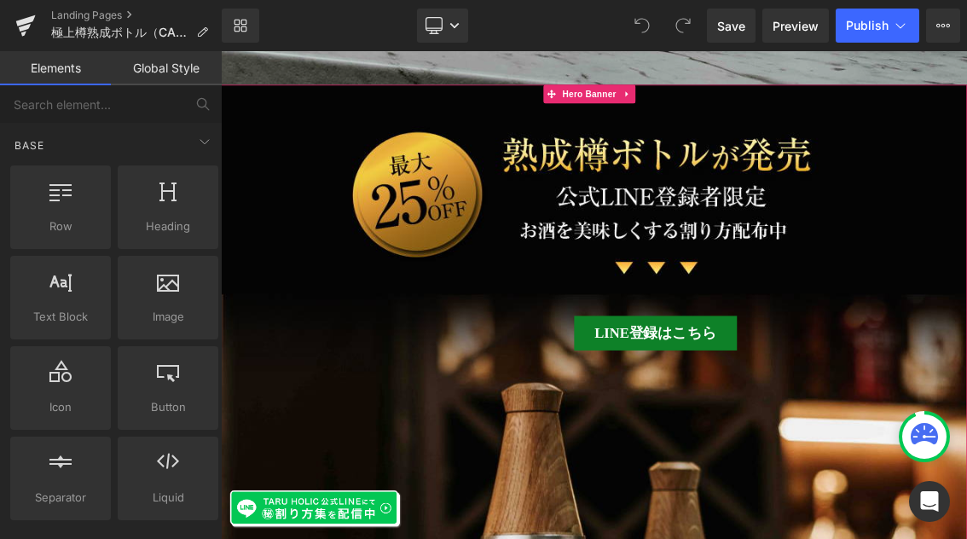
scroll to position [361, 0]
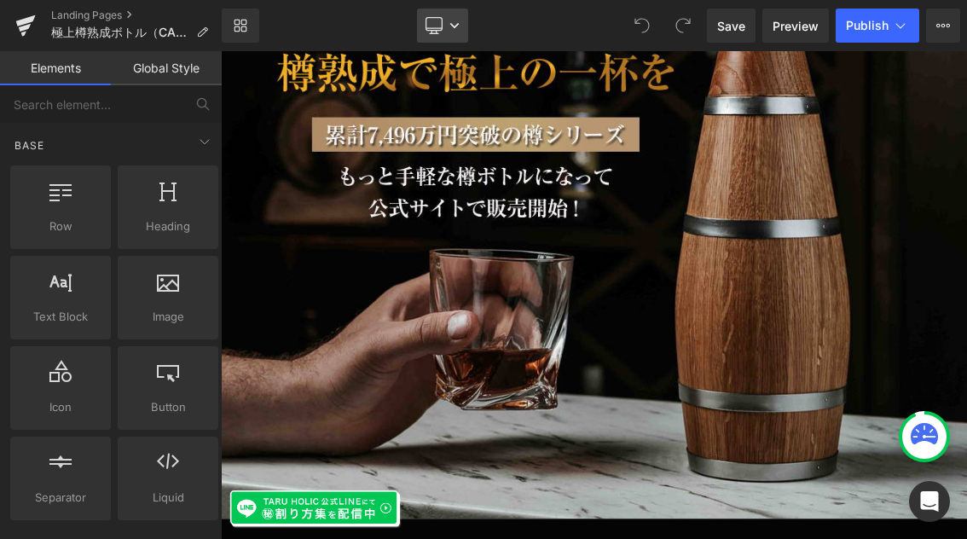
click at [459, 23] on icon at bounding box center [454, 25] width 10 height 10
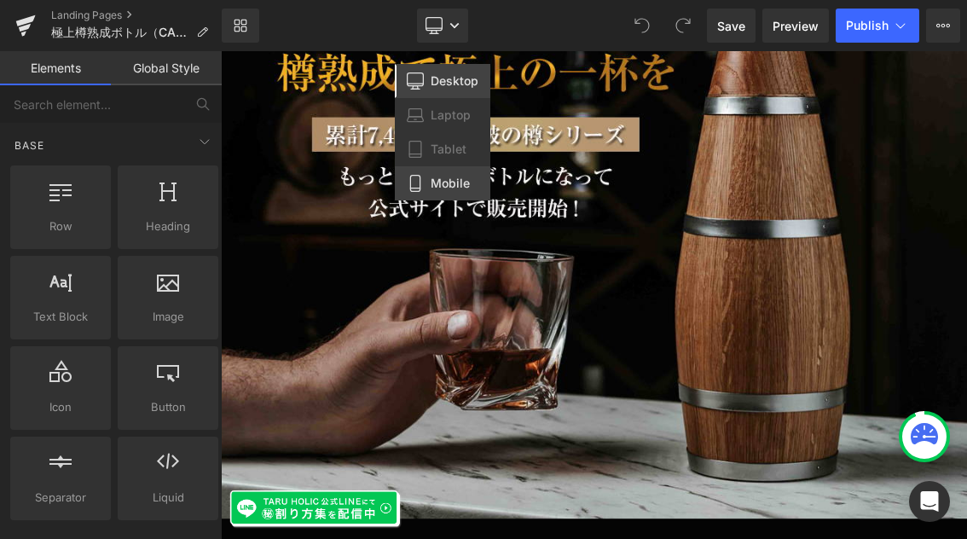
click at [447, 186] on span "Mobile" at bounding box center [449, 183] width 39 height 15
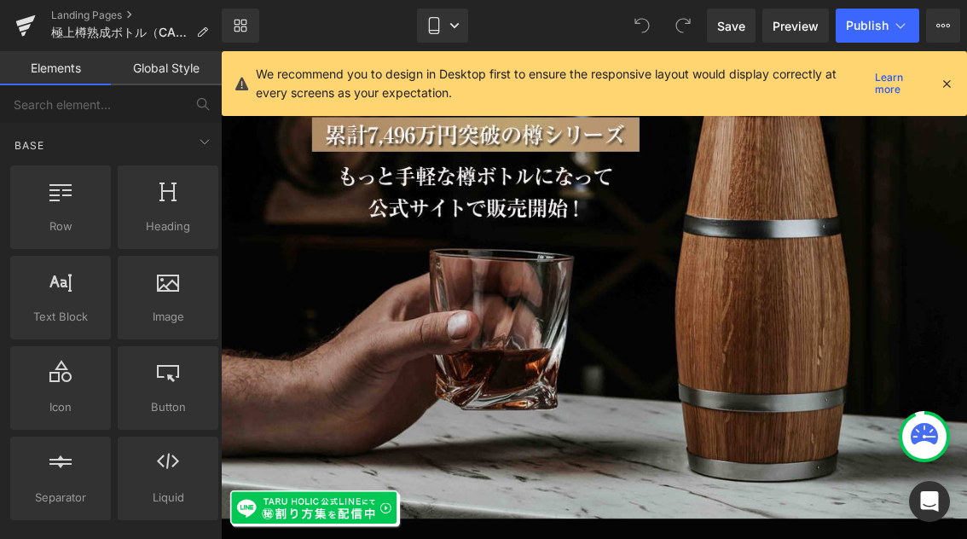
click at [947, 82] on icon at bounding box center [945, 83] width 15 height 15
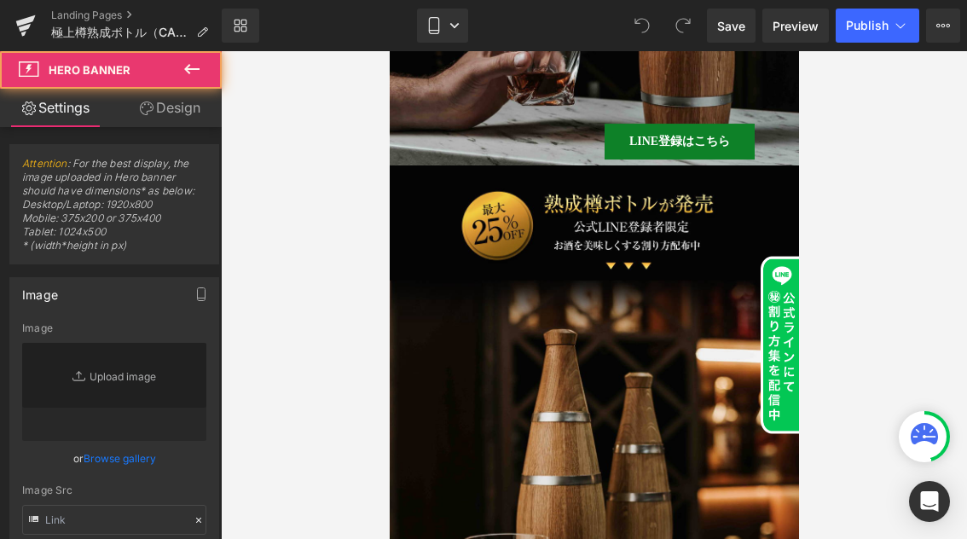
type input "[URL][DOMAIN_NAME]"
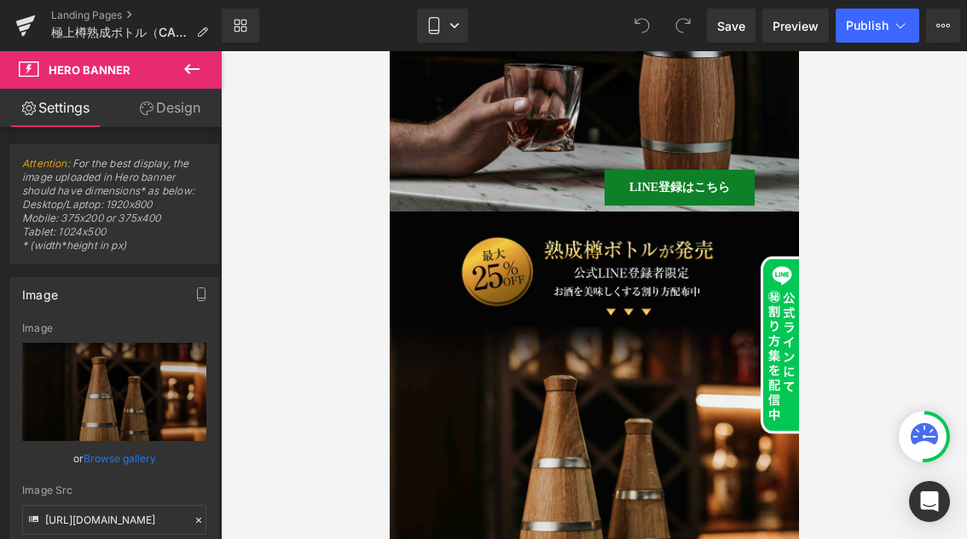
scroll to position [218, 0]
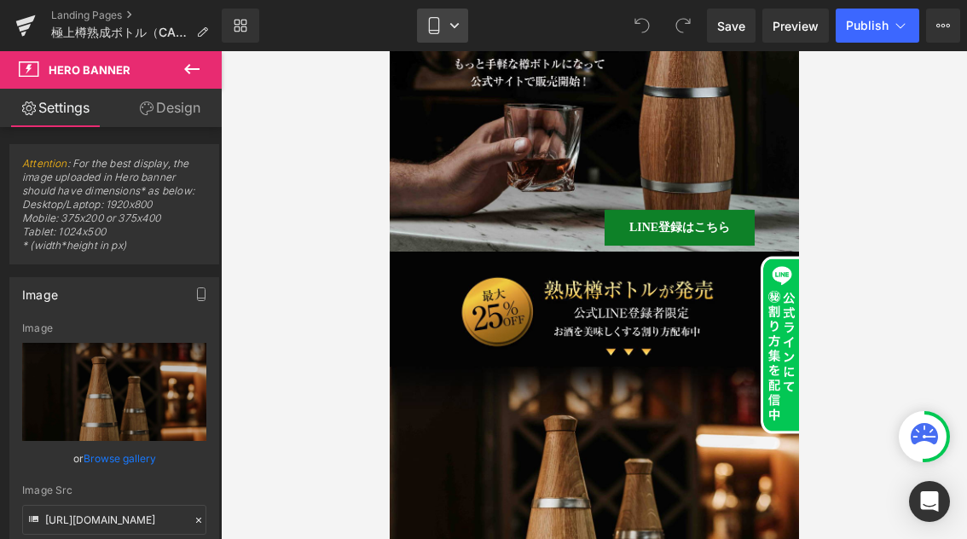
click at [457, 25] on icon at bounding box center [454, 25] width 9 height 5
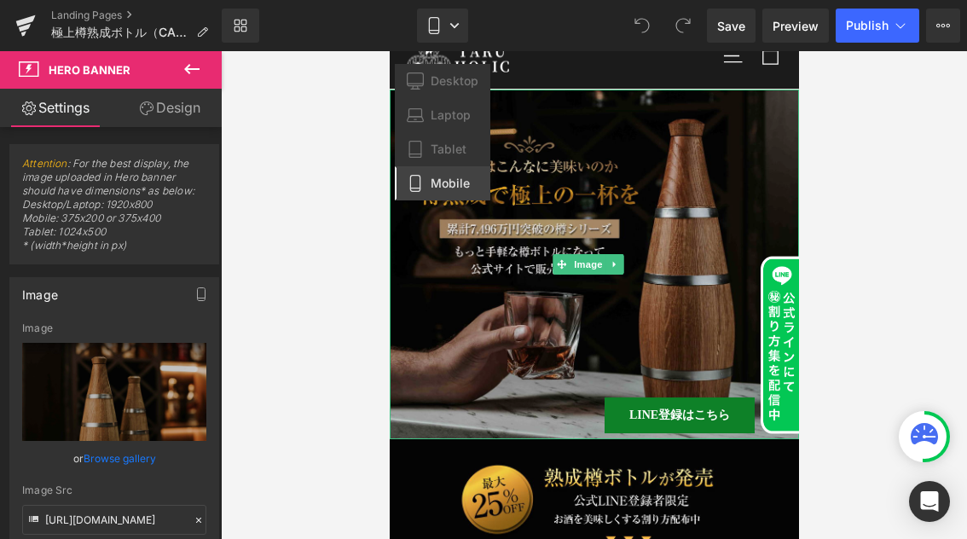
scroll to position [0, 0]
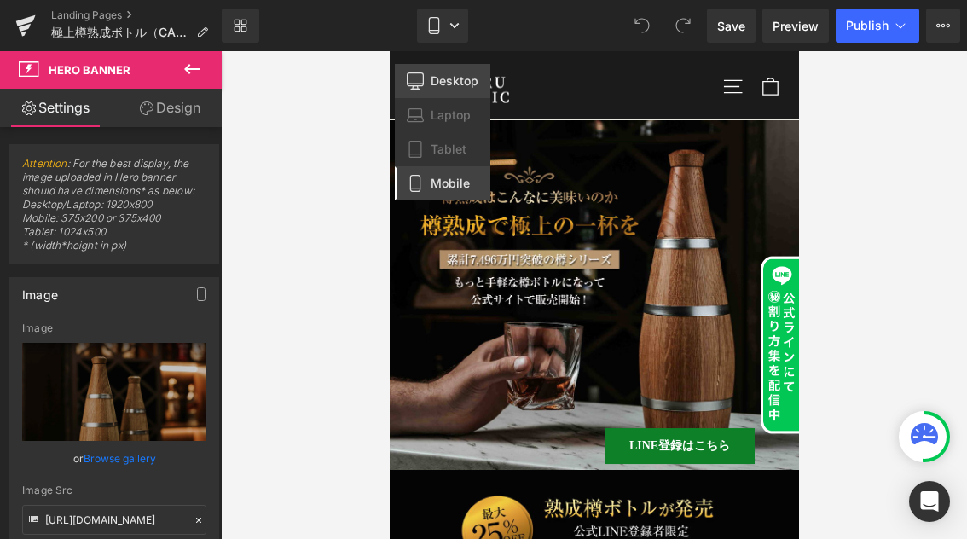
click at [444, 85] on span "Desktop" at bounding box center [454, 80] width 48 height 15
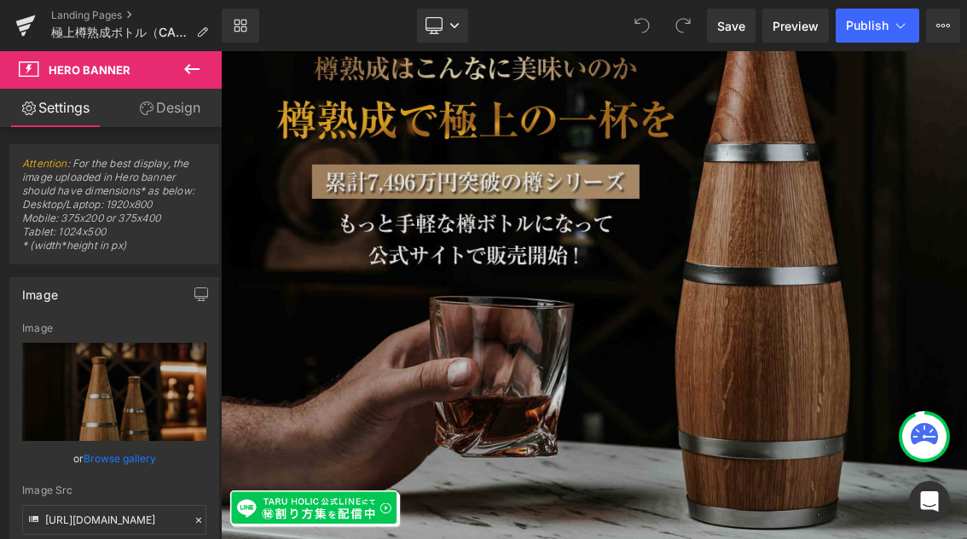
scroll to position [143, 0]
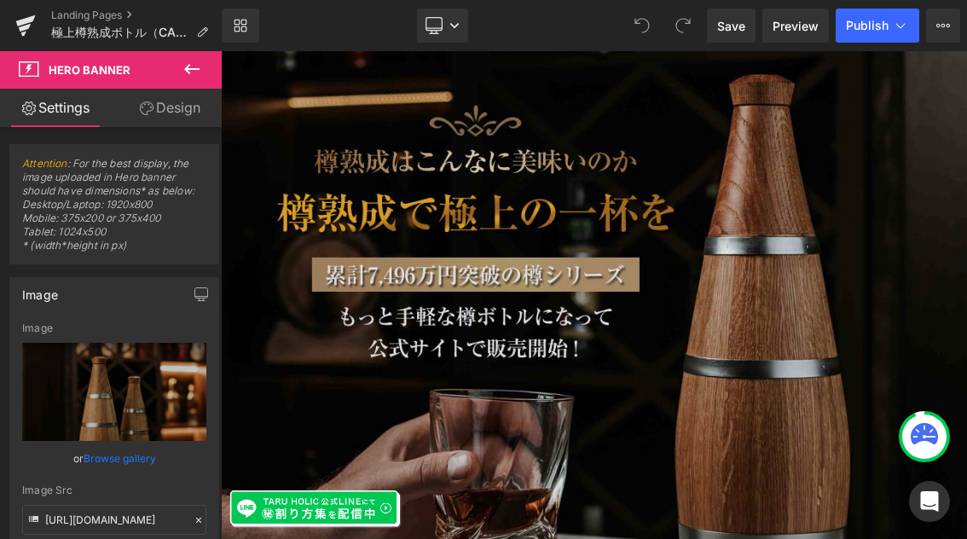
click at [569, 328] on img at bounding box center [736, 450] width 1031 height 882
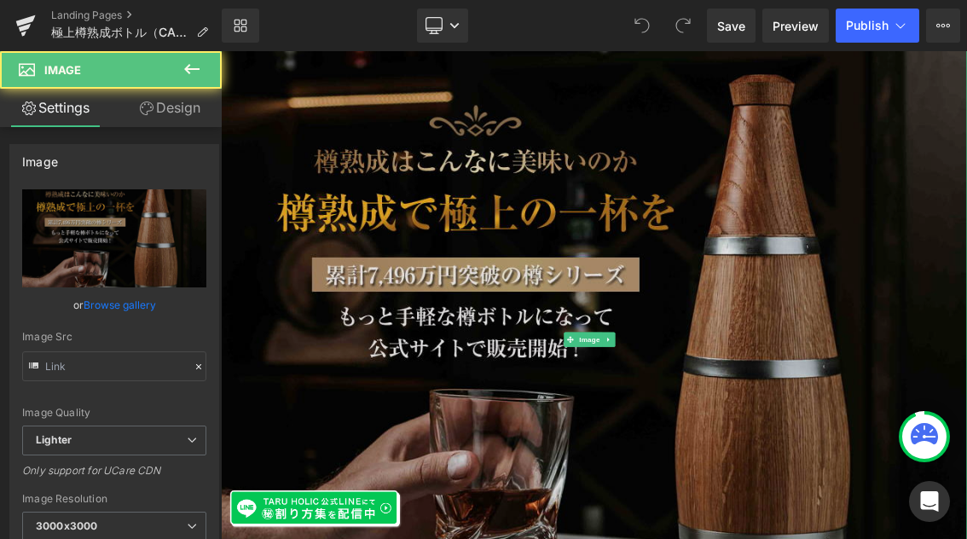
type input "[URL][DOMAIN_NAME]"
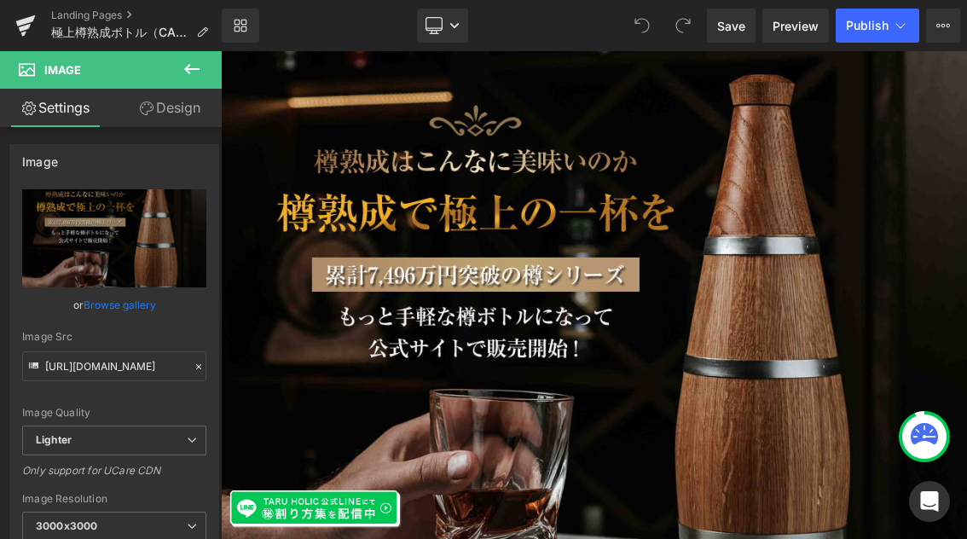
click at [192, 77] on icon at bounding box center [192, 69] width 20 height 20
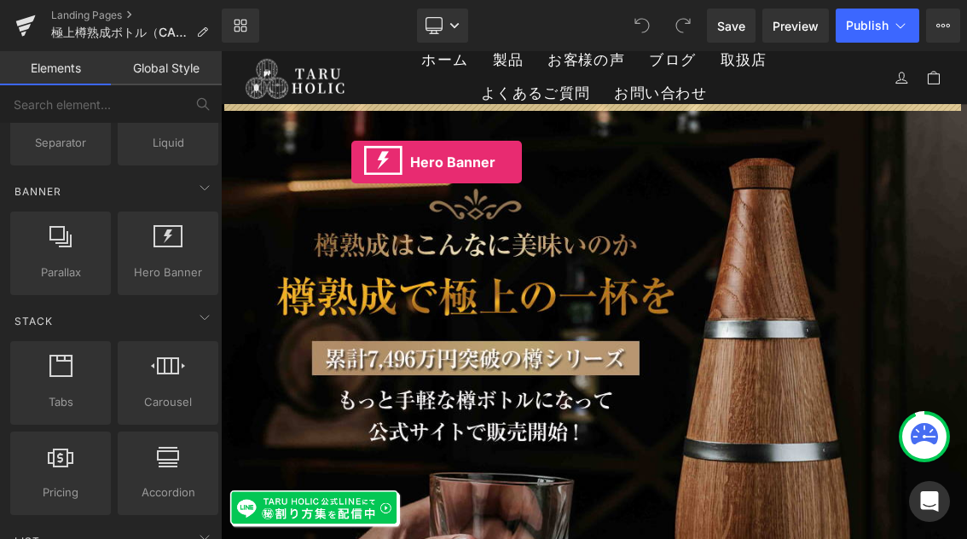
scroll to position [0, 0]
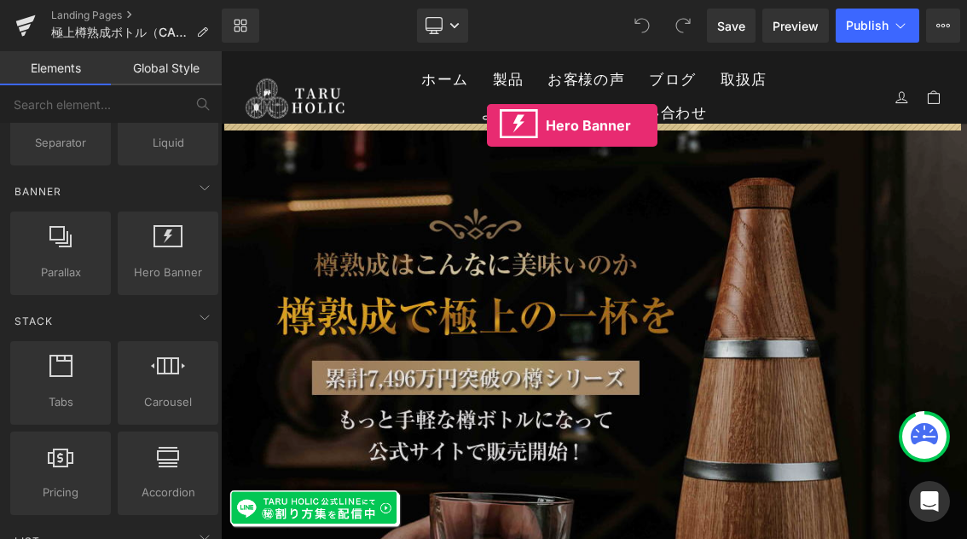
drag, startPoint x: 372, startPoint y: 311, endPoint x: 589, endPoint y: 153, distance: 267.8
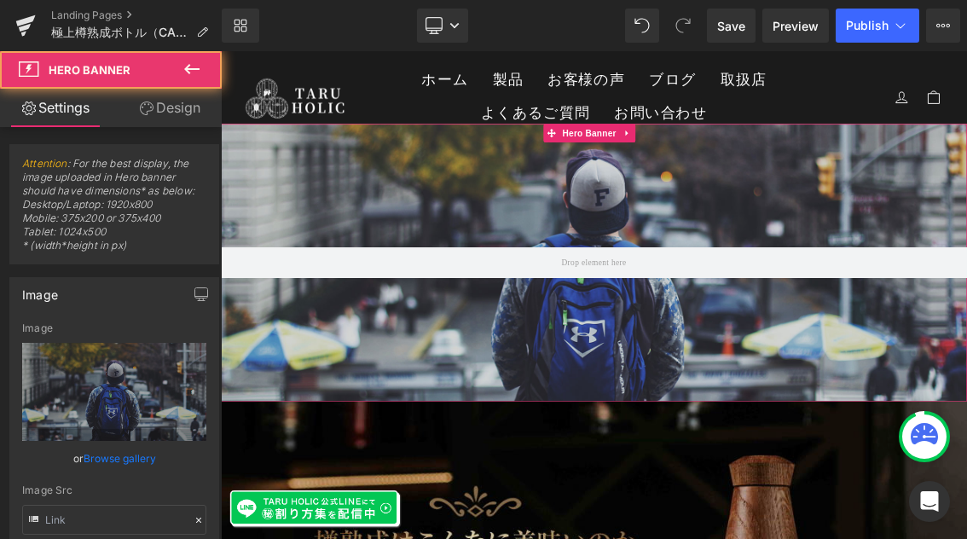
type input "[URL][DOMAIN_NAME]"
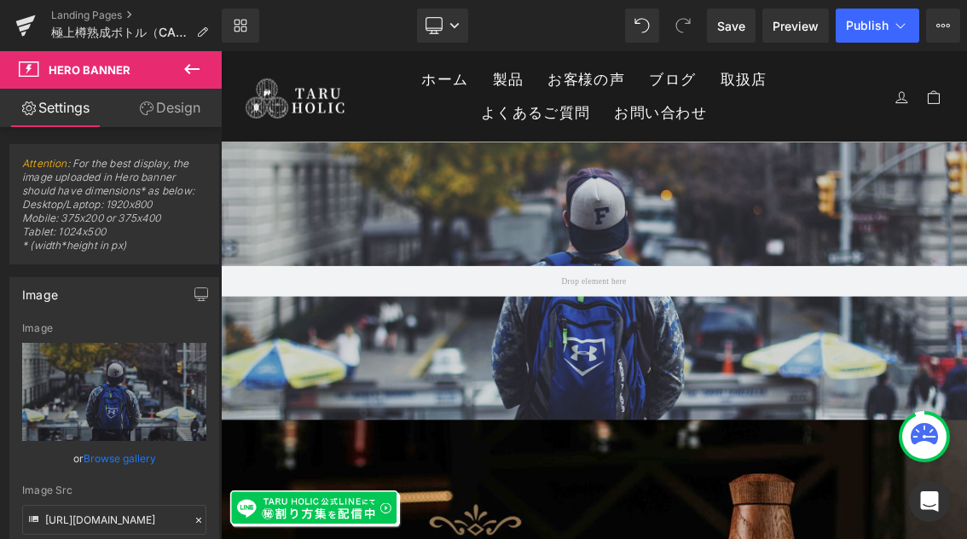
click at [196, 71] on icon at bounding box center [192, 69] width 20 height 20
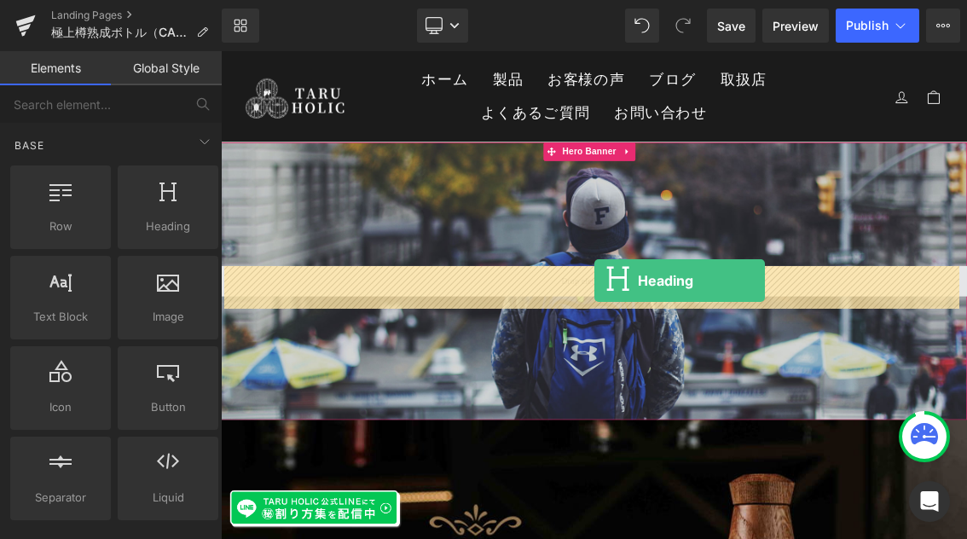
drag, startPoint x: 366, startPoint y: 271, endPoint x: 737, endPoint y: 368, distance: 384.1
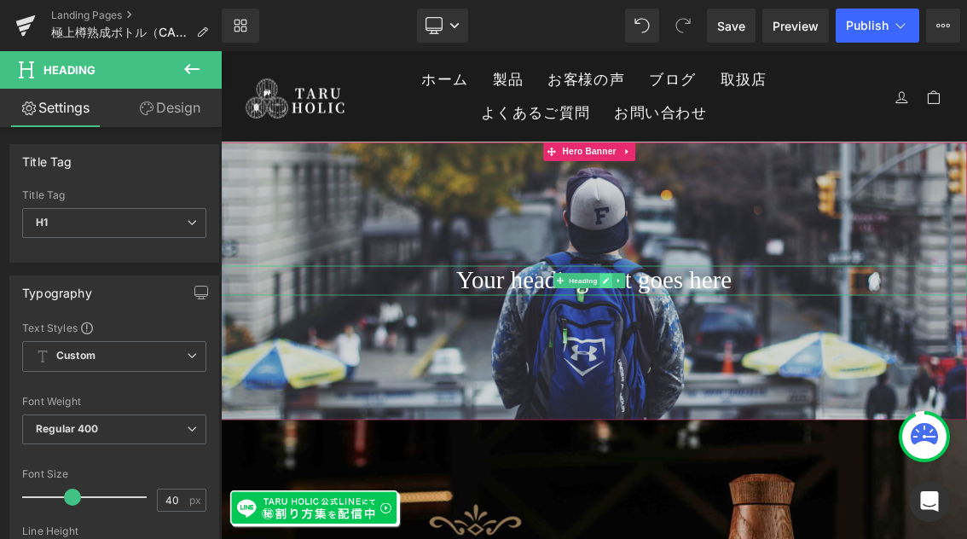
click at [759, 364] on link at bounding box center [753, 368] width 18 height 20
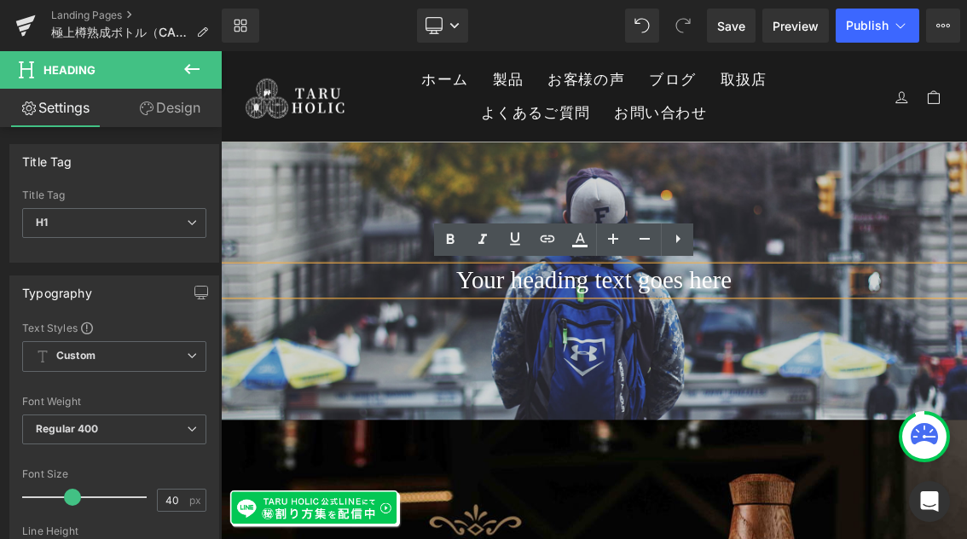
click at [745, 369] on h1 "Your heading text goes here" at bounding box center [736, 368] width 1031 height 41
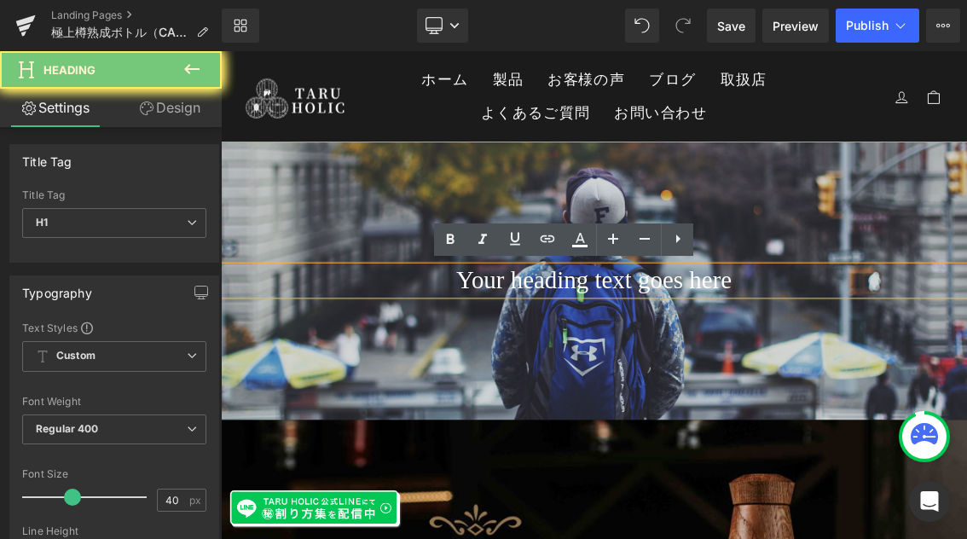
click at [745, 369] on h1 "Your heading text goes here" at bounding box center [736, 368] width 1031 height 41
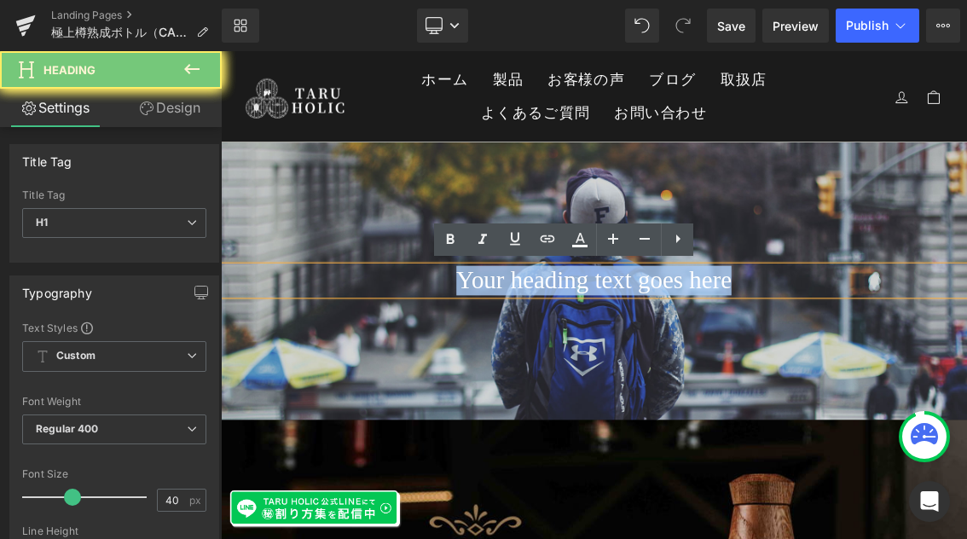
click at [745, 369] on h1 "Your heading text goes here" at bounding box center [736, 368] width 1031 height 41
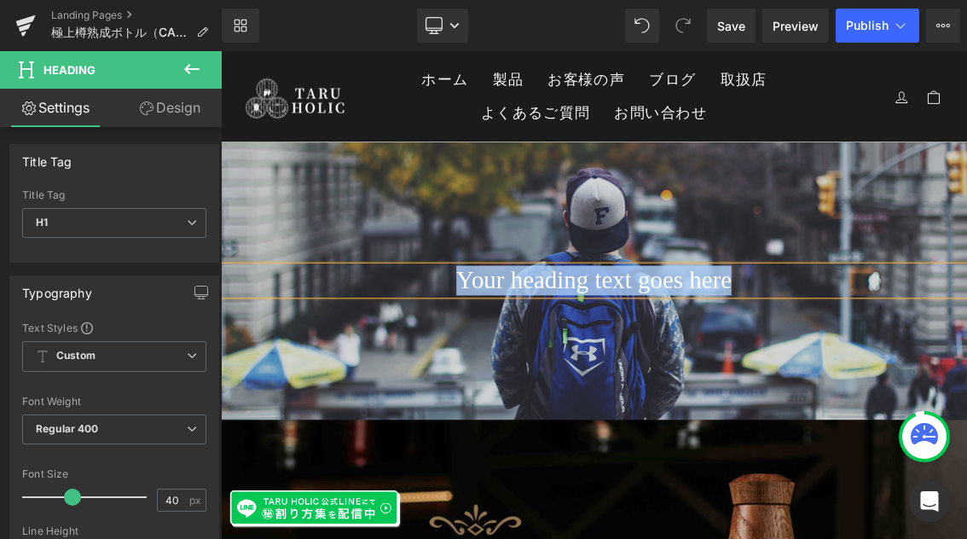
paste div
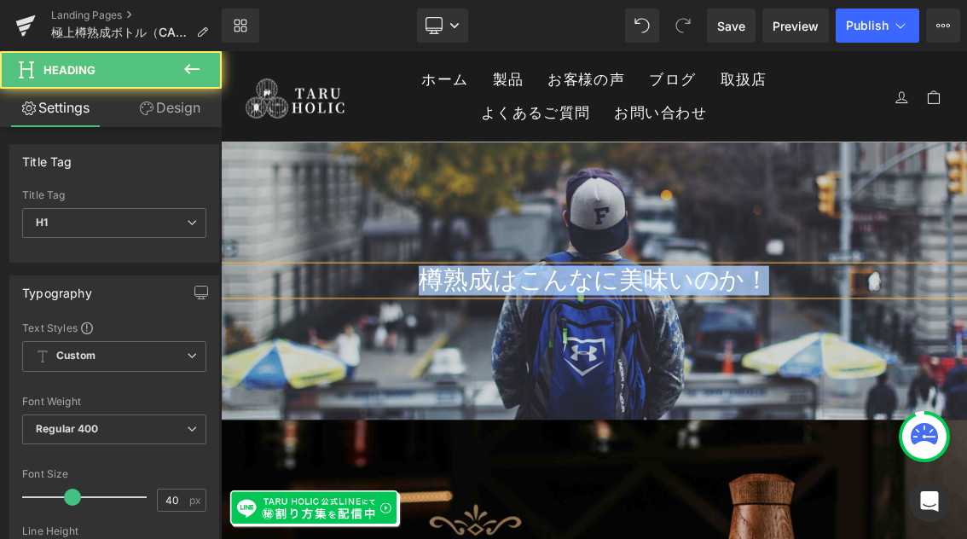
drag, startPoint x: 1001, startPoint y: 369, endPoint x: 365, endPoint y: 365, distance: 636.7
click at [365, 364] on h1 "樽熟成はこんなに美味いのか！" at bounding box center [736, 368] width 1031 height 41
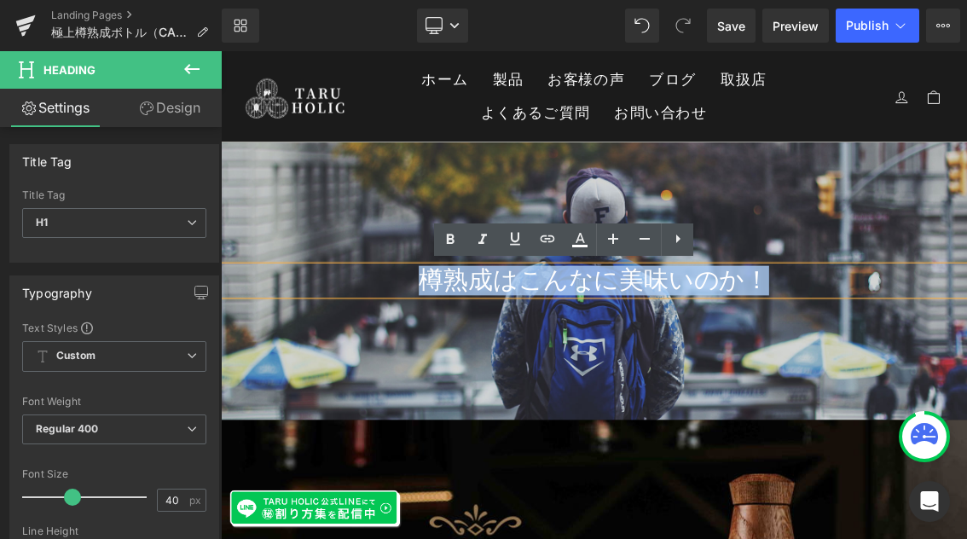
click at [966, 372] on h1 "樽熟成はこんなに美味いのか！" at bounding box center [736, 368] width 1031 height 41
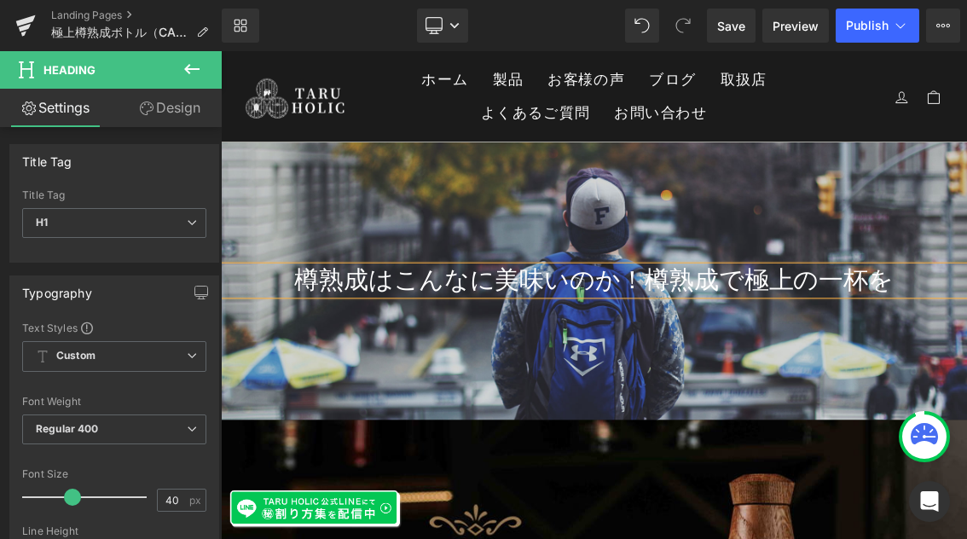
click at [799, 366] on h1 "樽熟成はこんなに美味いのか！樽熟成で極上の一杯を" at bounding box center [736, 368] width 1031 height 41
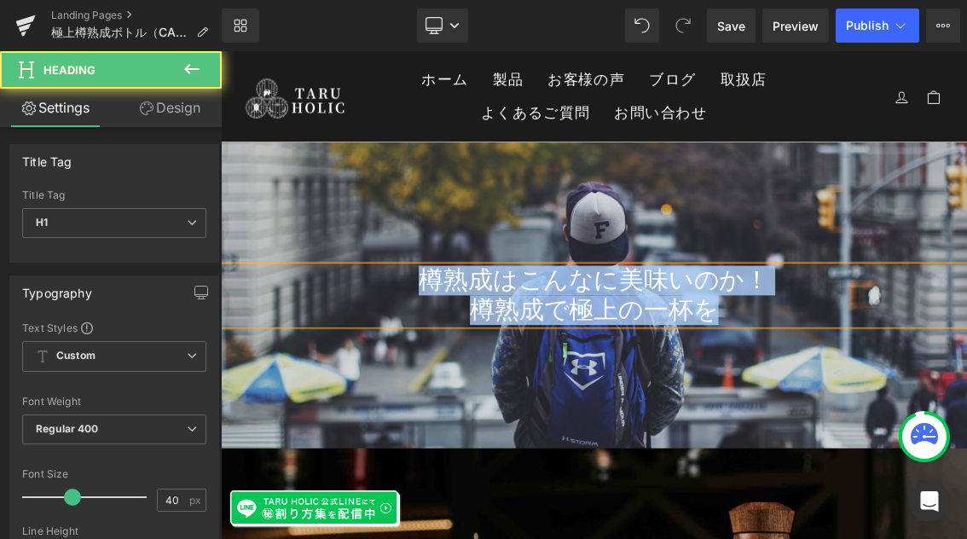
drag, startPoint x: 885, startPoint y: 408, endPoint x: 437, endPoint y: 368, distance: 449.2
click at [437, 368] on div "樽熟成はこんなに美味いのか！ 樽熟成で極上の一杯を" at bounding box center [736, 389] width 1031 height 82
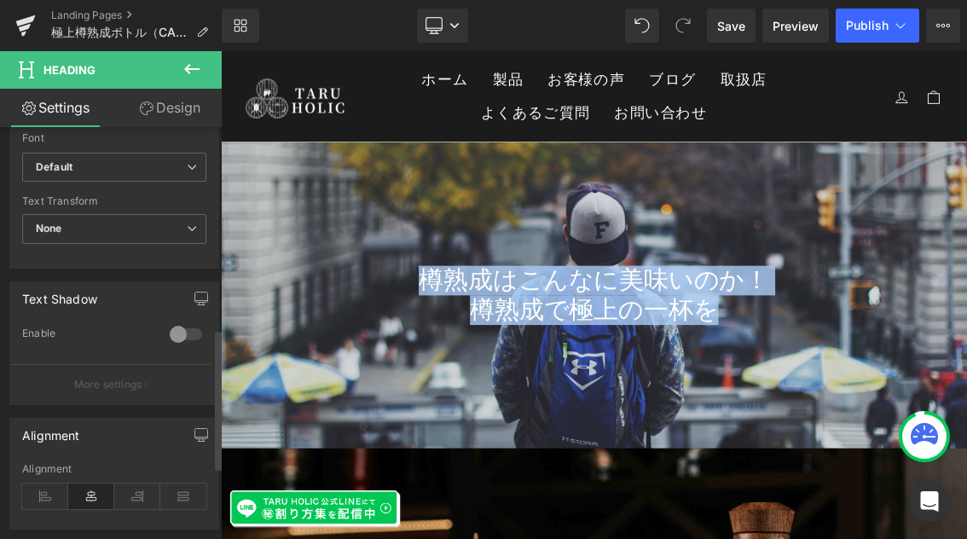
scroll to position [590, 0]
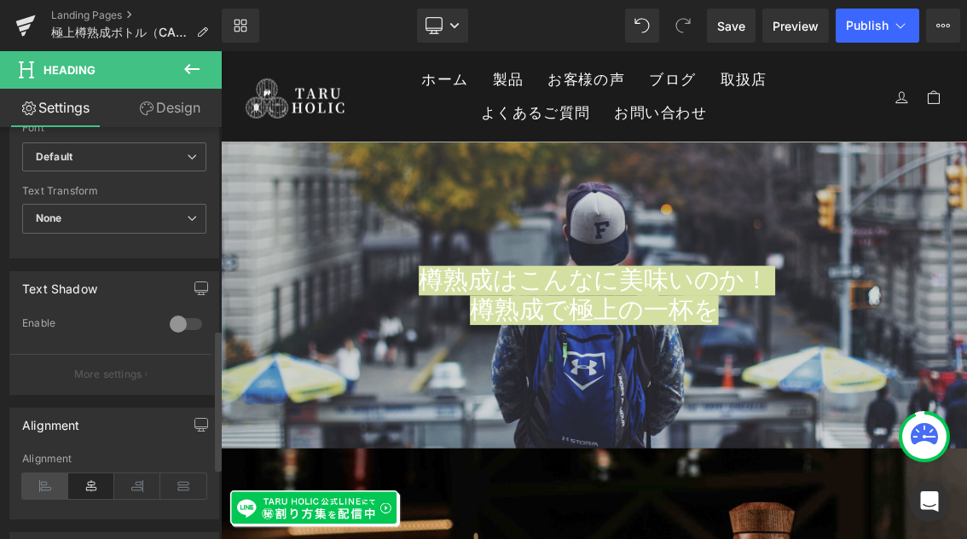
click at [43, 487] on icon at bounding box center [45, 486] width 46 height 26
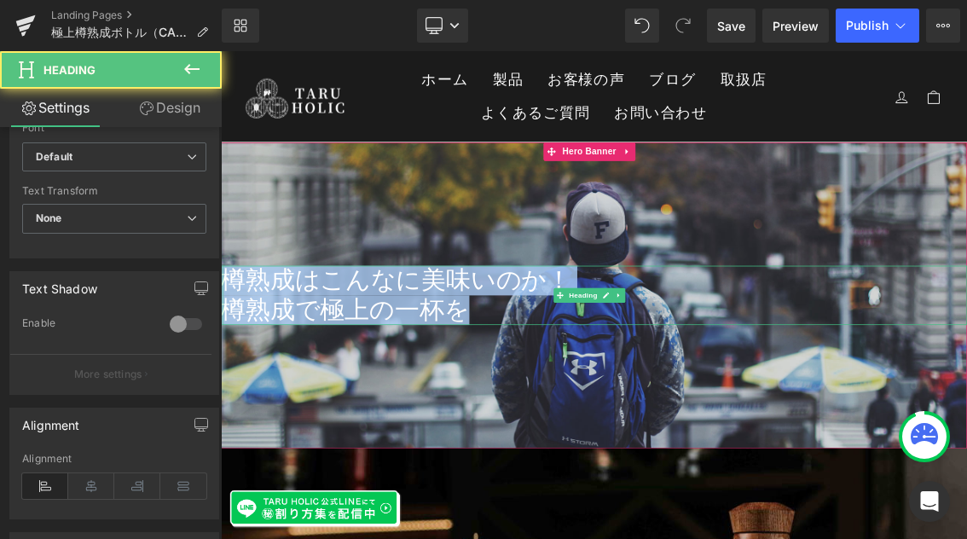
drag, startPoint x: 565, startPoint y: 413, endPoint x: 224, endPoint y: 348, distance: 347.0
click at [224, 348] on div "樽熟成はこんなに美味いのか！ 樽熟成で極上の一杯を Heading" at bounding box center [736, 389] width 1031 height 82
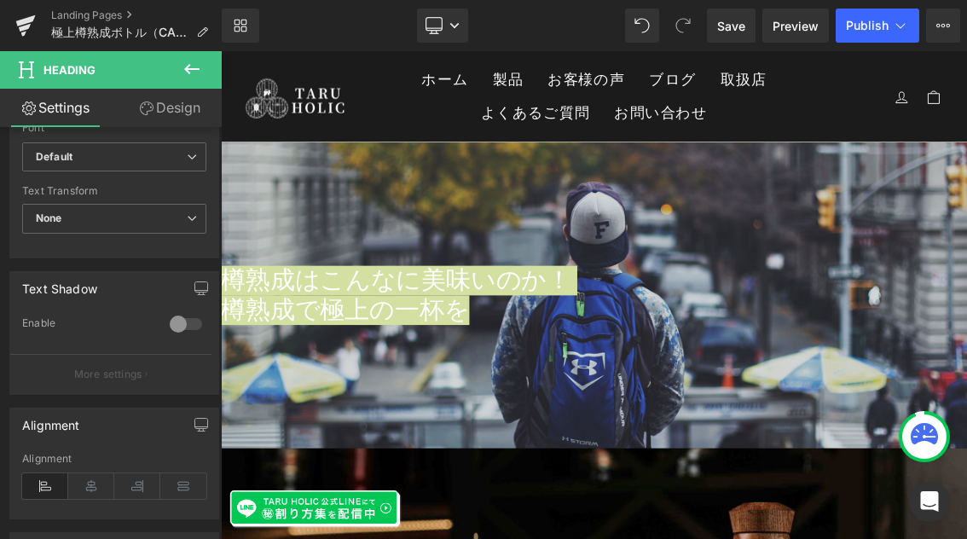
click at [177, 113] on link "Design" at bounding box center [169, 108] width 111 height 38
click at [0, 0] on div "Spacing" at bounding box center [0, 0] width 0 height 0
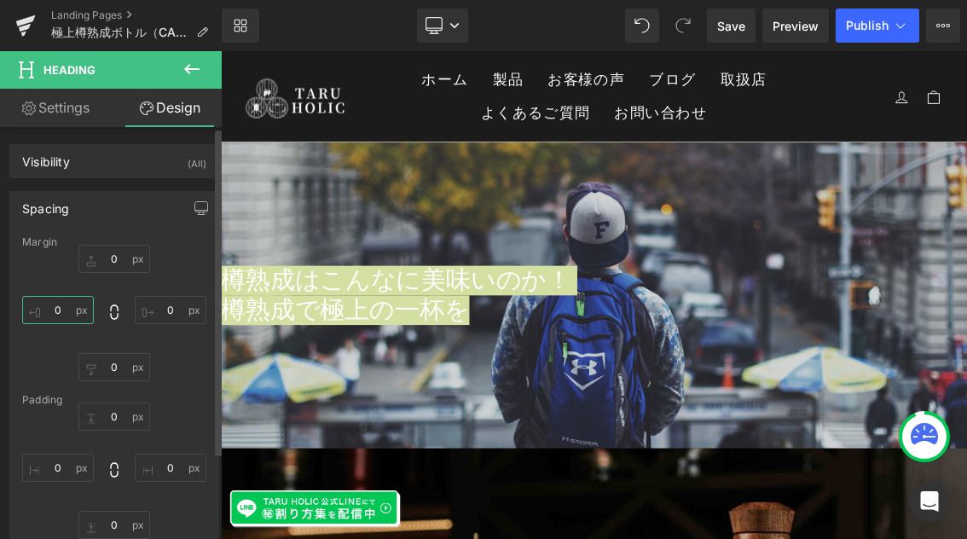
click at [65, 313] on input "0" at bounding box center [58, 310] width 72 height 28
type input "40"
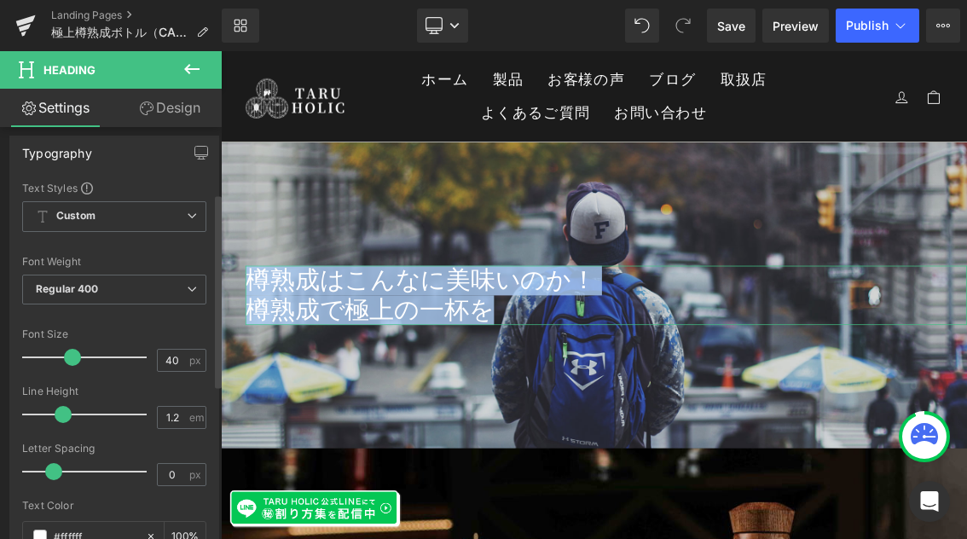
scroll to position [1, 0]
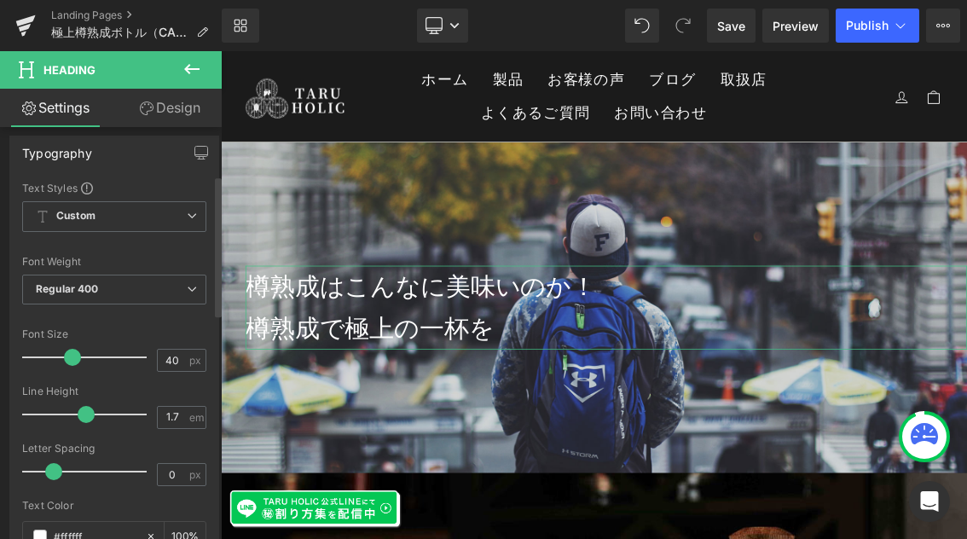
type input "1.6"
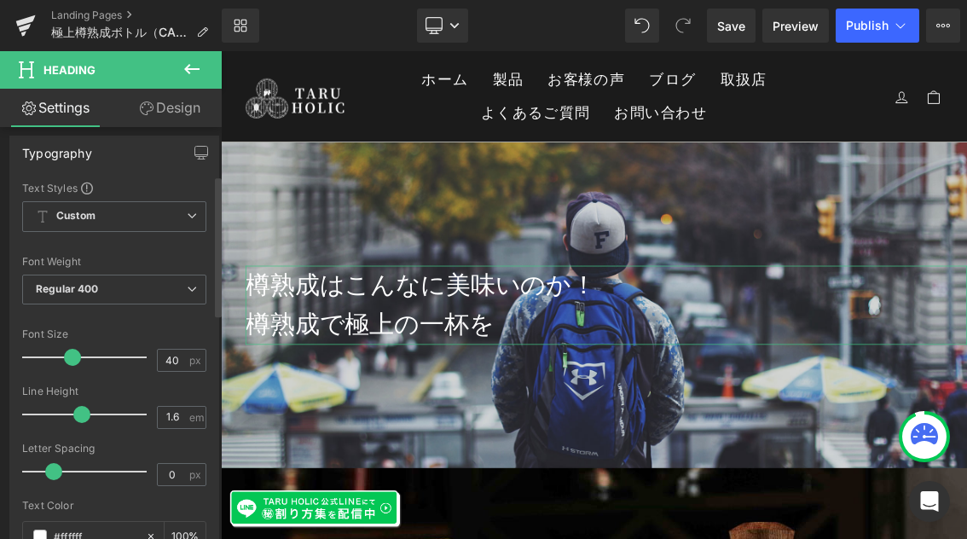
drag, startPoint x: 66, startPoint y: 415, endPoint x: 84, endPoint y: 409, distance: 19.7
click at [84, 409] on span at bounding box center [81, 414] width 17 height 17
click at [193, 76] on icon at bounding box center [192, 69] width 20 height 20
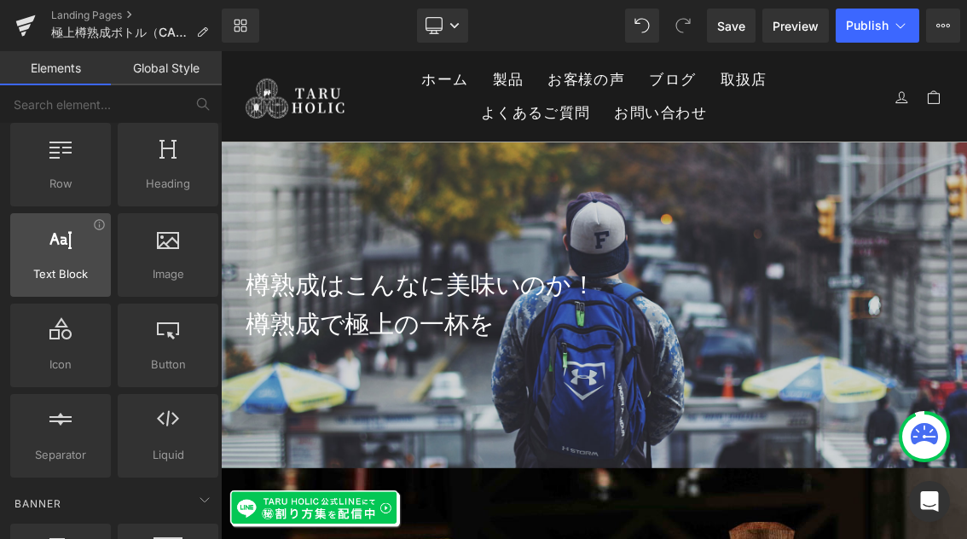
scroll to position [44, 0]
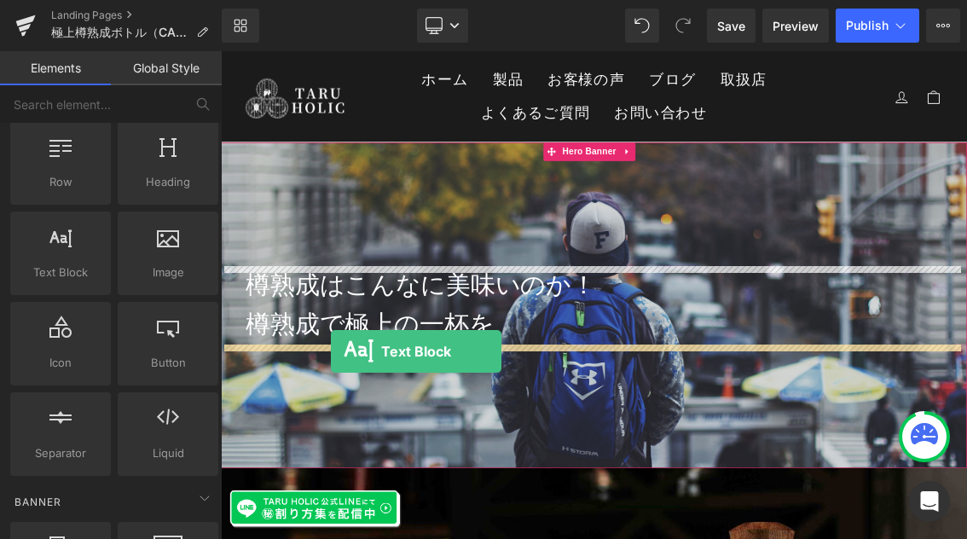
drag, startPoint x: 282, startPoint y: 314, endPoint x: 373, endPoint y: 466, distance: 177.7
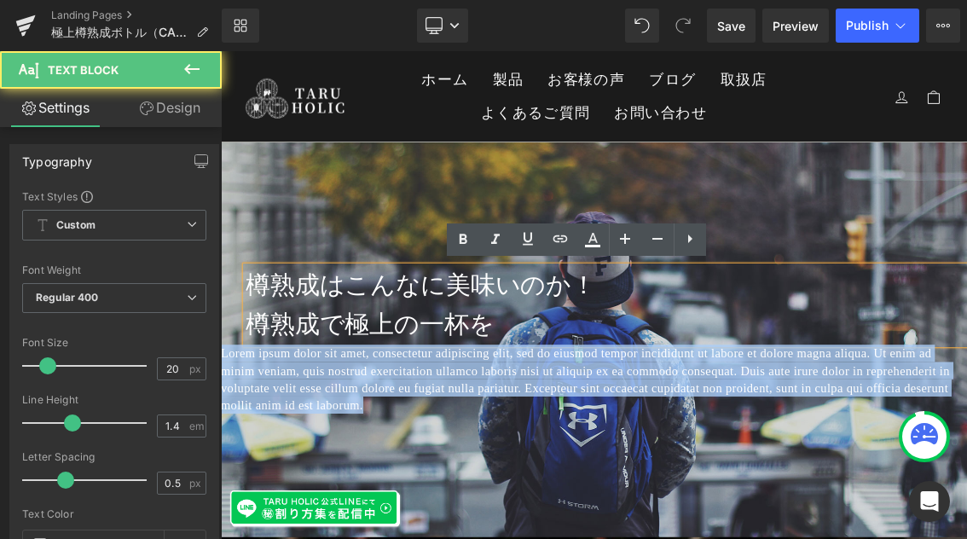
drag, startPoint x: 796, startPoint y: 544, endPoint x: 190, endPoint y: 457, distance: 612.2
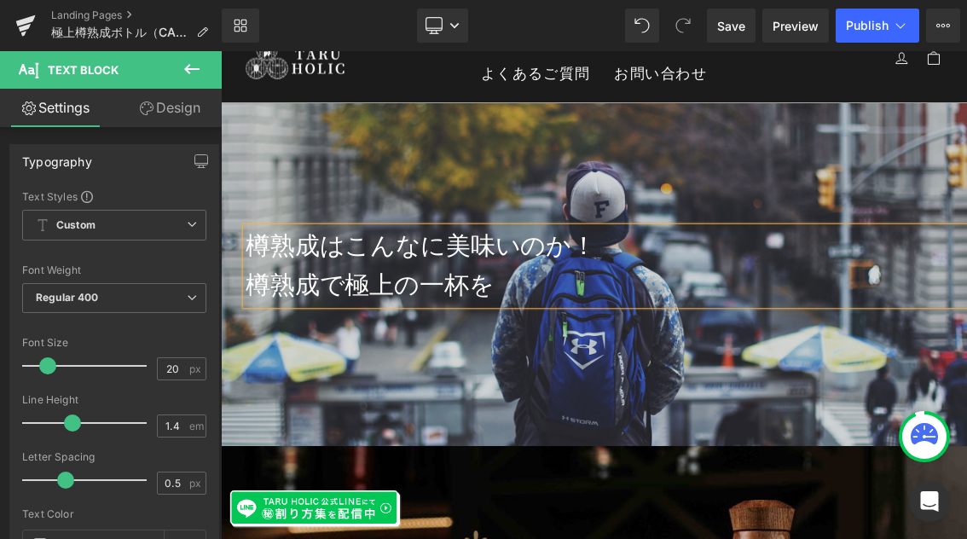
scroll to position [126, 0]
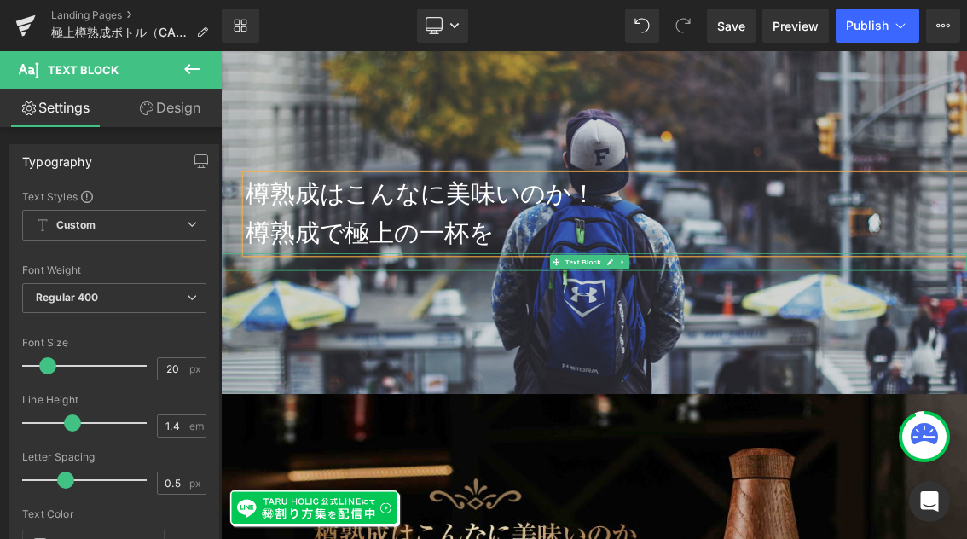
click at [310, 347] on p at bounding box center [736, 343] width 1031 height 24
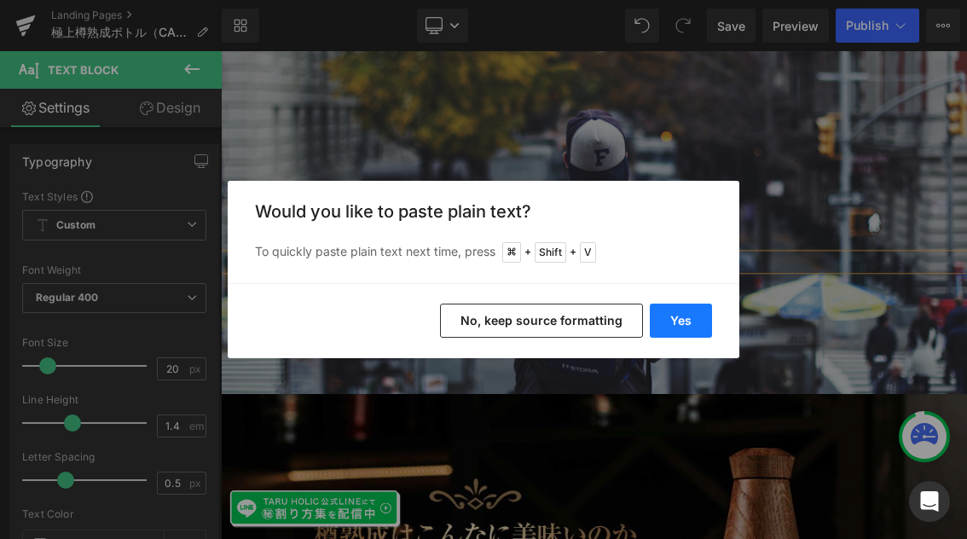
click at [670, 323] on button "Yes" at bounding box center [680, 320] width 62 height 34
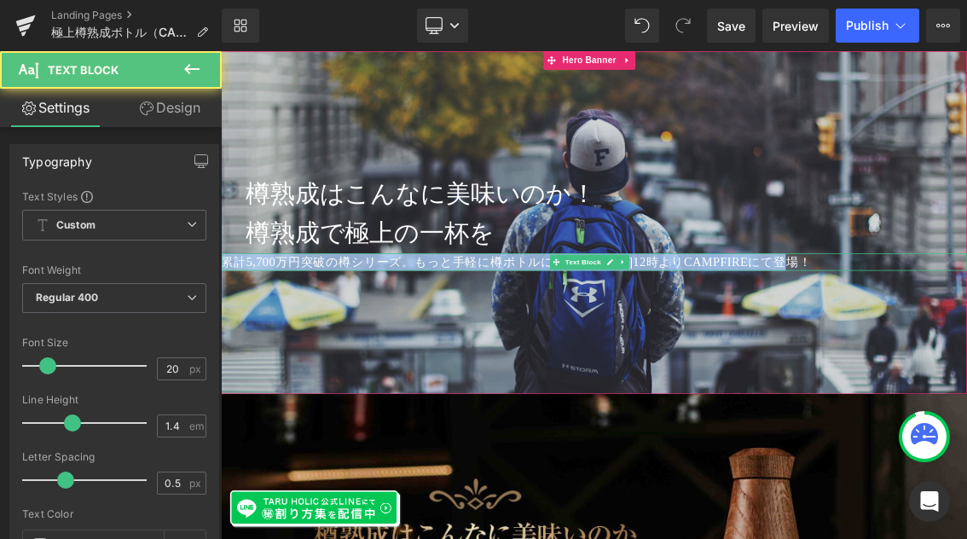
drag, startPoint x: 1052, startPoint y: 343, endPoint x: 223, endPoint y: 342, distance: 828.4
click at [223, 342] on div "累計5,700万円突破の樽シリーズ。もっと手軽に樽ボトルになって[DATE]12時よりCAMPFIREにて登場！ Text Block" at bounding box center [736, 343] width 1031 height 24
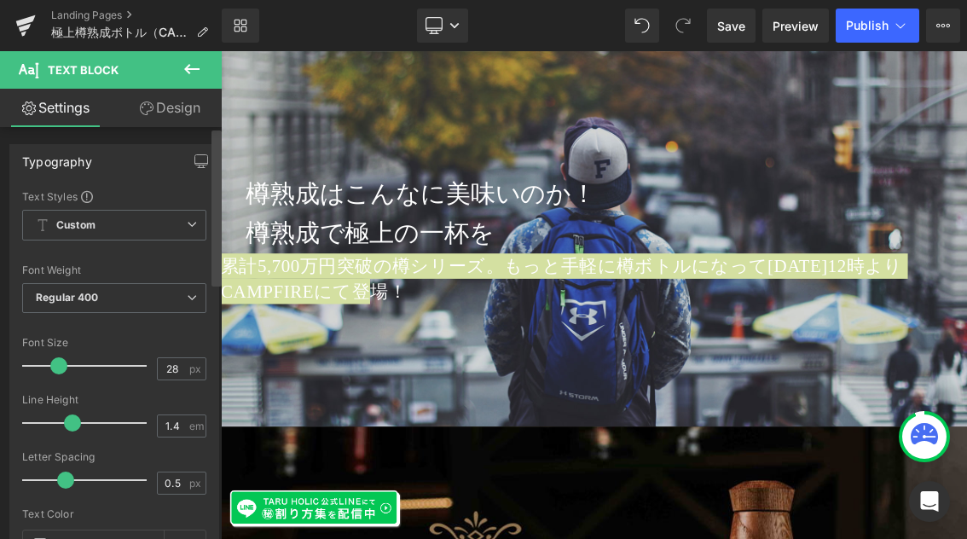
drag, startPoint x: 44, startPoint y: 364, endPoint x: 214, endPoint y: 345, distance: 170.6
click at [54, 361] on span at bounding box center [58, 365] width 17 height 17
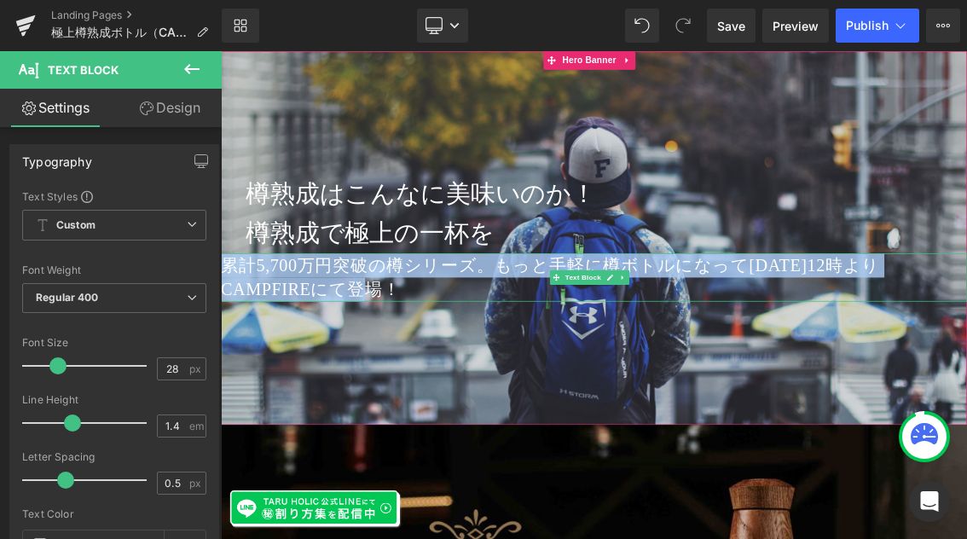
click at [599, 344] on p "累計5,700万円突破の樽シリーズ。もっと手軽に樽ボトルになって[DATE]12時よりCAMPFIREにて登場！" at bounding box center [736, 364] width 1031 height 66
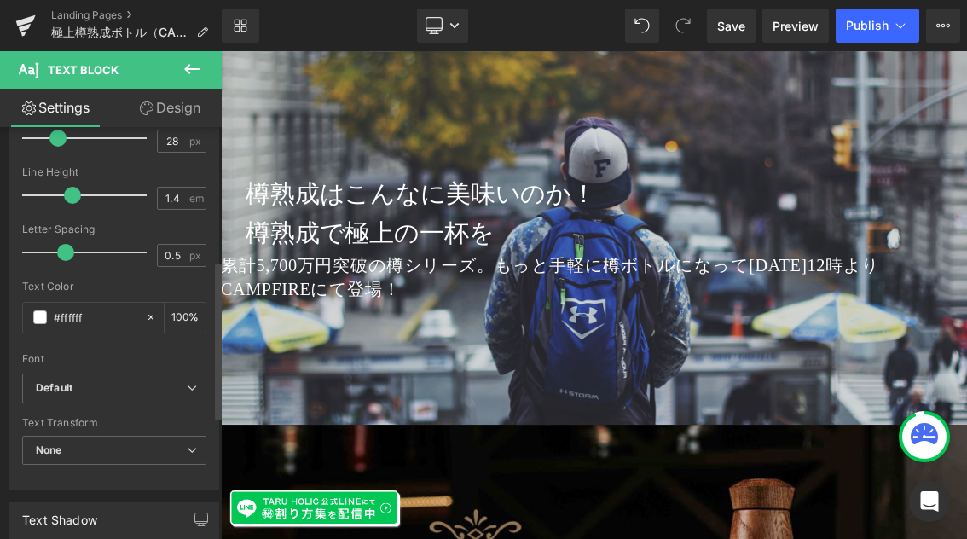
scroll to position [0, 0]
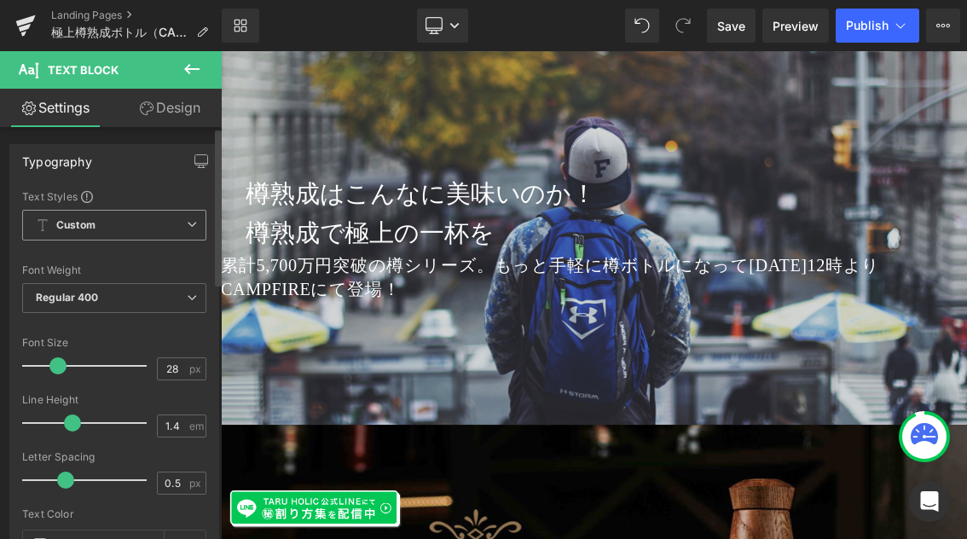
click at [187, 228] on icon at bounding box center [192, 224] width 10 height 10
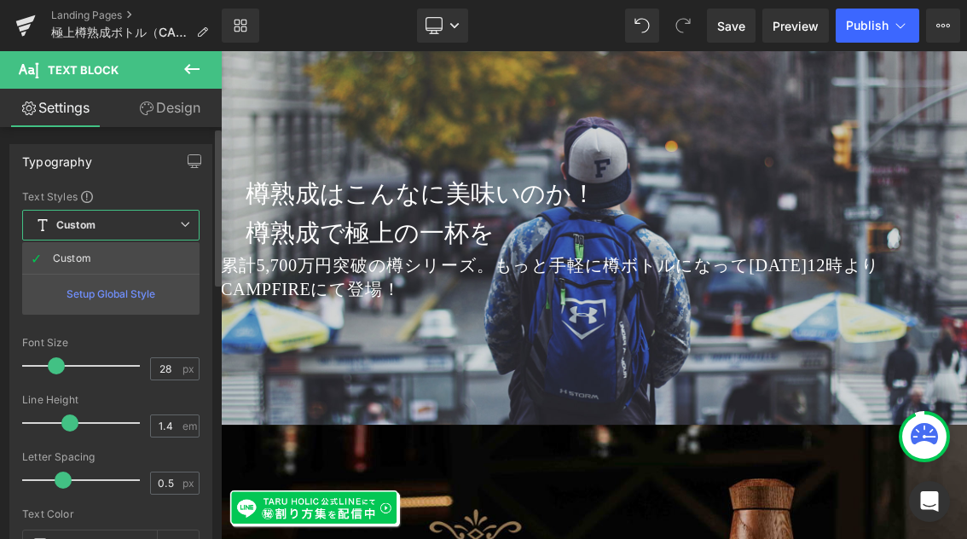
click at [180, 228] on icon at bounding box center [185, 224] width 10 height 10
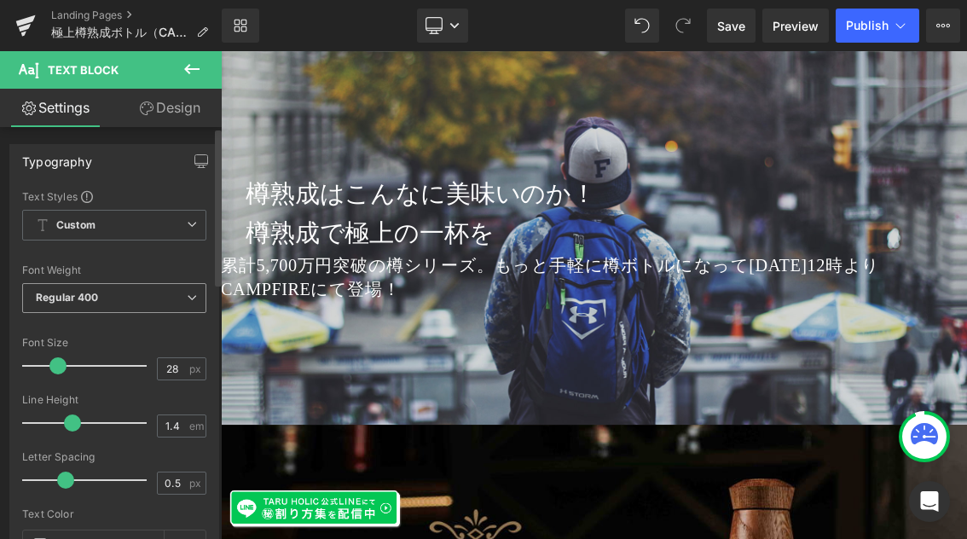
click at [187, 302] on icon at bounding box center [192, 297] width 10 height 10
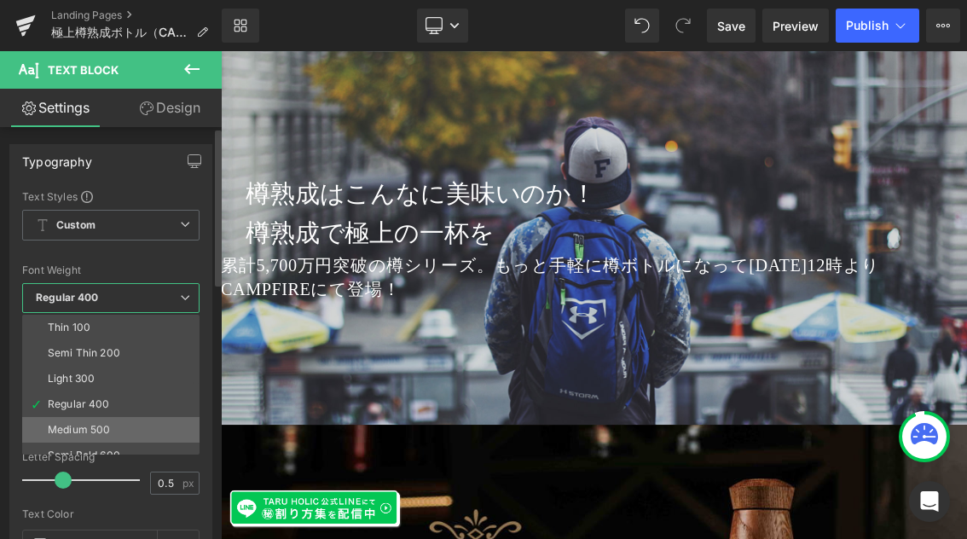
click at [163, 426] on li "Medium 500" at bounding box center [114, 430] width 185 height 26
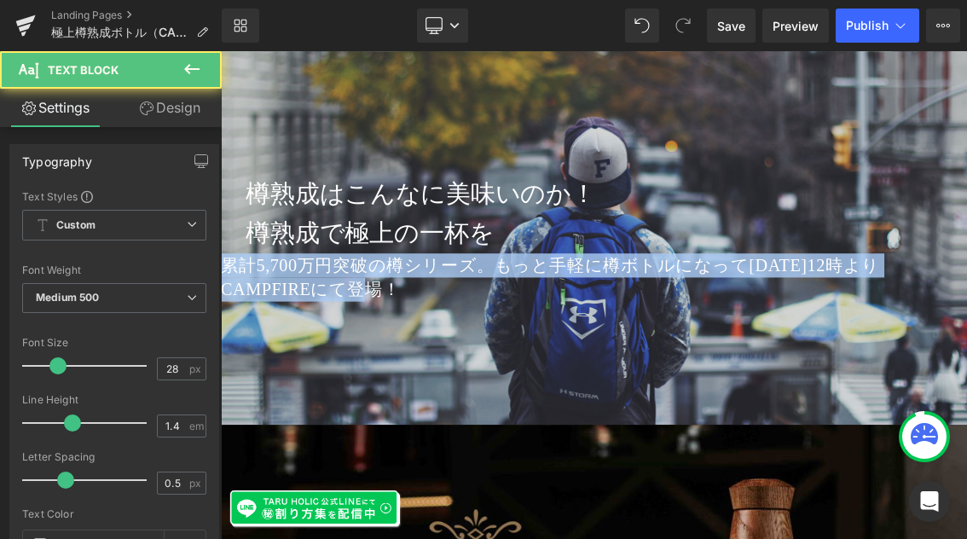
drag, startPoint x: 478, startPoint y: 372, endPoint x: 420, endPoint y: 321, distance: 76.7
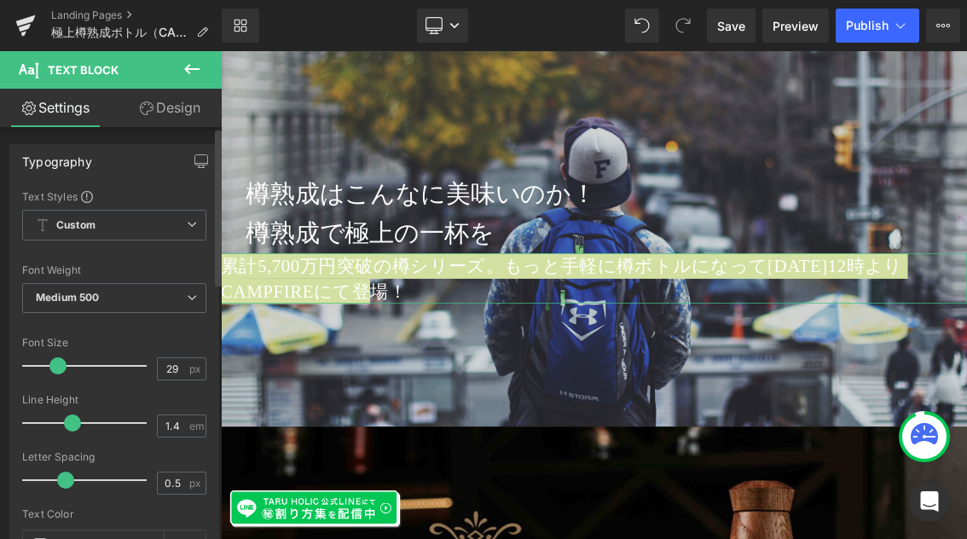
type input "28"
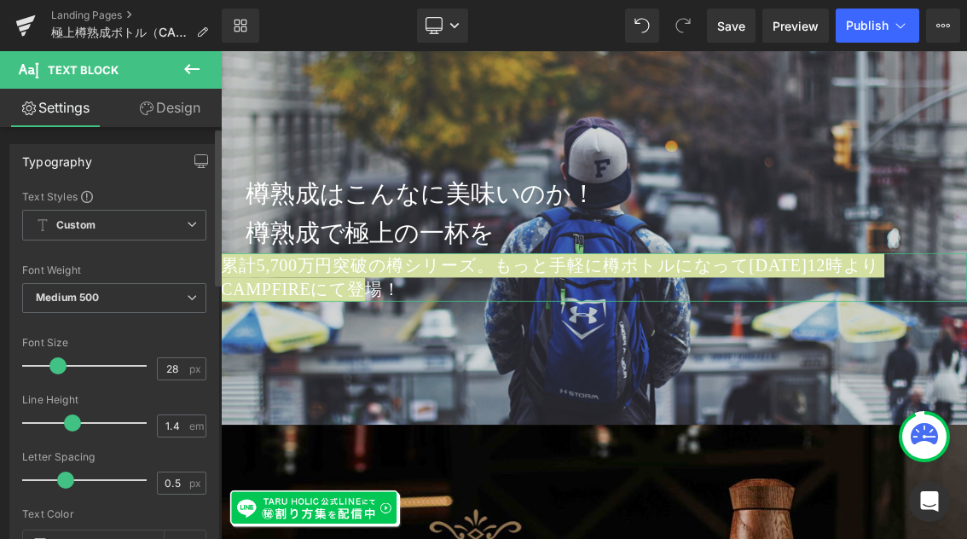
click at [61, 363] on span at bounding box center [57, 365] width 17 height 17
click at [188, 115] on link "Design" at bounding box center [169, 108] width 111 height 38
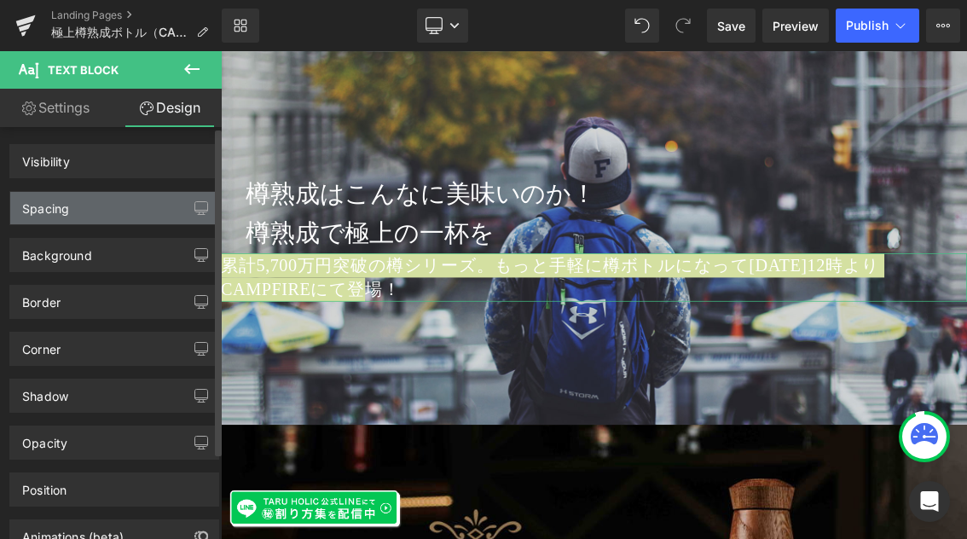
click at [88, 210] on div "Spacing" at bounding box center [114, 208] width 208 height 32
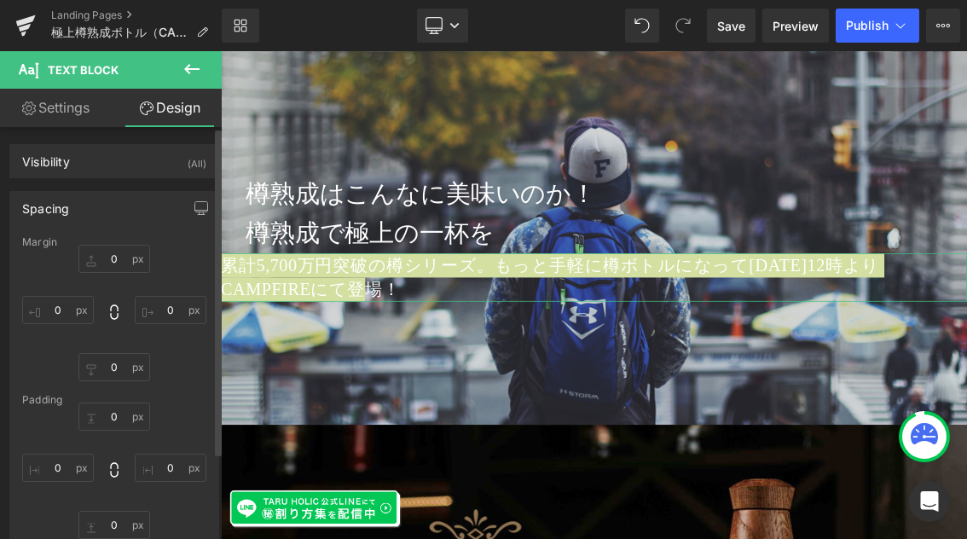
type input "0"
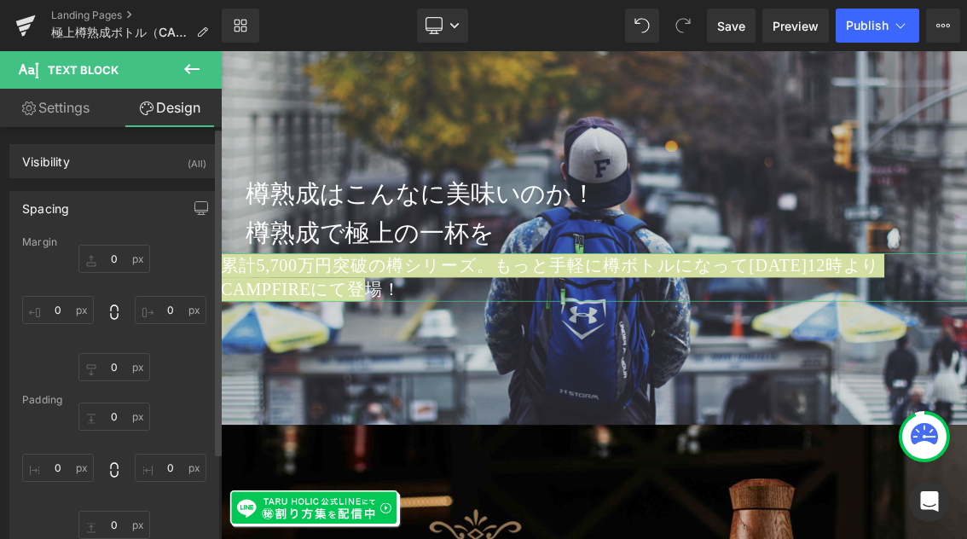
type input "0"
click at [62, 309] on input "0" at bounding box center [58, 310] width 72 height 28
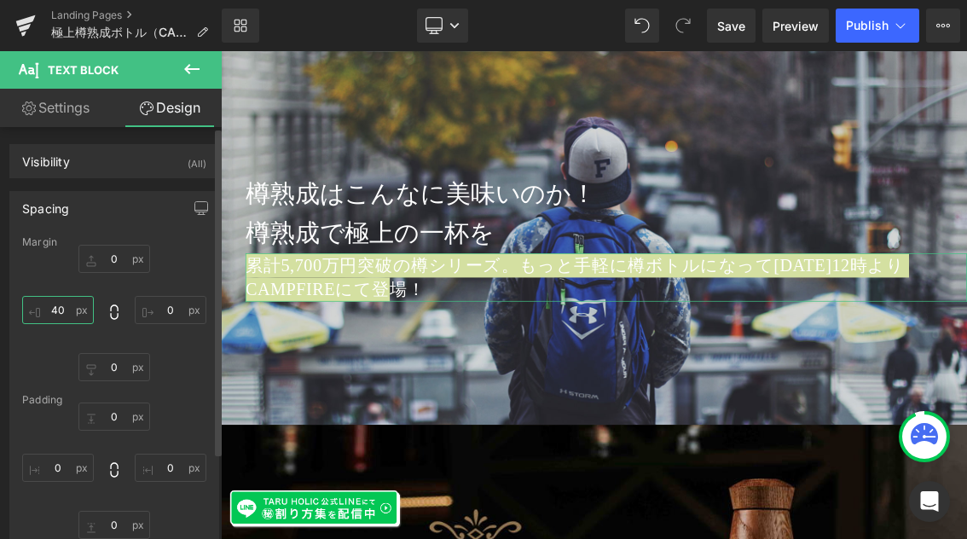
type input "4"
type input "50"
click at [111, 261] on input "0" at bounding box center [114, 259] width 72 height 28
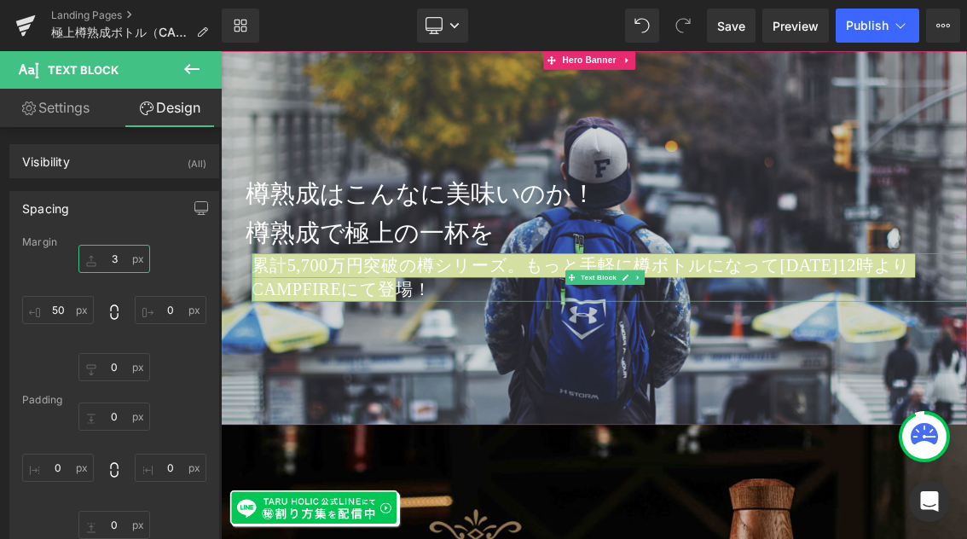
type input "30"
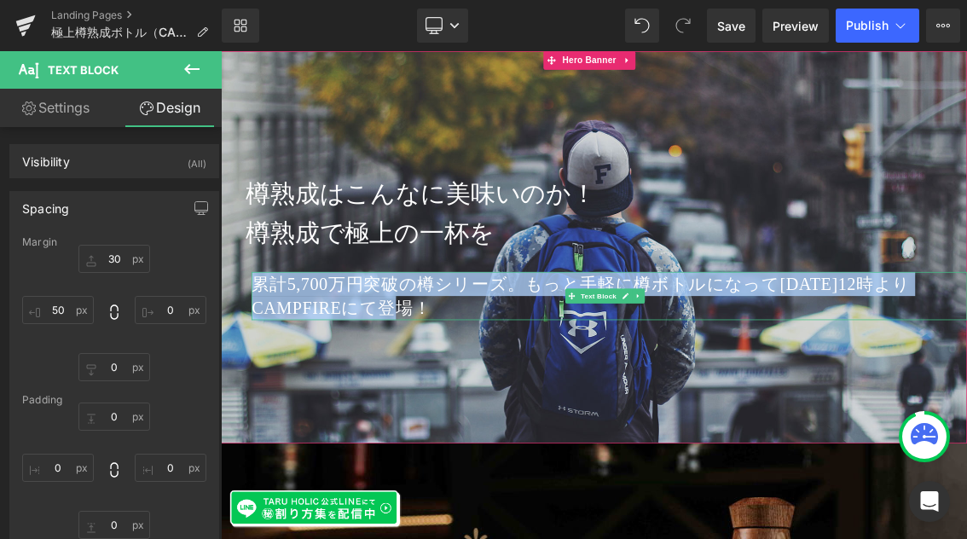
click at [643, 372] on p "累計5,700万円突破の樽シリーズ。もっと手軽に樽ボトルになって[DATE]12時よりCAMPFIREにて登場！" at bounding box center [757, 389] width 989 height 66
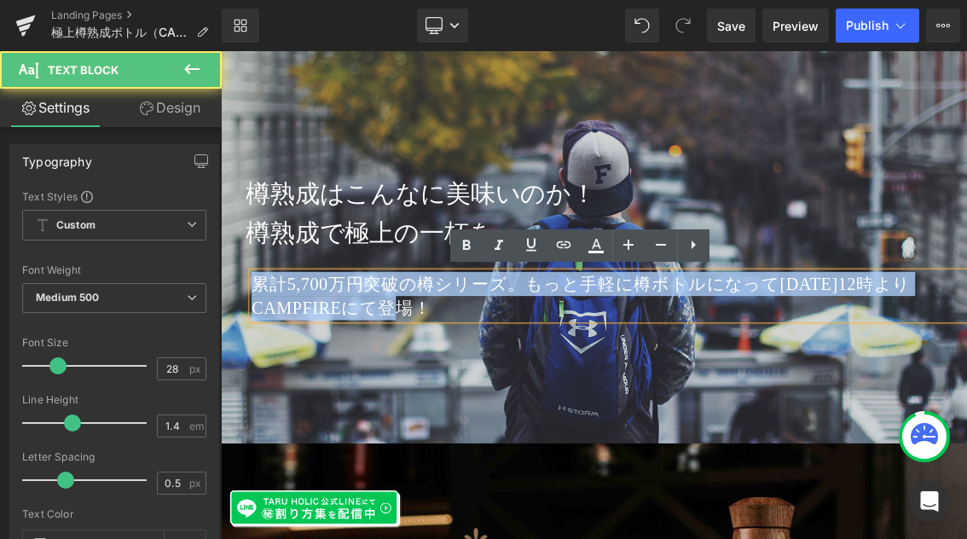
drag, startPoint x: 565, startPoint y: 404, endPoint x: 204, endPoint y: 337, distance: 367.6
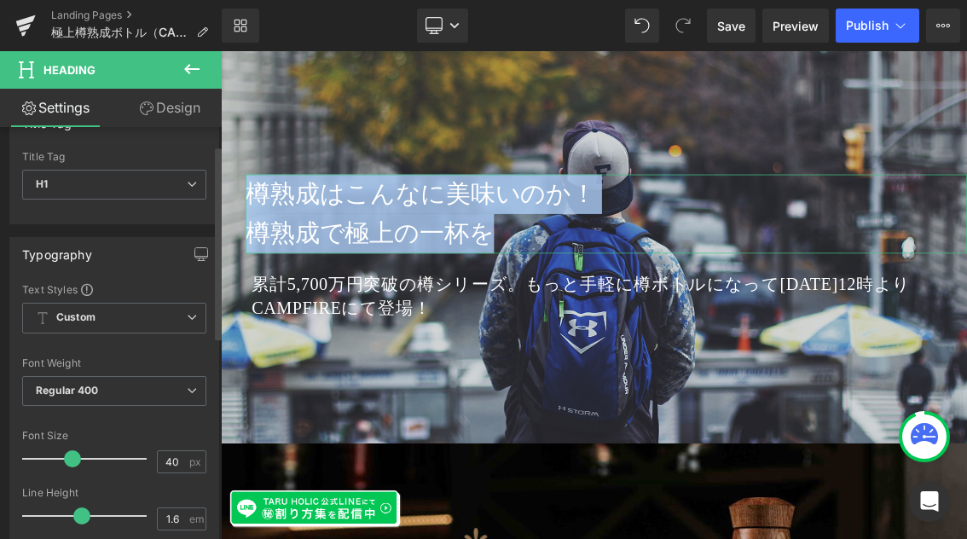
scroll to position [55, 0]
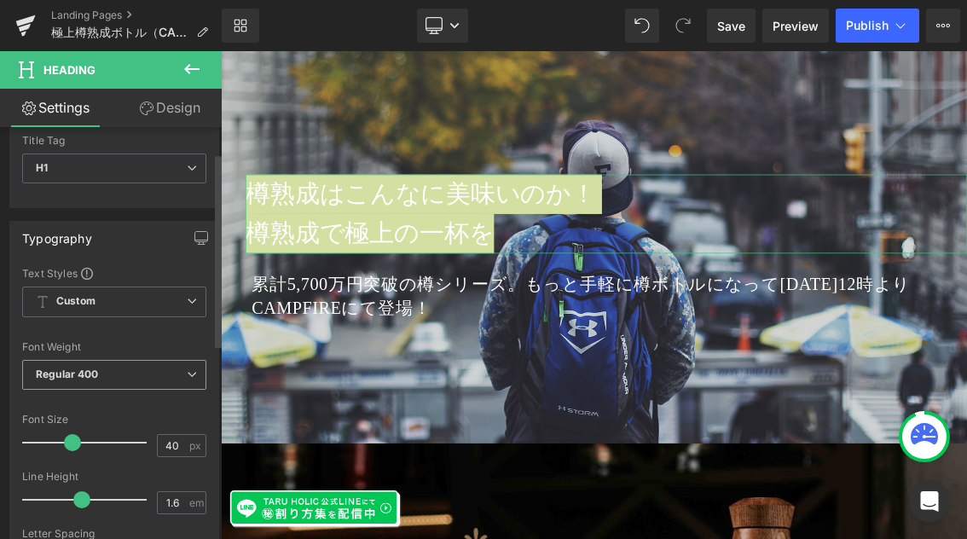
click at [178, 372] on span "Regular 400" at bounding box center [114, 375] width 184 height 30
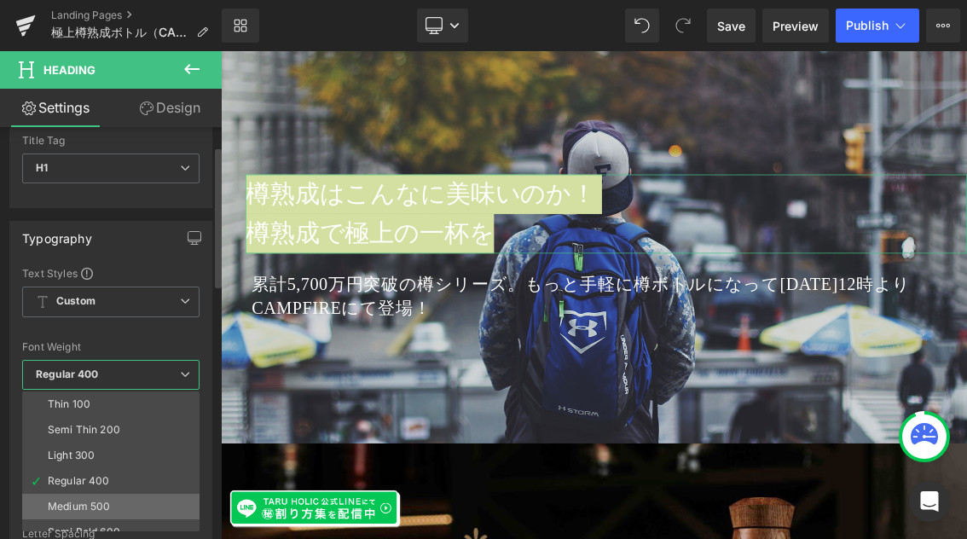
click at [170, 505] on li "Medium 500" at bounding box center [114, 506] width 185 height 26
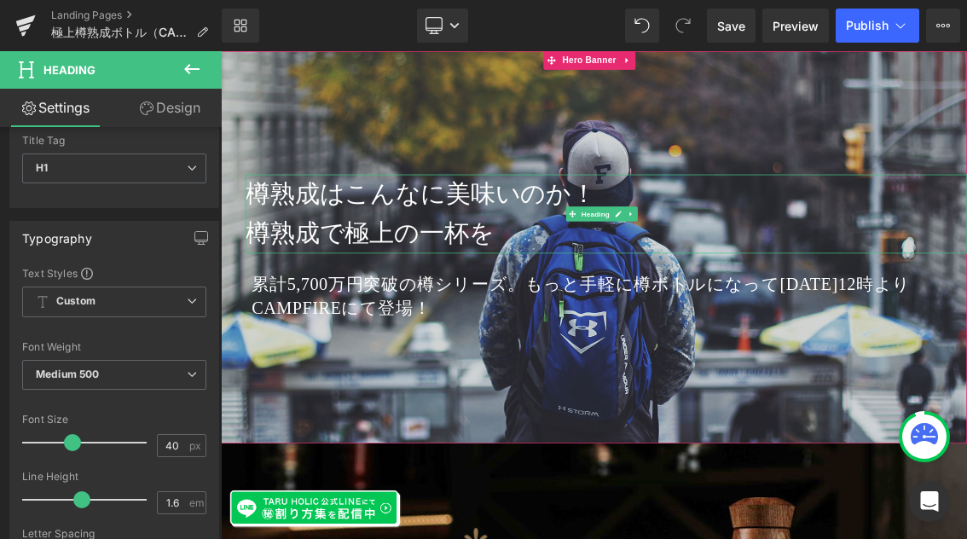
click at [609, 307] on h1 "樽熟成で極上の一杯を" at bounding box center [753, 303] width 997 height 55
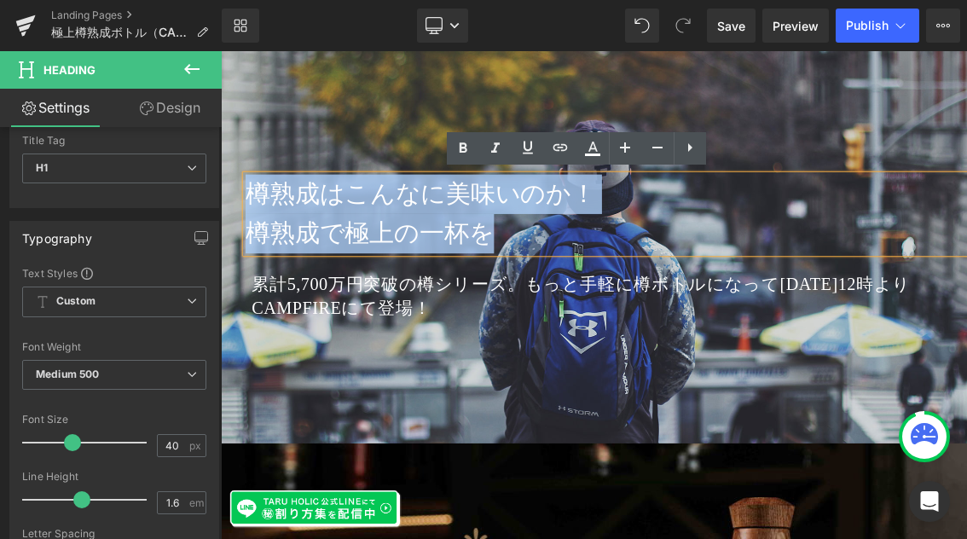
drag, startPoint x: 384, startPoint y: 257, endPoint x: 249, endPoint y: 222, distance: 139.7
click at [249, 222] on span "樽熟成はこんなに美味いのか！ 樽熟成で極上の一杯を Heading 累計5,700万円突破の樽シリーズ。もっと手軽に樽ボトルになって[DATE]12時よりCA…" at bounding box center [736, 322] width 1031 height 201
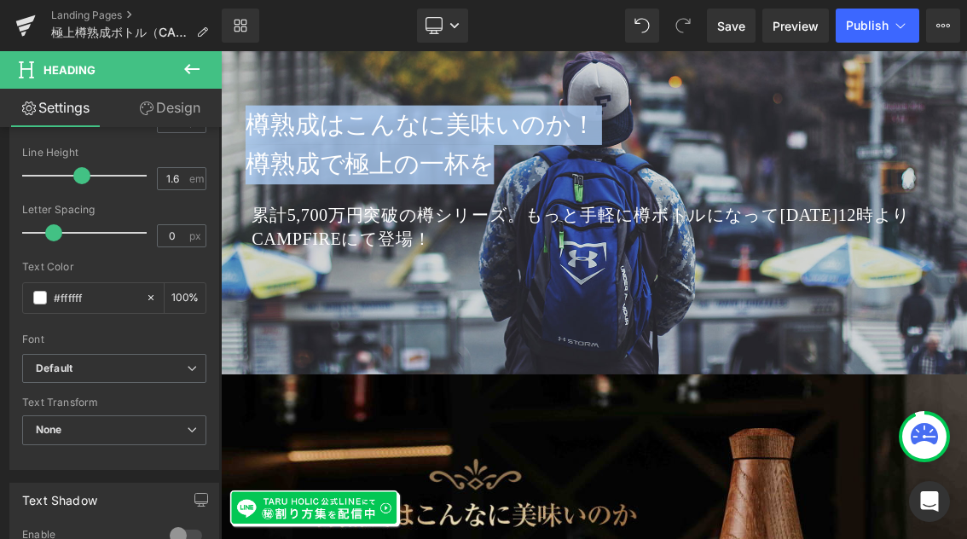
scroll to position [167, 0]
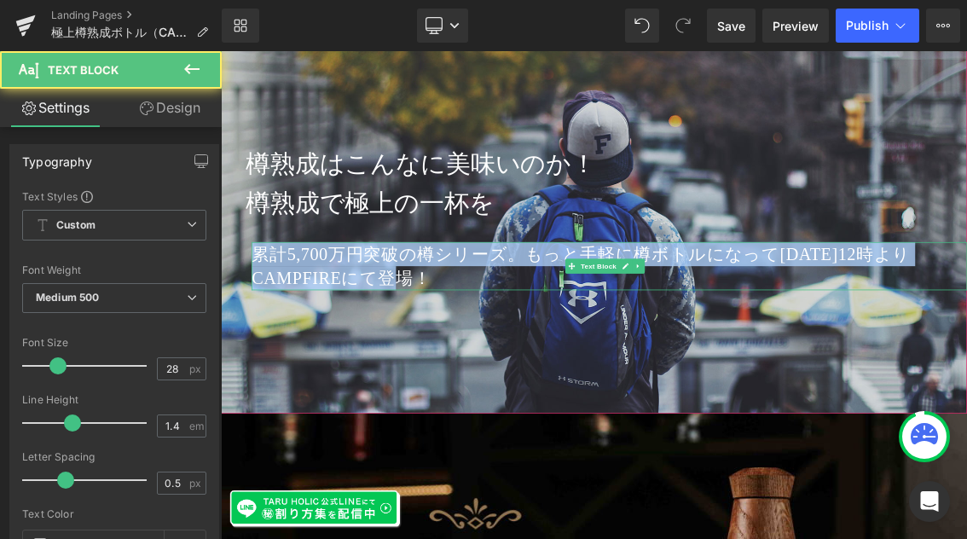
click at [272, 327] on p "累計5,700万円突破の樽シリーズ。もっと手軽に樽ボトルになって[DATE]12時よりCAMPFIREにて登場！" at bounding box center [757, 348] width 989 height 66
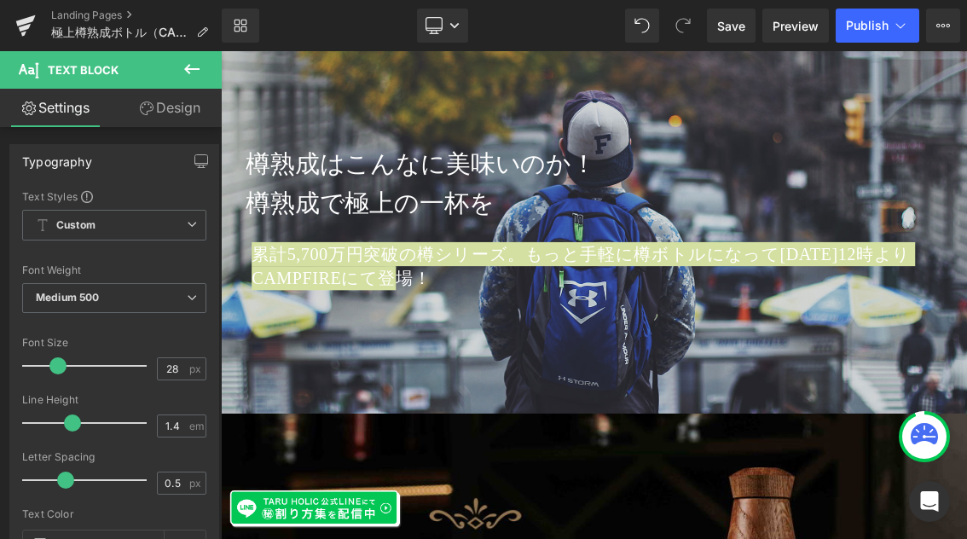
click at [181, 107] on link "Design" at bounding box center [169, 108] width 111 height 38
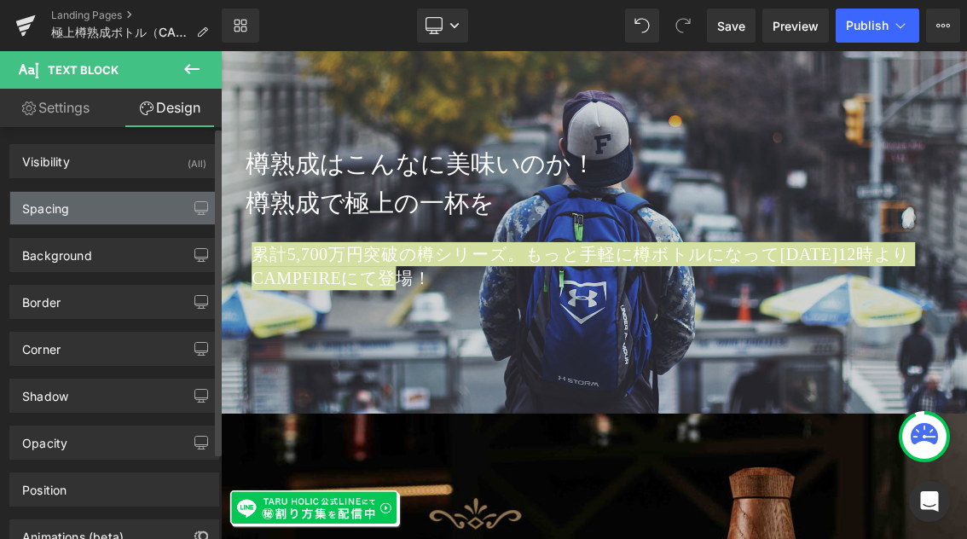
click at [147, 204] on div "Spacing" at bounding box center [114, 208] width 208 height 32
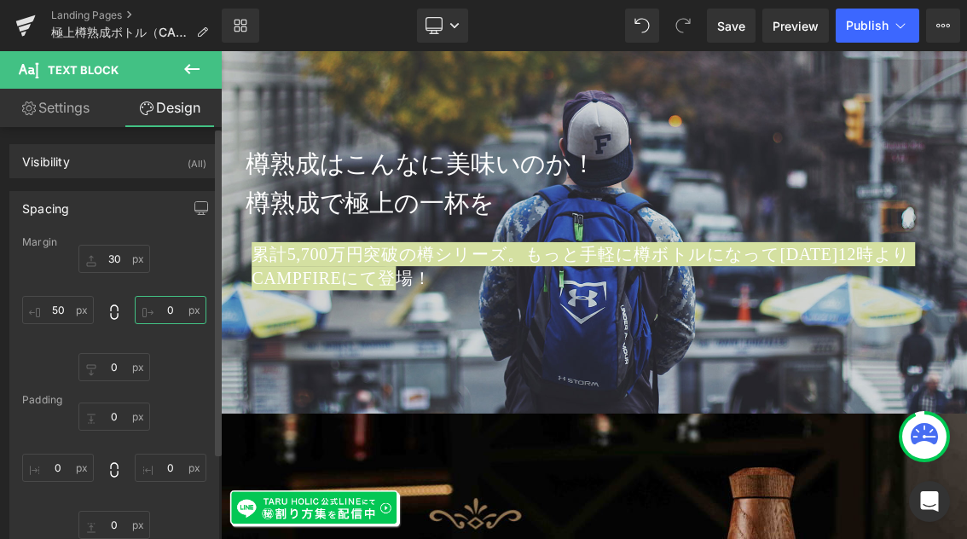
click at [183, 307] on input "0" at bounding box center [171, 310] width 72 height 28
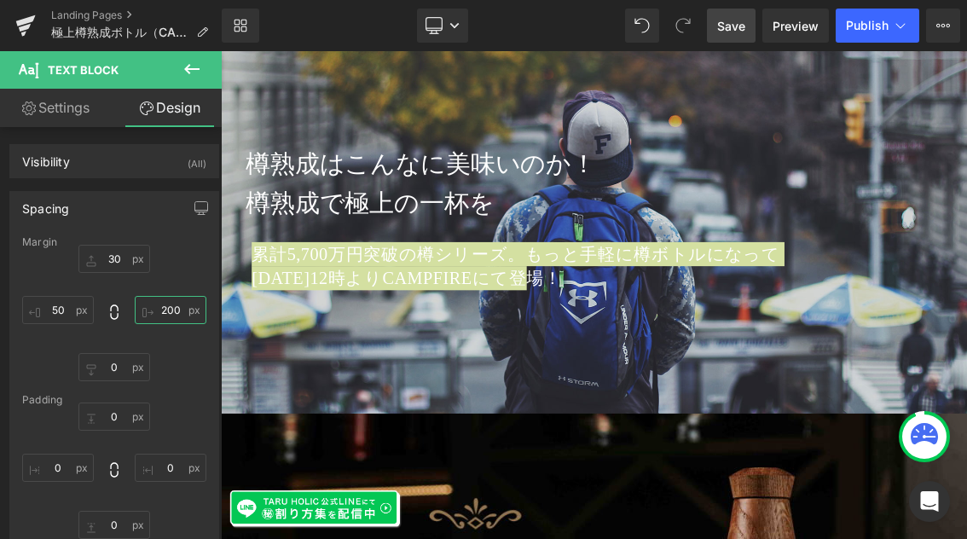
type input "200"
click at [731, 25] on span "Save" at bounding box center [731, 26] width 28 height 18
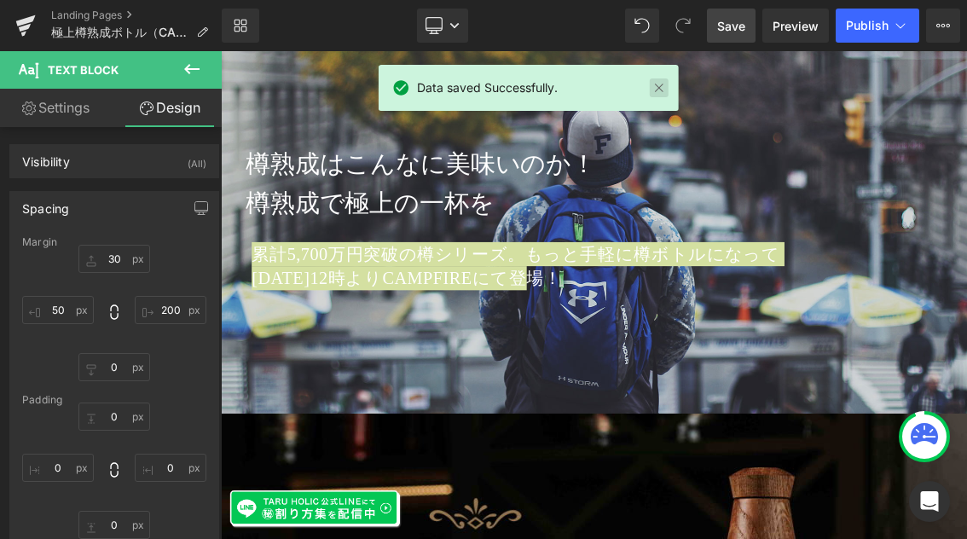
click at [662, 87] on link at bounding box center [658, 87] width 19 height 19
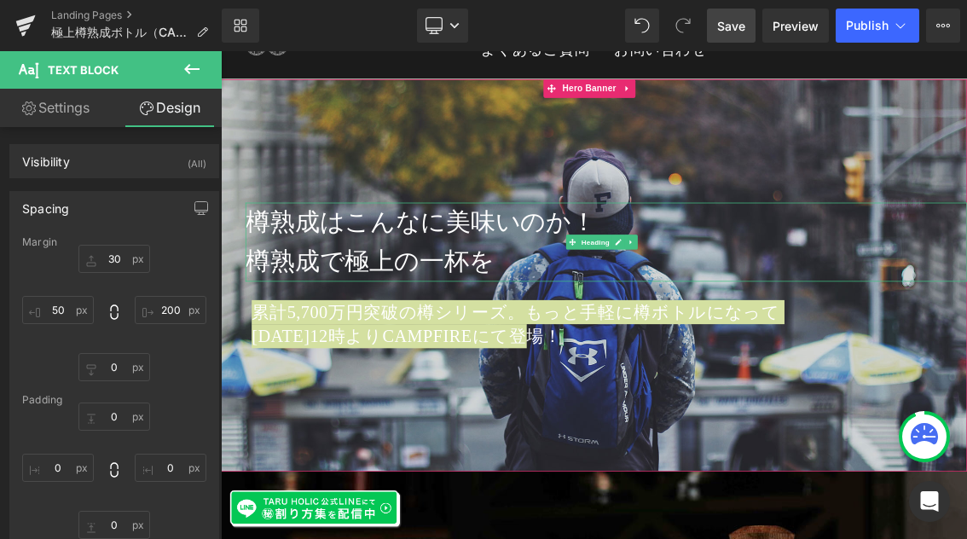
scroll to position [143, 0]
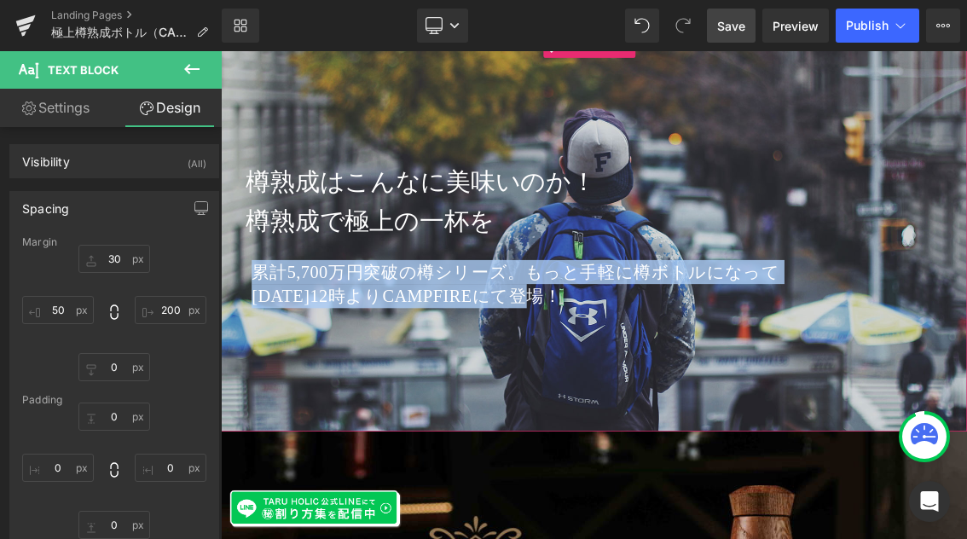
click at [620, 362] on div "累計5,700万円突破の樽シリーズ。もっと手軽に樽ボトルになって[DATE]12時よりCAMPFIREにて登場！ Text Block" at bounding box center [672, 372] width 818 height 66
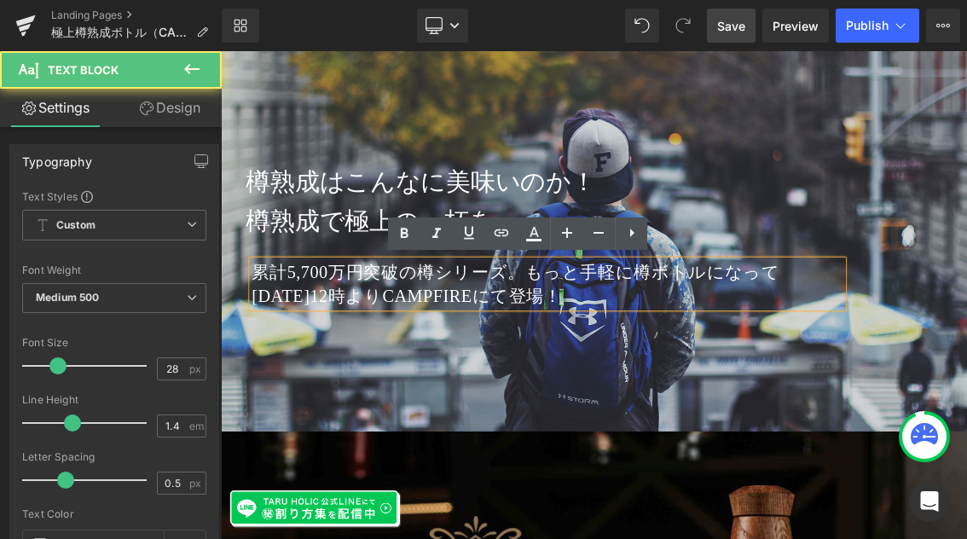
click at [651, 355] on p "累計5,700万円突破の樽シリーズ。もっと手軽に樽ボトルになって[DATE]12時よりCAMPFIREにて登場！" at bounding box center [672, 372] width 818 height 66
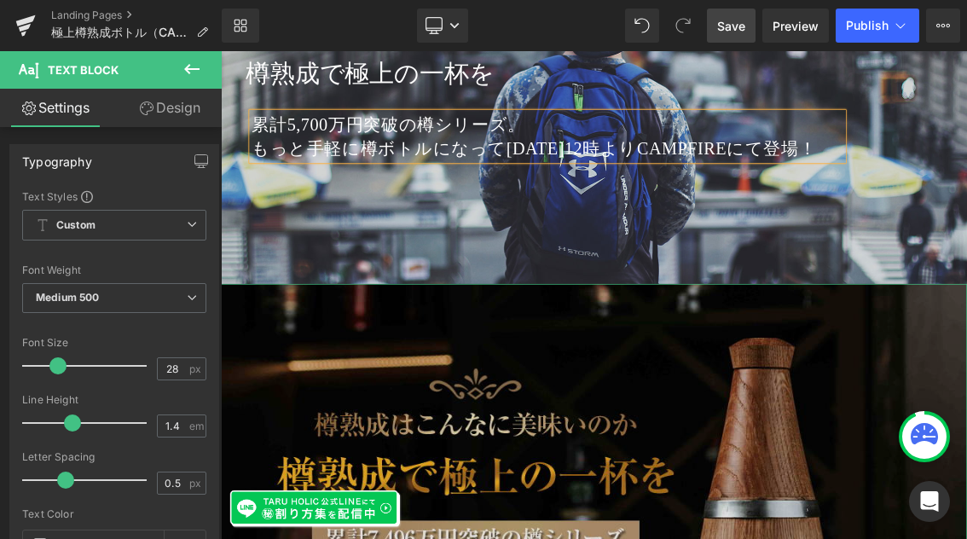
scroll to position [269, 0]
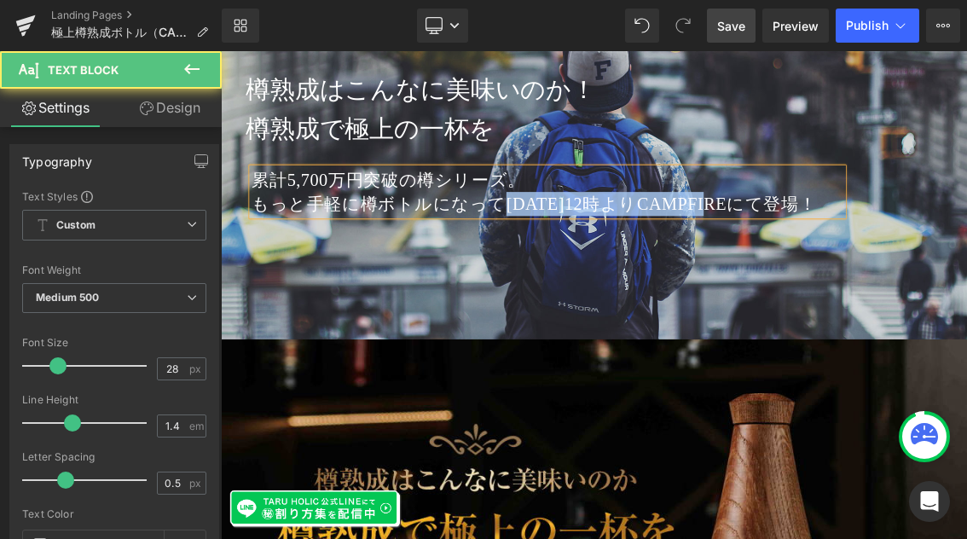
drag, startPoint x: 907, startPoint y: 262, endPoint x: 599, endPoint y: 262, distance: 307.7
click at [599, 262] on p "もっと手軽に樽ボトルになって[DATE]12時よりCAMPFIREにて登場！" at bounding box center [672, 262] width 818 height 33
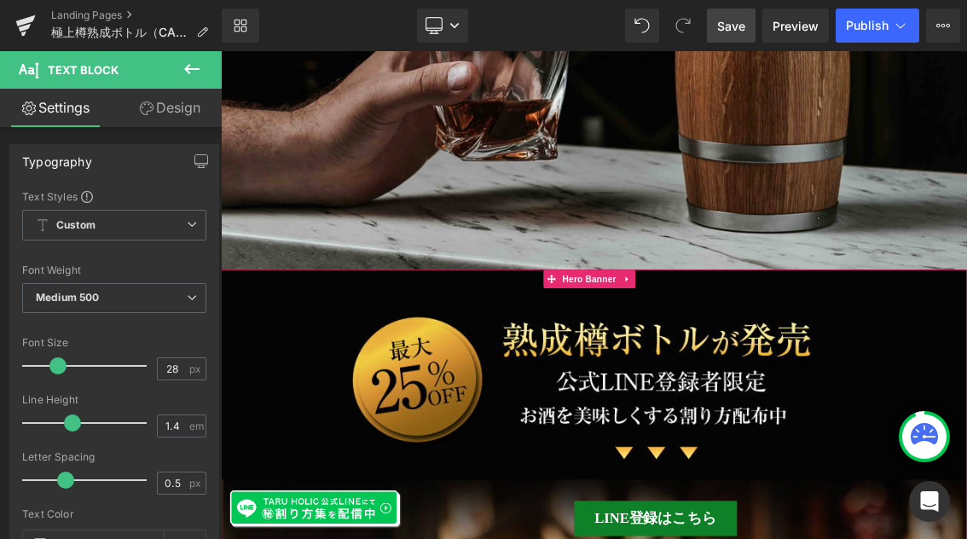
scroll to position [1370, 0]
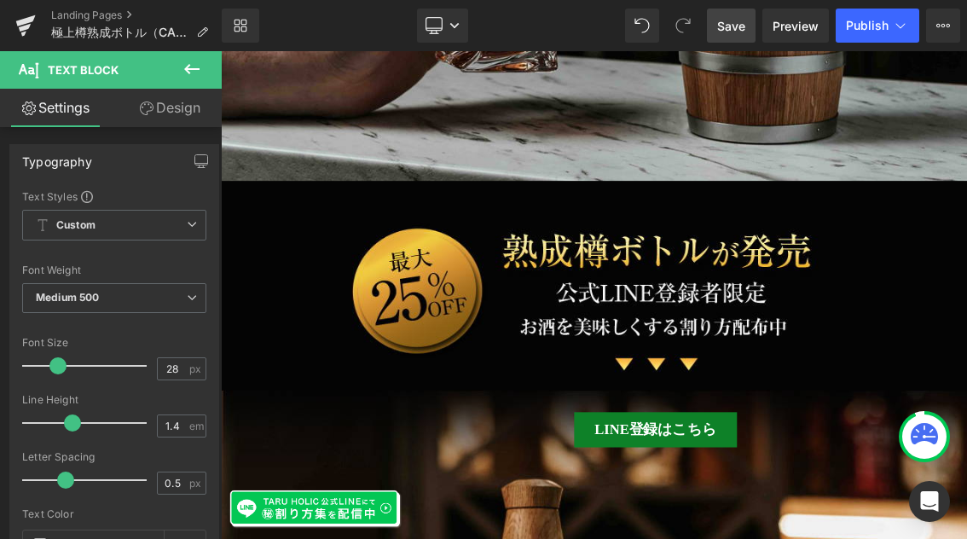
click at [191, 68] on icon at bounding box center [191, 69] width 15 height 10
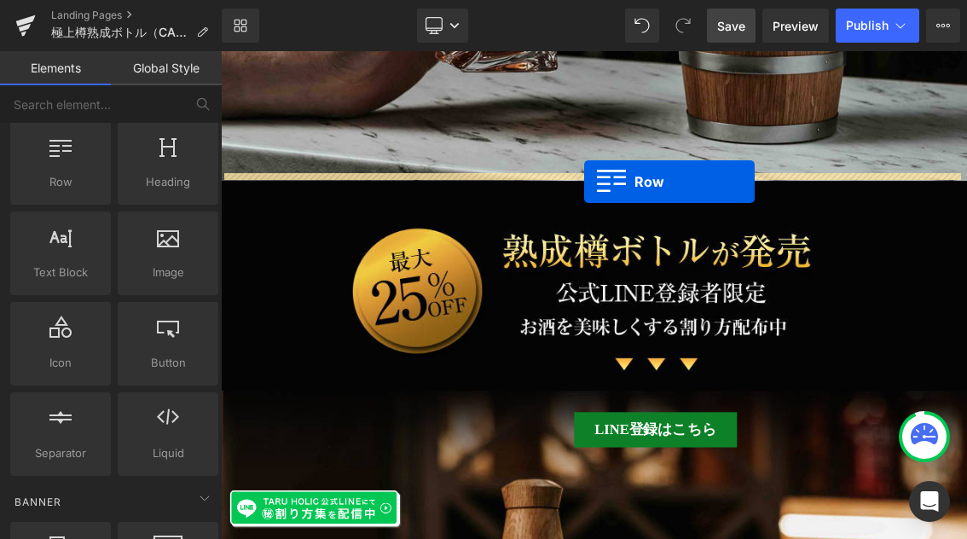
drag, startPoint x: 280, startPoint y: 216, endPoint x: 723, endPoint y: 231, distance: 443.5
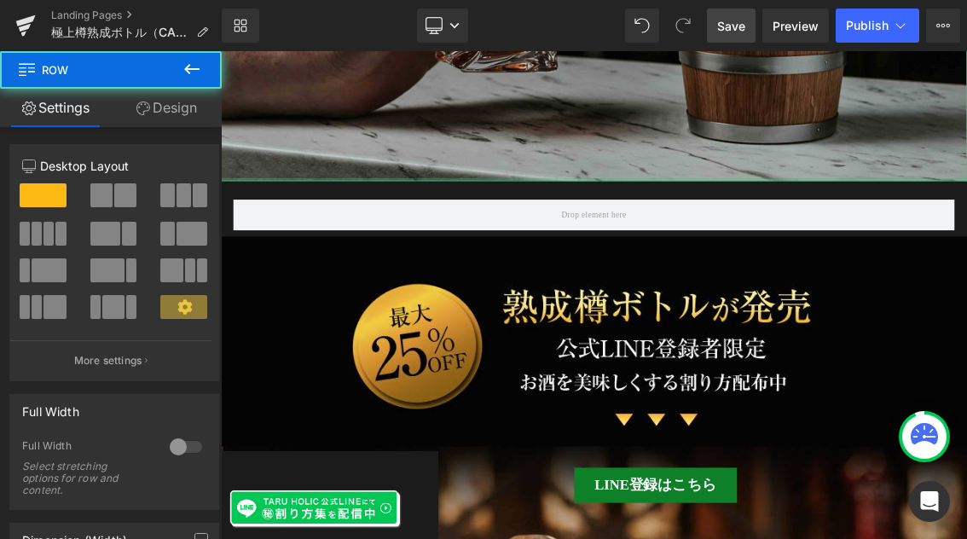
scroll to position [1345, 0]
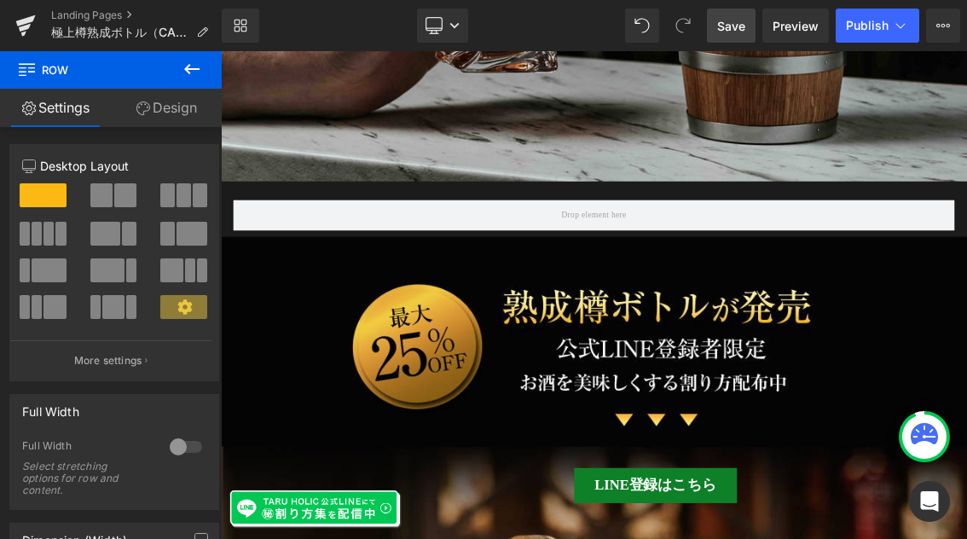
click at [192, 69] on icon at bounding box center [191, 69] width 15 height 10
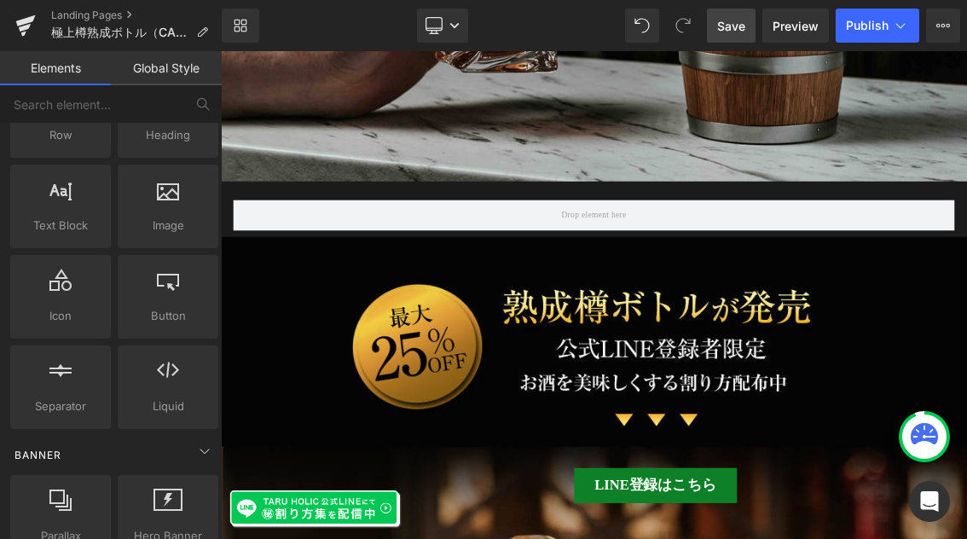
scroll to position [177, 0]
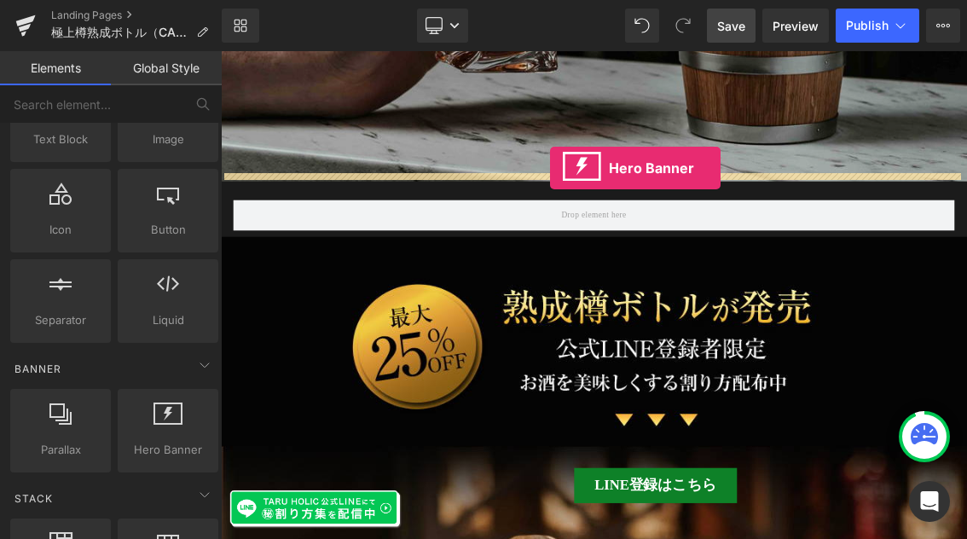
drag, startPoint x: 398, startPoint y: 482, endPoint x: 676, endPoint y: 213, distance: 387.0
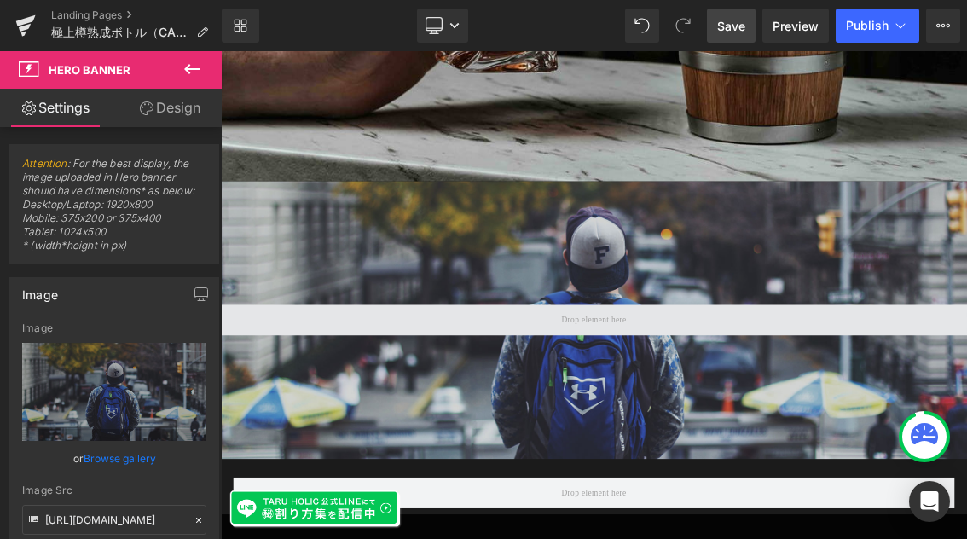
scroll to position [1652, 0]
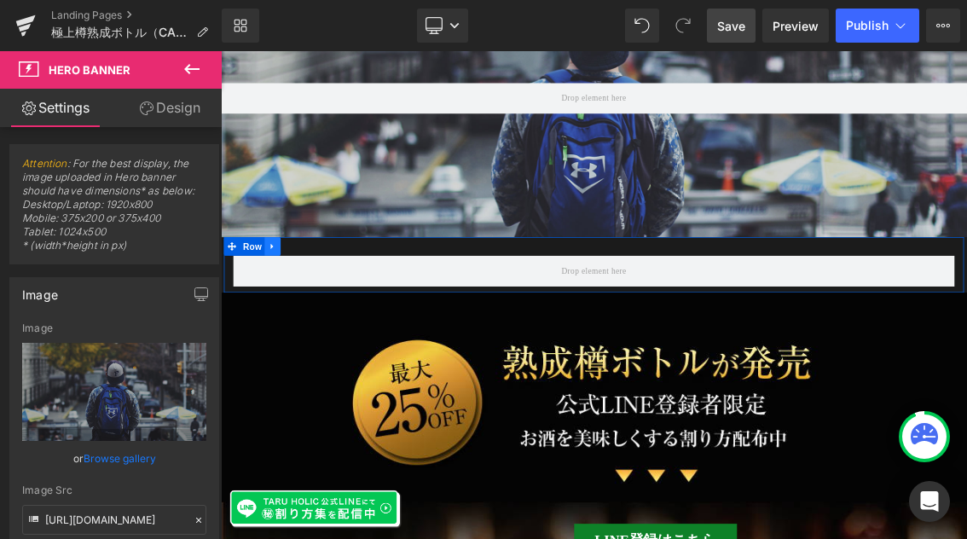
click at [290, 317] on icon at bounding box center [291, 321] width 3 height 8
click at [341, 308] on link at bounding box center [337, 321] width 22 height 26
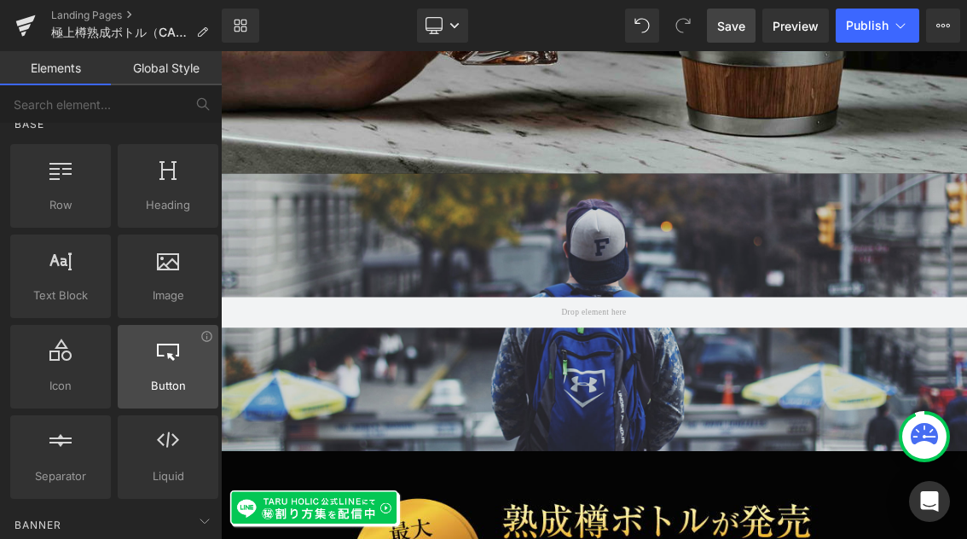
scroll to position [0, 0]
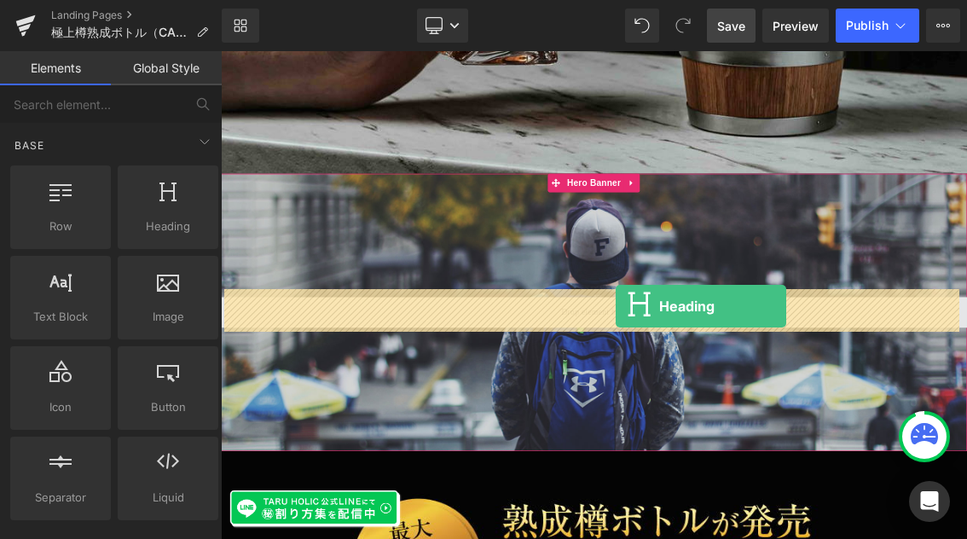
drag, startPoint x: 372, startPoint y: 263, endPoint x: 766, endPoint y: 403, distance: 418.9
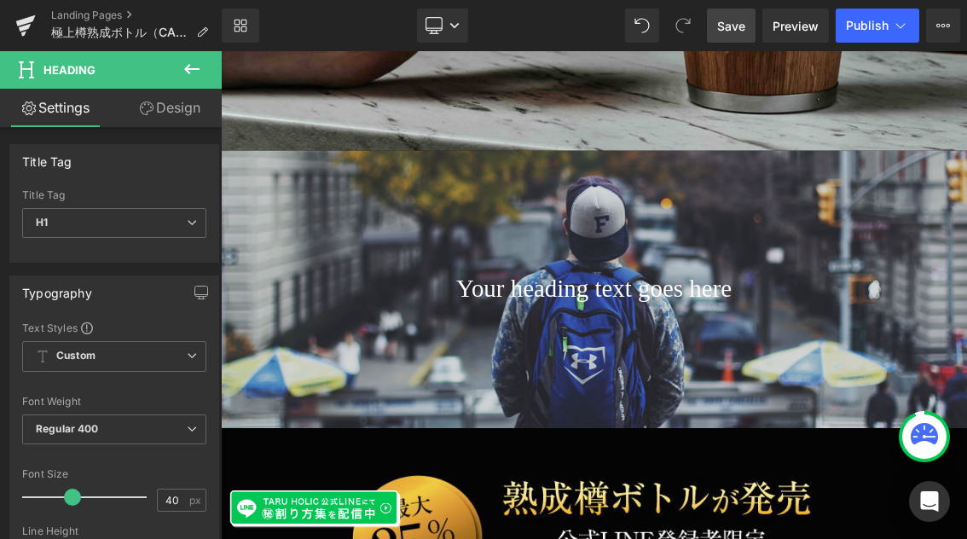
scroll to position [1382, 0]
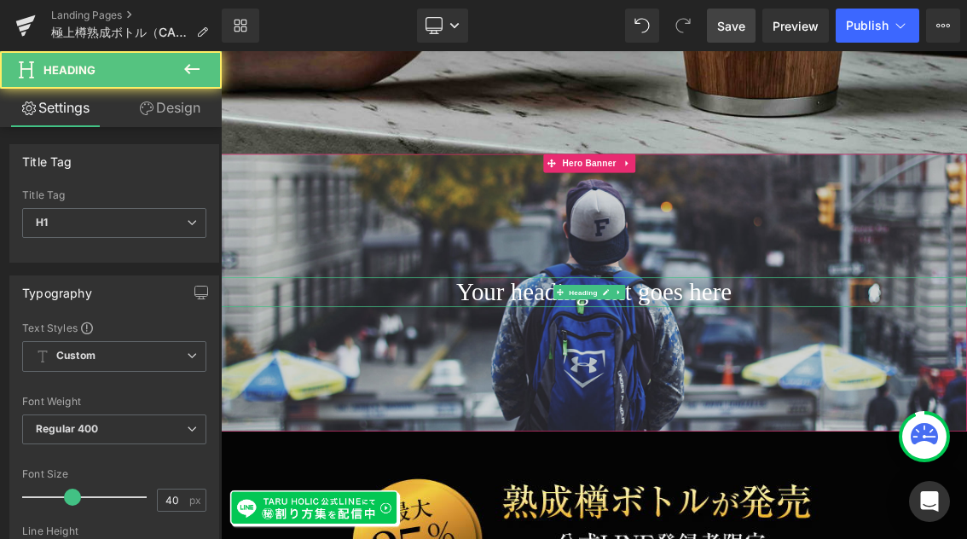
click at [731, 377] on div "Your heading text goes here Heading" at bounding box center [736, 384] width 1031 height 41
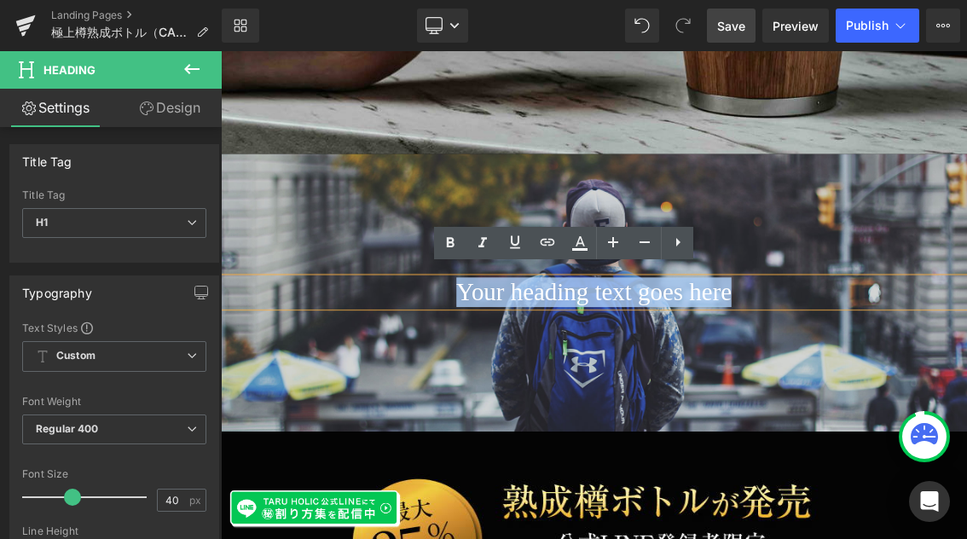
drag, startPoint x: 515, startPoint y: 373, endPoint x: 1074, endPoint y: 388, distance: 559.3
click at [966, 388] on h1 "Your heading text goes here" at bounding box center [736, 384] width 1031 height 41
paste div
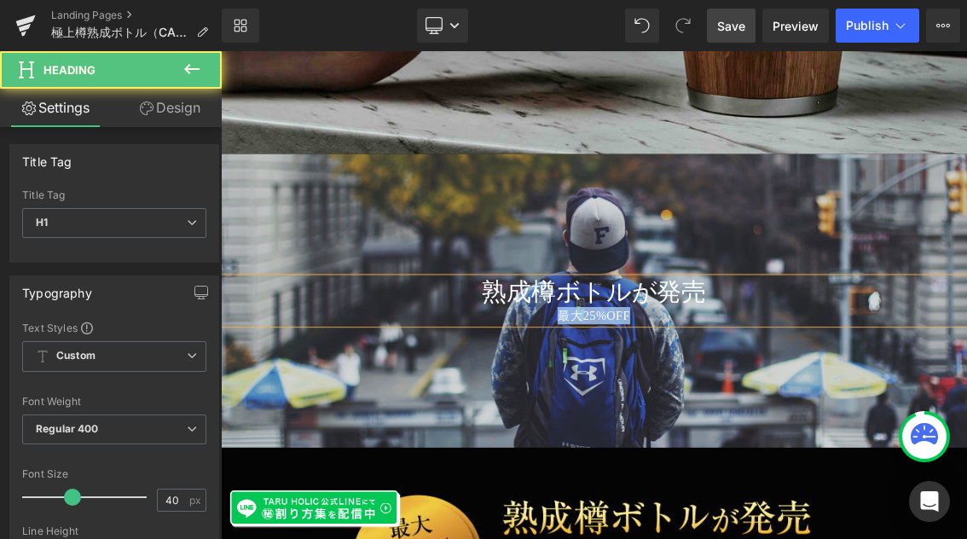
drag, startPoint x: 802, startPoint y: 409, endPoint x: 660, endPoint y: 406, distance: 142.4
click at [660, 406] on div "最大25%OFF" at bounding box center [736, 417] width 1031 height 24
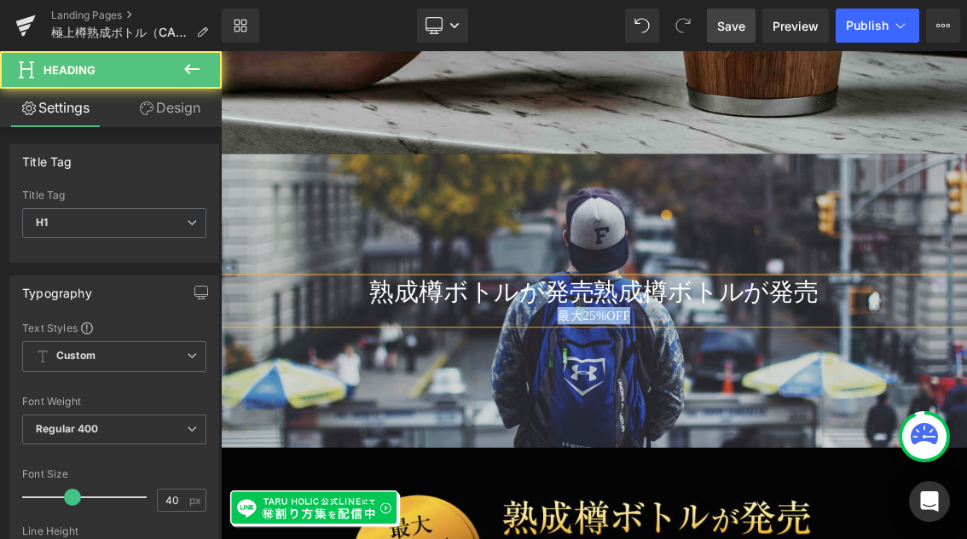
drag, startPoint x: 793, startPoint y: 412, endPoint x: 601, endPoint y: 406, distance: 191.9
click at [601, 406] on div "最大25%OFF" at bounding box center [736, 417] width 1031 height 24
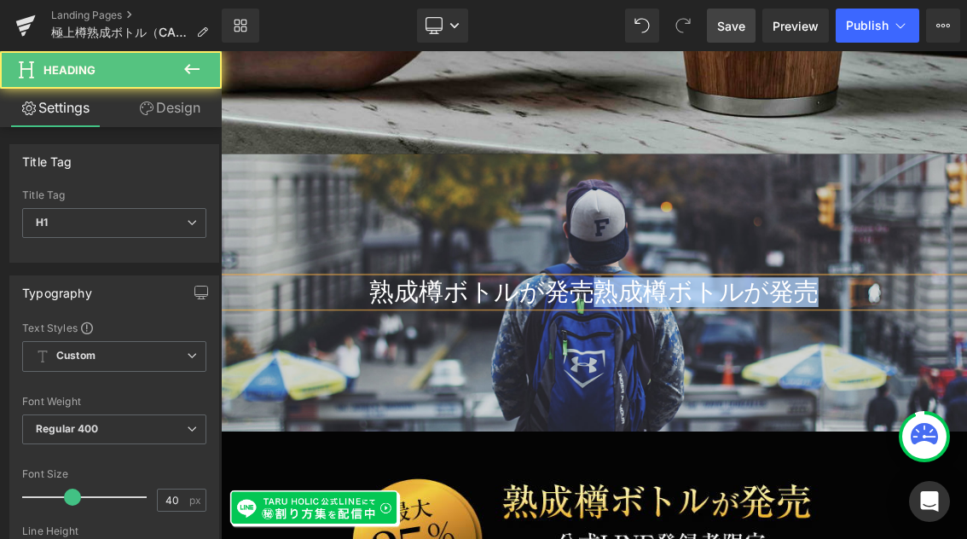
drag, startPoint x: 750, startPoint y: 372, endPoint x: 1156, endPoint y: 370, distance: 405.7
click at [966, 370] on h1 "熟成樽ボトルが発売熟成樽ボトルが発売" at bounding box center [736, 384] width 1031 height 41
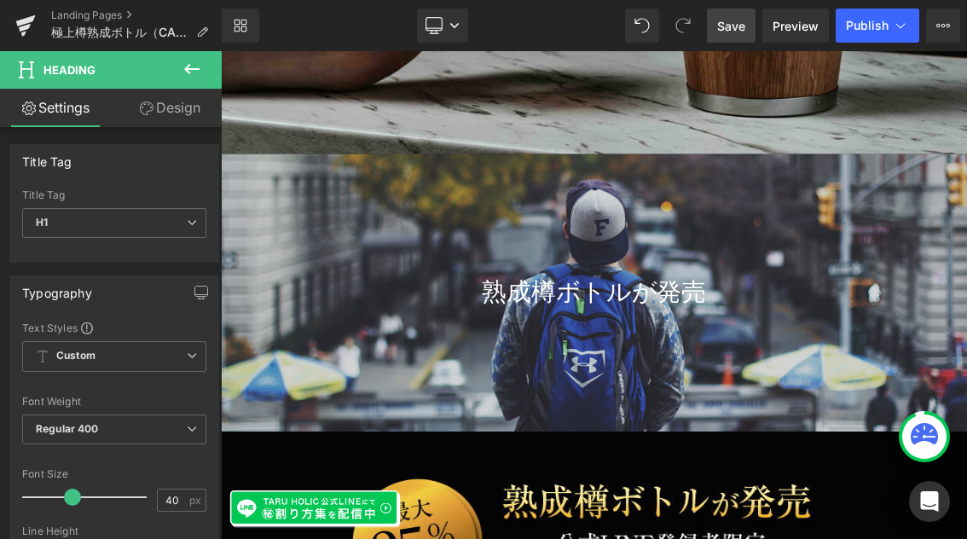
click at [195, 67] on icon at bounding box center [192, 69] width 20 height 20
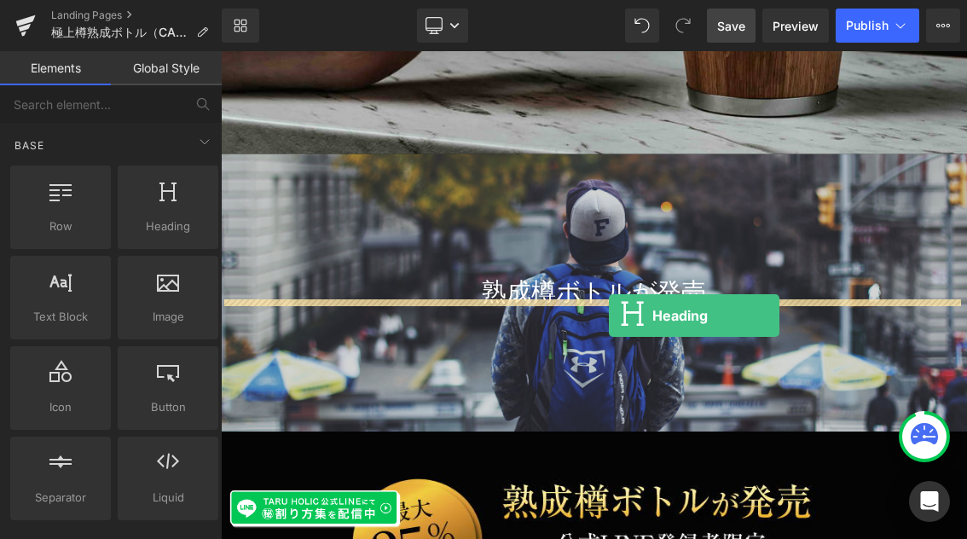
drag, startPoint x: 384, startPoint y: 258, endPoint x: 757, endPoint y: 417, distance: 404.8
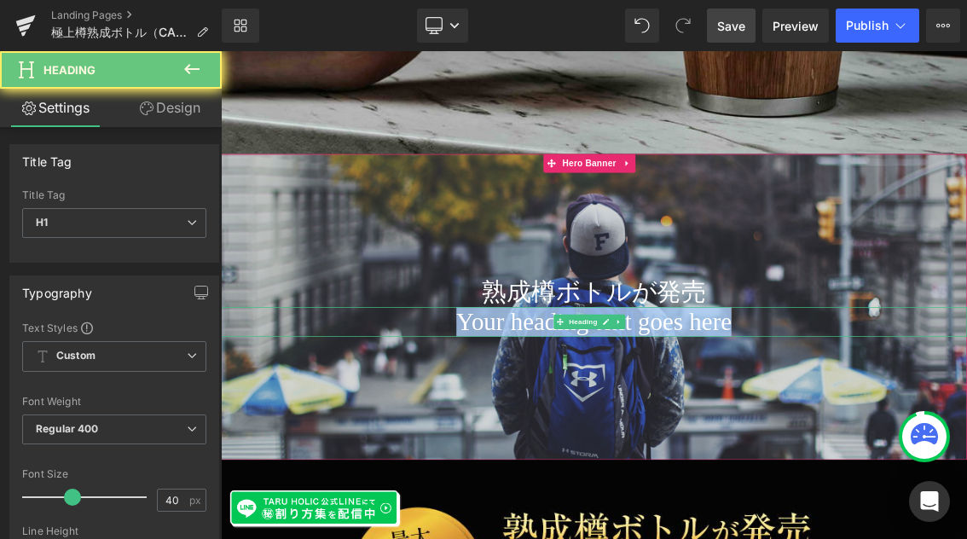
drag, startPoint x: 516, startPoint y: 424, endPoint x: 476, endPoint y: 424, distance: 39.2
click at [476, 424] on h1 "Your heading text goes here" at bounding box center [736, 425] width 1031 height 41
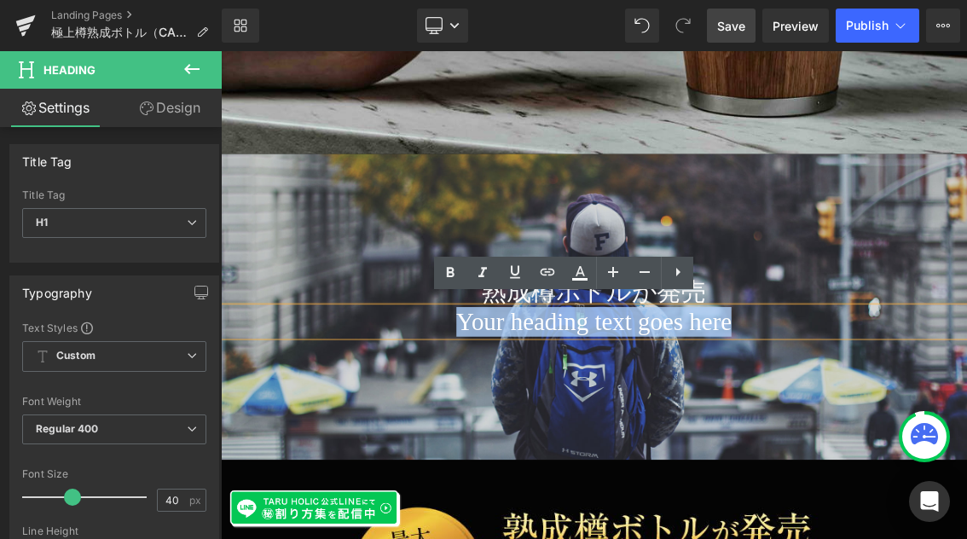
paste div
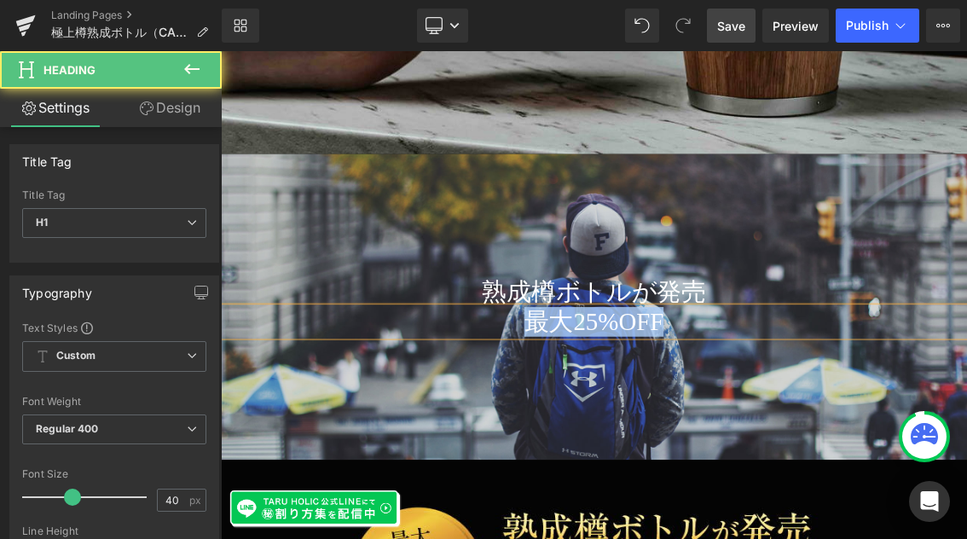
drag, startPoint x: 844, startPoint y: 419, endPoint x: 614, endPoint y: 415, distance: 230.2
click at [614, 415] on h1 "最大25%OFF" at bounding box center [736, 425] width 1031 height 41
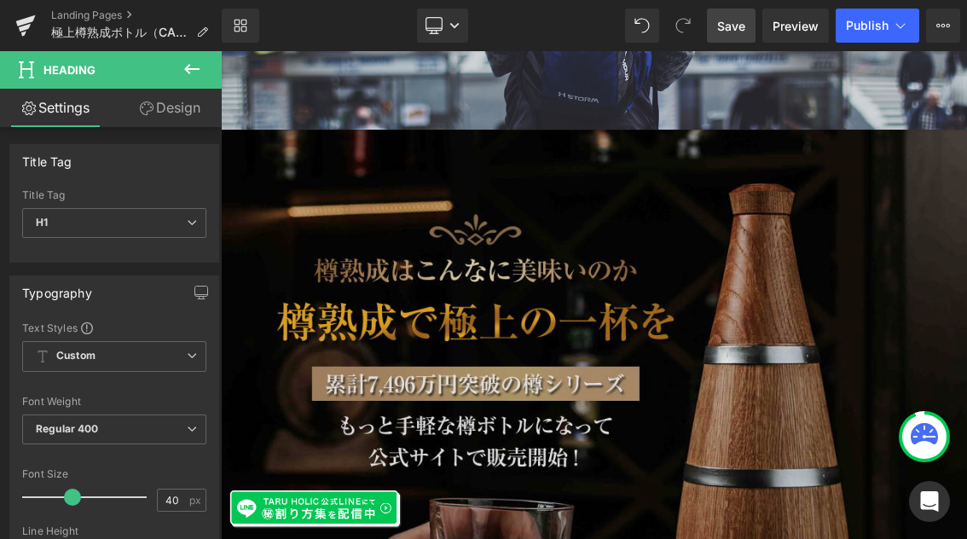
scroll to position [469, 0]
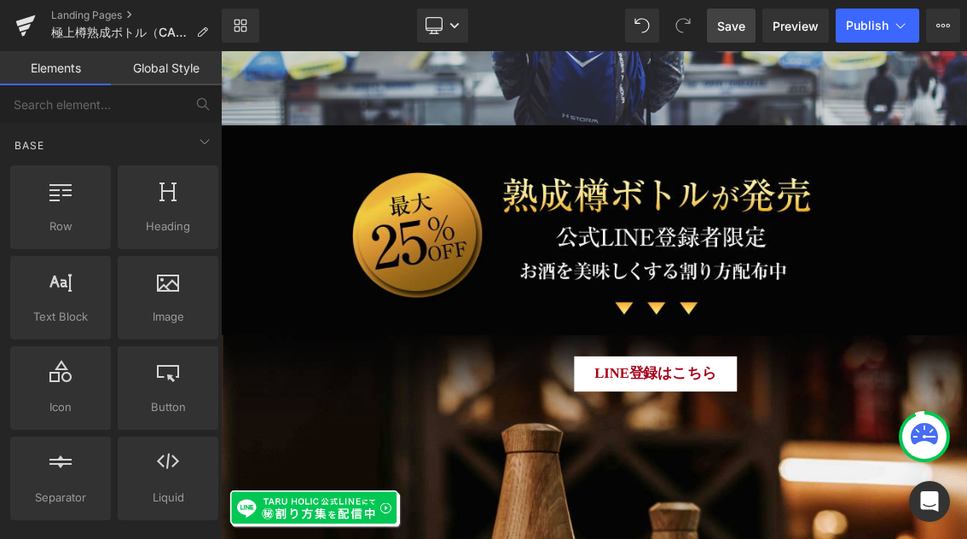
scroll to position [980, 0]
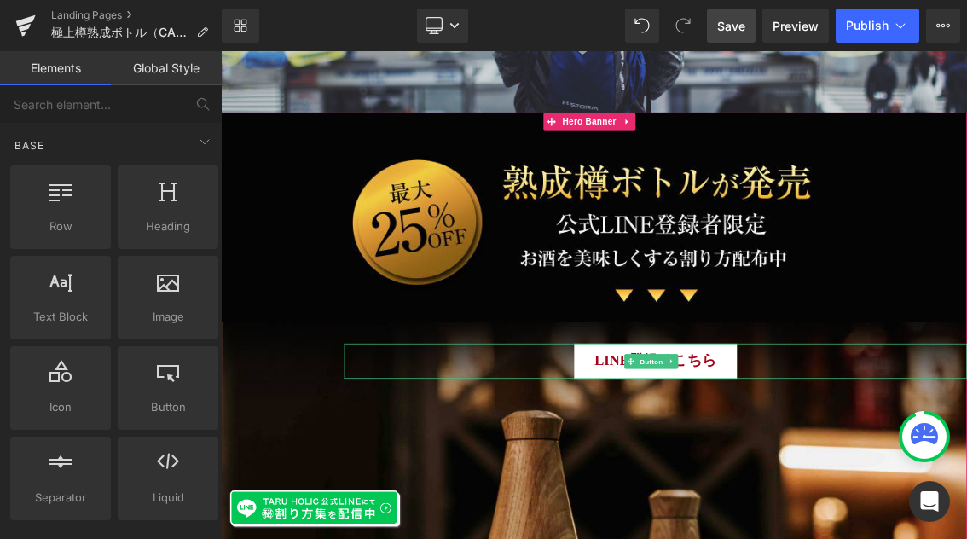
click at [900, 461] on link "LINE登録はこちら" at bounding box center [821, 480] width 225 height 49
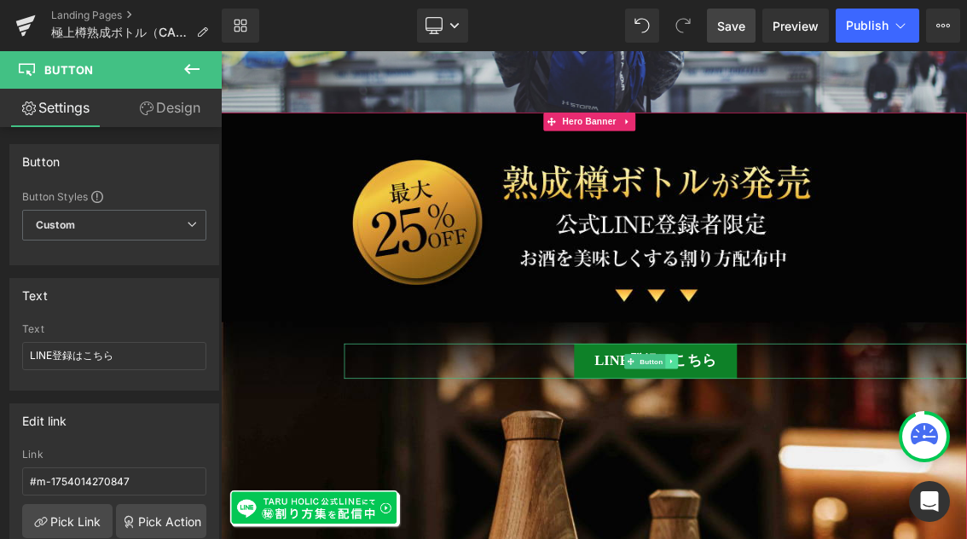
click at [845, 475] on icon at bounding box center [843, 480] width 9 height 10
click at [839, 476] on icon at bounding box center [834, 480] width 9 height 9
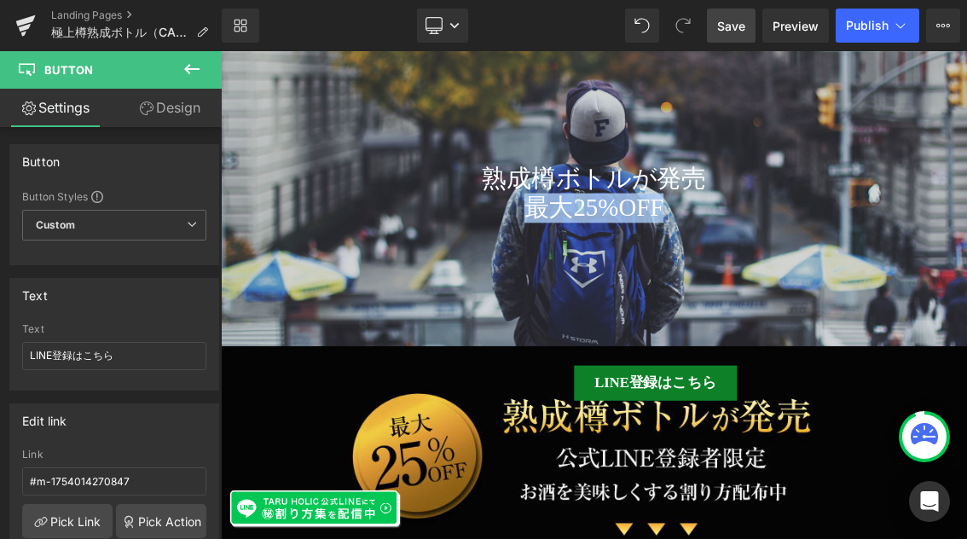
scroll to position [546, 0]
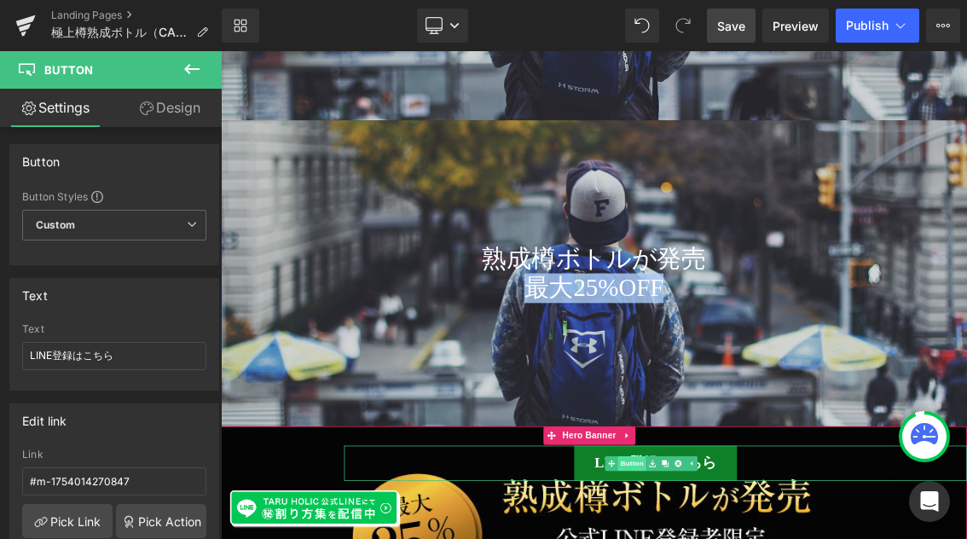
drag, startPoint x: 825, startPoint y: 607, endPoint x: 789, endPoint y: 622, distance: 38.9
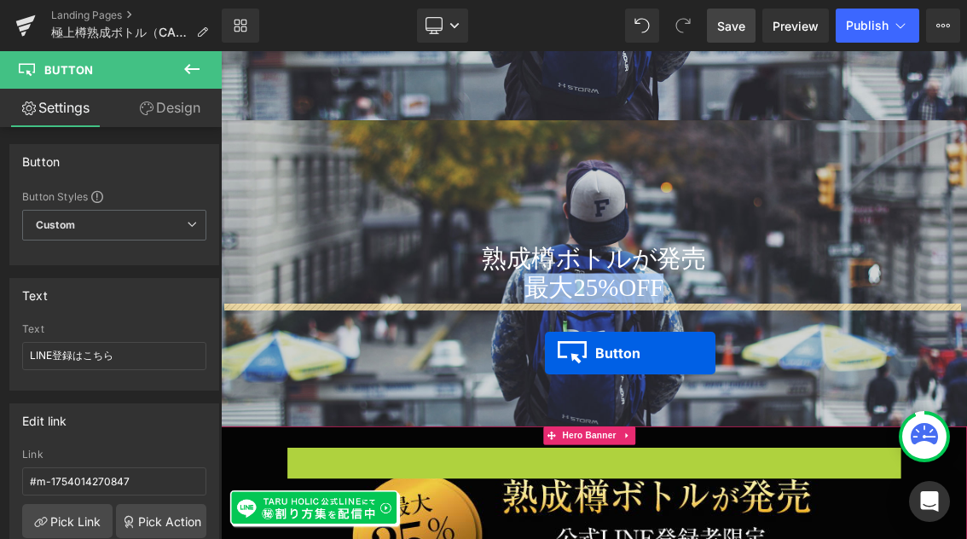
drag, startPoint x: 759, startPoint y: 613, endPoint x: 669, endPoint y: 469, distance: 169.6
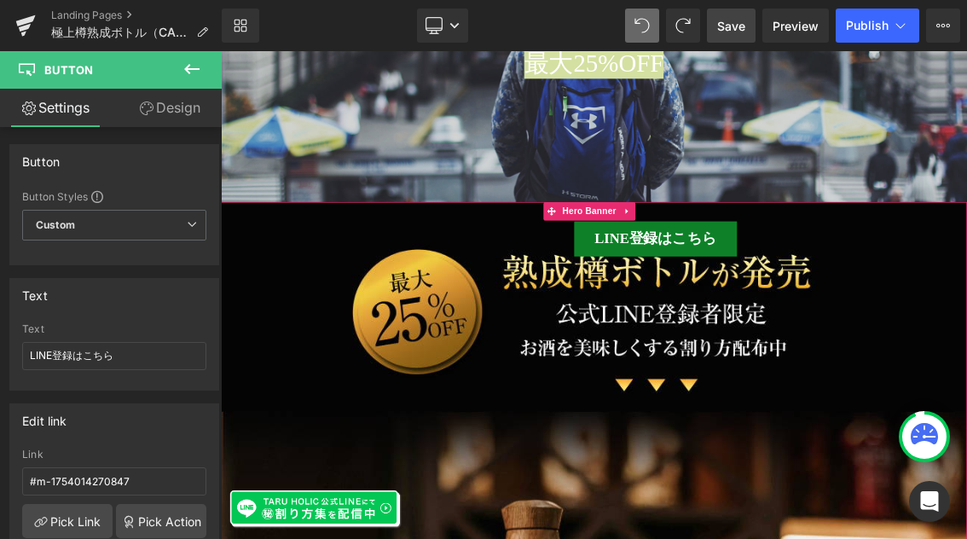
scroll to position [789, 0]
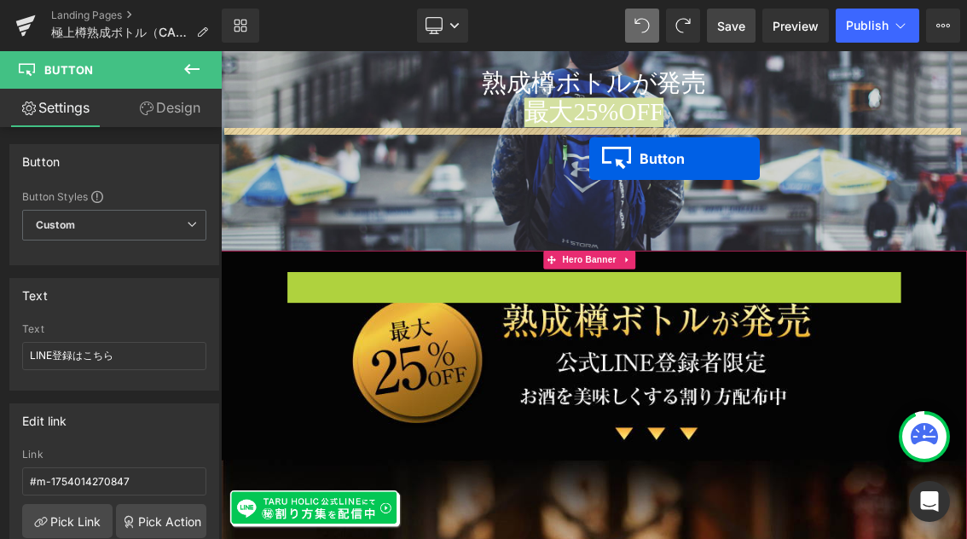
drag, startPoint x: 787, startPoint y: 369, endPoint x: 730, endPoint y: 199, distance: 179.0
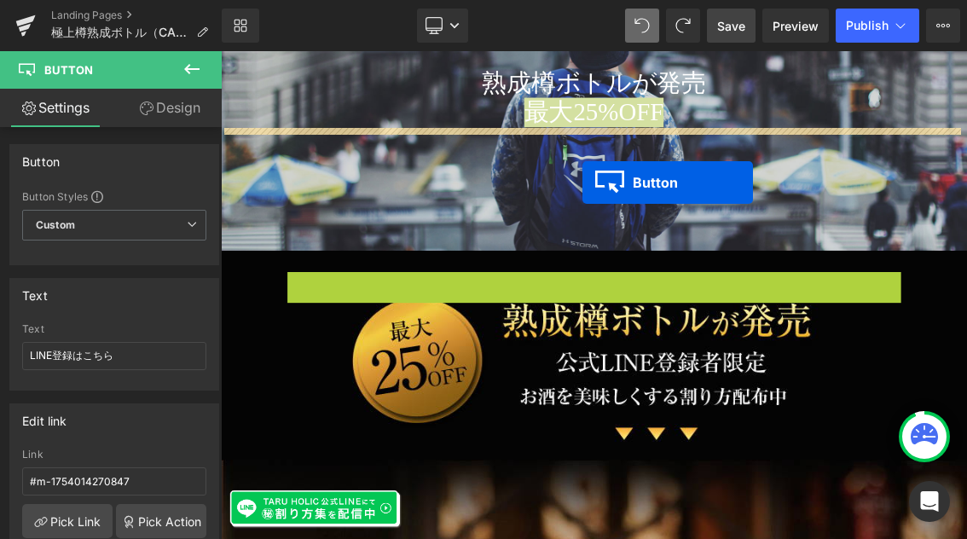
drag, startPoint x: 782, startPoint y: 366, endPoint x: 721, endPoint y: 233, distance: 146.4
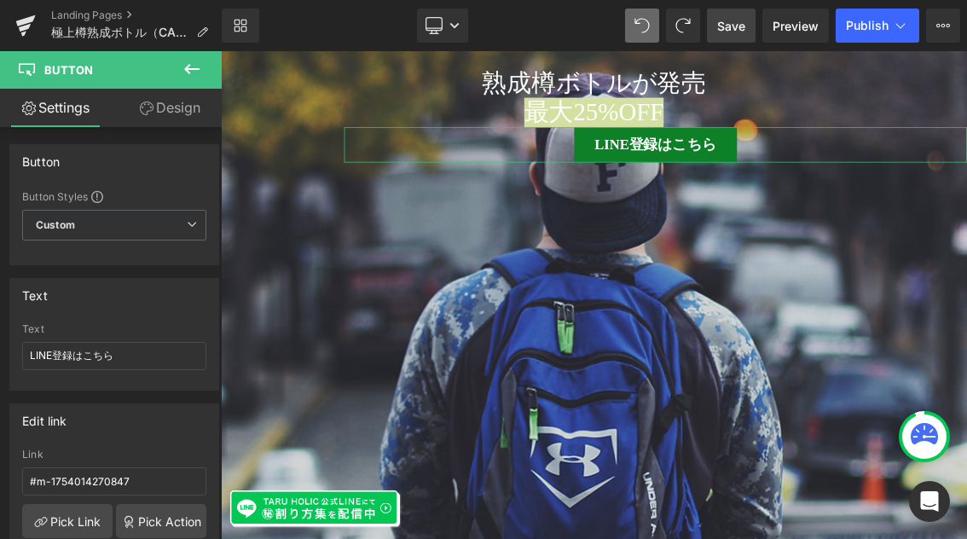
click at [166, 109] on link "Design" at bounding box center [169, 108] width 111 height 38
click at [66, 103] on link "Settings" at bounding box center [55, 108] width 111 height 38
click at [62, 112] on link "Settings" at bounding box center [55, 108] width 111 height 38
type input "100"
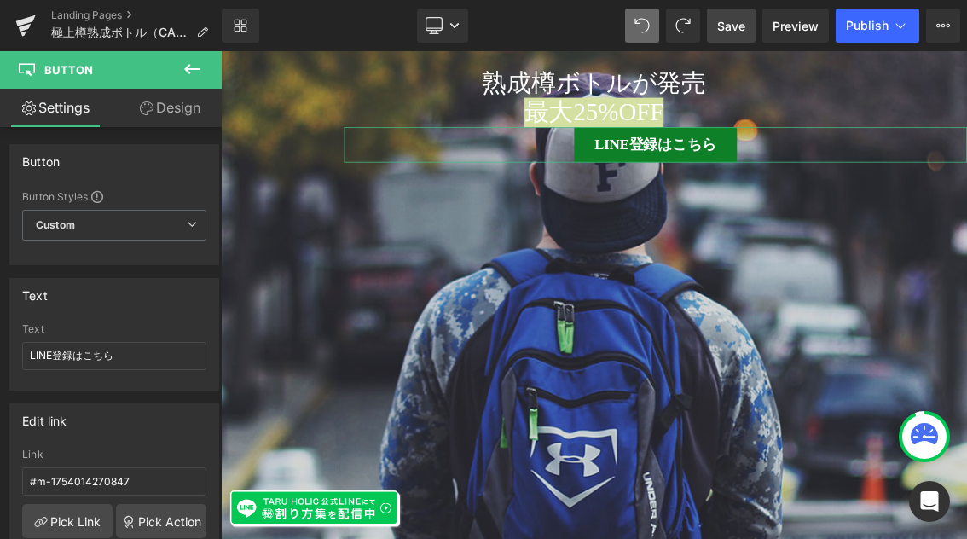
type input "100"
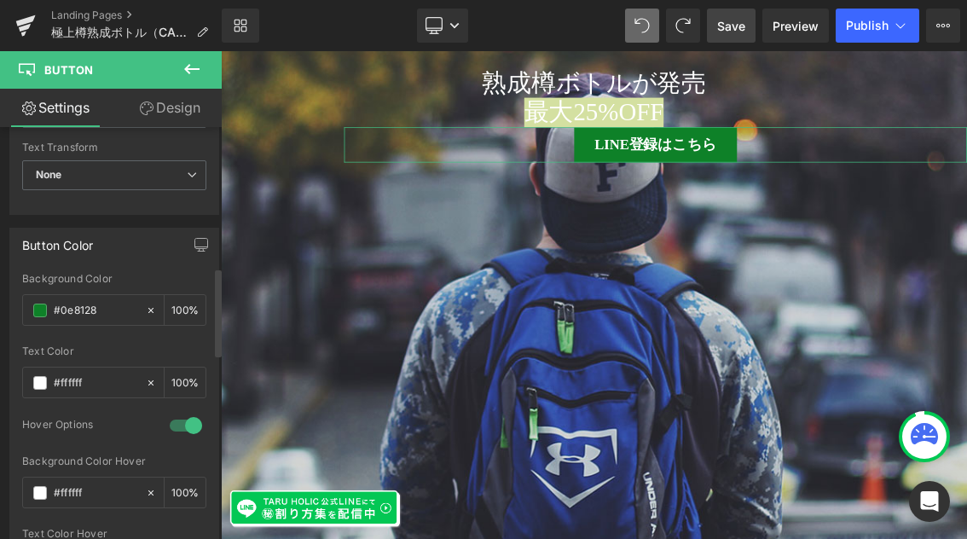
scroll to position [274, 0]
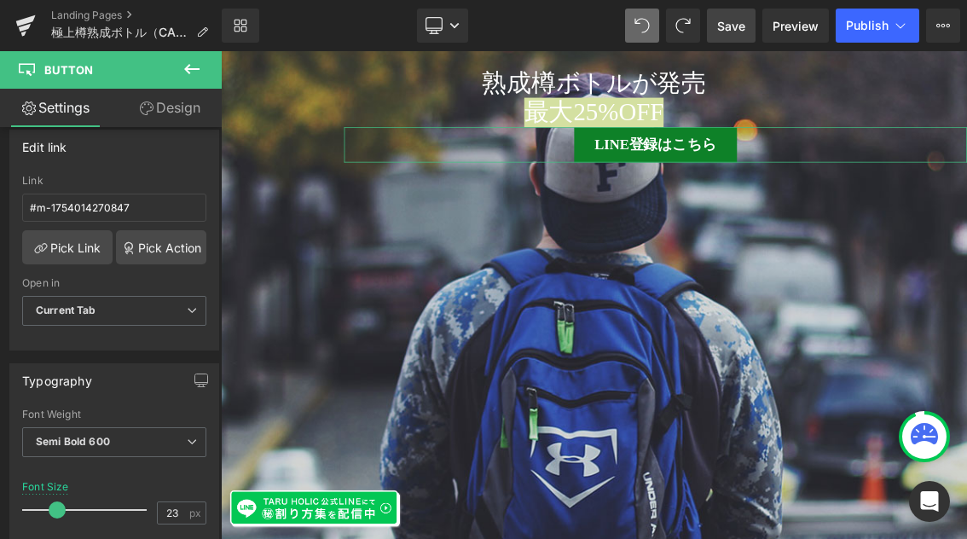
click at [170, 108] on link "Design" at bounding box center [169, 108] width 111 height 38
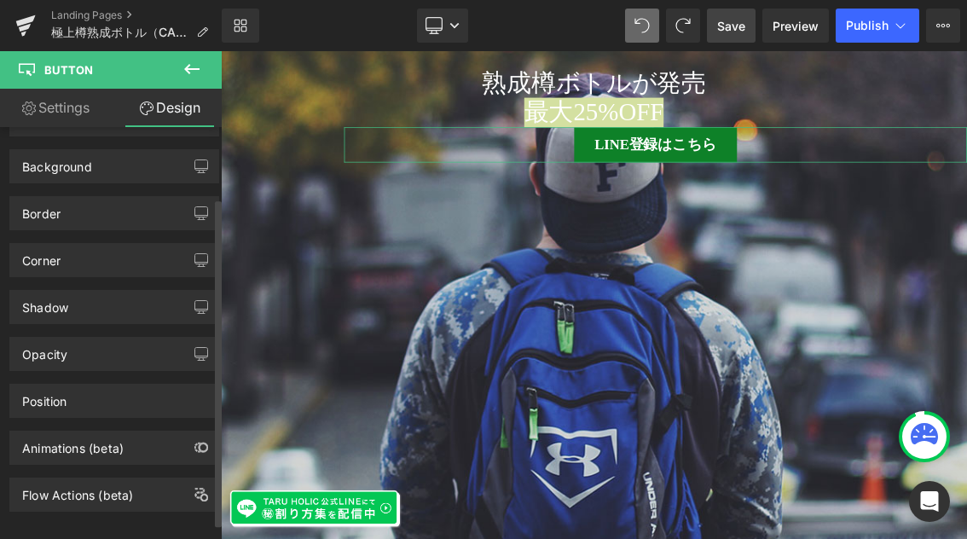
scroll to position [109, 0]
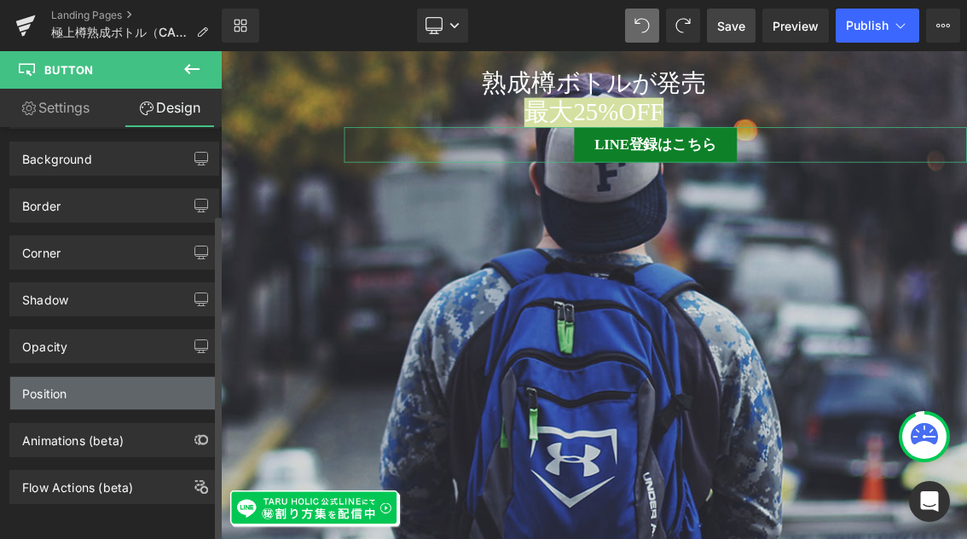
click at [126, 377] on div "Position" at bounding box center [114, 393] width 208 height 32
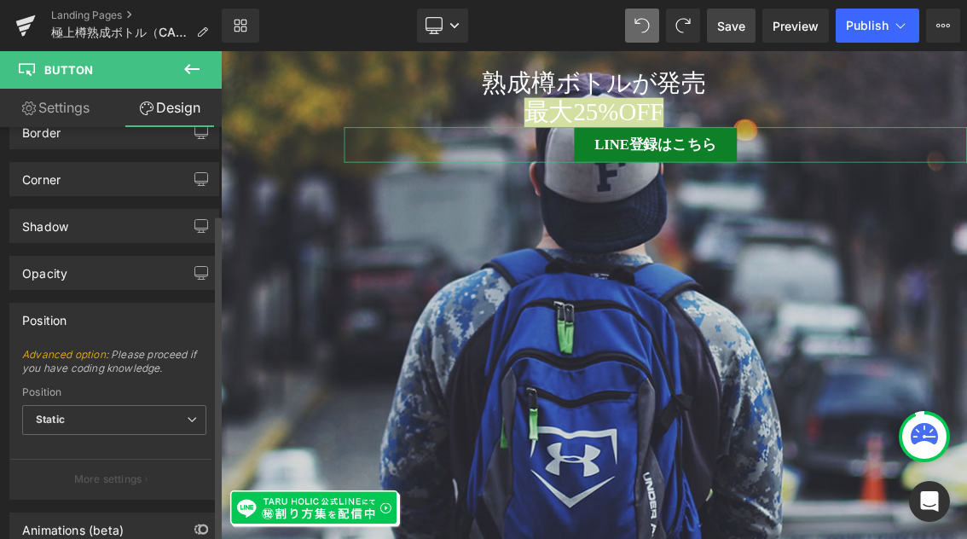
scroll to position [239, 0]
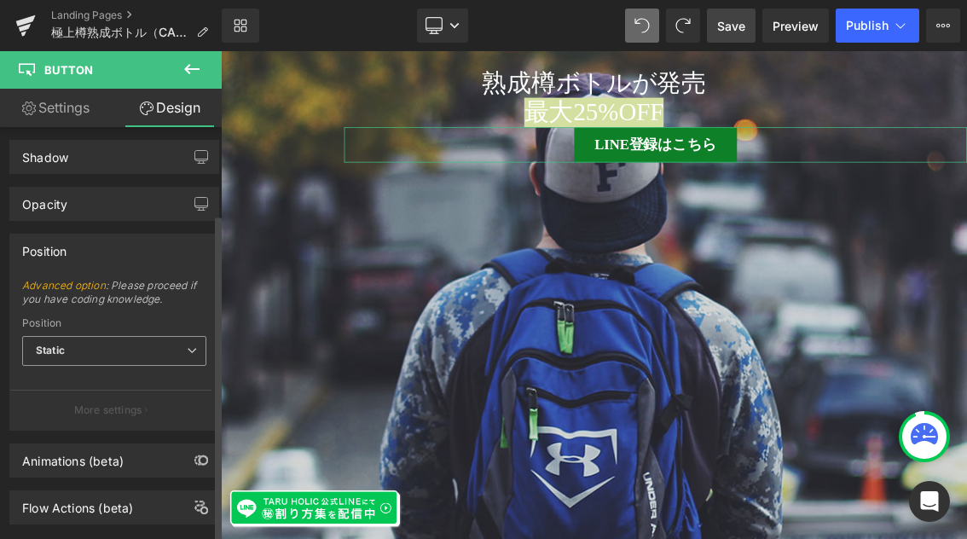
click at [187, 346] on icon at bounding box center [192, 350] width 10 height 10
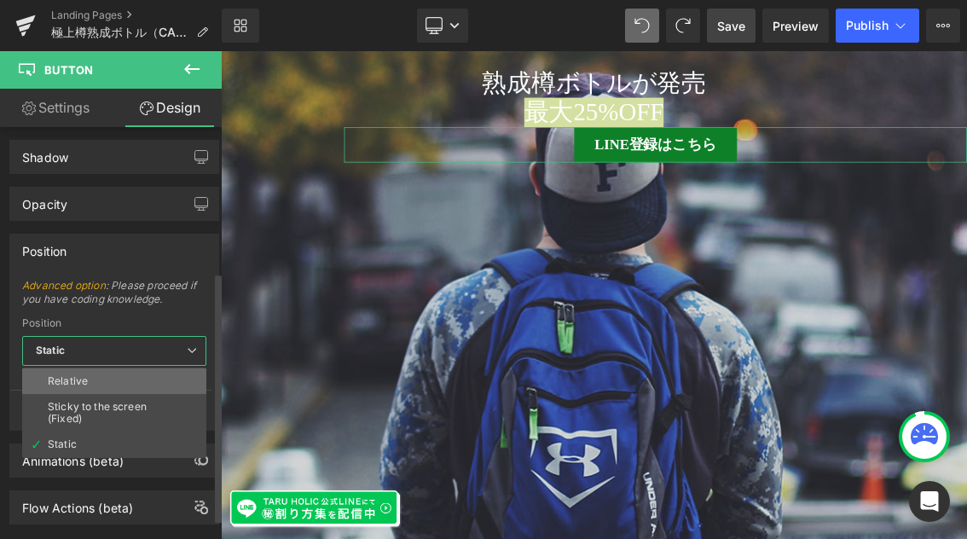
click at [165, 377] on li "Relative" at bounding box center [114, 381] width 184 height 26
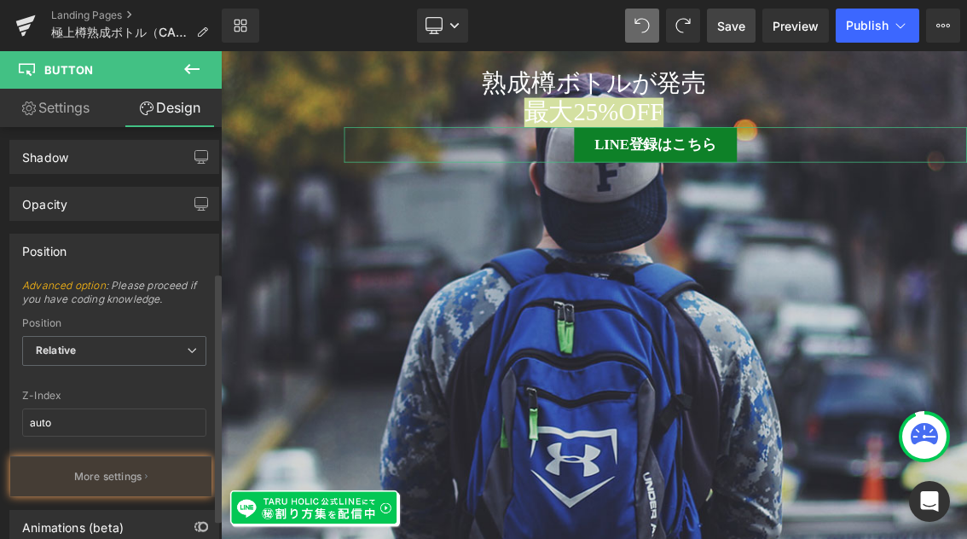
type input "1"
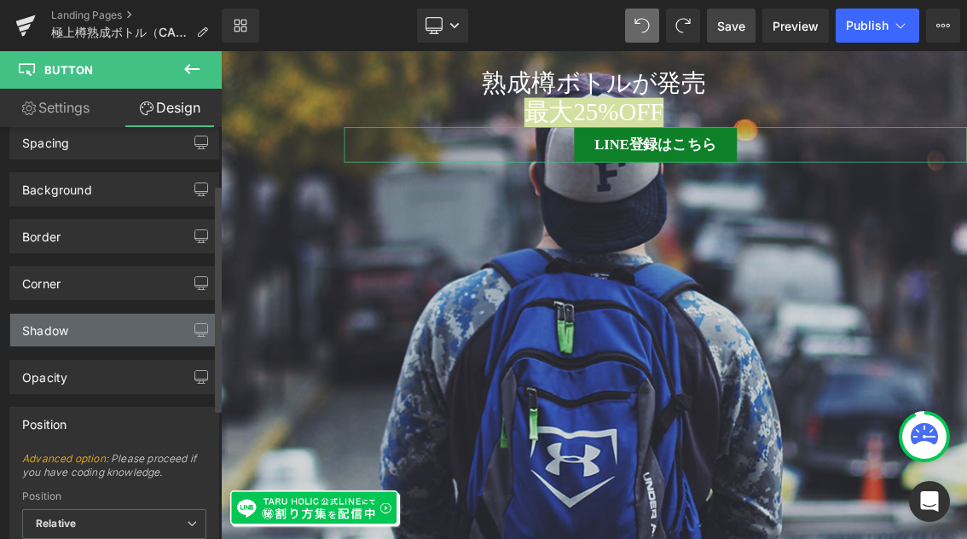
scroll to position [0, 0]
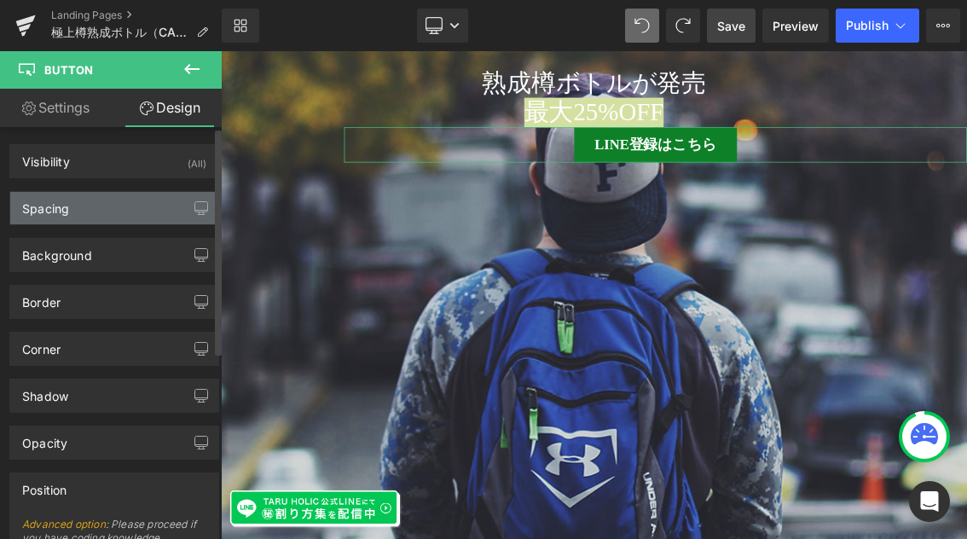
click at [135, 218] on div "Spacing" at bounding box center [114, 208] width 208 height 32
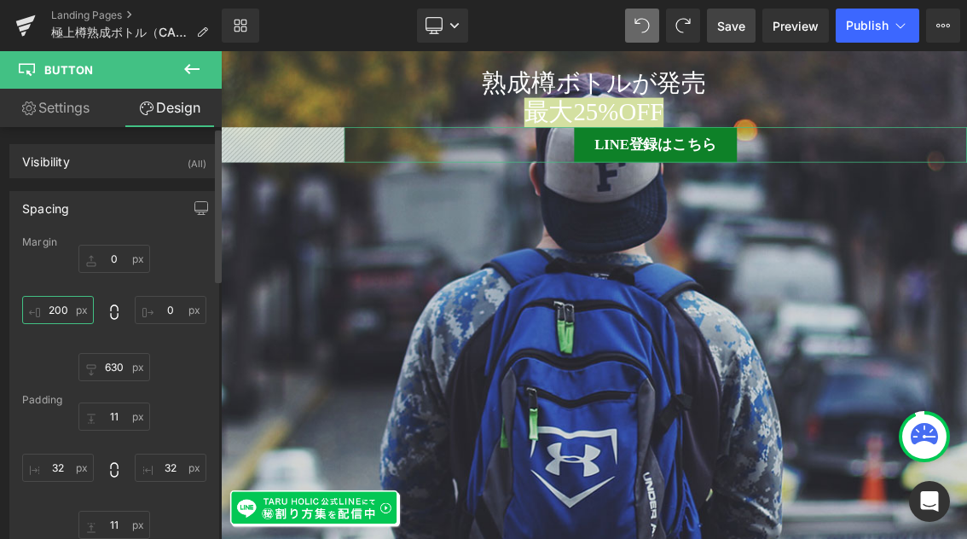
drag, startPoint x: 71, startPoint y: 310, endPoint x: 33, endPoint y: 306, distance: 37.7
click at [33, 306] on input "200" at bounding box center [58, 310] width 72 height 28
click at [63, 309] on input "200" at bounding box center [58, 310] width 72 height 28
type input "０"
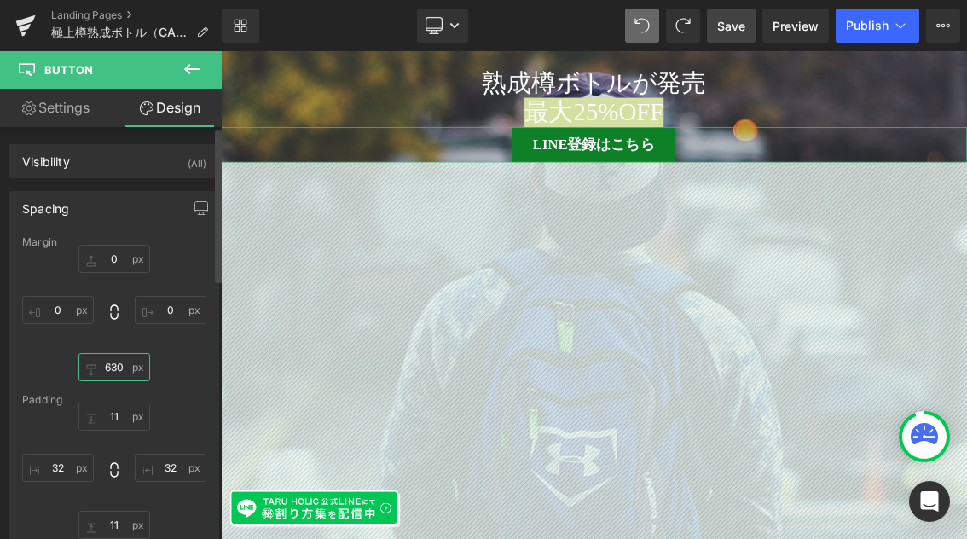
click at [115, 369] on input "630" at bounding box center [114, 367] width 72 height 28
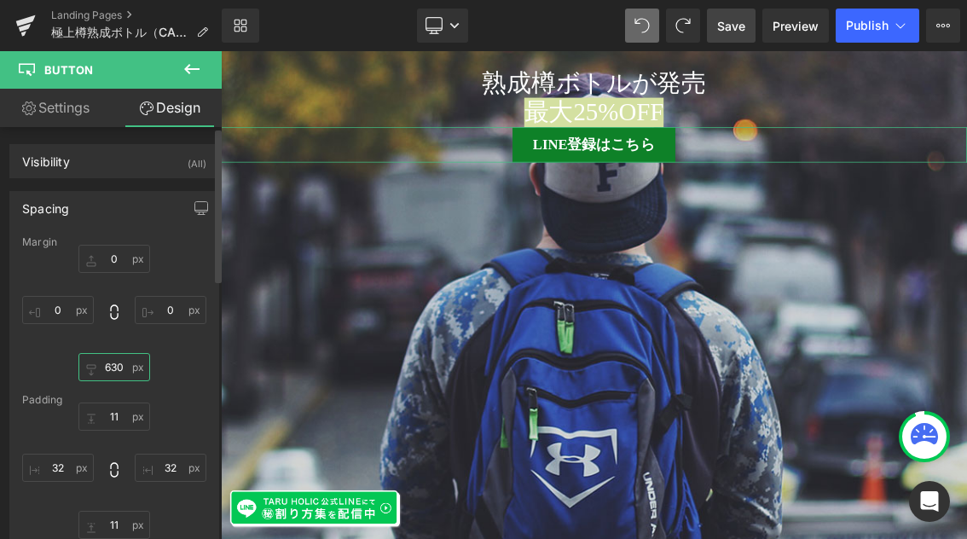
type input "０"
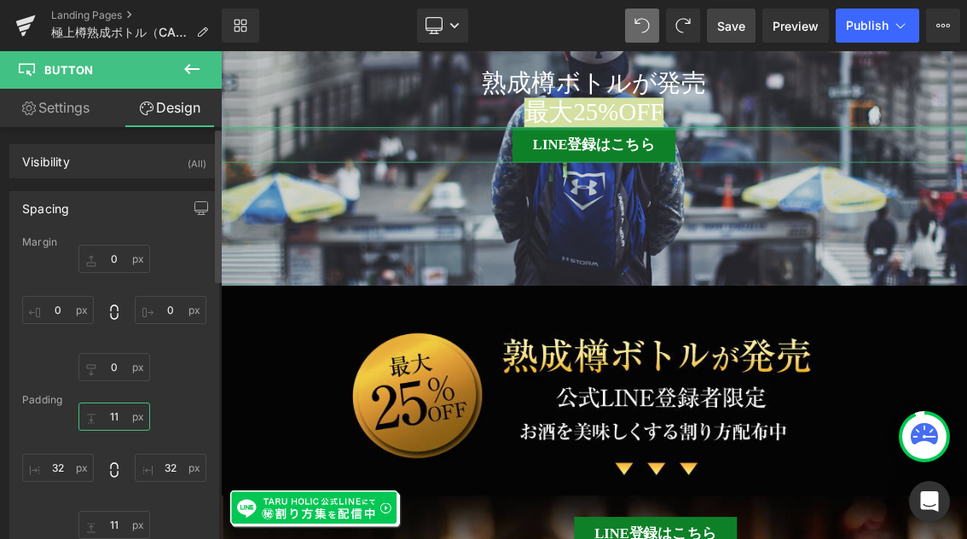
click at [118, 416] on input "11" at bounding box center [114, 416] width 72 height 28
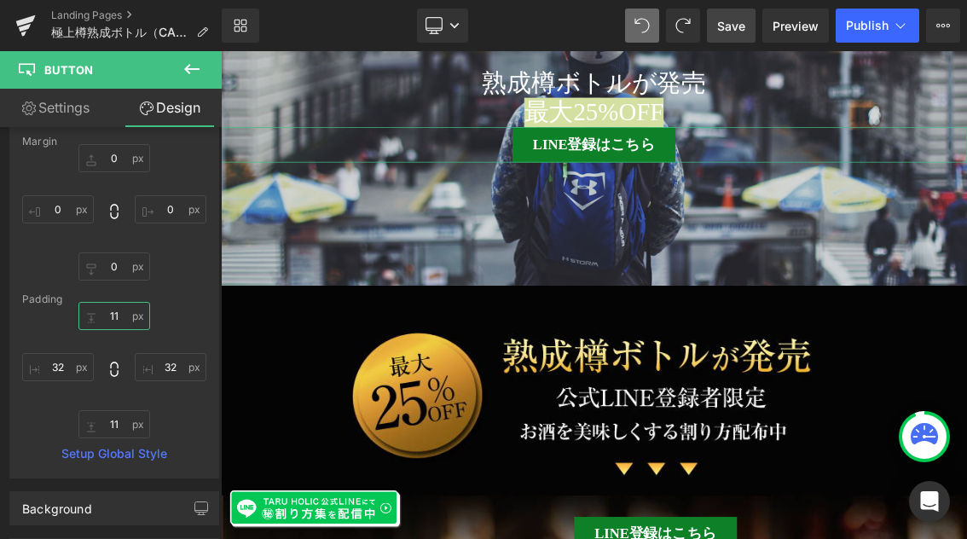
scroll to position [109, 0]
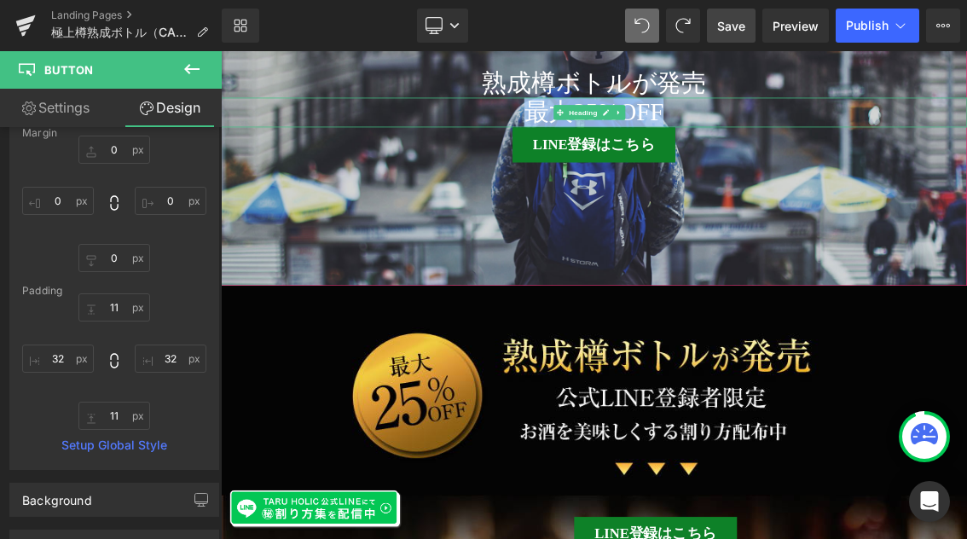
click at [851, 144] on h1 "最大25%OFF" at bounding box center [736, 136] width 1031 height 41
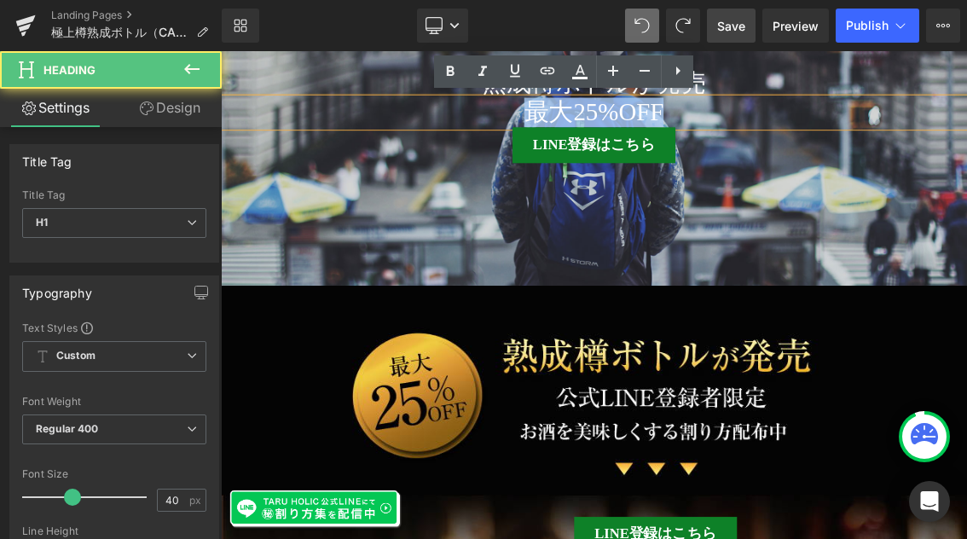
click at [838, 136] on h1 "最大25%OFF" at bounding box center [736, 136] width 1031 height 41
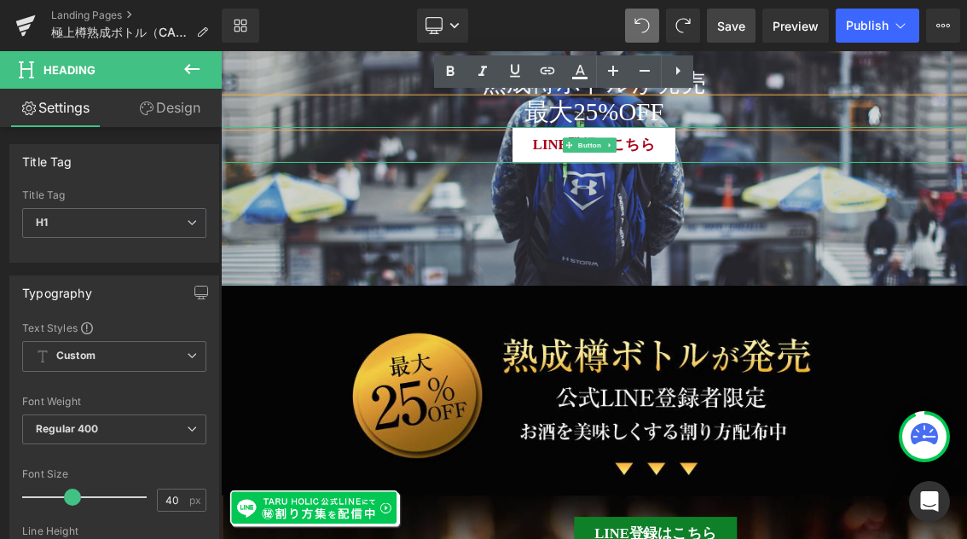
click at [635, 180] on link "LINE登録はこちら" at bounding box center [736, 181] width 225 height 49
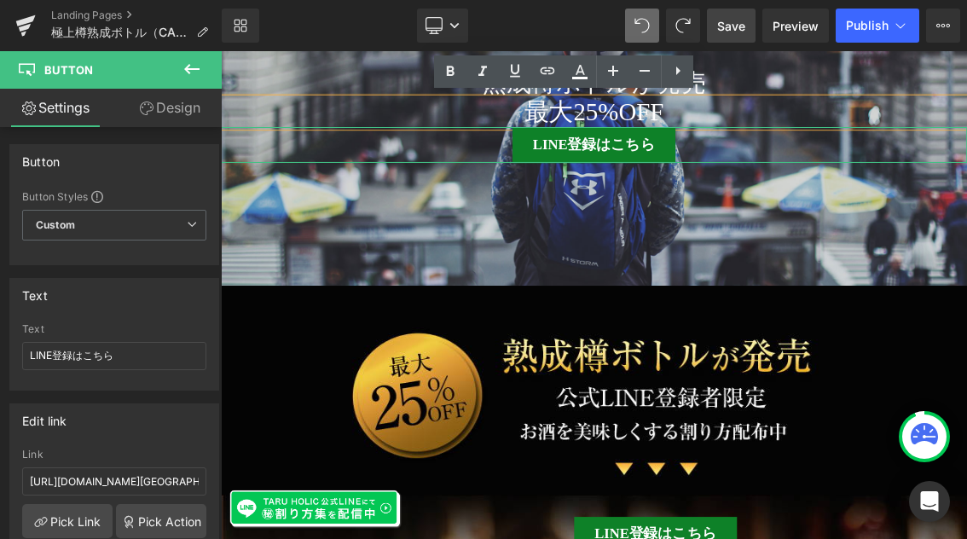
click at [180, 101] on link "Design" at bounding box center [169, 108] width 111 height 38
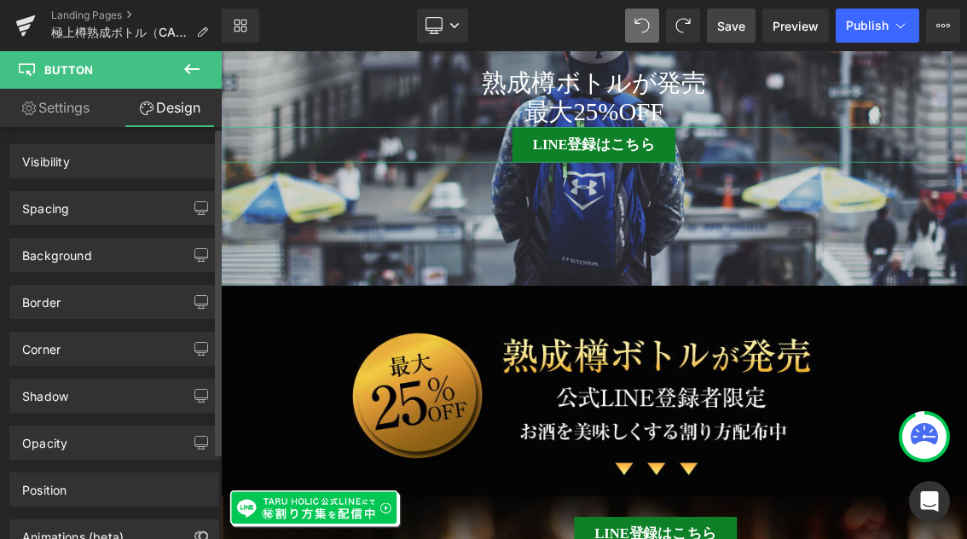
click at [100, 207] on div "Spacing" at bounding box center [114, 208] width 208 height 32
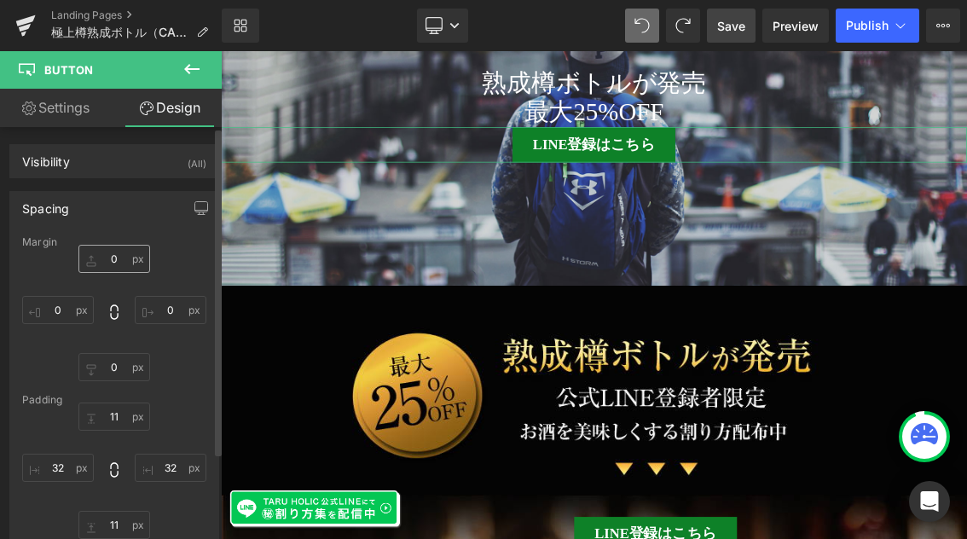
type input "0"
type input "11"
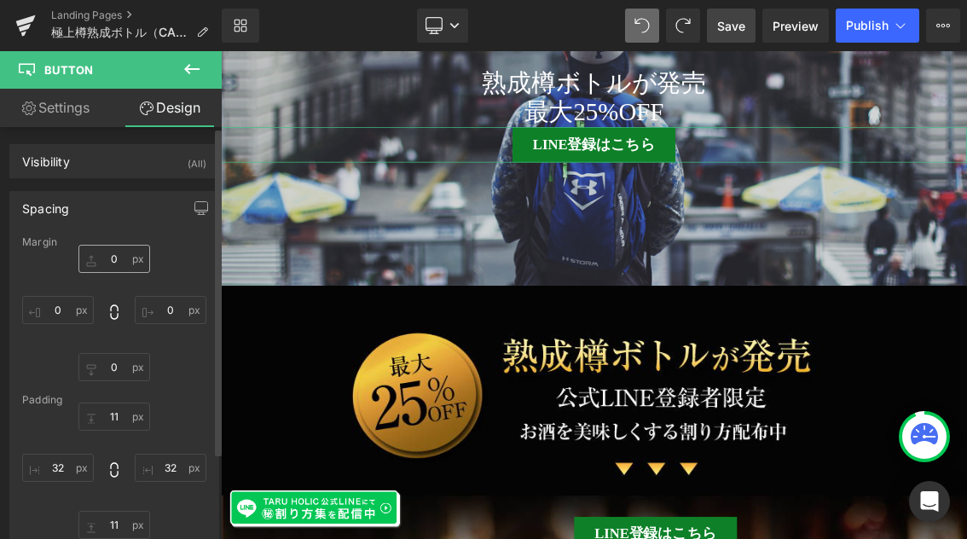
type input "32"
type input "11"
type input "32"
click at [115, 259] on input "0" at bounding box center [114, 259] width 72 height 28
type input "１"
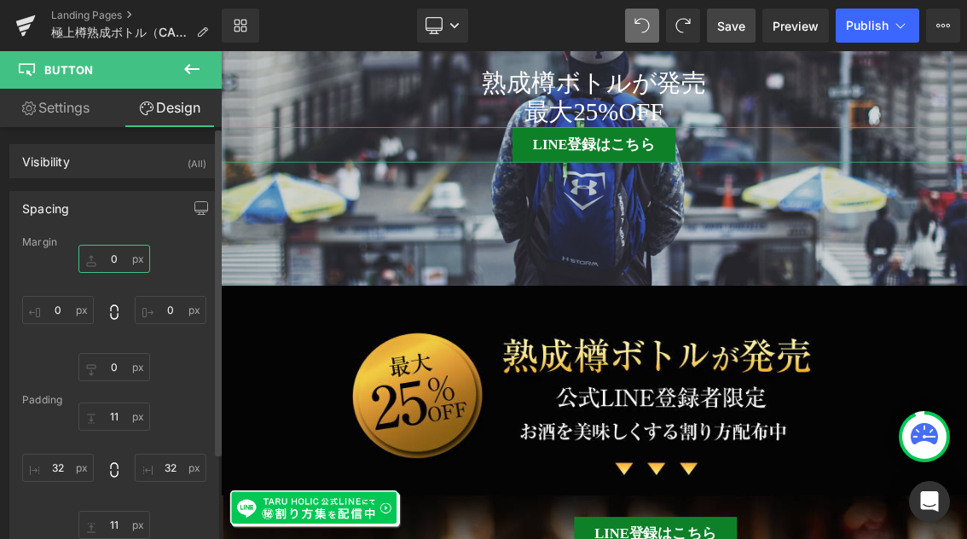
type input "１１"
type input "１１１"
type input "１１"
type input "１"
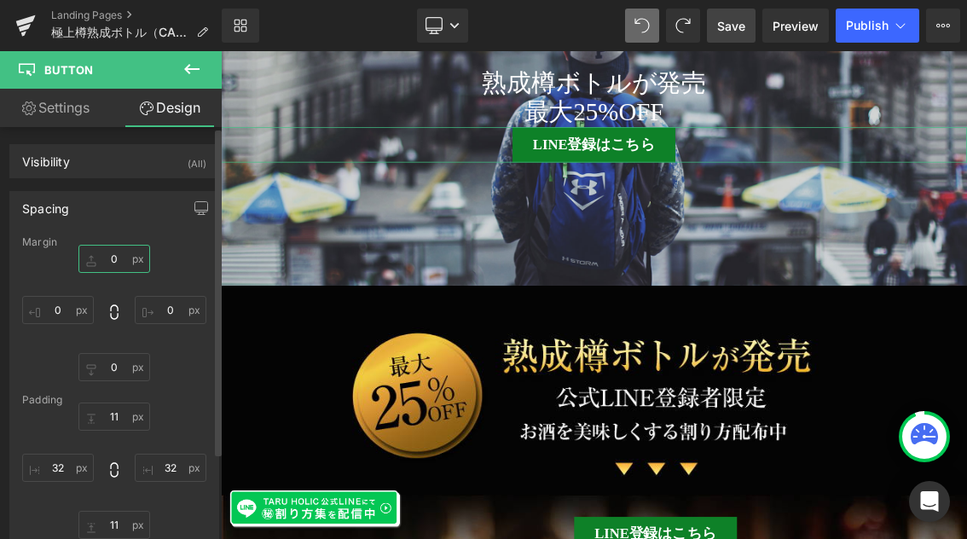
type input "１"
type input "１０"
type input "１００"
type input "100"
click at [166, 248] on div "100 0px 0 0px 0 0px 0" at bounding box center [114, 313] width 184 height 136
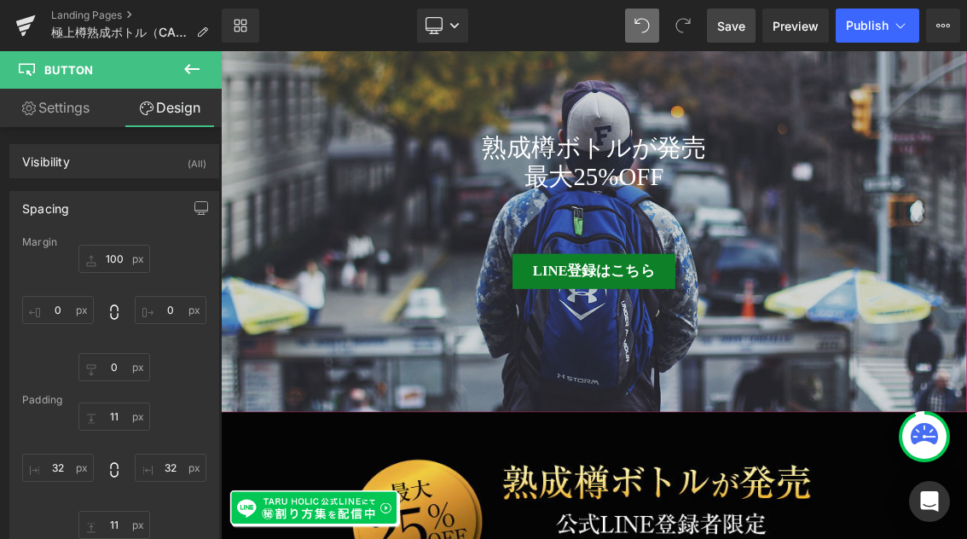
scroll to position [670, 0]
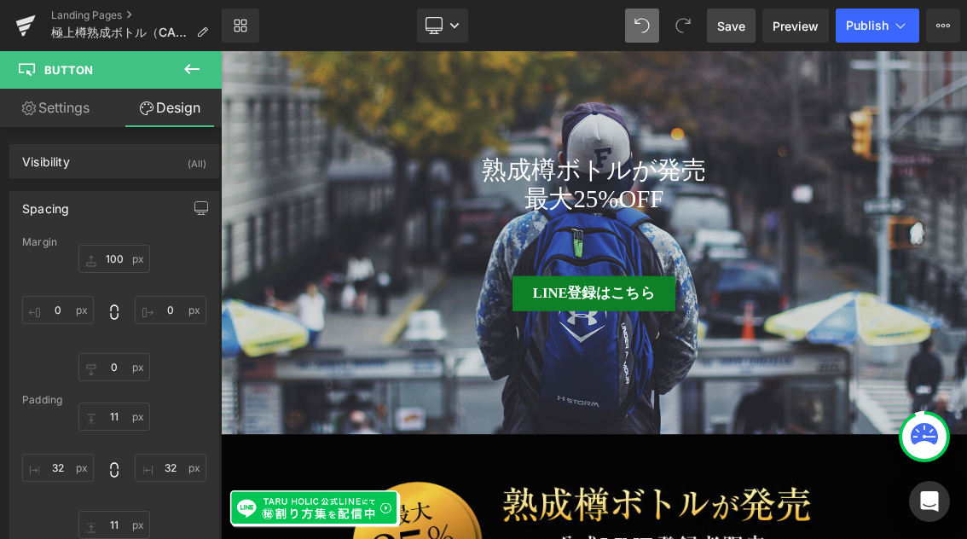
click at [192, 72] on icon at bounding box center [192, 69] width 20 height 20
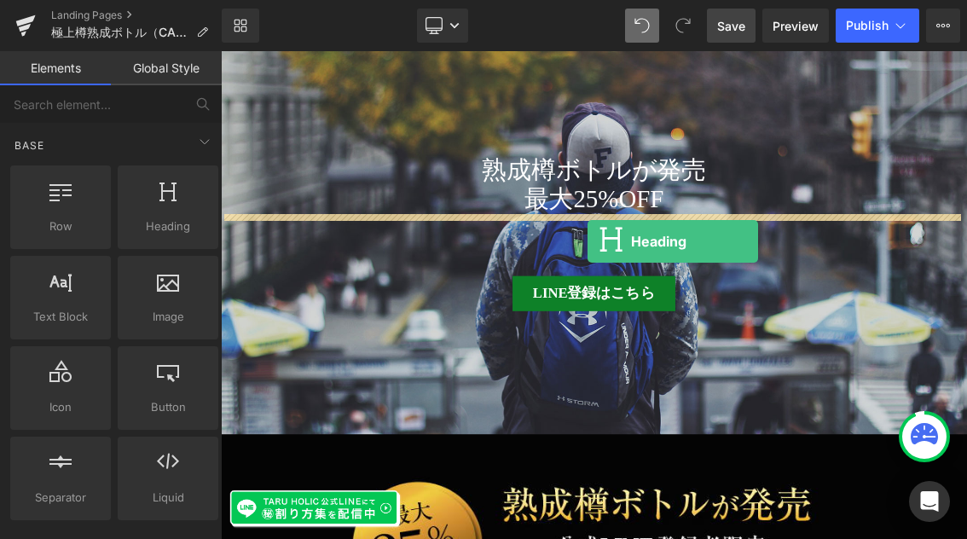
drag, startPoint x: 384, startPoint y: 278, endPoint x: 728, endPoint y: 314, distance: 345.4
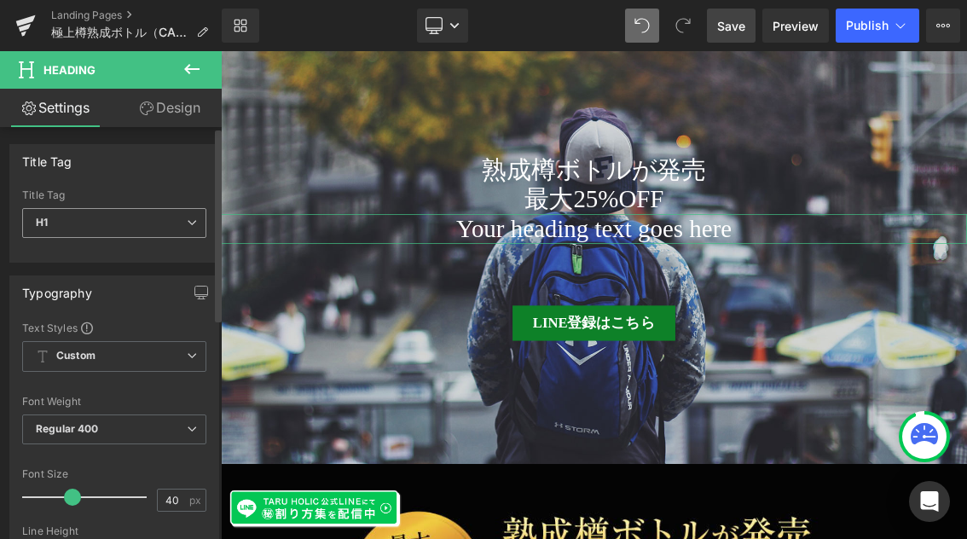
click at [187, 221] on icon at bounding box center [192, 222] width 10 height 10
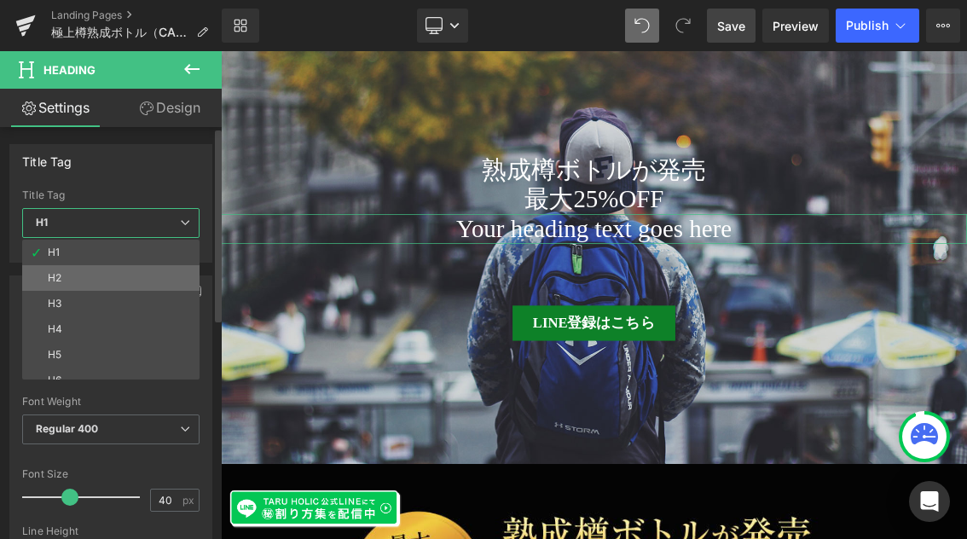
click at [164, 284] on li "H2" at bounding box center [114, 278] width 185 height 26
type input "36"
type input "100"
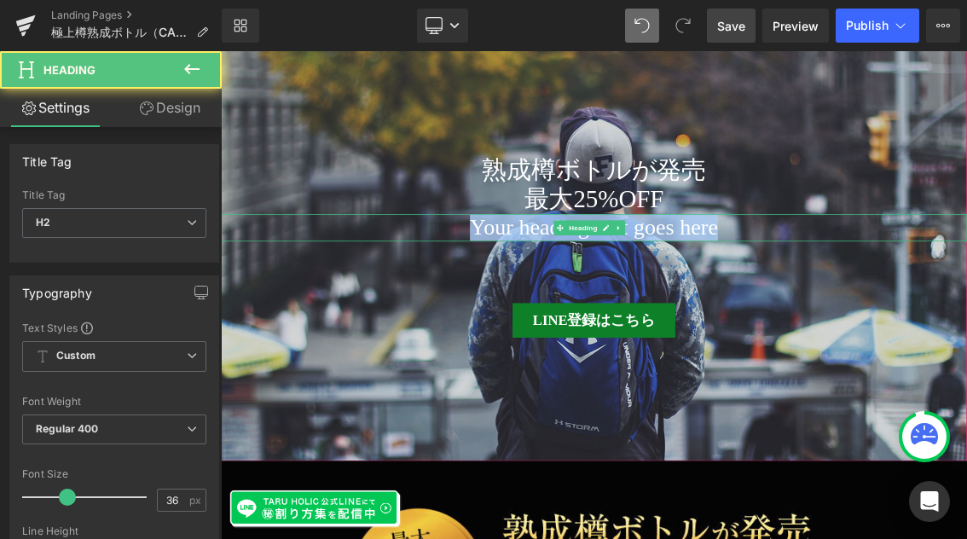
drag, startPoint x: 921, startPoint y: 292, endPoint x: 525, endPoint y: 295, distance: 396.3
click at [525, 295] on h2 "Your heading text goes here" at bounding box center [736, 294] width 1031 height 37
paste div
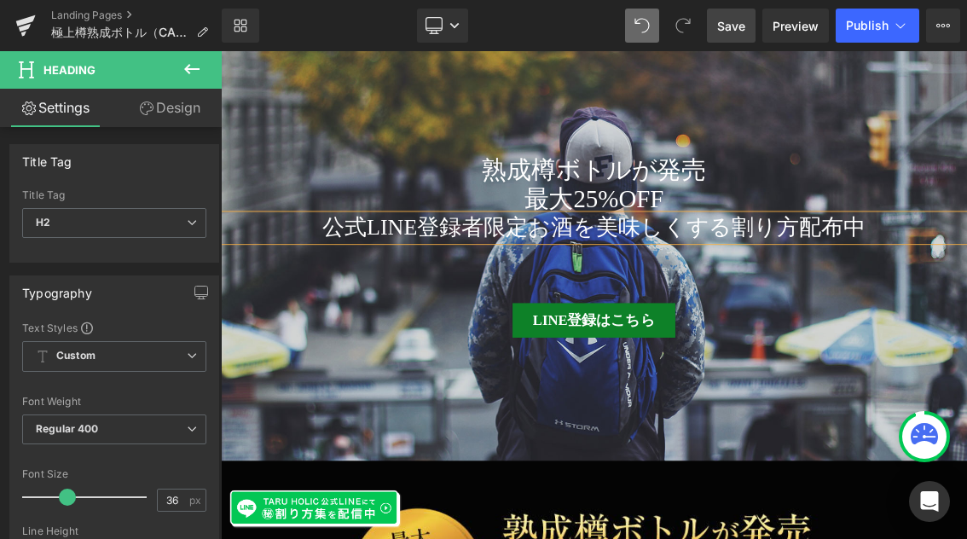
click at [645, 298] on h2 "公式LINE登録者限定お酒を美味しくする割り方配布中" at bounding box center [736, 294] width 1031 height 37
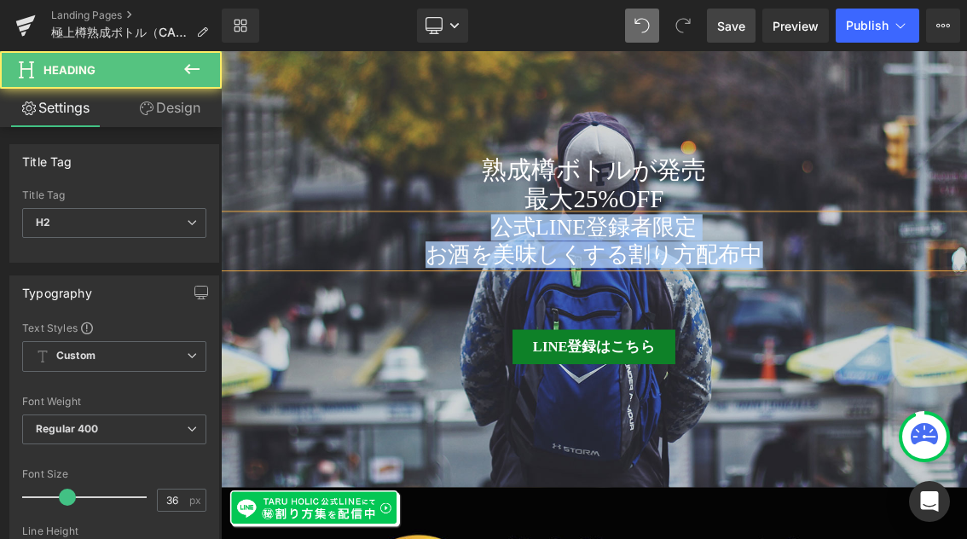
drag, startPoint x: 983, startPoint y: 335, endPoint x: 575, endPoint y: 301, distance: 408.8
click at [575, 301] on div "公式LINE登録者限定 お酒を美味しくする割り方配布中" at bounding box center [736, 312] width 1031 height 73
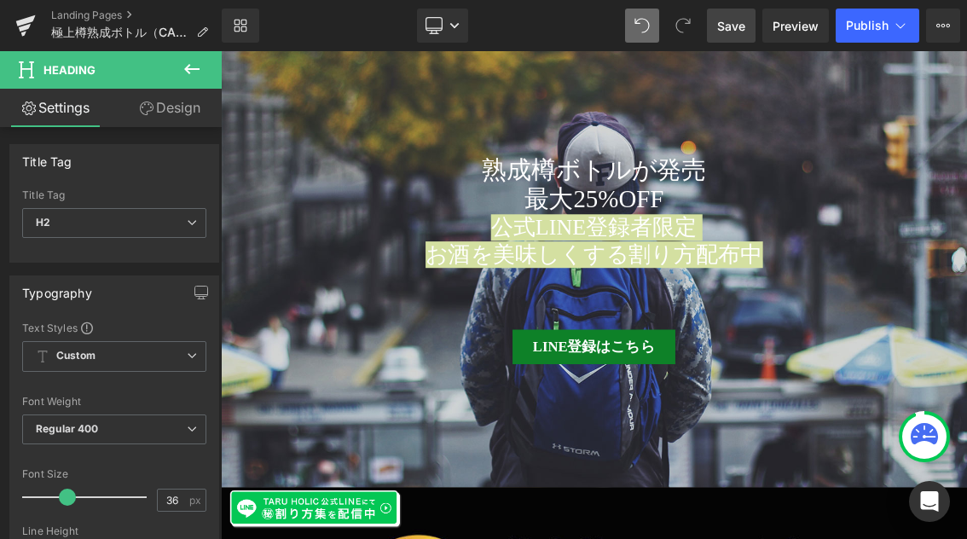
click at [176, 109] on link "Design" at bounding box center [169, 108] width 111 height 38
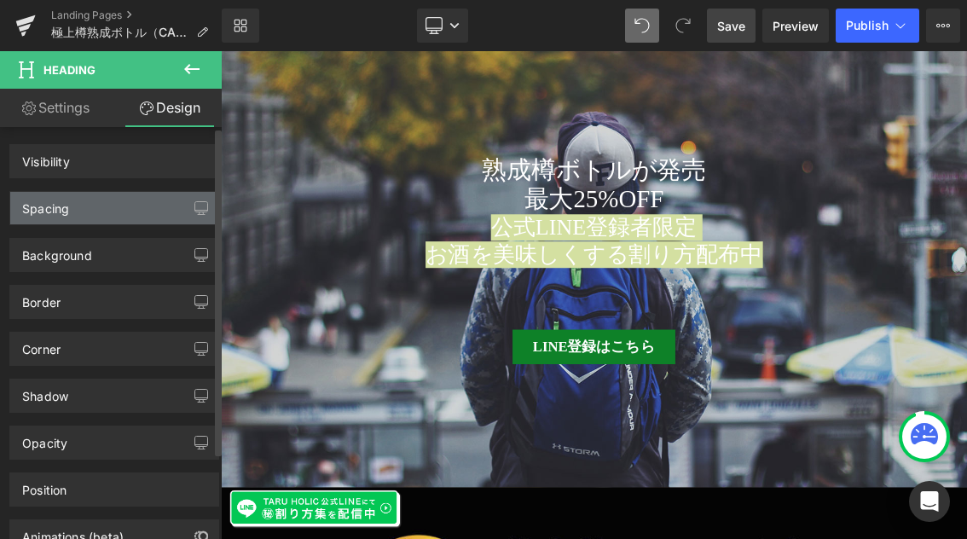
click at [111, 210] on div "Spacing" at bounding box center [114, 208] width 208 height 32
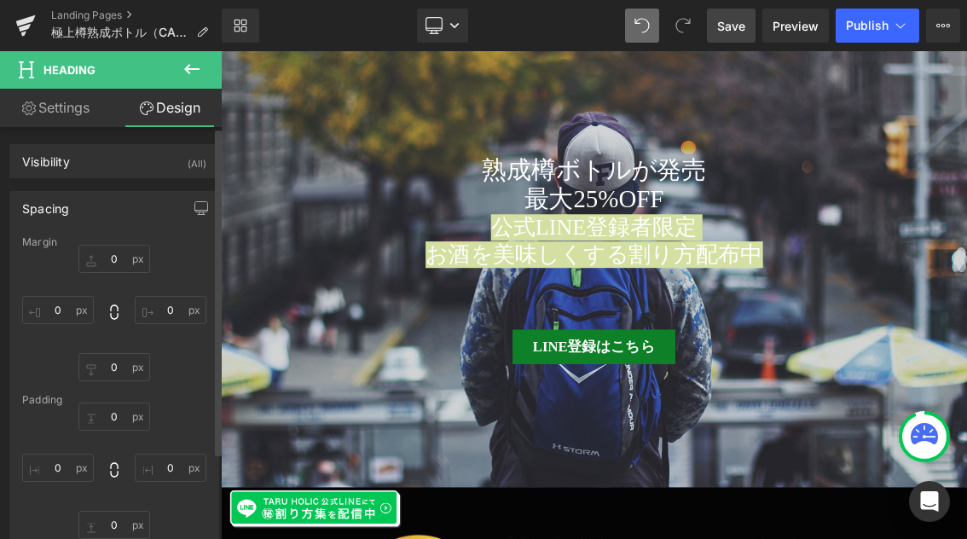
type input "0"
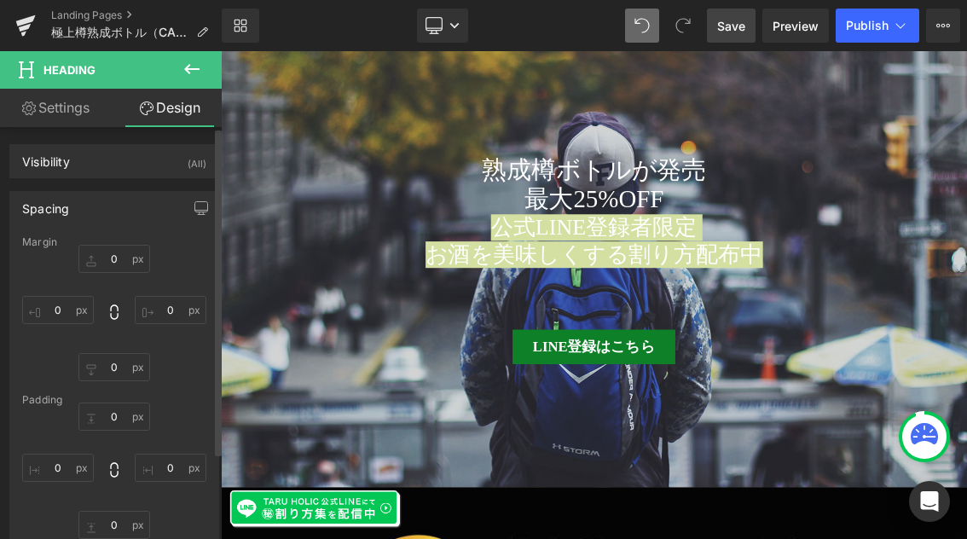
type input "0"
click at [117, 261] on input "0" at bounding box center [114, 259] width 72 height 28
type input "８"
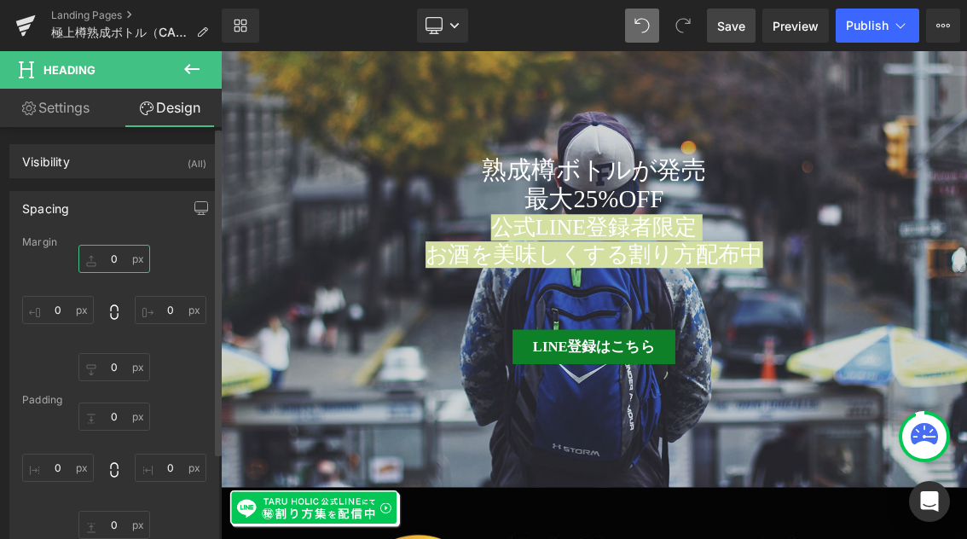
type input "８０"
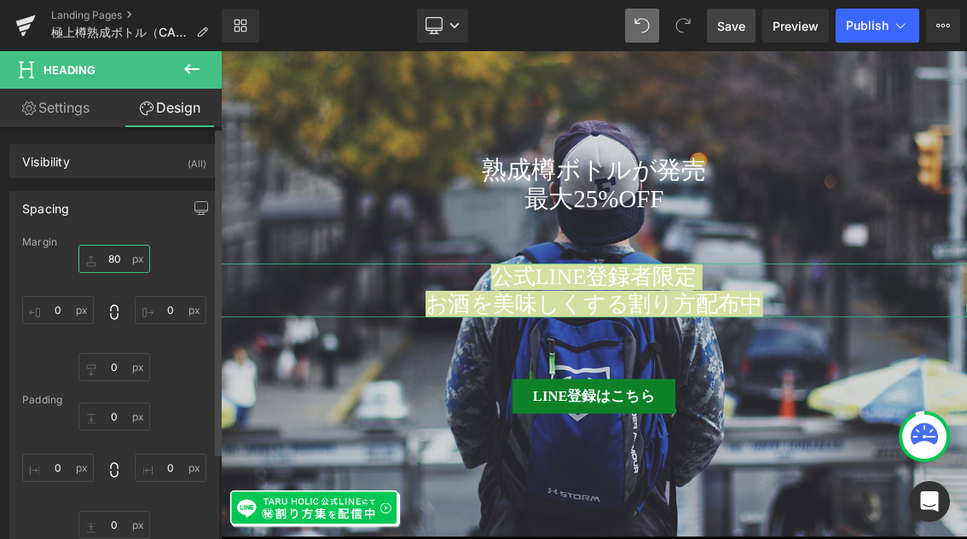
type input "80"
click at [175, 239] on div "Margin" at bounding box center [114, 242] width 184 height 12
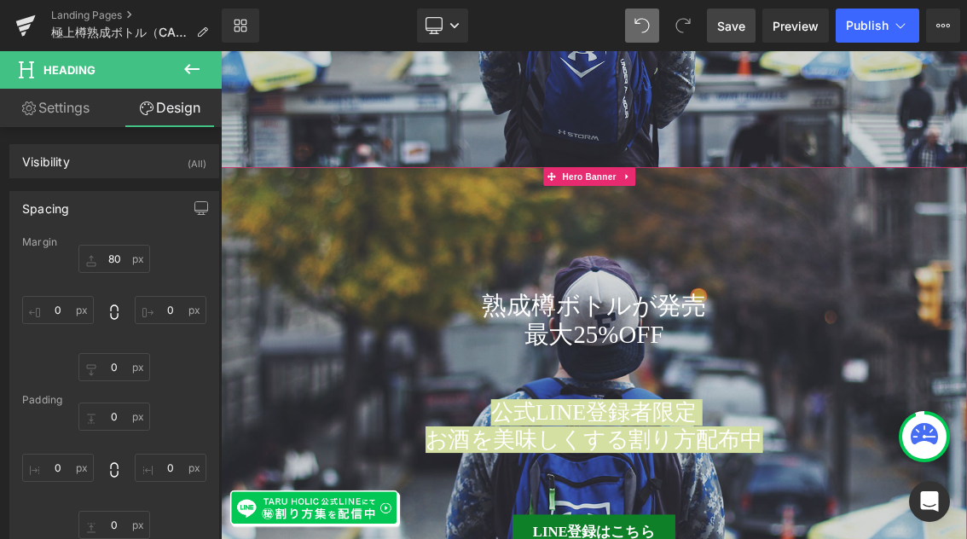
scroll to position [395, 0]
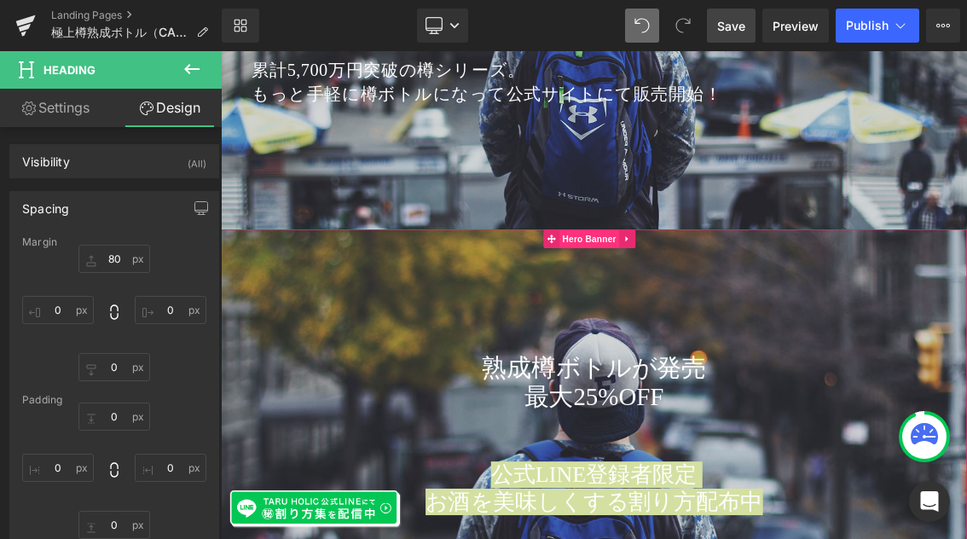
click at [718, 313] on span "Hero Banner" at bounding box center [730, 311] width 83 height 26
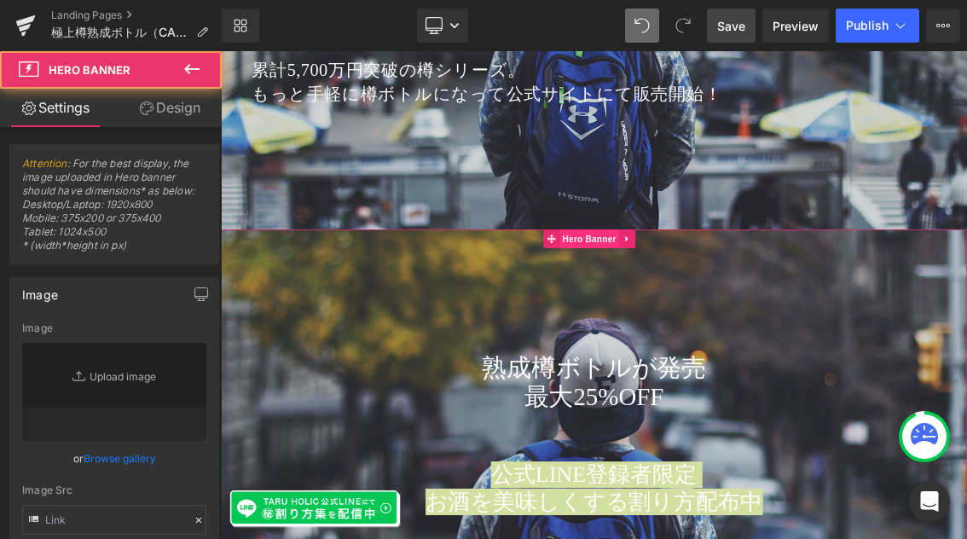
type input "[URL][DOMAIN_NAME]"
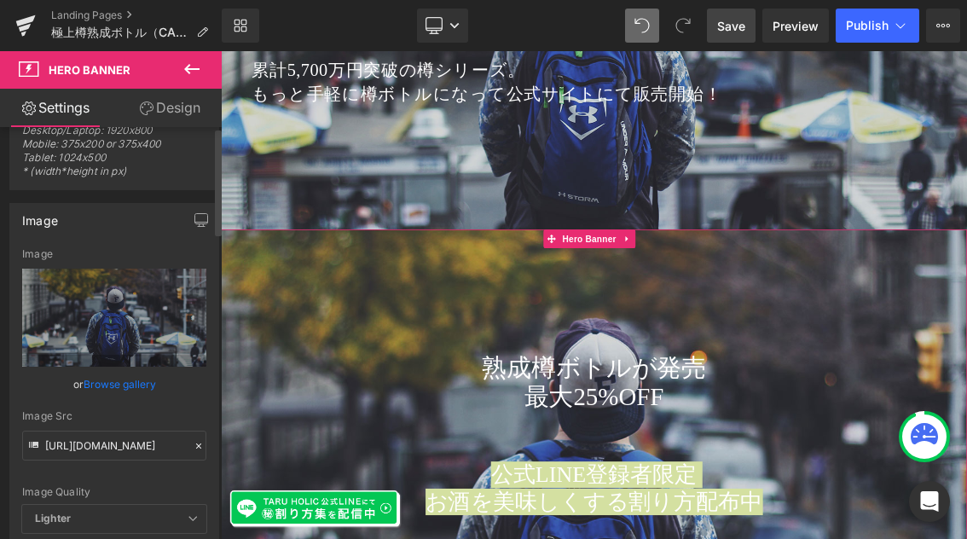
scroll to position [0, 0]
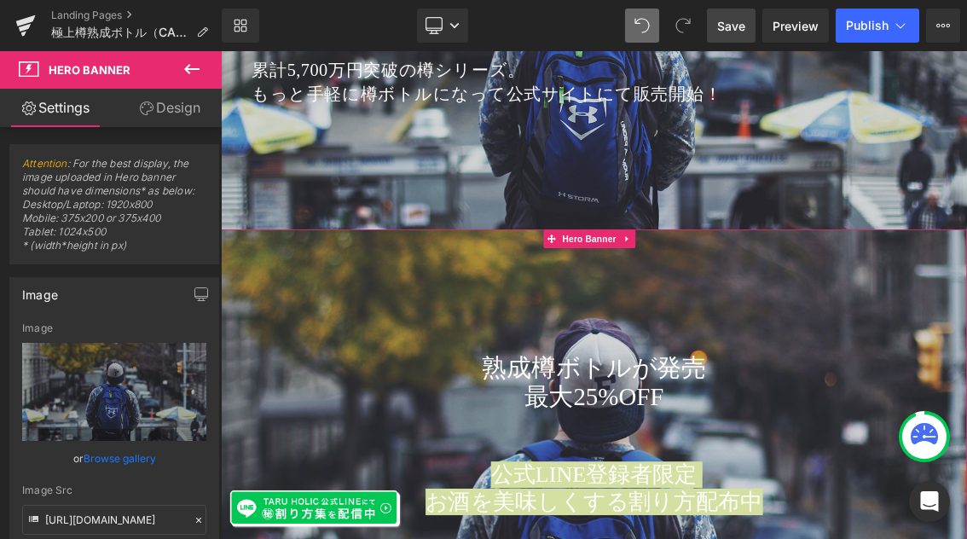
click at [189, 112] on link "Design" at bounding box center [169, 108] width 111 height 38
click at [0, 0] on div "Spacing" at bounding box center [0, 0] width 0 height 0
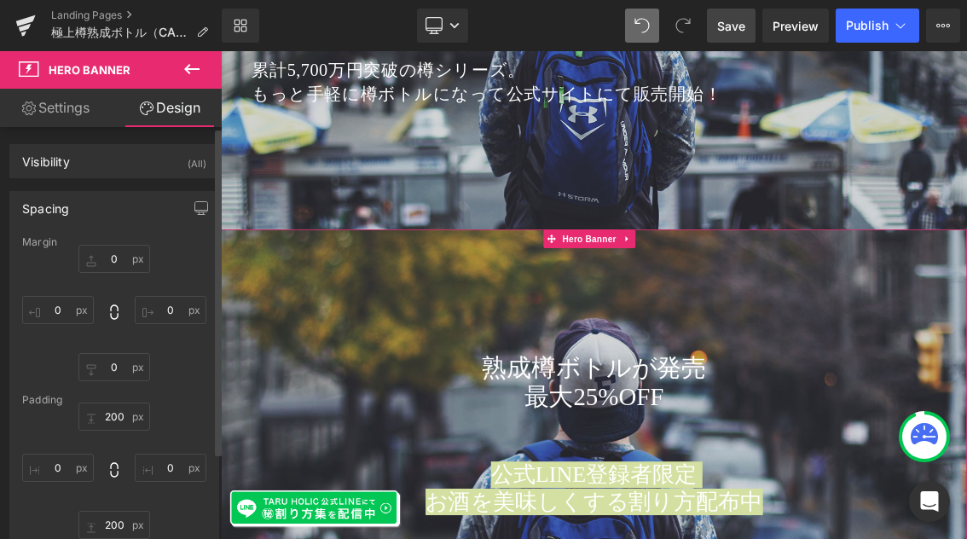
type input "0"
type input "200"
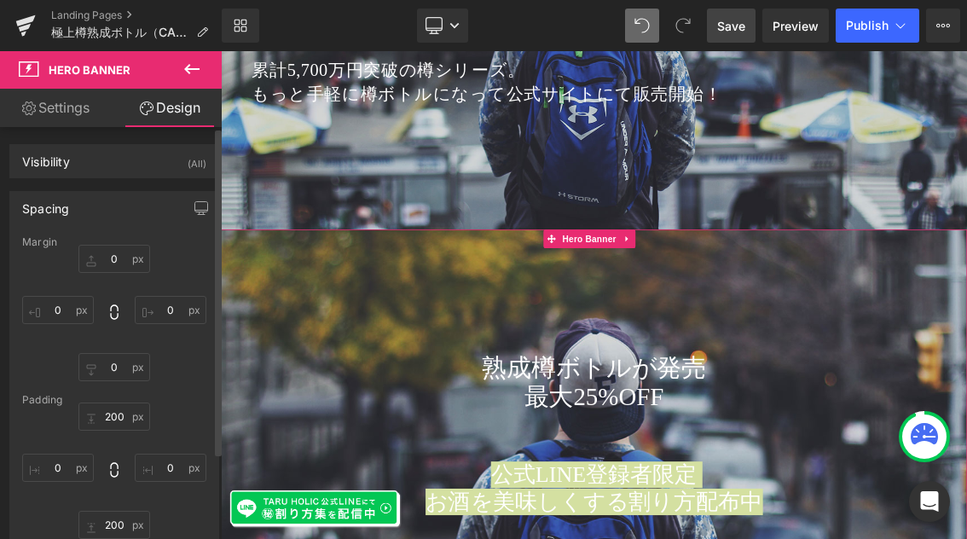
type input "0"
type input "200"
type input "0"
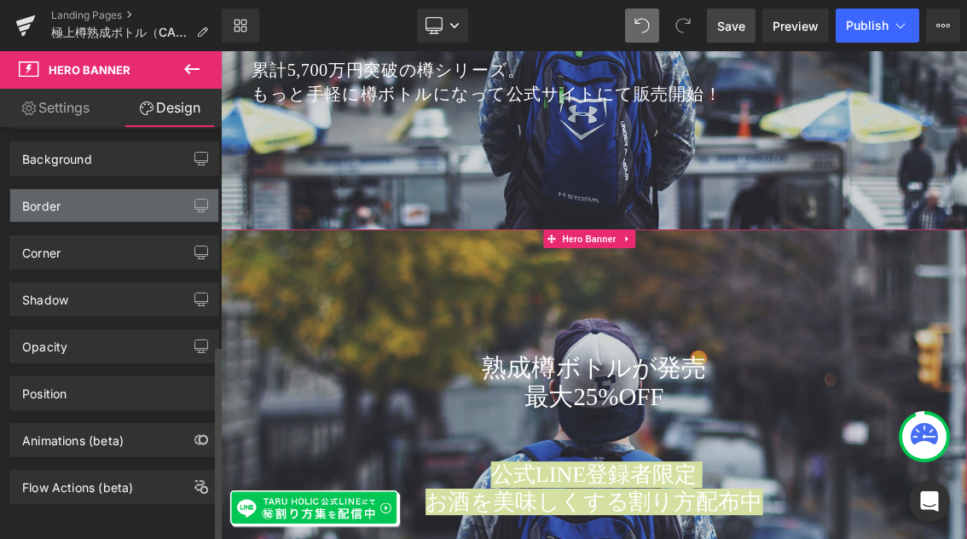
scroll to position [463, 0]
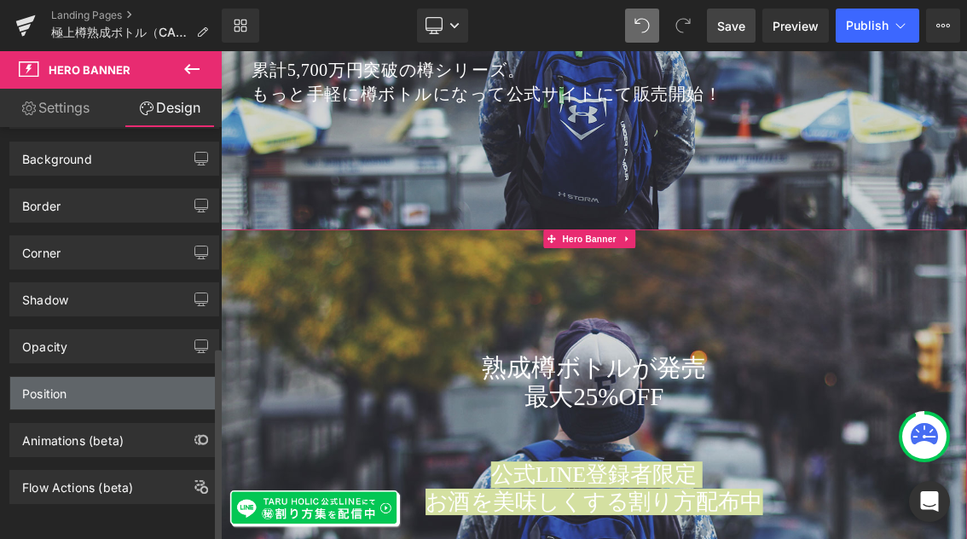
click at [110, 385] on div "Position" at bounding box center [114, 393] width 208 height 32
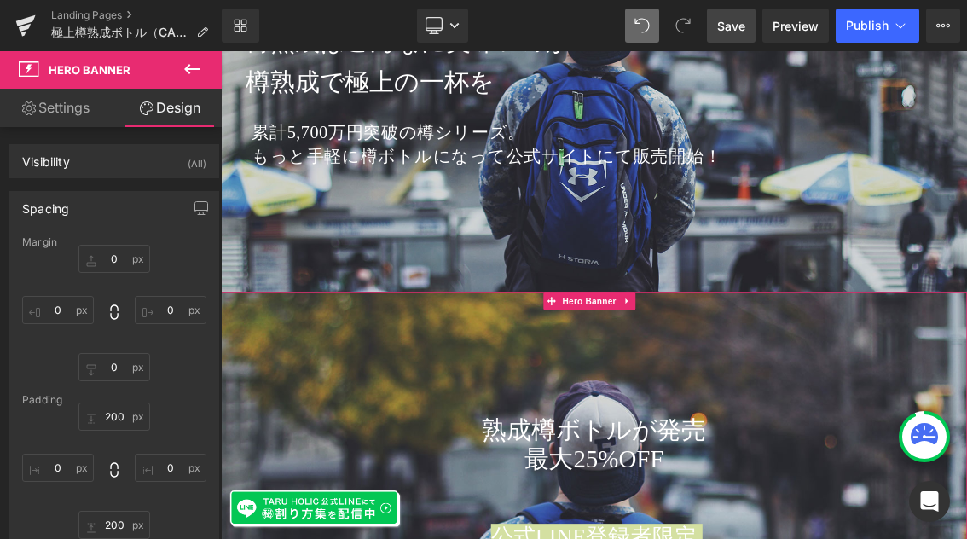
scroll to position [252, 0]
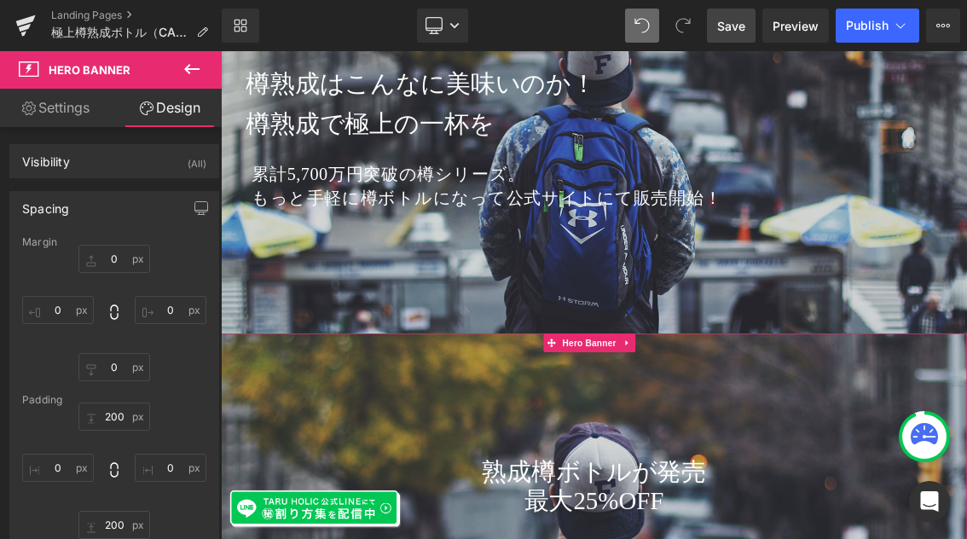
click at [89, 111] on link "Settings" at bounding box center [55, 108] width 111 height 38
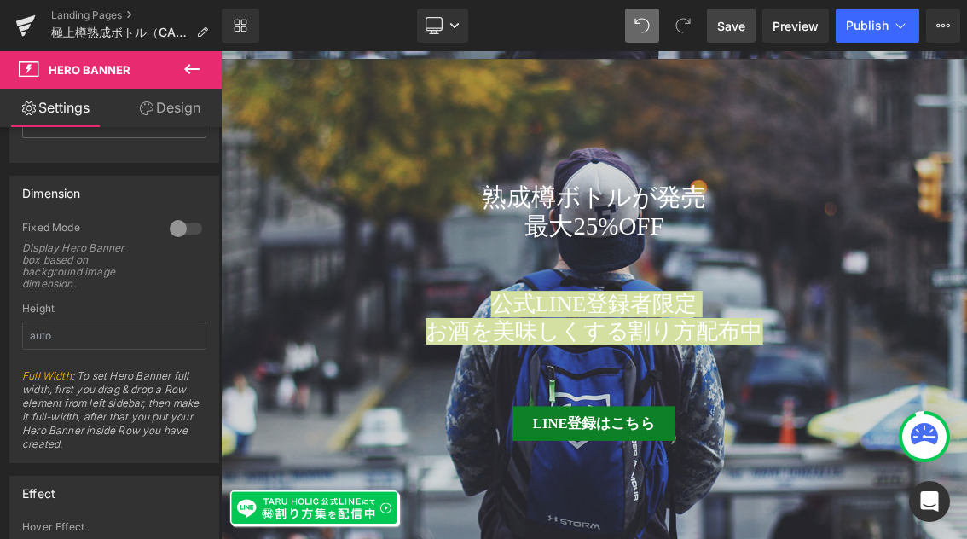
scroll to position [644, 0]
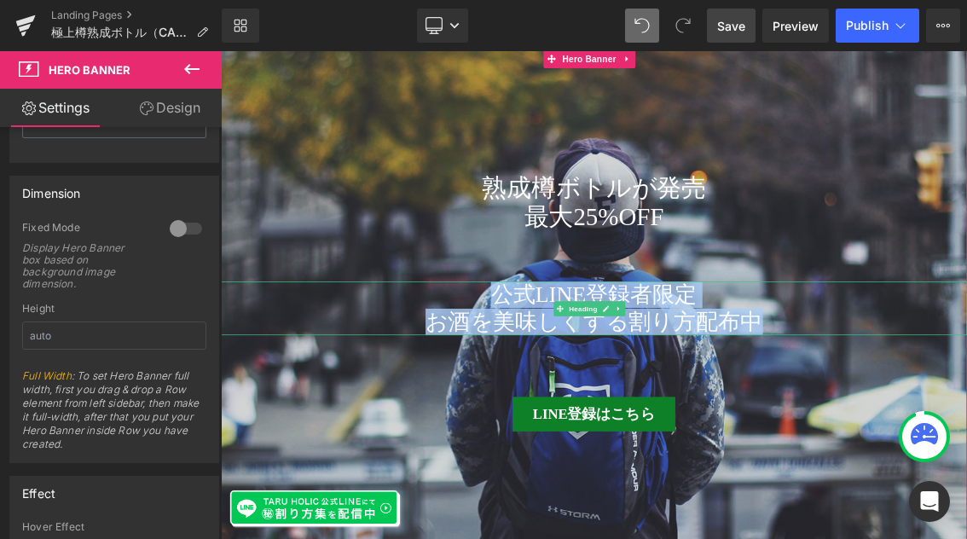
click at [862, 425] on h2 "お酒を美味しくする割り方配布中" at bounding box center [736, 425] width 1031 height 37
click at [966, 433] on h2 "お酒を美味しくする割り方配布中" at bounding box center [736, 425] width 1031 height 37
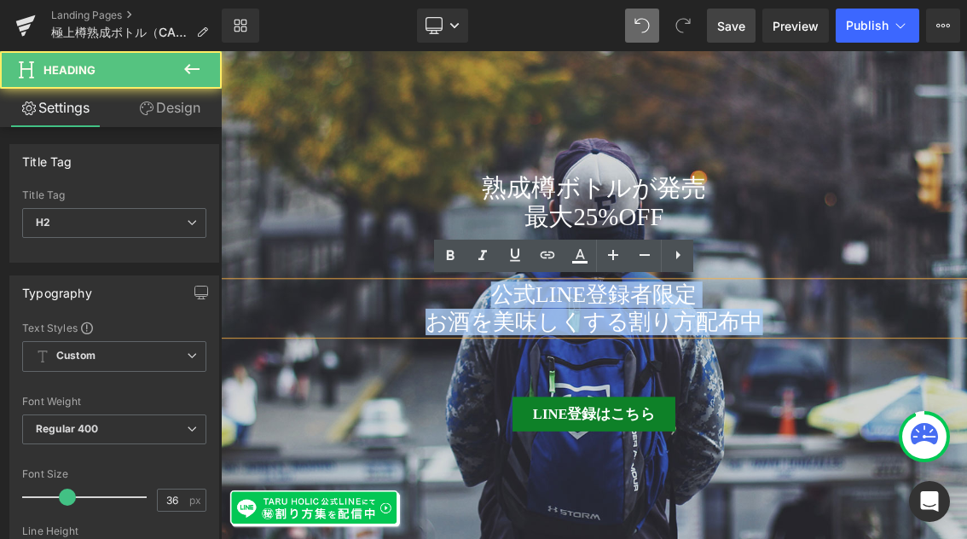
drag, startPoint x: 600, startPoint y: 390, endPoint x: 1032, endPoint y: 453, distance: 436.8
click at [966, 453] on span "熟成樽ボトルが発売 Heading 最大25%OFF Heading 公式LINE登録者限定 お酒を美味しくする割り方配布中 Heading LINE登録はこ…" at bounding box center [736, 398] width 1031 height 357
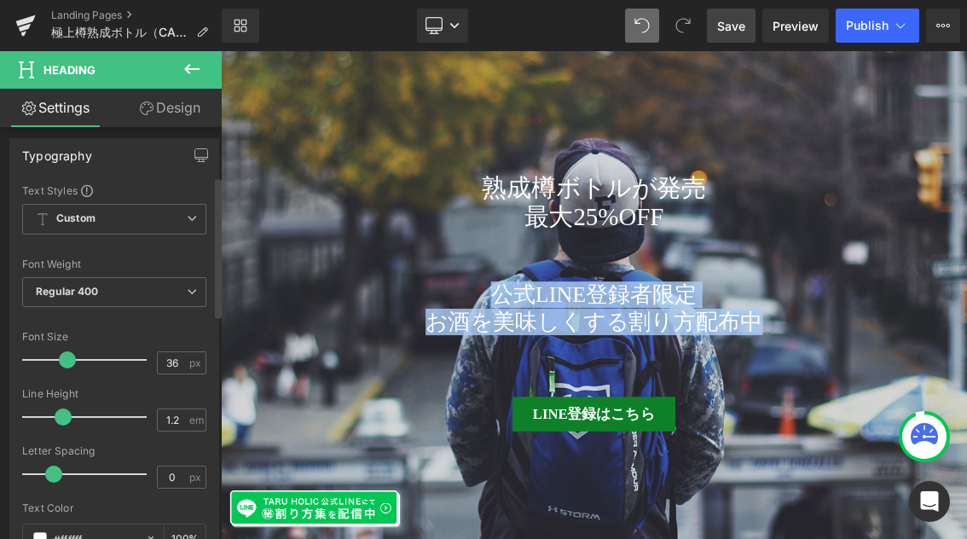
scroll to position [147, 0]
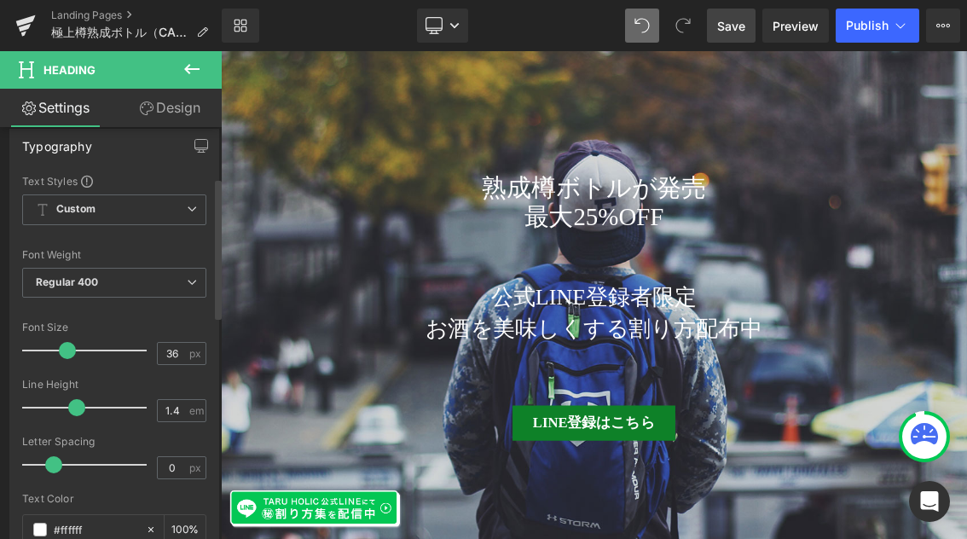
type input "1.5"
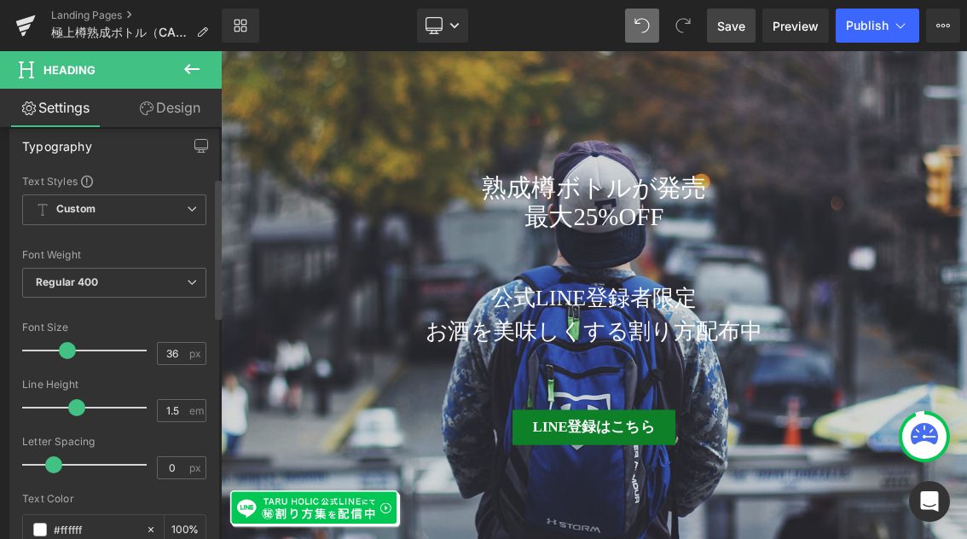
drag, startPoint x: 60, startPoint y: 410, endPoint x: 71, endPoint y: 404, distance: 12.6
click at [71, 404] on span at bounding box center [76, 407] width 17 height 17
click at [830, 431] on h2 "お酒を美味しくする割り方配布中" at bounding box center [736, 439] width 1031 height 46
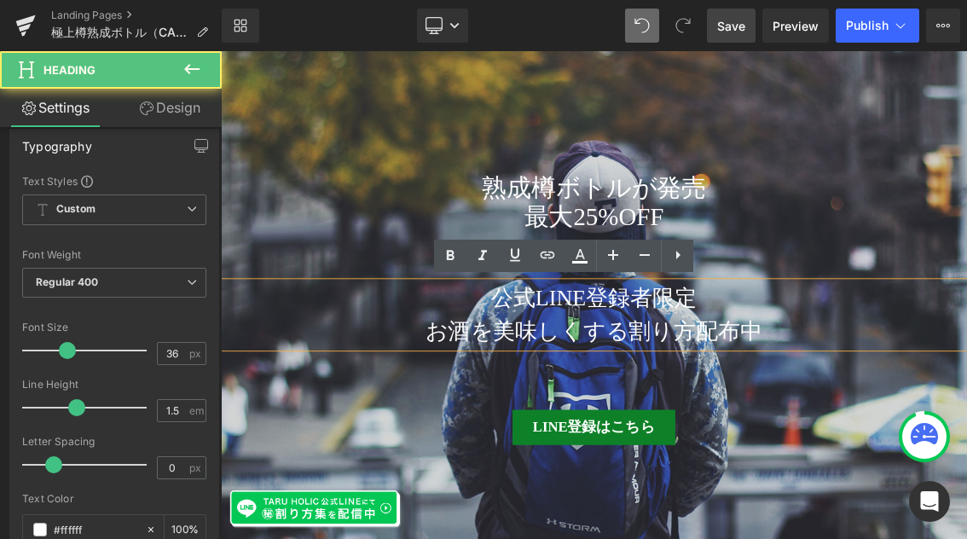
click at [966, 432] on h2 "お酒を美味しくする割り方配布中" at bounding box center [736, 439] width 1031 height 46
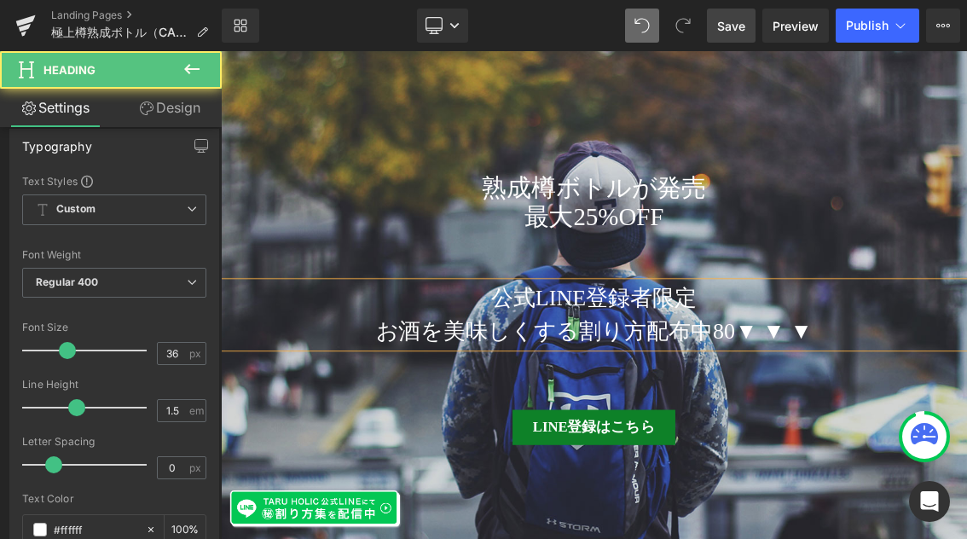
click at [919, 431] on h2 "お酒を美味しくする割り方配布中80▼ ▼ ▼" at bounding box center [736, 439] width 1031 height 46
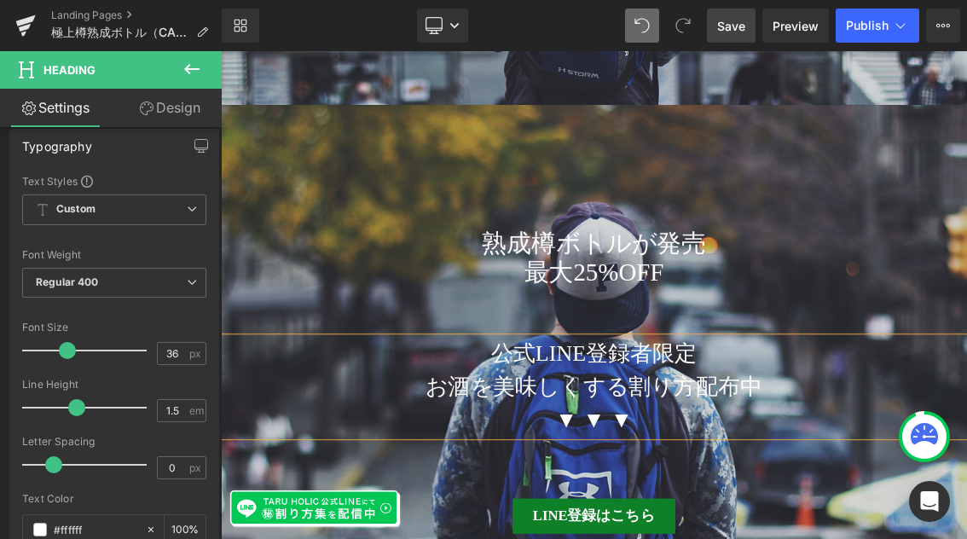
scroll to position [511, 0]
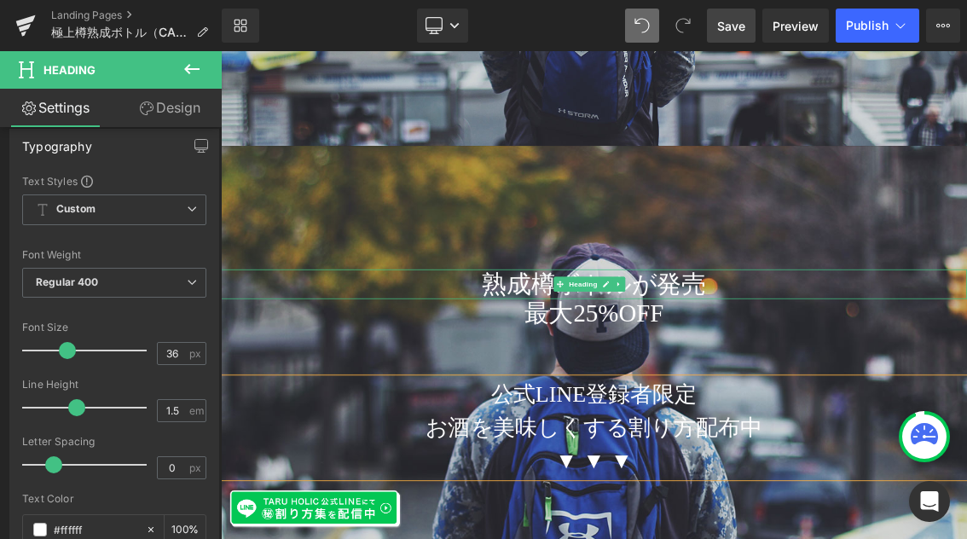
drag, startPoint x: 873, startPoint y: 369, endPoint x: 880, endPoint y: 377, distance: 10.8
click at [544, 357] on h1 "熟成樽ボトルが発売" at bounding box center [736, 373] width 1031 height 41
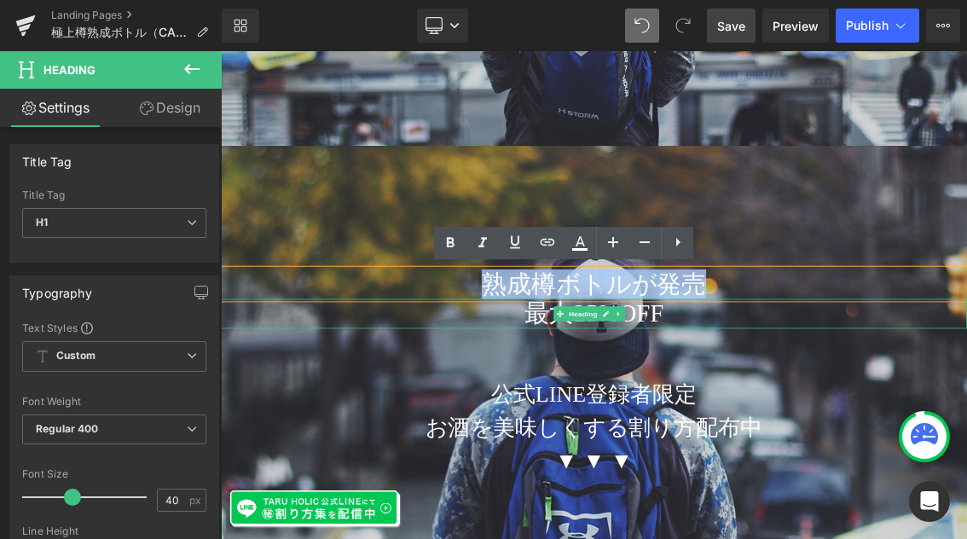
click at [551, 415] on h1 "最大25%OFF" at bounding box center [736, 414] width 1031 height 41
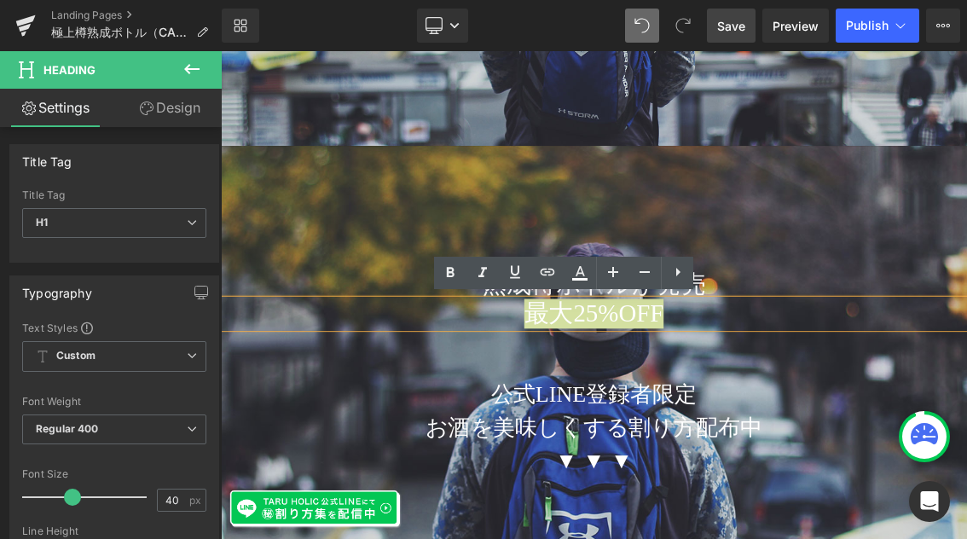
click at [736, 26] on span "Save" at bounding box center [731, 26] width 28 height 18
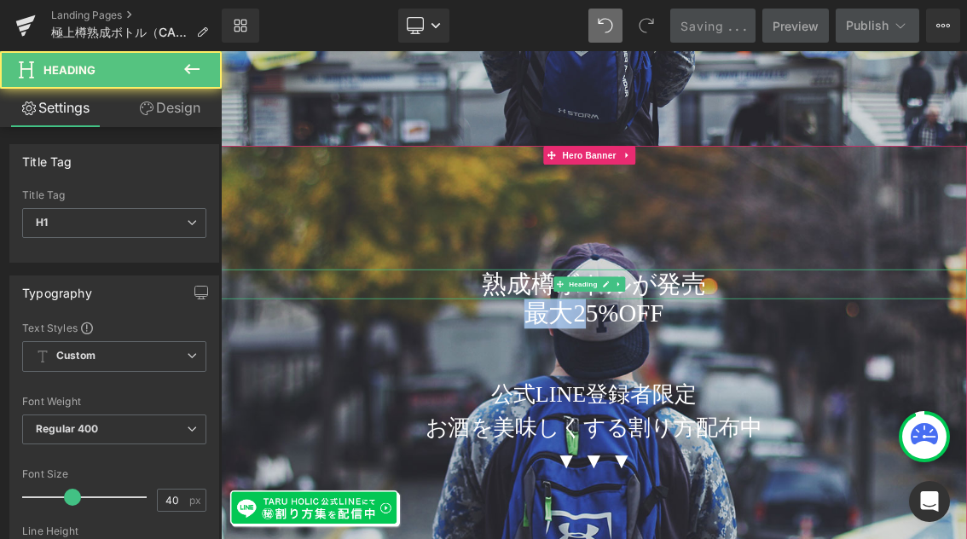
drag, startPoint x: 838, startPoint y: 412, endPoint x: 572, endPoint y: 361, distance: 270.6
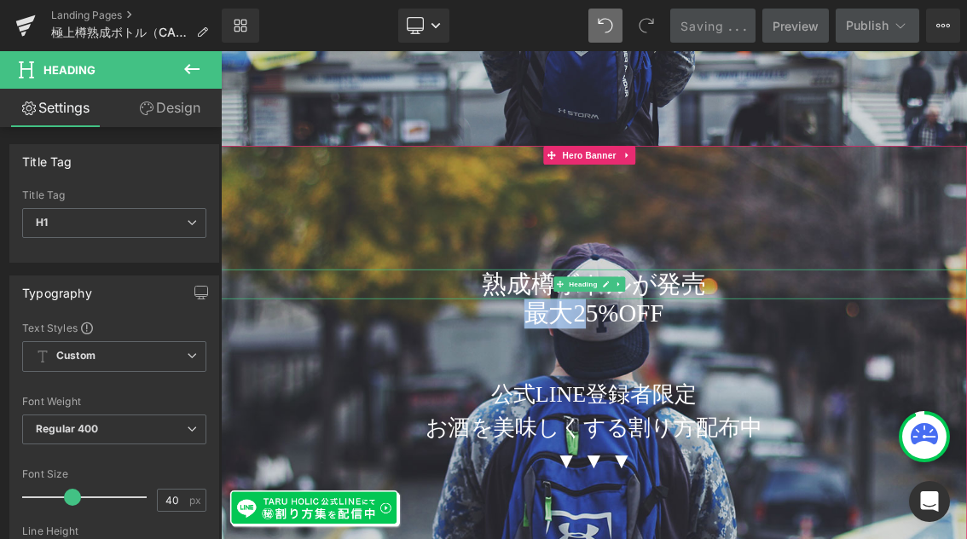
drag, startPoint x: 583, startPoint y: 372, endPoint x: 594, endPoint y: 376, distance: 11.9
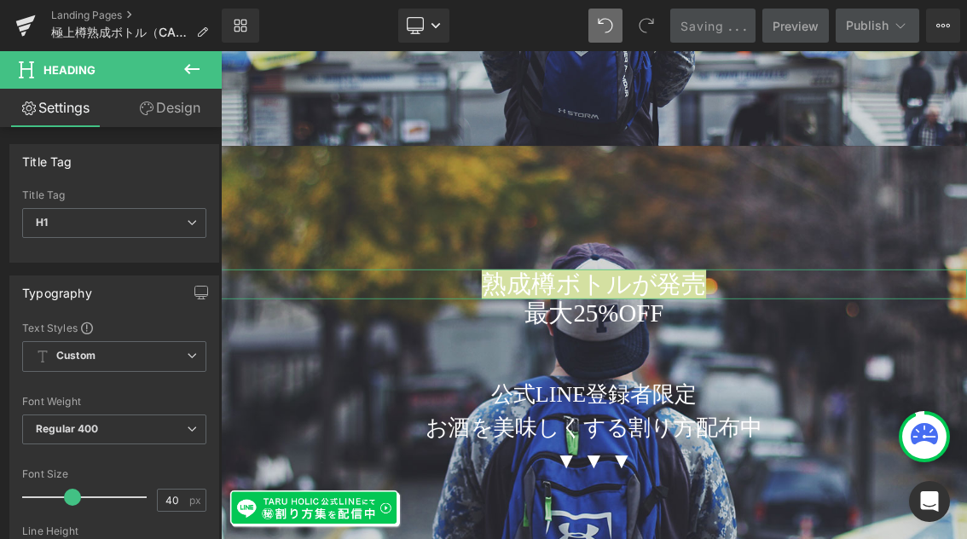
click at [176, 122] on link "Design" at bounding box center [169, 108] width 111 height 38
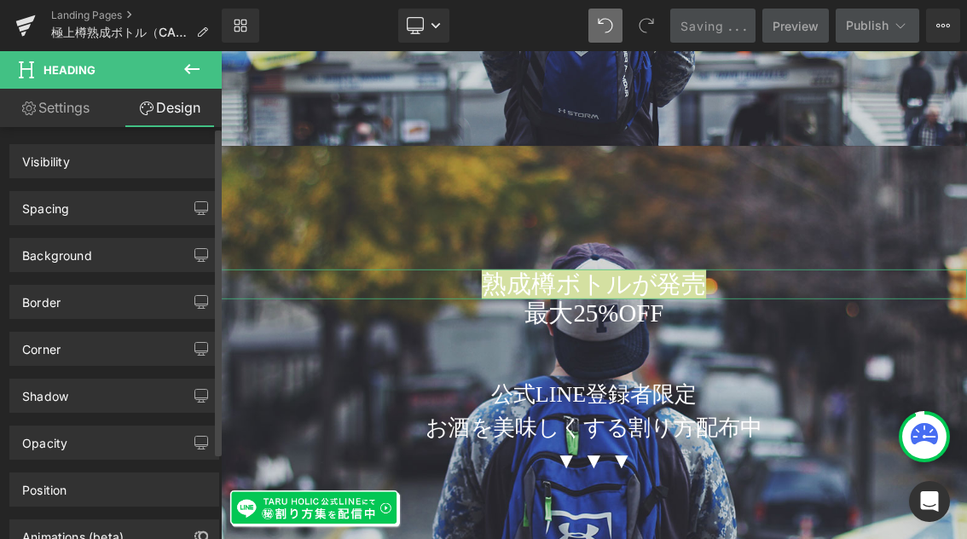
click at [77, 206] on div "Spacing" at bounding box center [114, 208] width 208 height 32
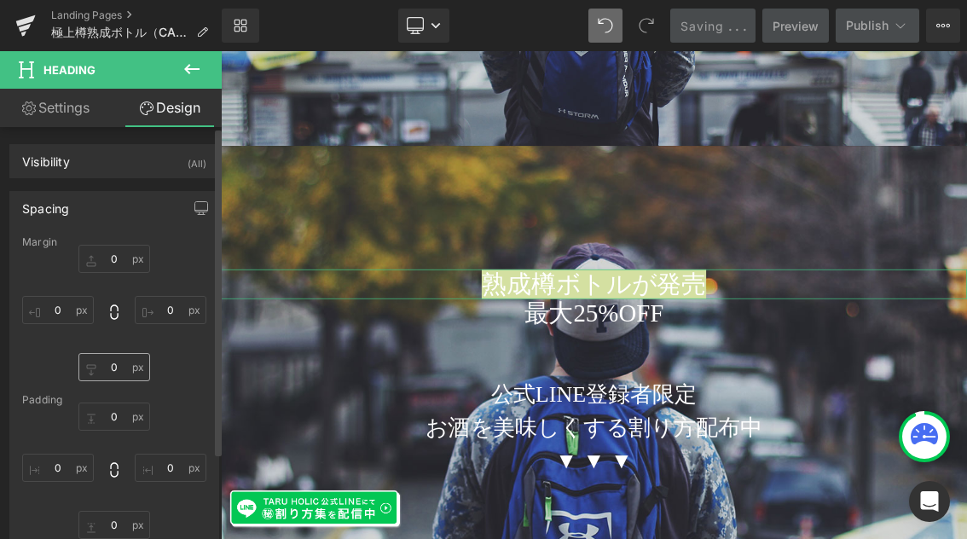
type input "0"
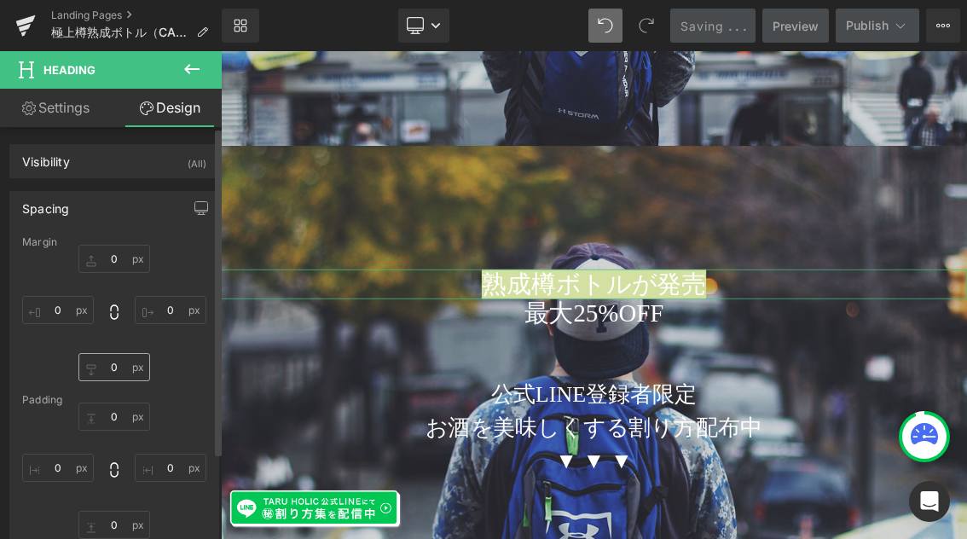
type input "0"
click at [119, 370] on input "0" at bounding box center [114, 367] width 72 height 28
type input "20"
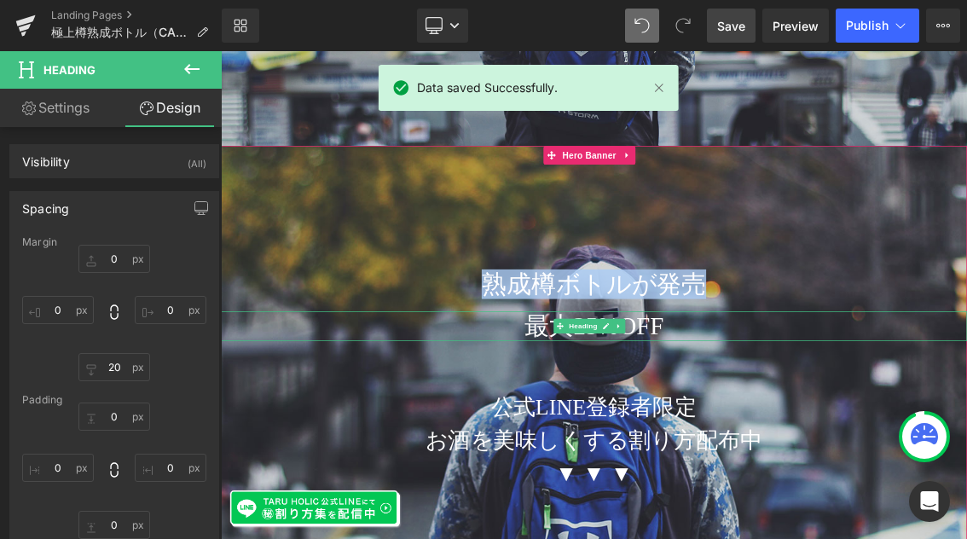
click at [842, 430] on h1 "最大25%OFF" at bounding box center [736, 431] width 1031 height 41
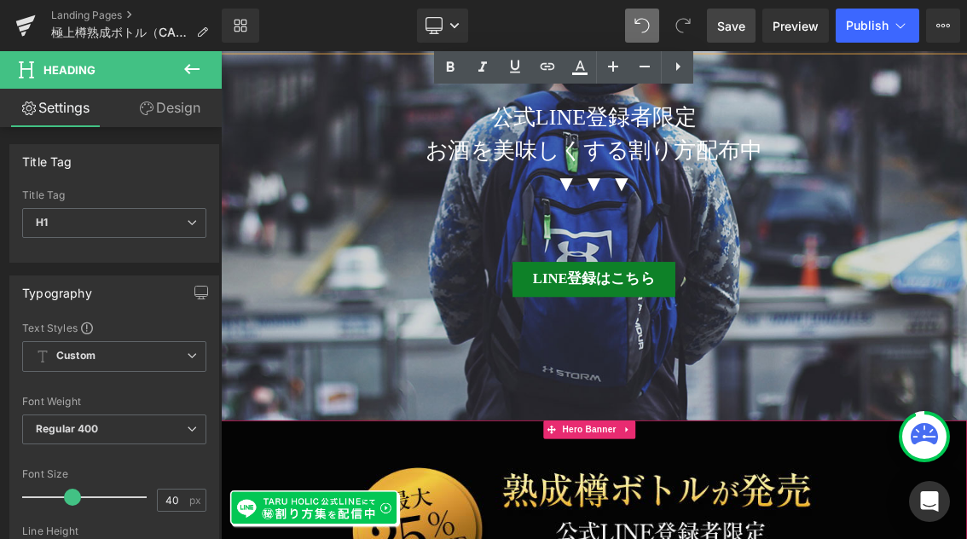
scroll to position [863, 0]
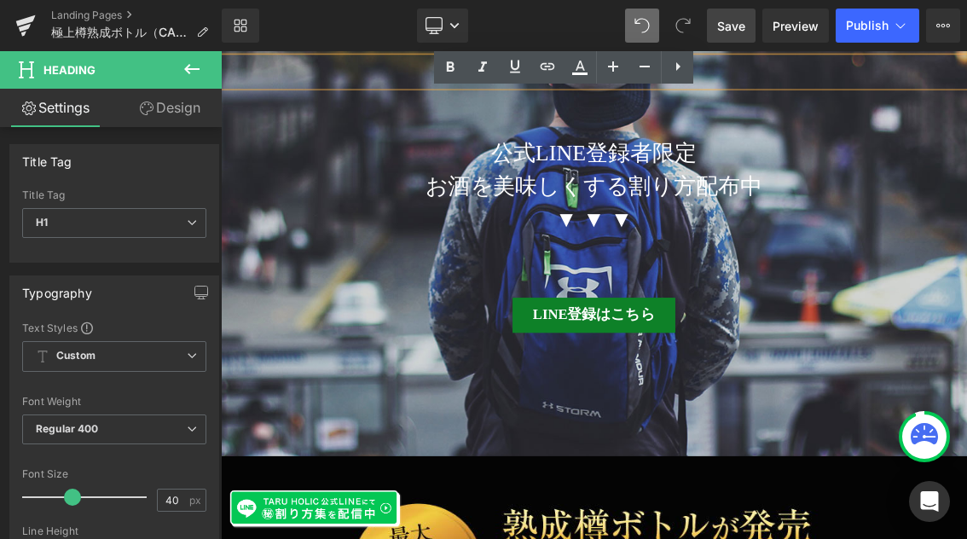
click at [730, 21] on span "Save" at bounding box center [731, 26] width 28 height 18
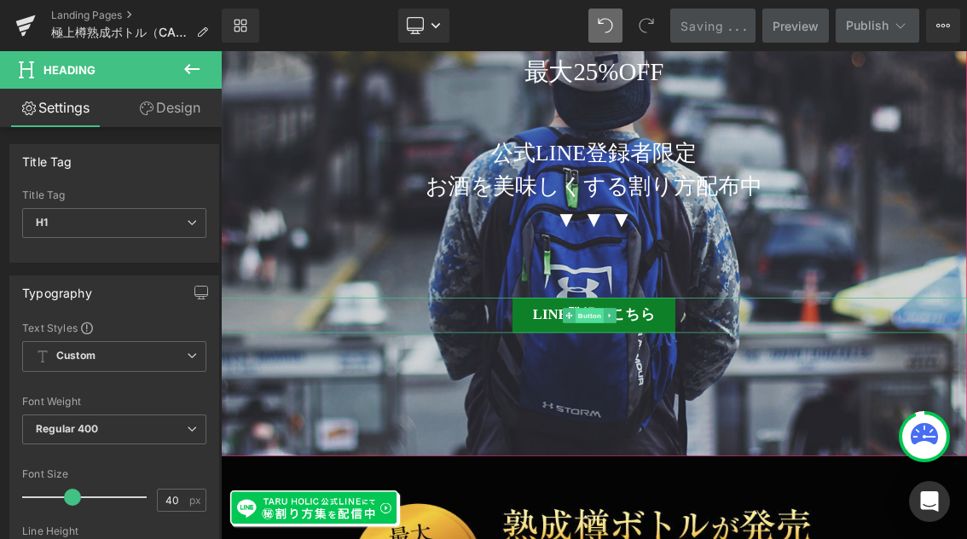
click at [732, 414] on span "Button" at bounding box center [730, 417] width 39 height 20
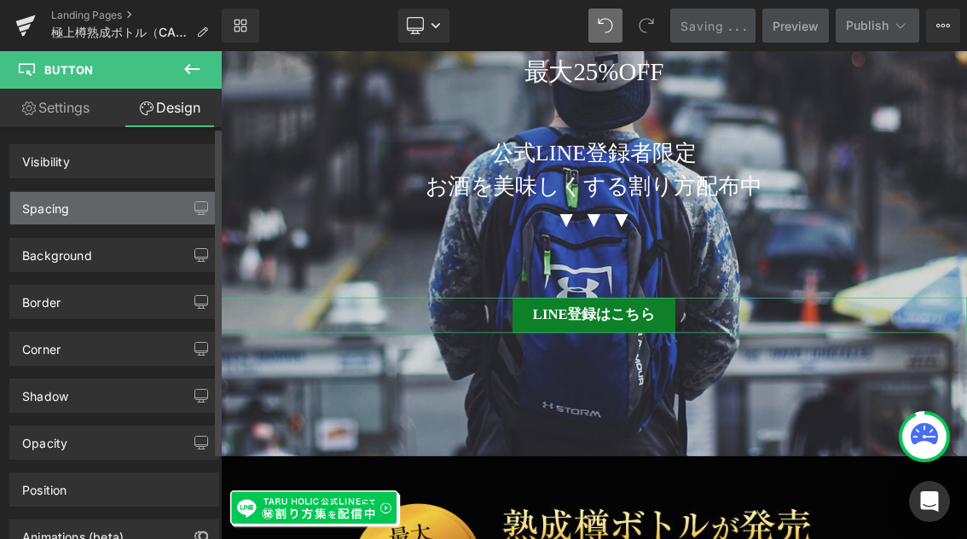
click at [62, 214] on div "Spacing" at bounding box center [45, 204] width 47 height 24
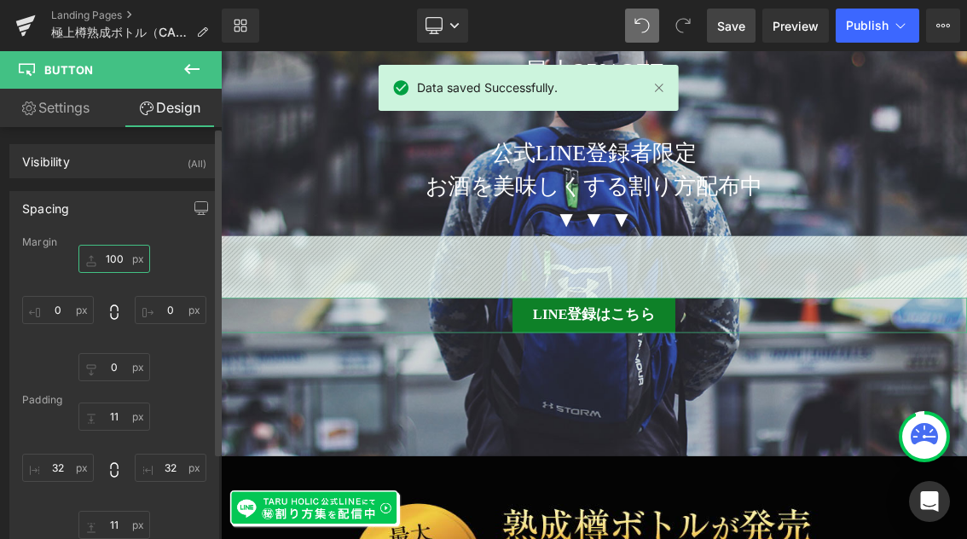
click at [118, 261] on input "100" at bounding box center [114, 259] width 72 height 28
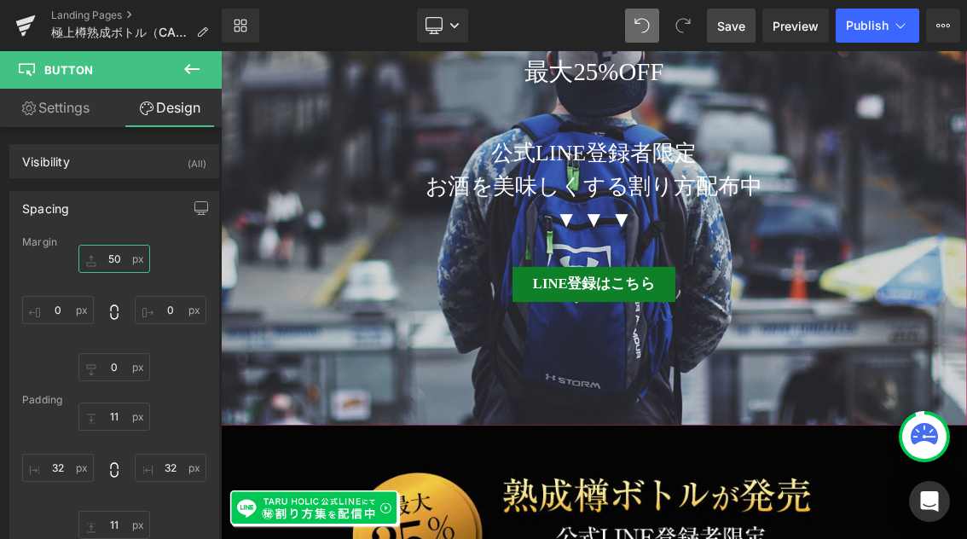
type input "5"
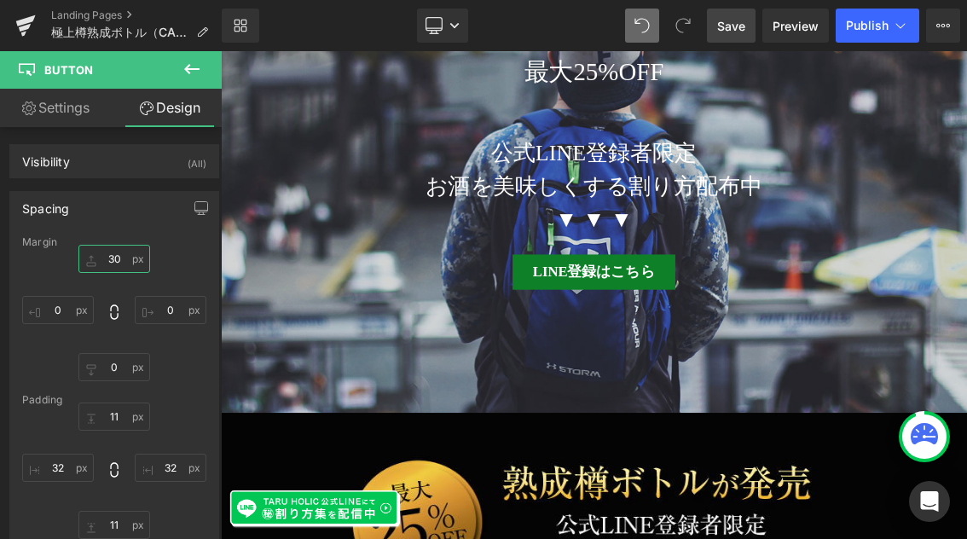
type input "30"
click at [740, 24] on span "Save" at bounding box center [731, 26] width 28 height 18
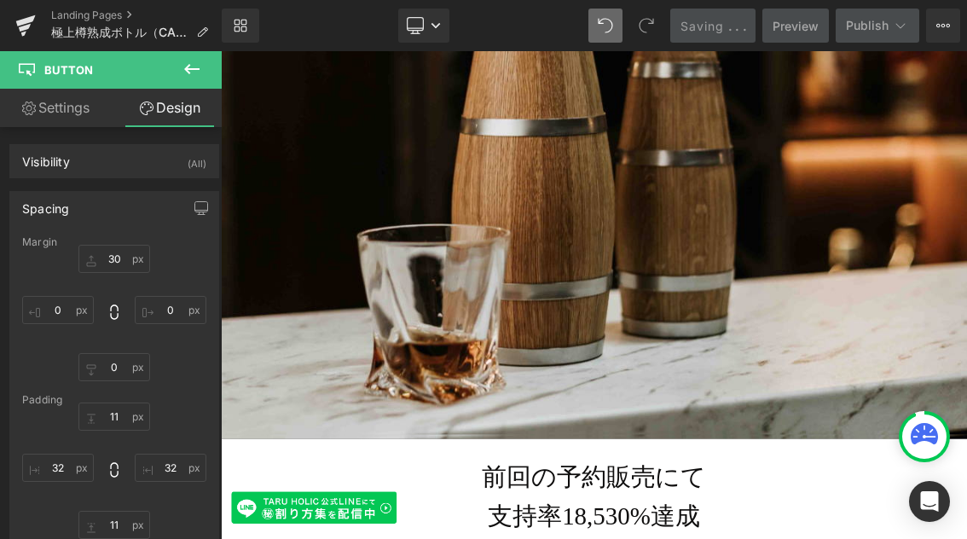
scroll to position [2097, 0]
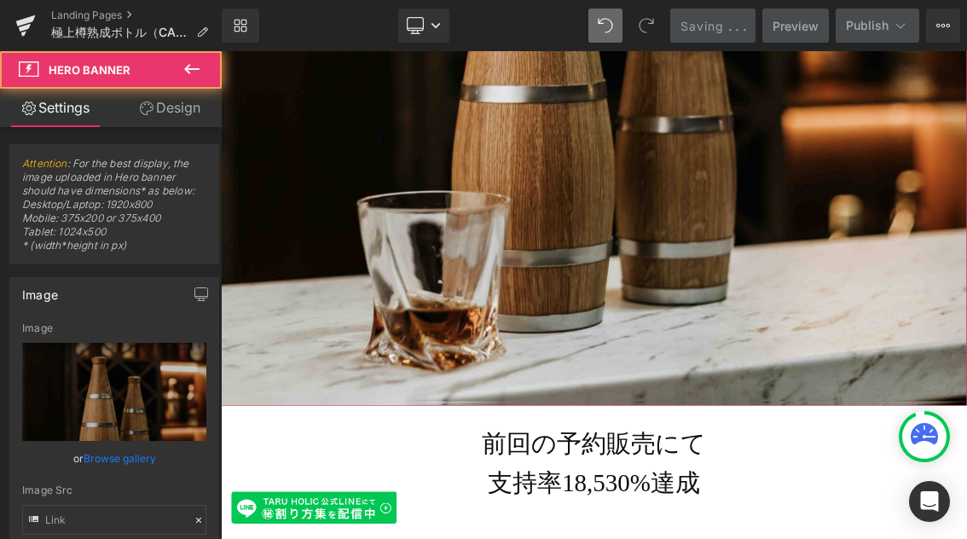
type input "[URL][DOMAIN_NAME]"
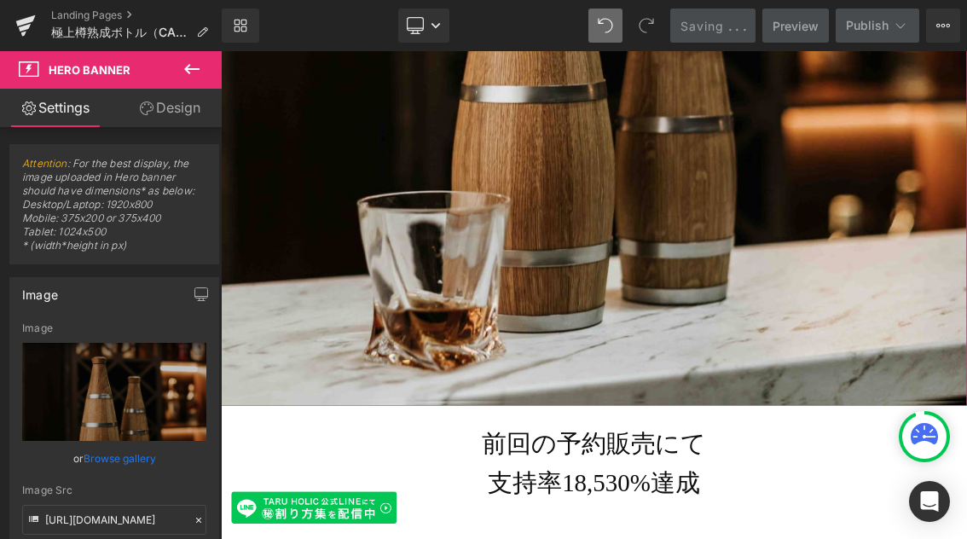
click at [176, 103] on link "Design" at bounding box center [169, 108] width 111 height 38
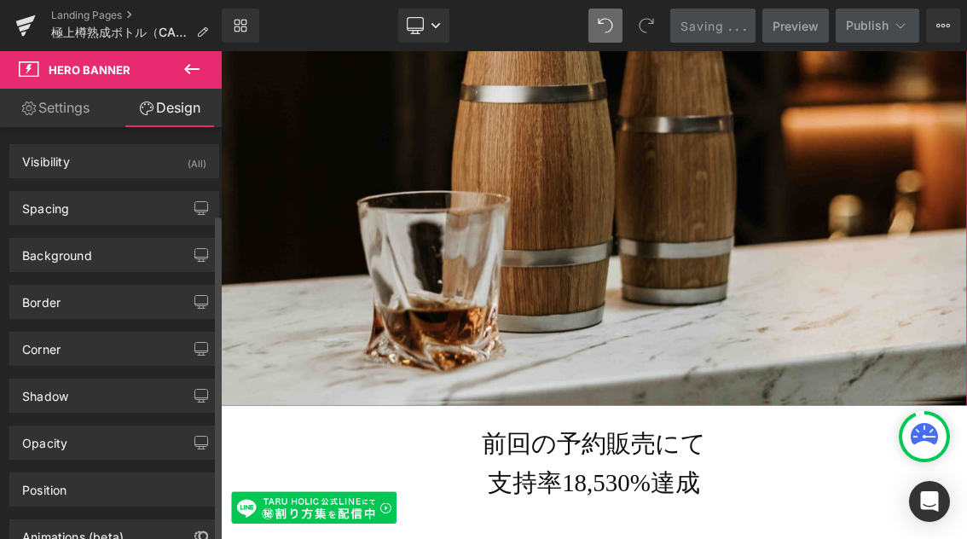
scroll to position [109, 0]
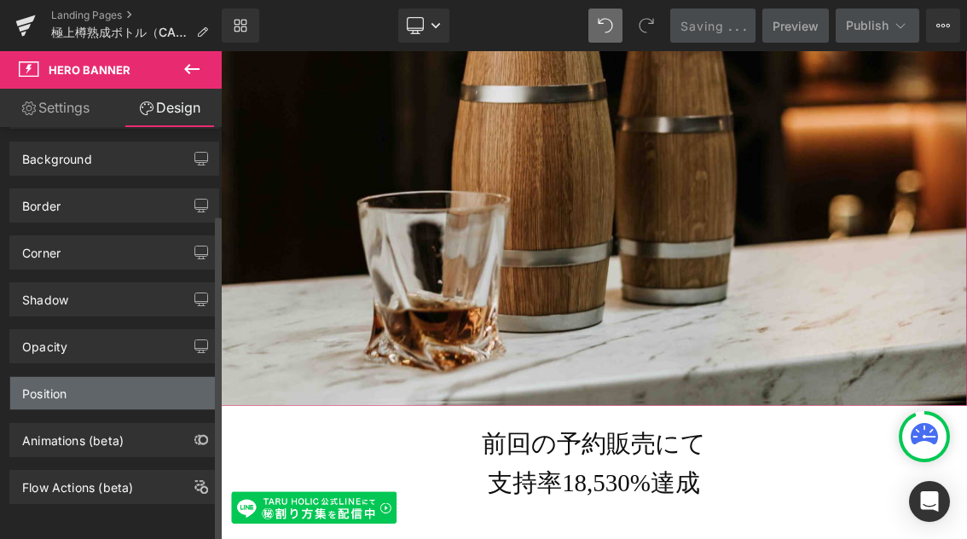
click at [110, 384] on div "Position" at bounding box center [114, 393] width 208 height 32
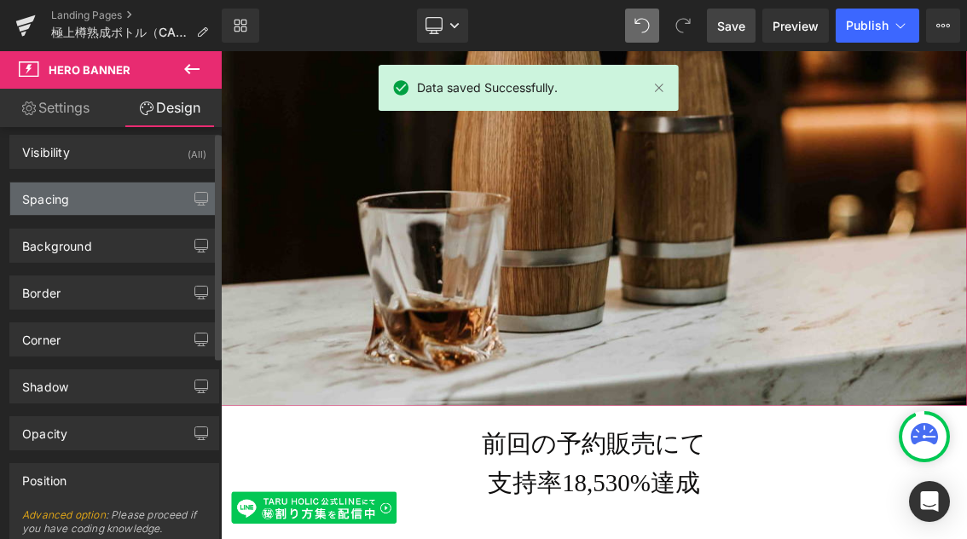
scroll to position [0, 0]
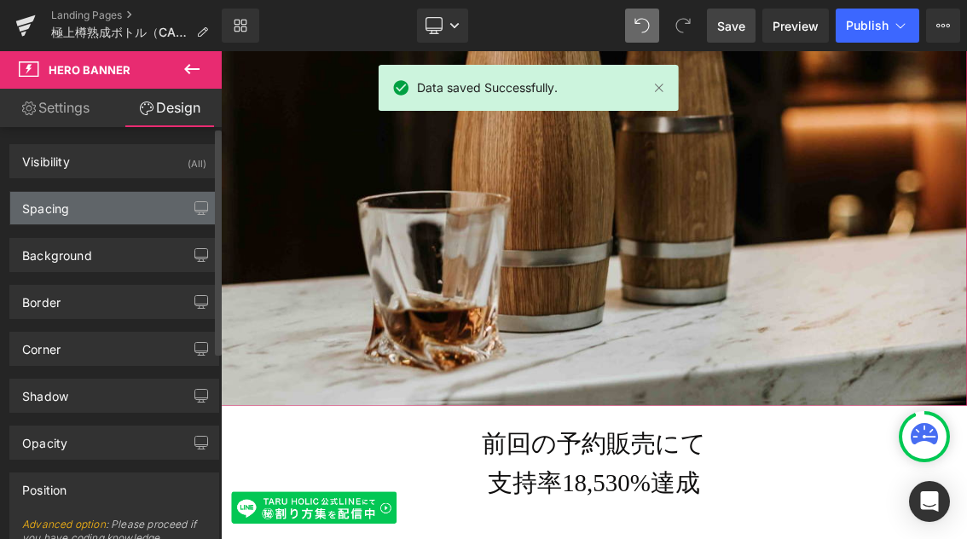
click at [129, 215] on div "Spacing" at bounding box center [114, 208] width 208 height 32
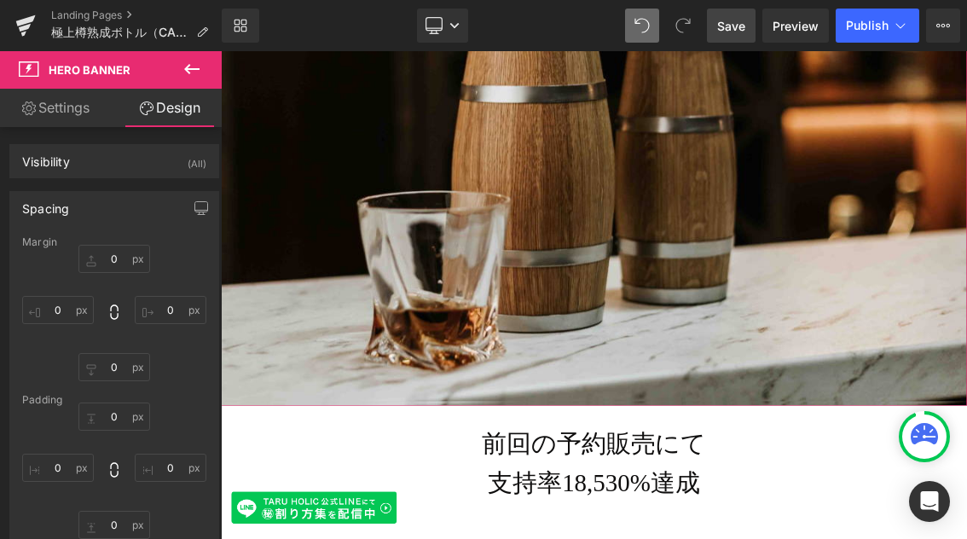
click at [72, 110] on link "Settings" at bounding box center [55, 108] width 111 height 38
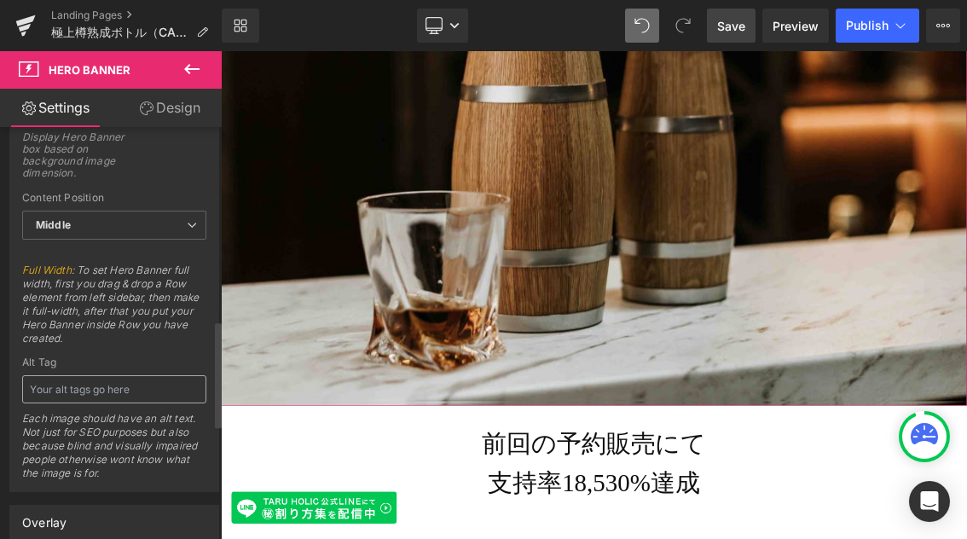
scroll to position [682, 0]
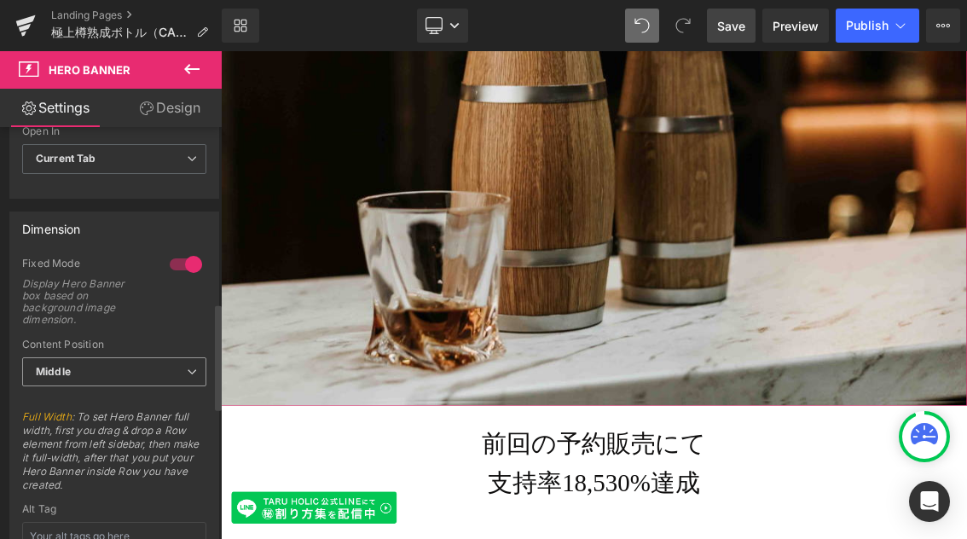
click at [193, 374] on span "Middle" at bounding box center [114, 372] width 184 height 30
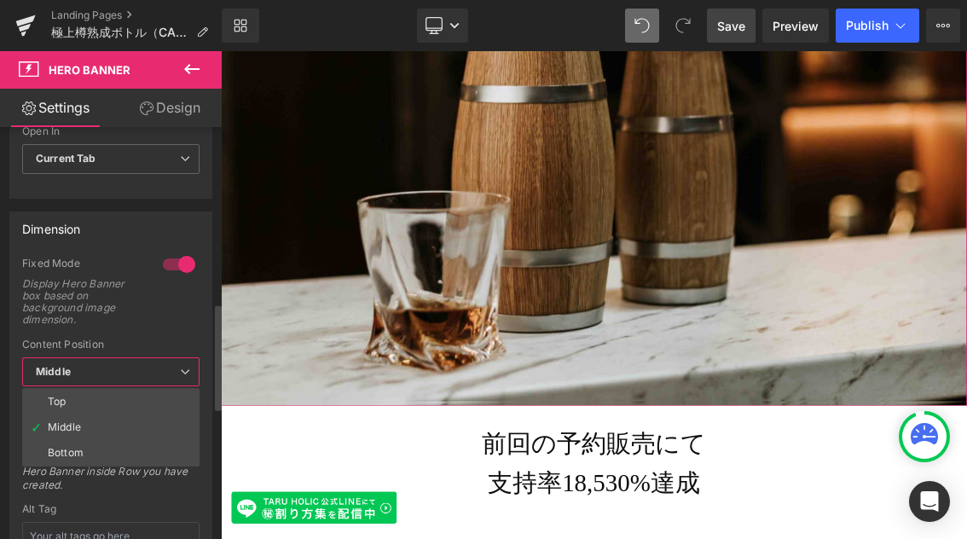
click at [193, 374] on span "Middle" at bounding box center [110, 372] width 177 height 30
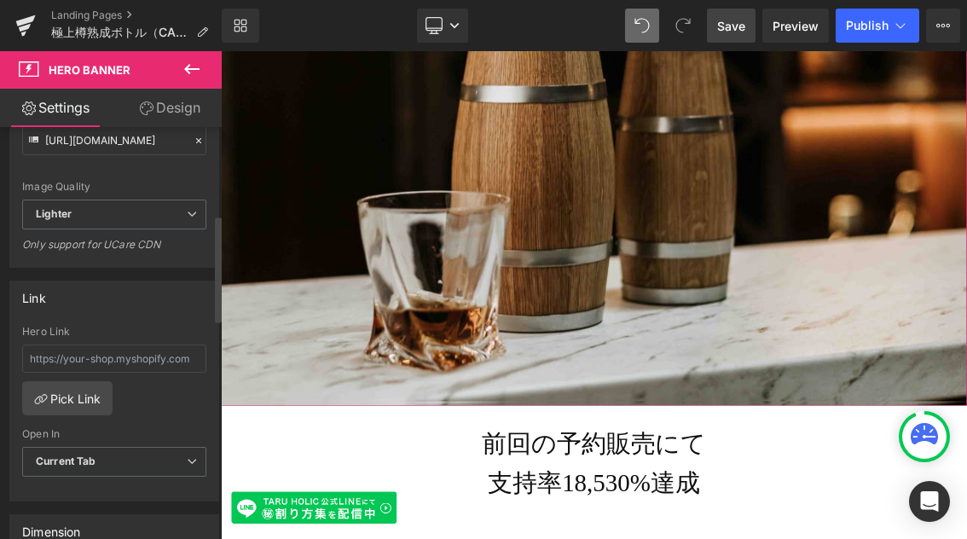
scroll to position [402, 0]
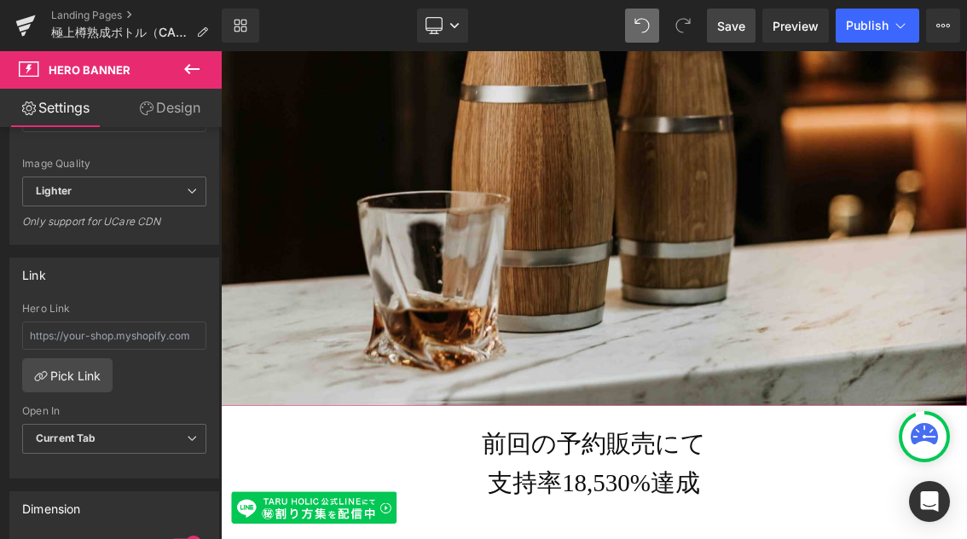
click at [182, 114] on link "Design" at bounding box center [169, 108] width 111 height 38
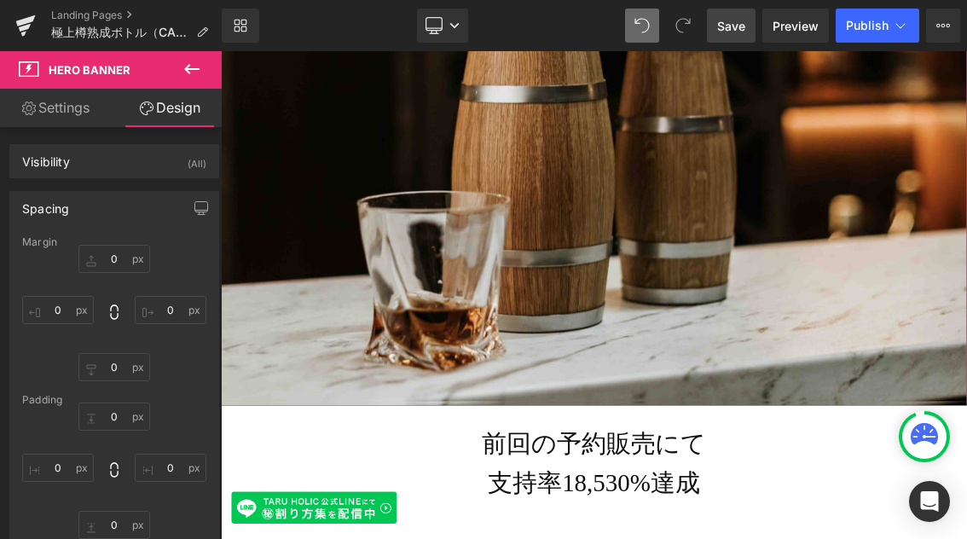
type input "0"
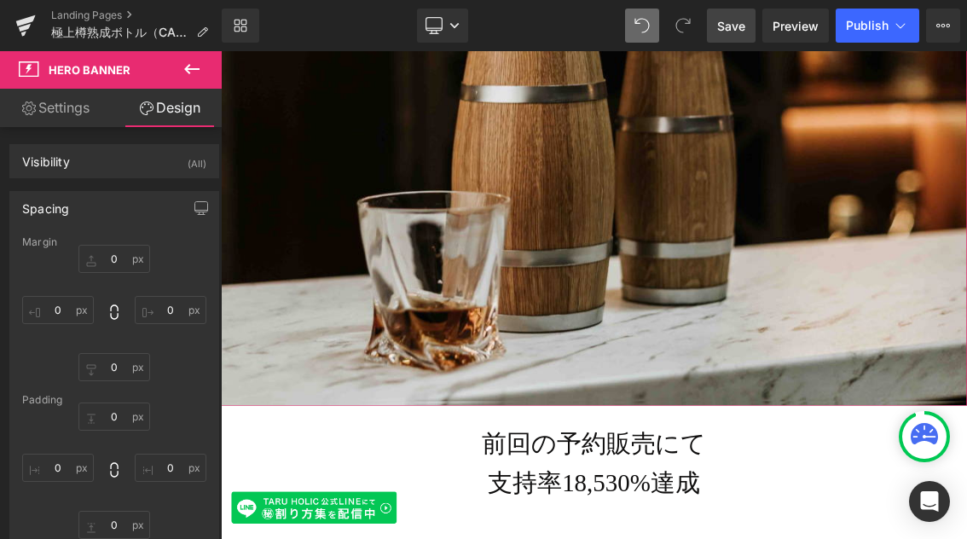
type input "0"
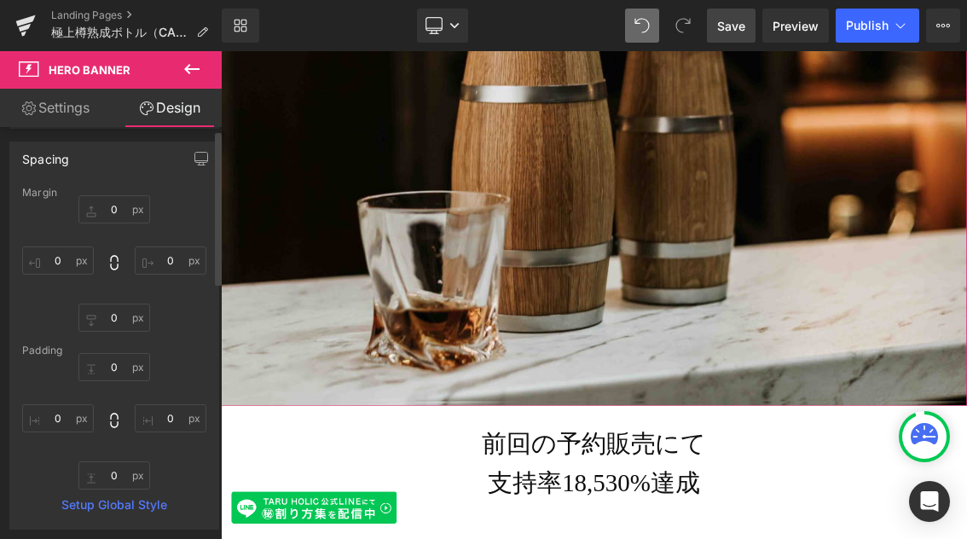
scroll to position [0, 0]
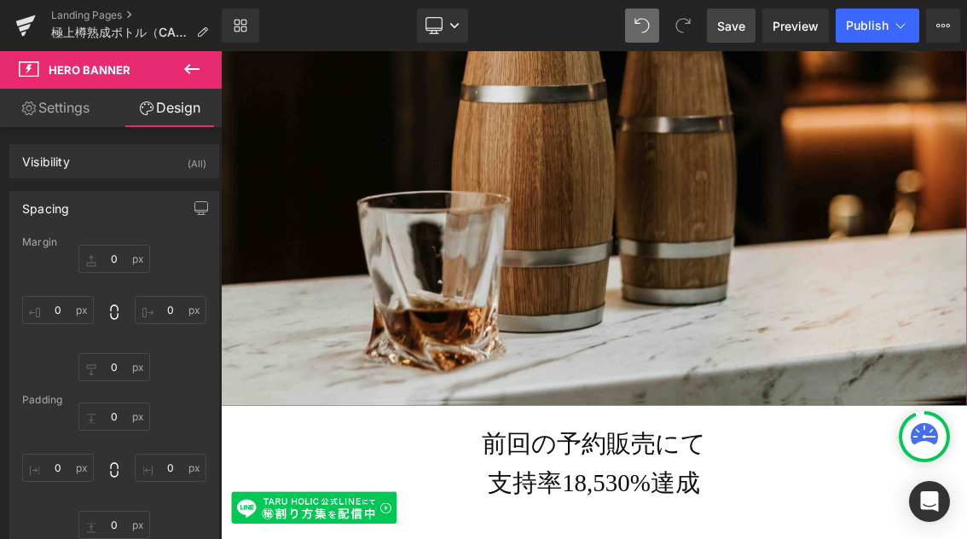
click at [50, 116] on link "Settings" at bounding box center [55, 108] width 111 height 38
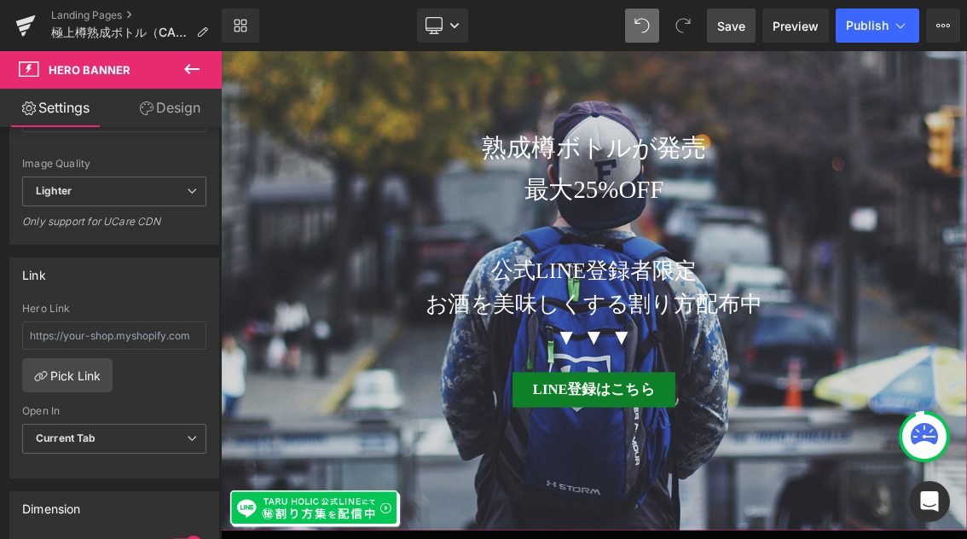
scroll to position [488, 0]
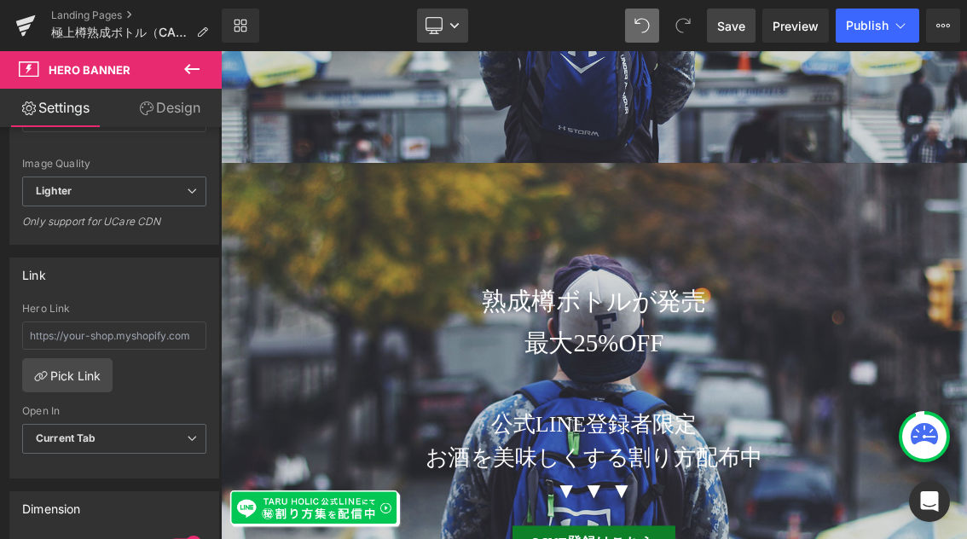
click at [459, 27] on icon at bounding box center [454, 25] width 10 height 10
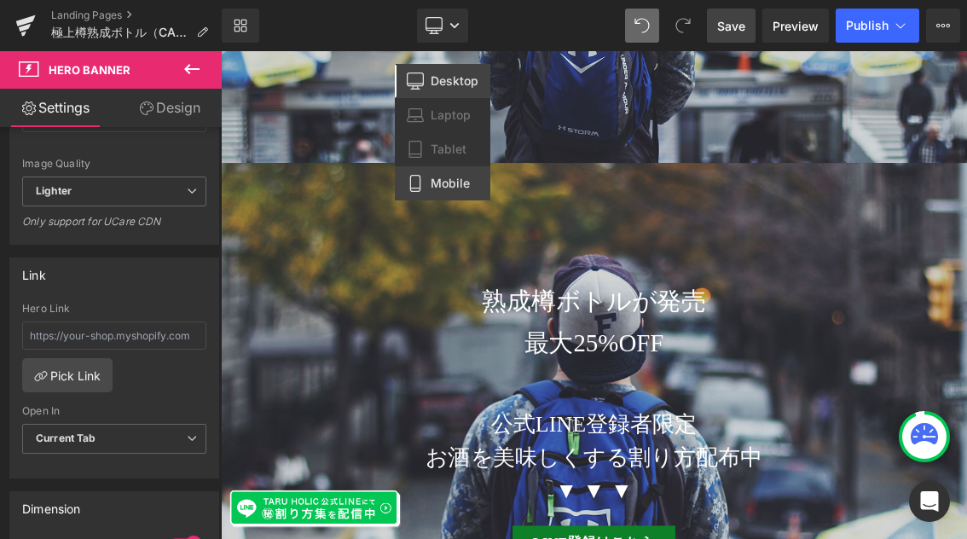
drag, startPoint x: 454, startPoint y: 177, endPoint x: 61, endPoint y: 124, distance: 397.4
click at [454, 177] on span "Mobile" at bounding box center [449, 183] width 39 height 15
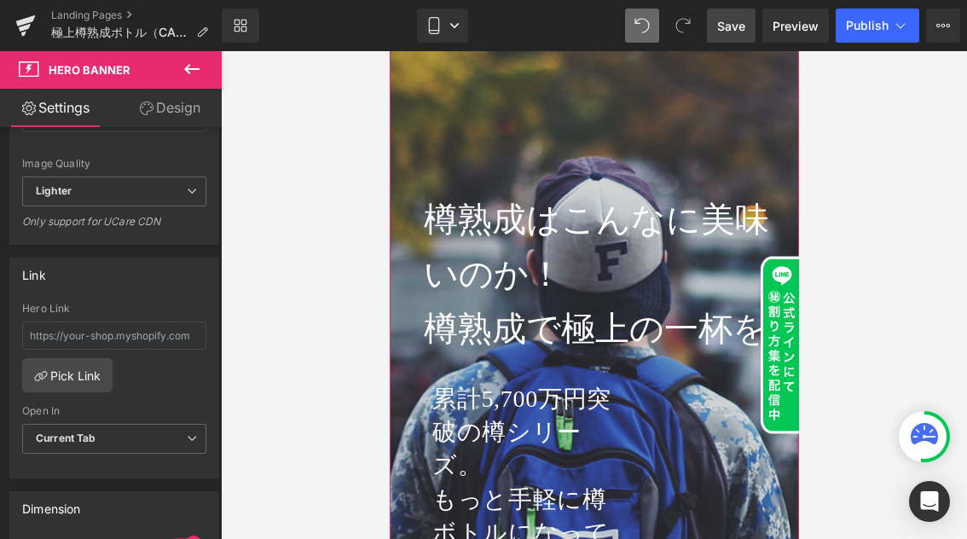
scroll to position [32, 0]
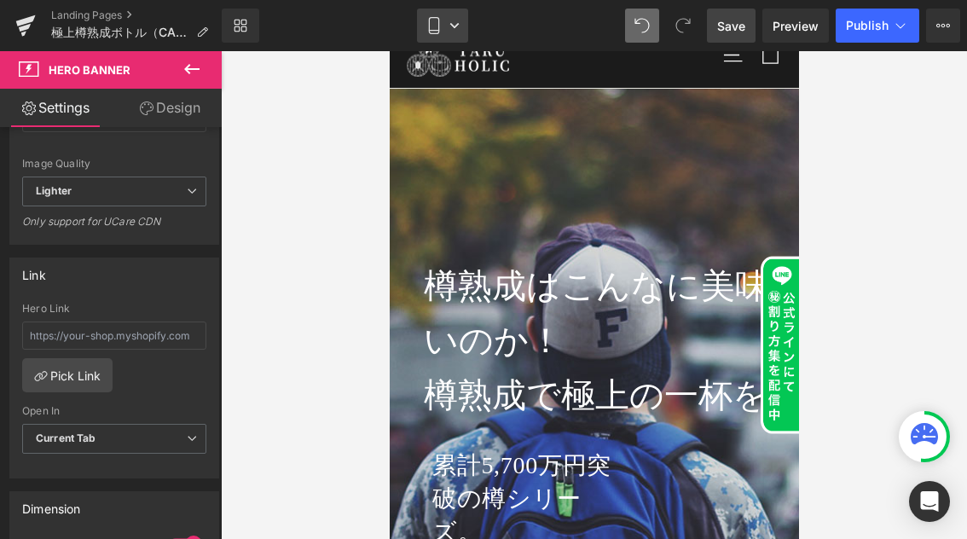
click at [454, 23] on icon at bounding box center [454, 25] width 10 height 10
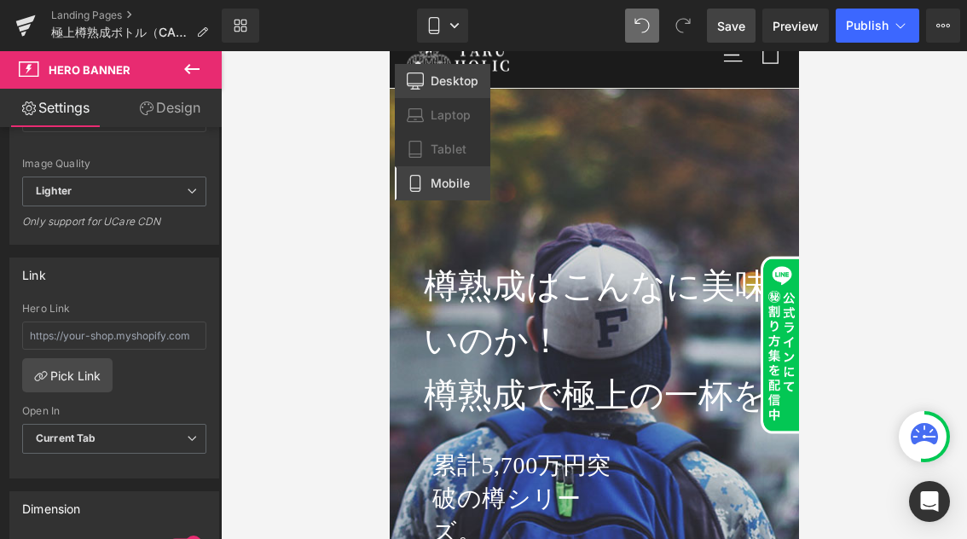
click at [440, 82] on span "Desktop" at bounding box center [454, 80] width 48 height 15
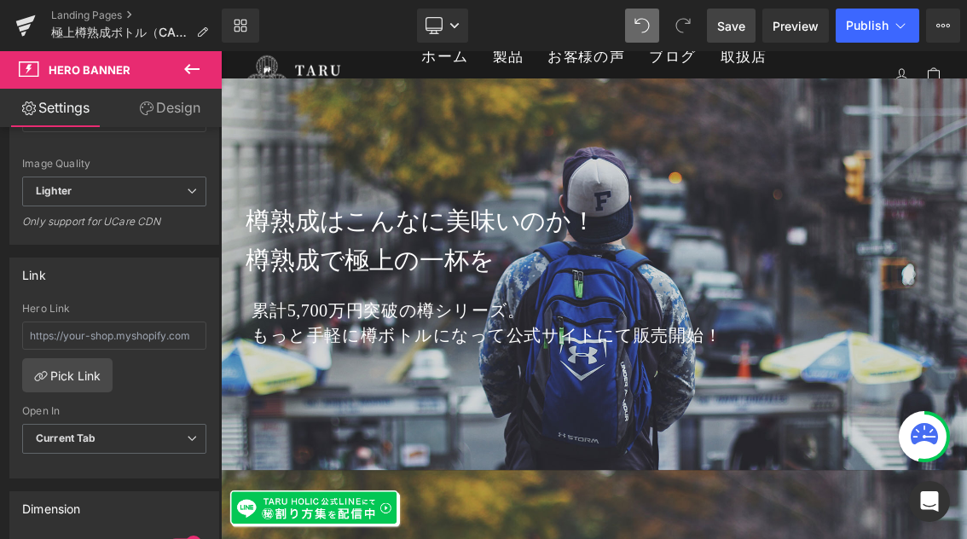
scroll to position [0, 0]
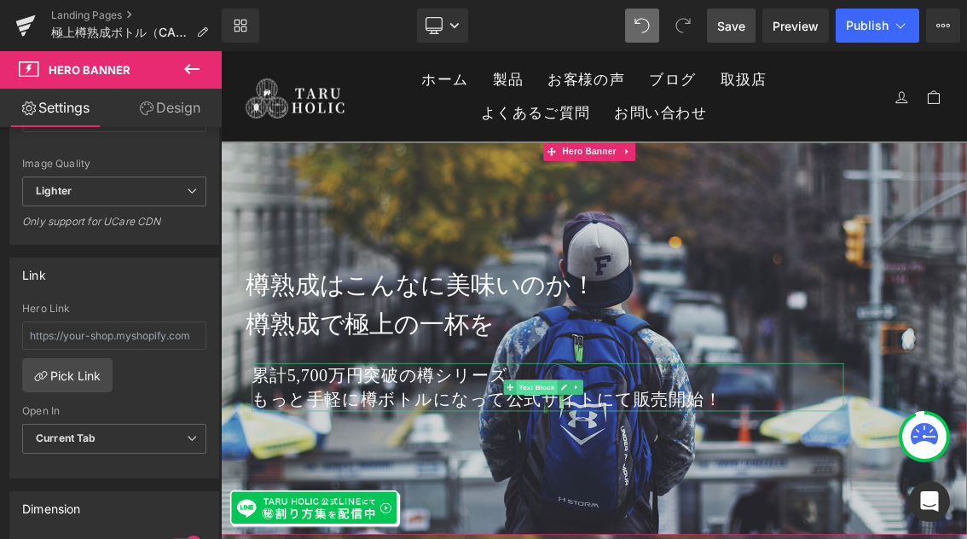
click at [662, 516] on span "Text Block" at bounding box center [657, 515] width 56 height 20
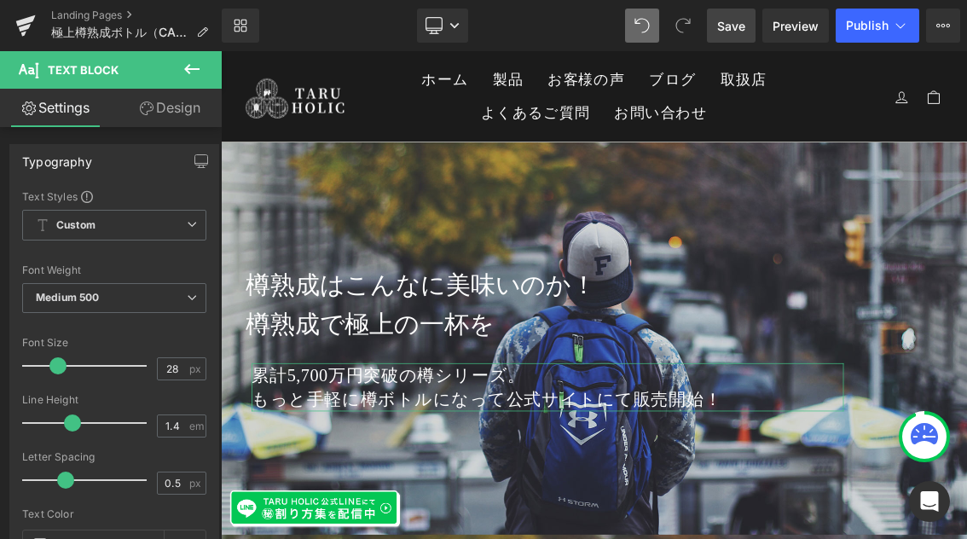
click at [189, 108] on link "Design" at bounding box center [169, 108] width 111 height 38
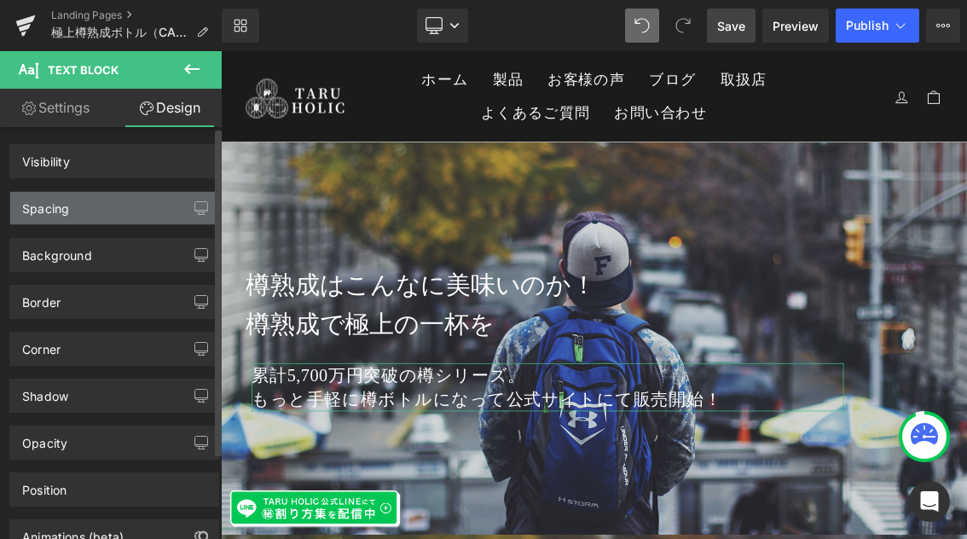
click at [134, 208] on div "Spacing" at bounding box center [114, 208] width 208 height 32
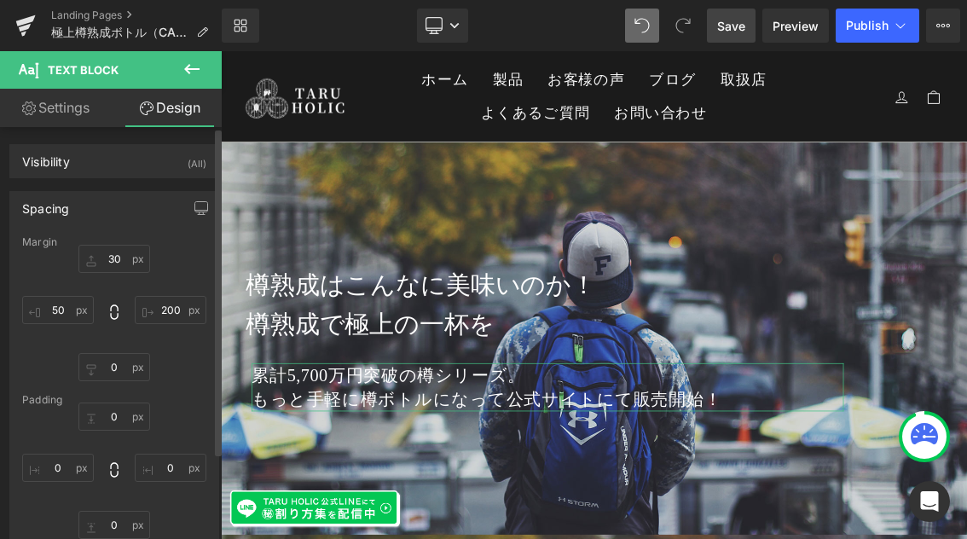
type input "30"
type input "200"
type input "0"
type input "50"
type input "0"
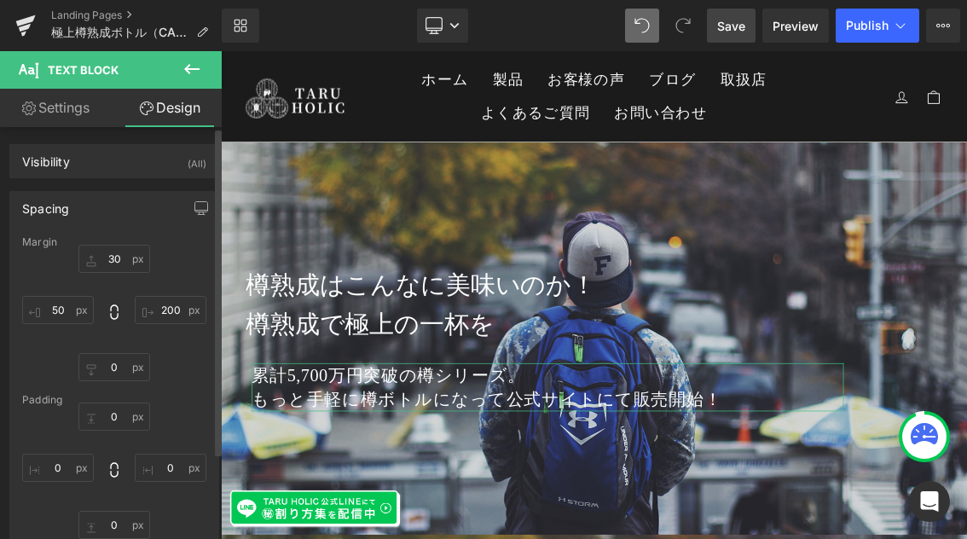
type input "0"
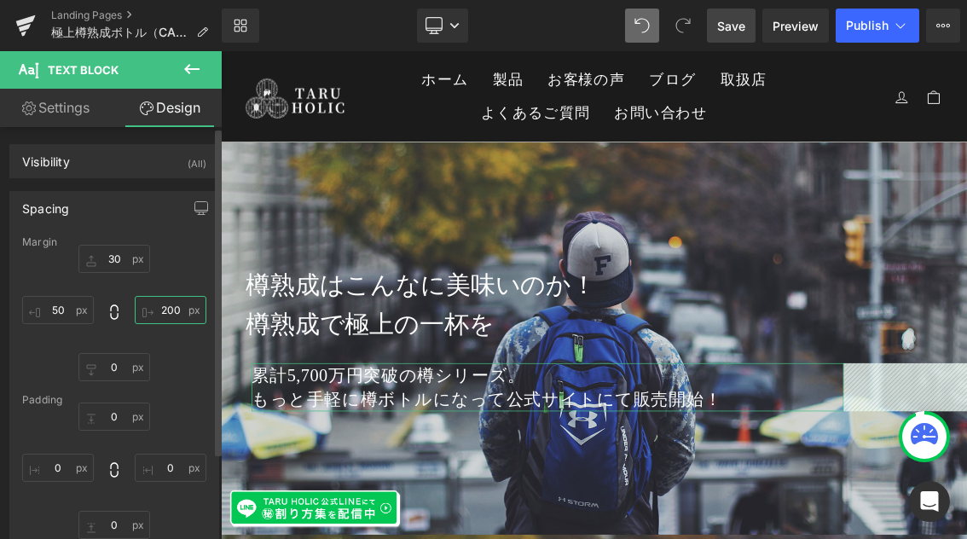
click at [166, 312] on input "200" at bounding box center [171, 310] width 72 height 28
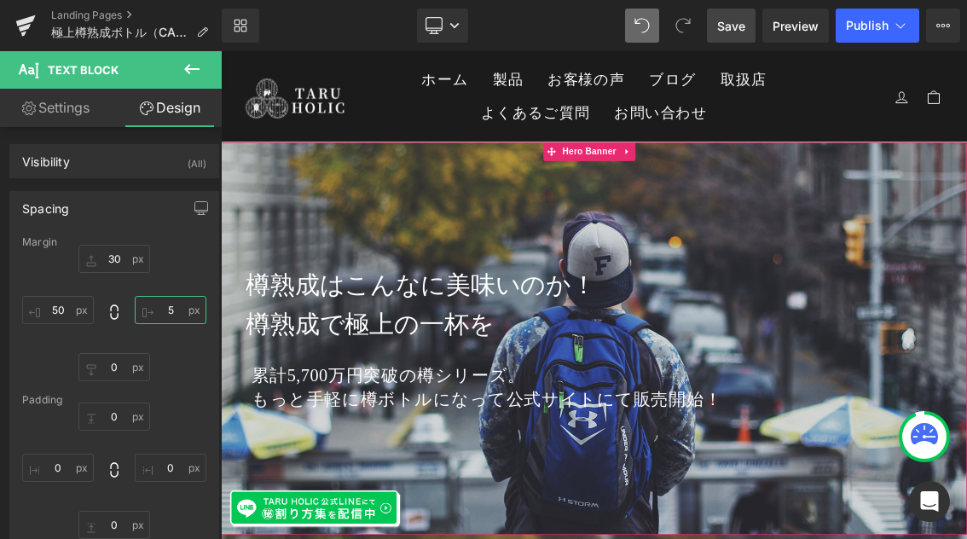
type input "50"
click at [567, 527] on p "もっと手軽に樽ボトルになって公式サイトにて販売開始！" at bounding box center [736, 532] width 946 height 33
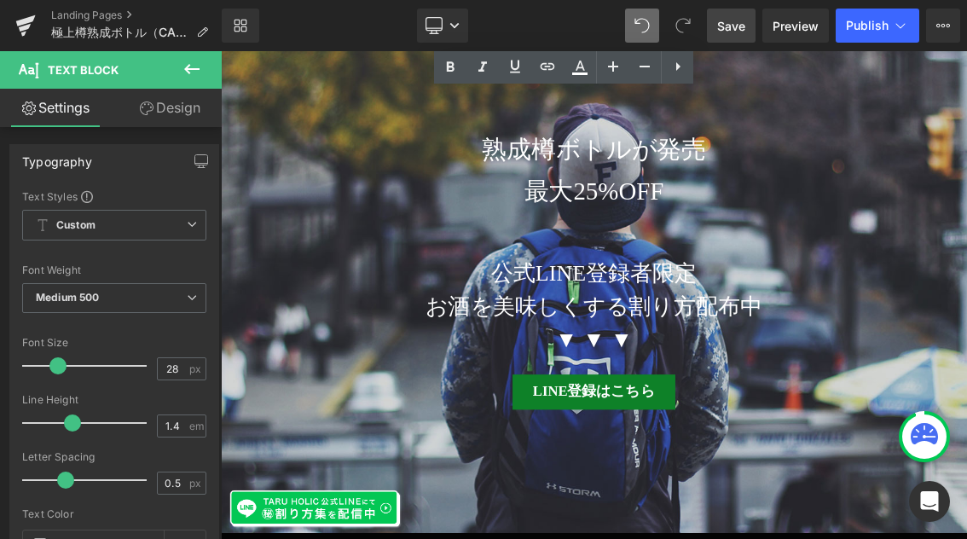
scroll to position [726, 0]
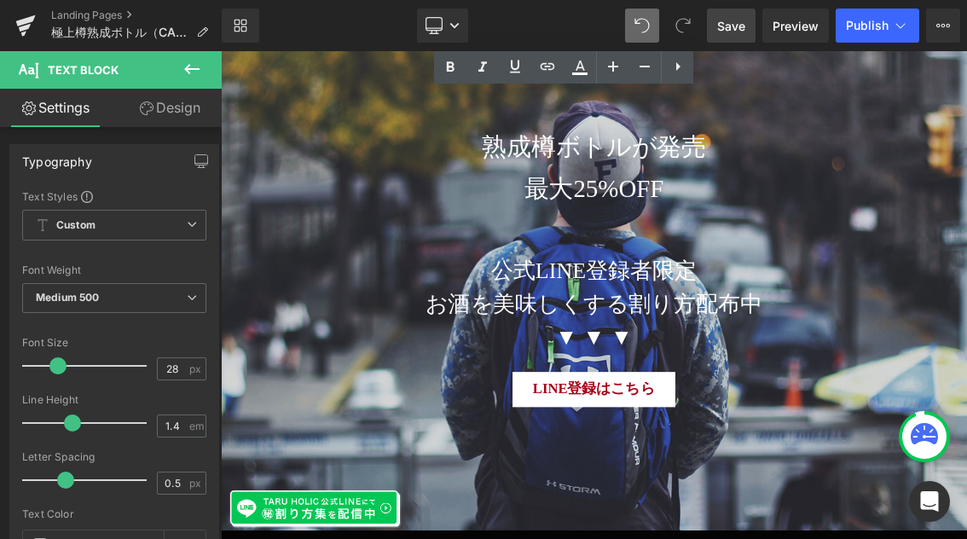
click at [752, 517] on div "LINE登録はこちら Button" at bounding box center [736, 518] width 1031 height 49
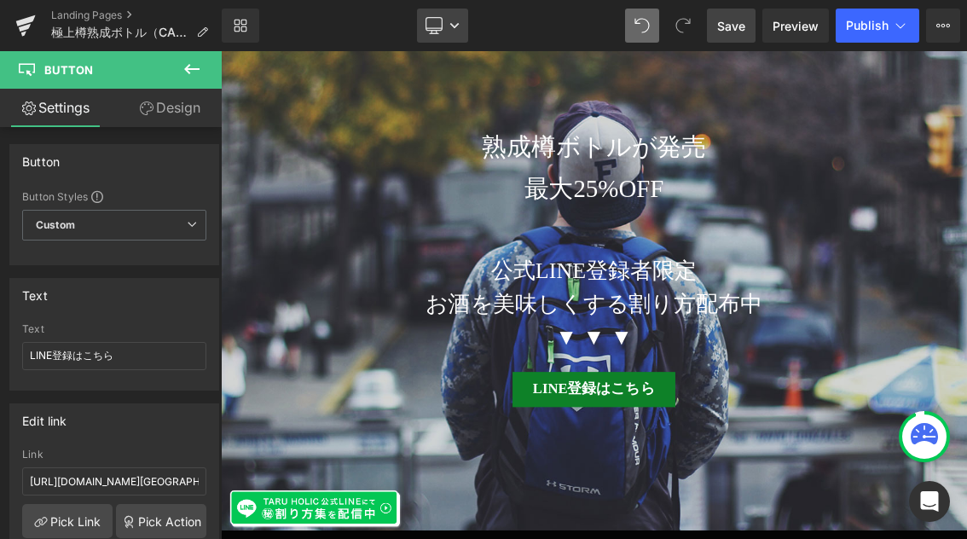
click at [451, 25] on icon at bounding box center [454, 25] width 9 height 5
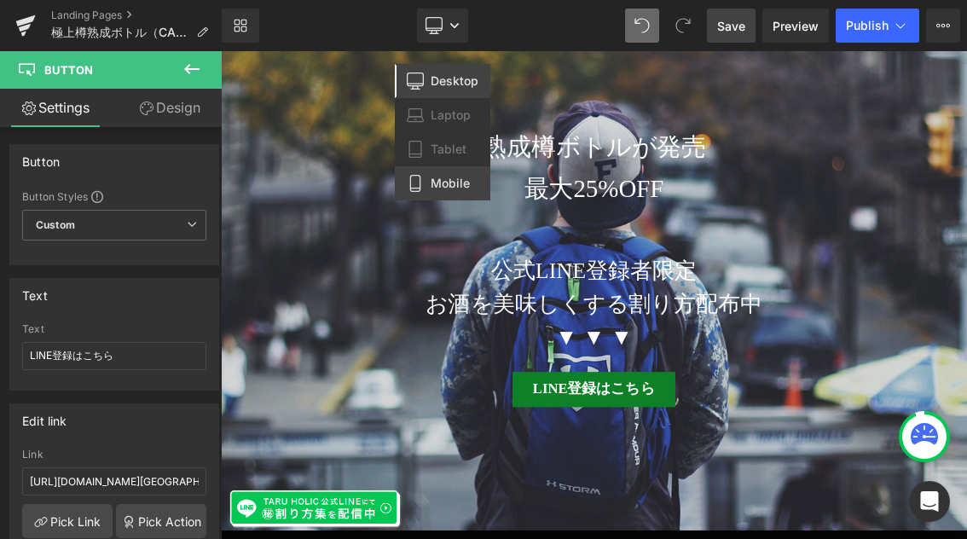
click at [442, 182] on span "Mobile" at bounding box center [449, 183] width 39 height 15
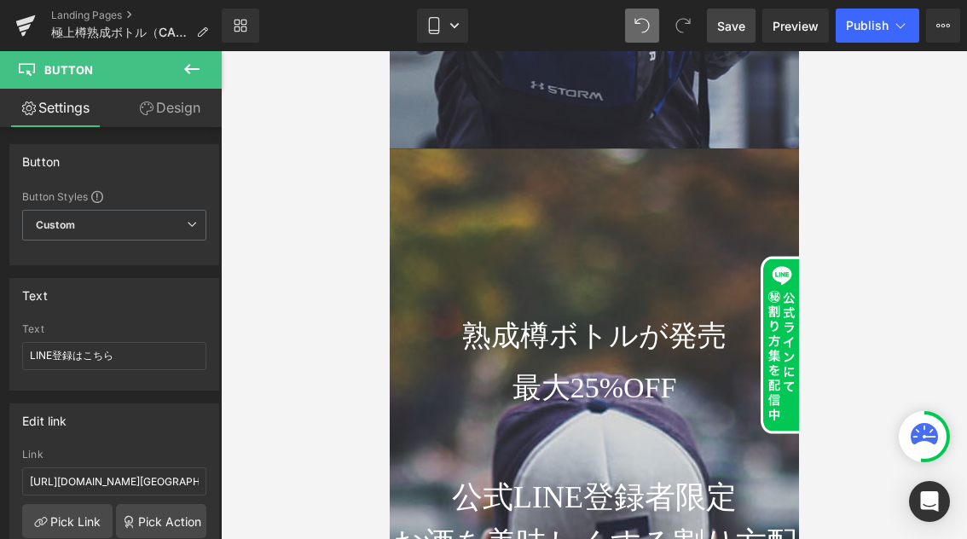
type input "14"
type input "100"
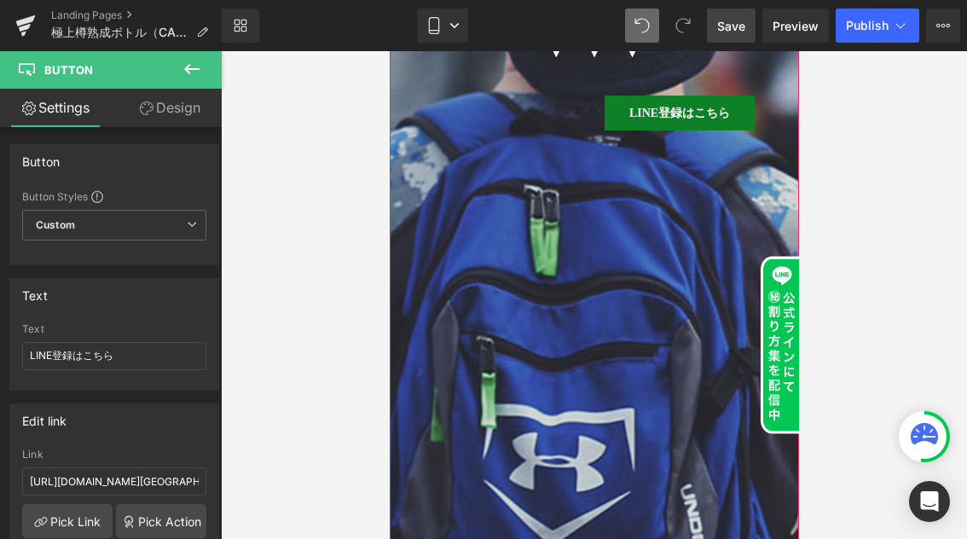
scroll to position [1246, 0]
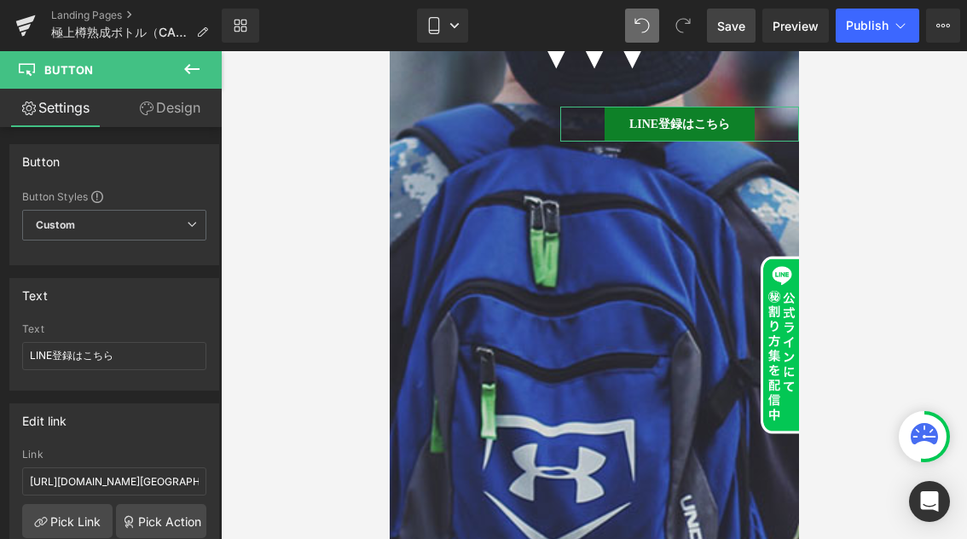
click at [184, 108] on link "Design" at bounding box center [169, 108] width 111 height 38
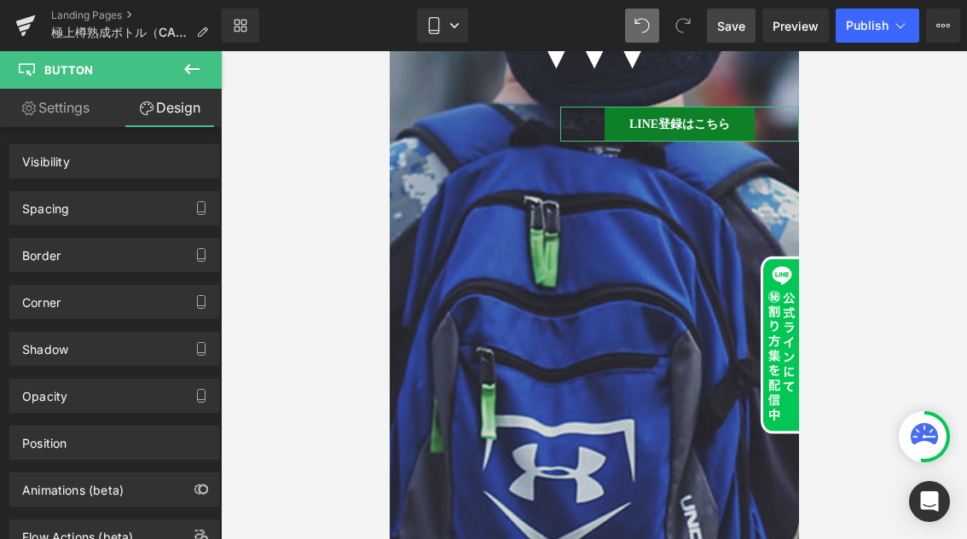
click at [66, 111] on link "Settings" at bounding box center [55, 108] width 111 height 38
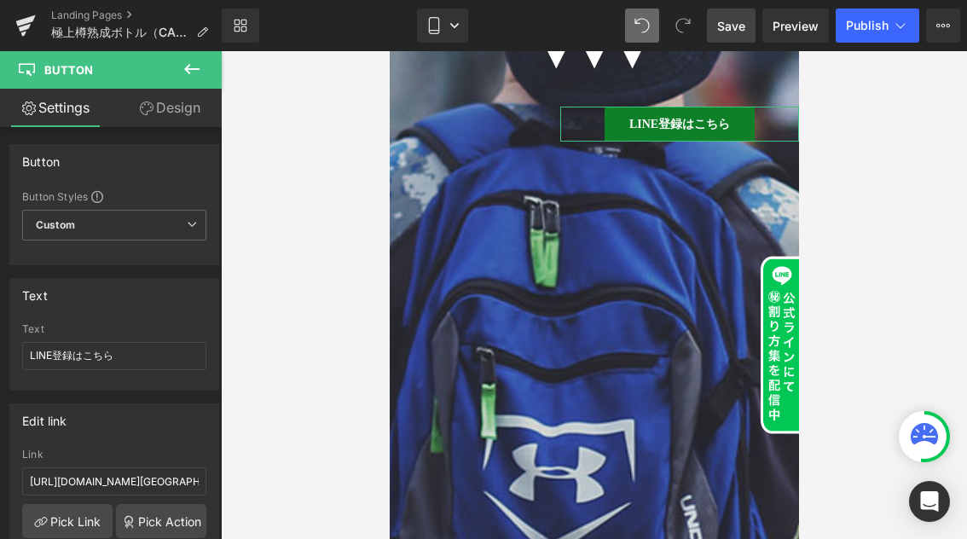
type input "100"
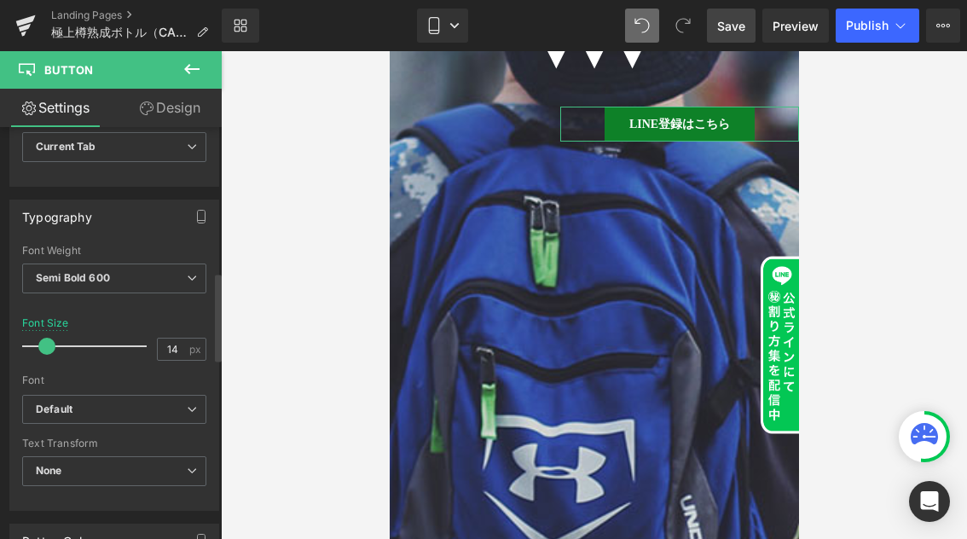
scroll to position [331, 0]
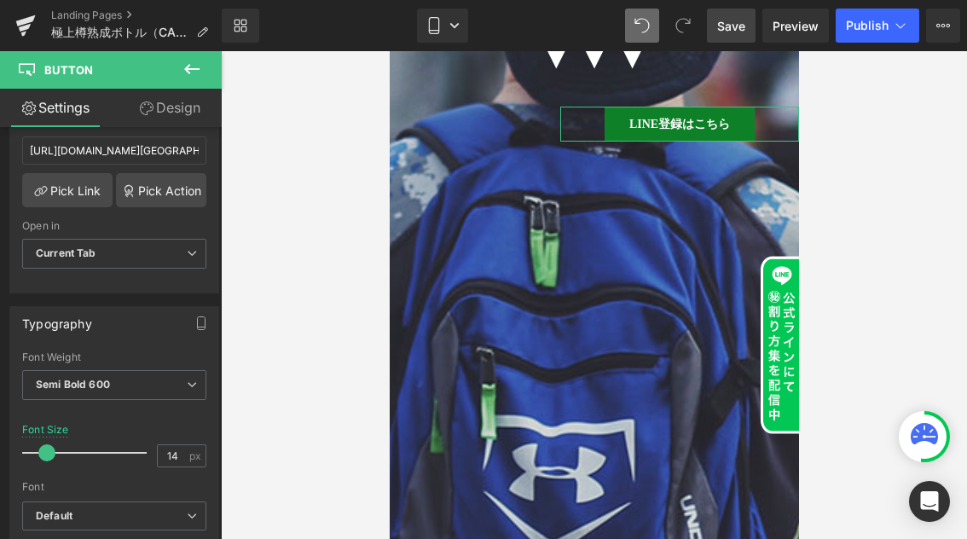
click at [179, 111] on link "Design" at bounding box center [169, 108] width 111 height 38
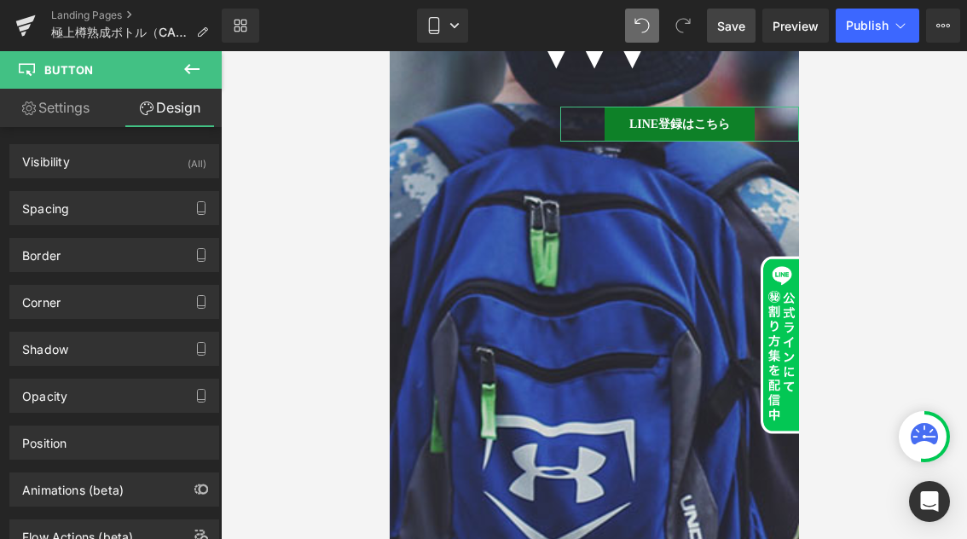
type input "30"
type input "0"
type input "630"
type input "200"
type input "10"
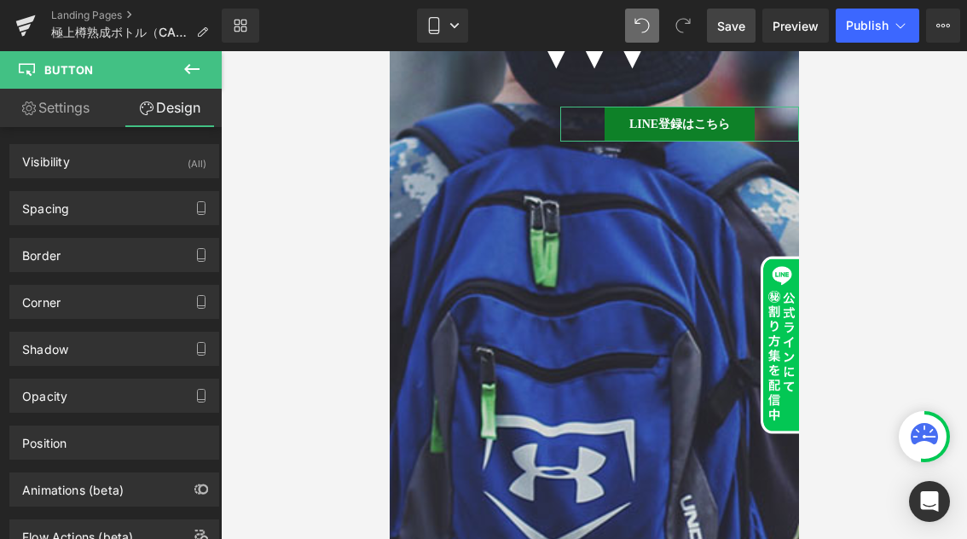
type input "28"
type input "10"
type input "28"
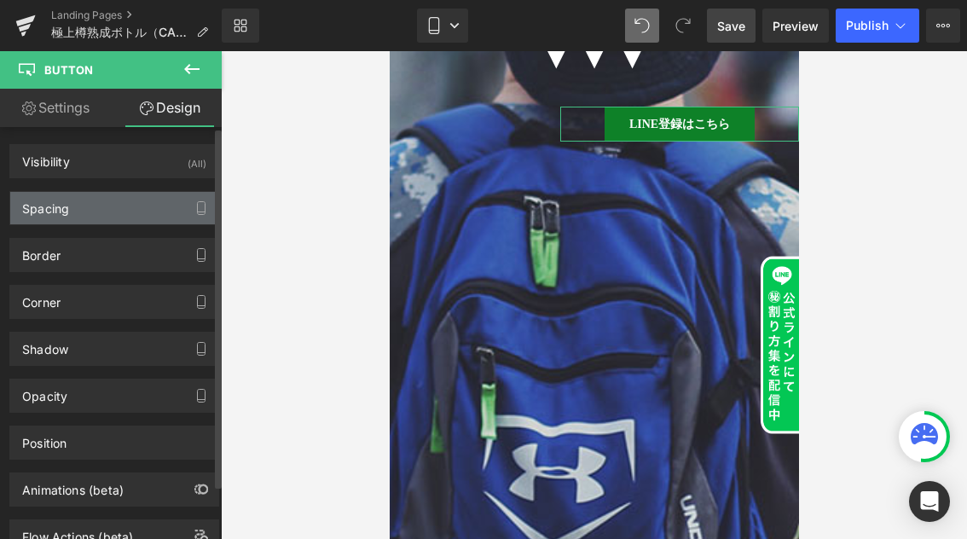
click at [120, 214] on div "Spacing" at bounding box center [114, 208] width 208 height 32
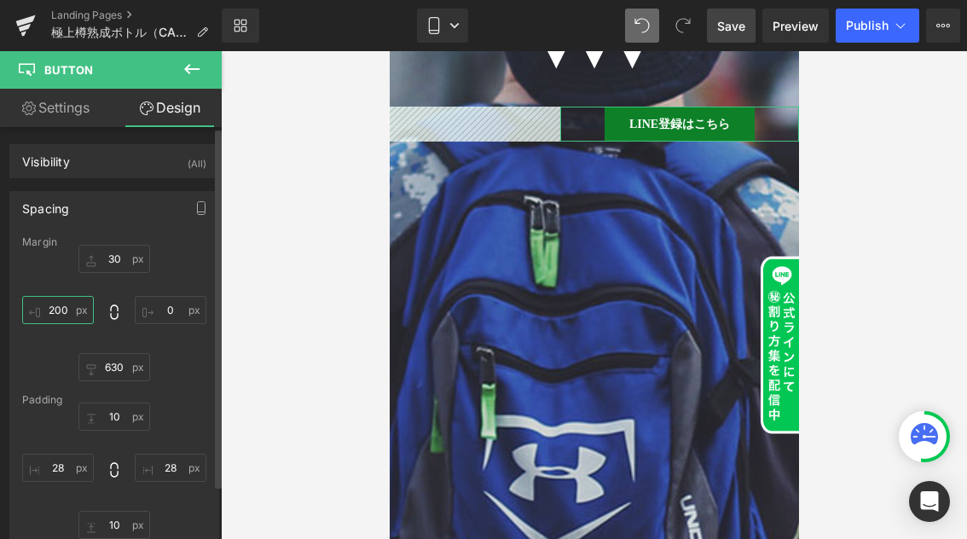
click at [72, 311] on input "200" at bounding box center [58, 310] width 72 height 28
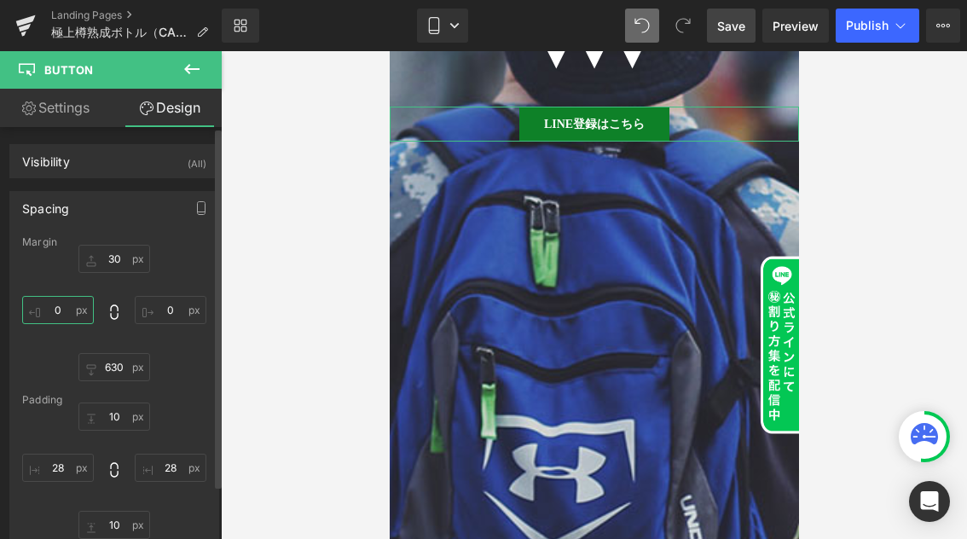
scroll to position [27, 0]
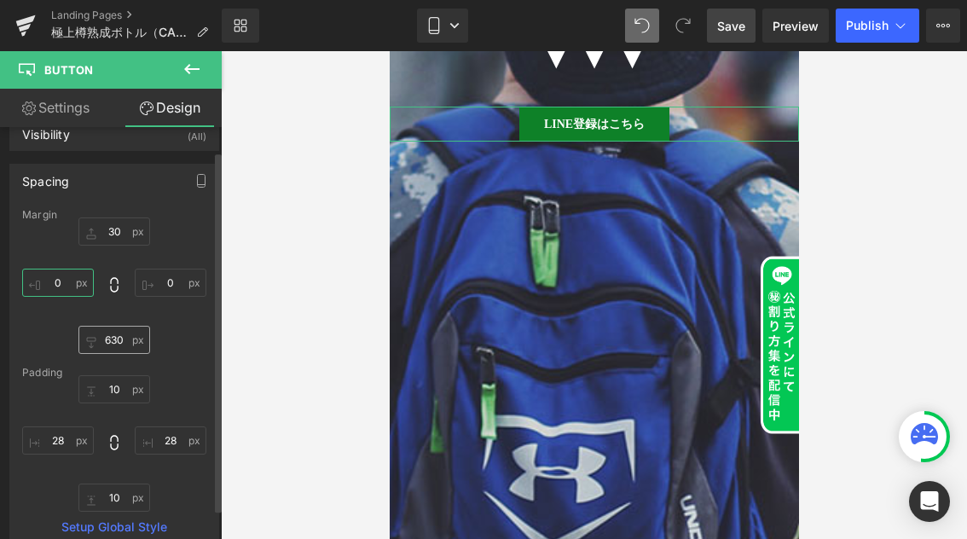
type input "0"
click at [122, 340] on input "630" at bounding box center [114, 340] width 72 height 28
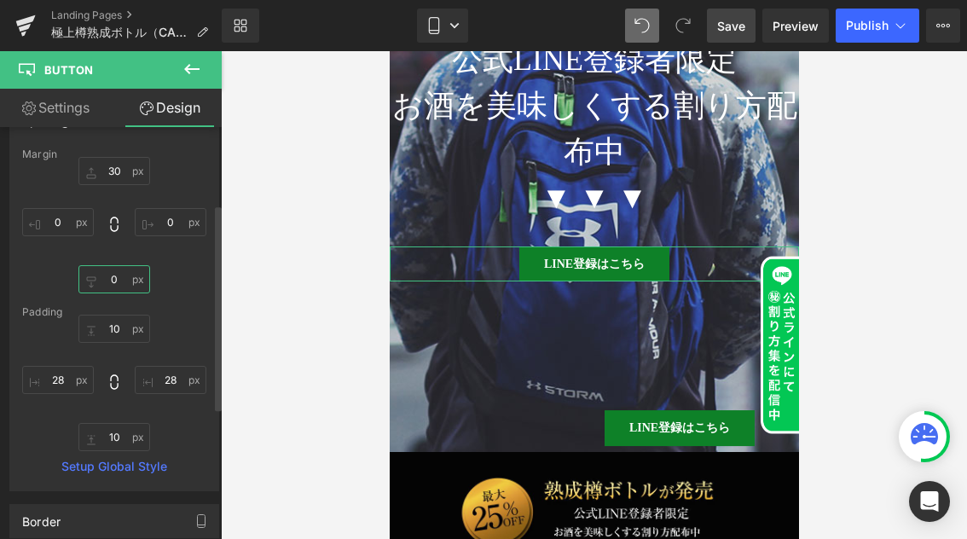
scroll to position [0, 0]
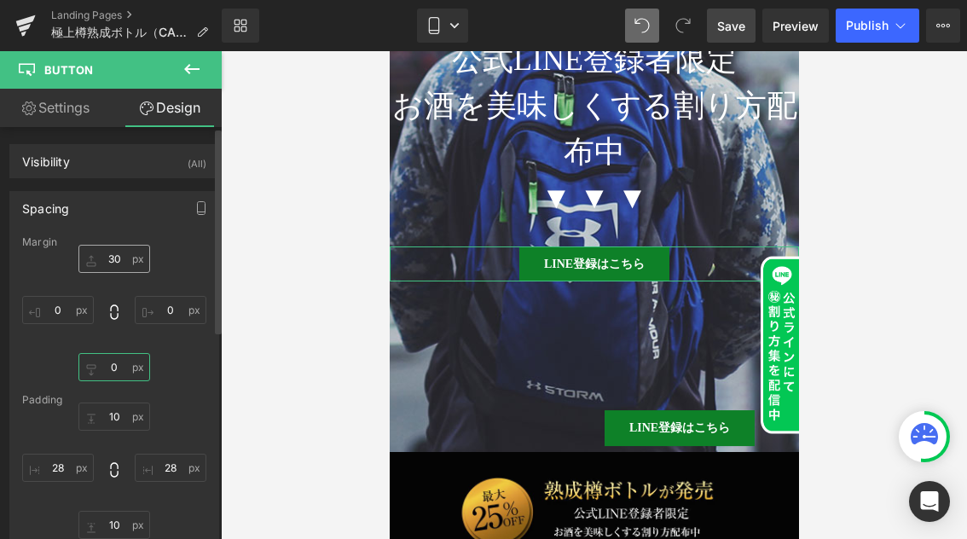
type input "0"
click at [114, 257] on input "30" at bounding box center [114, 259] width 72 height 28
type input "10"
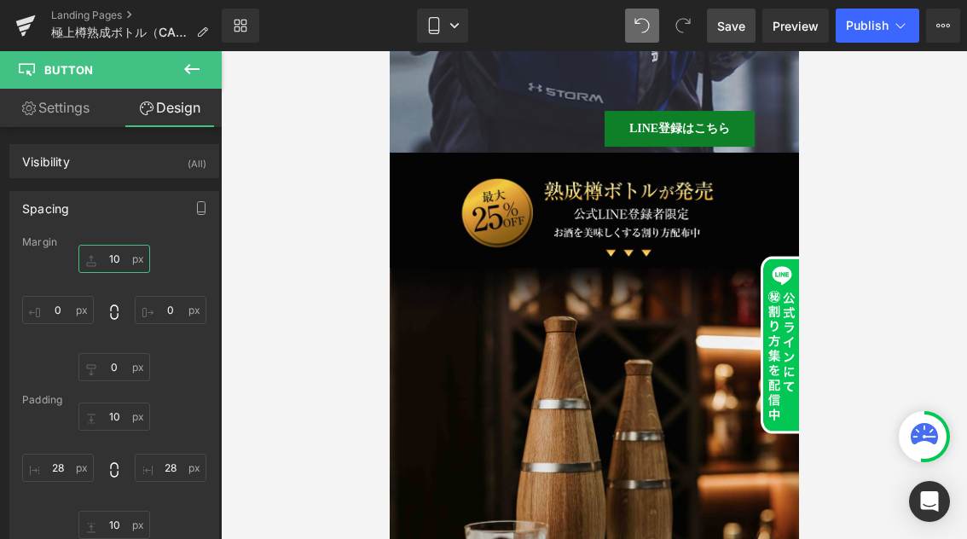
scroll to position [1316, 0]
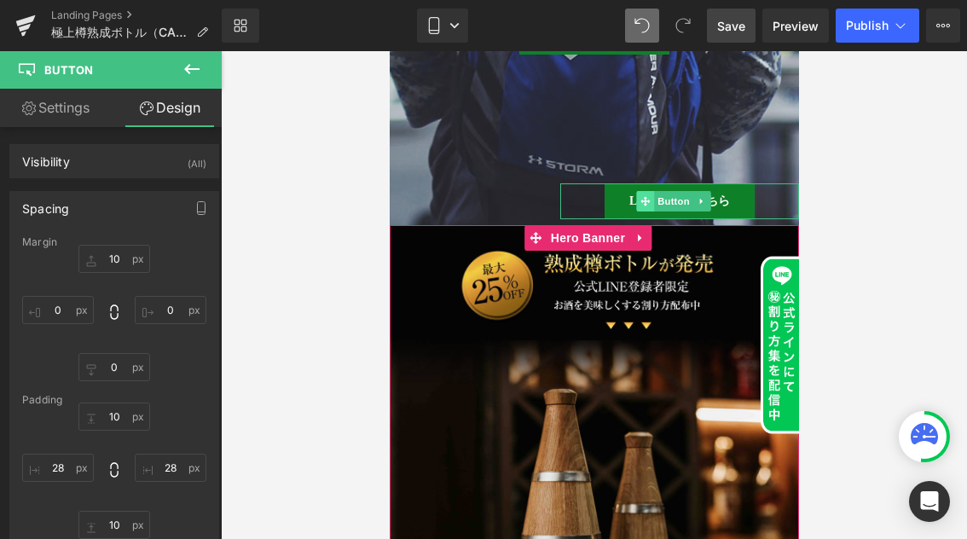
click at [646, 197] on icon at bounding box center [643, 201] width 9 height 9
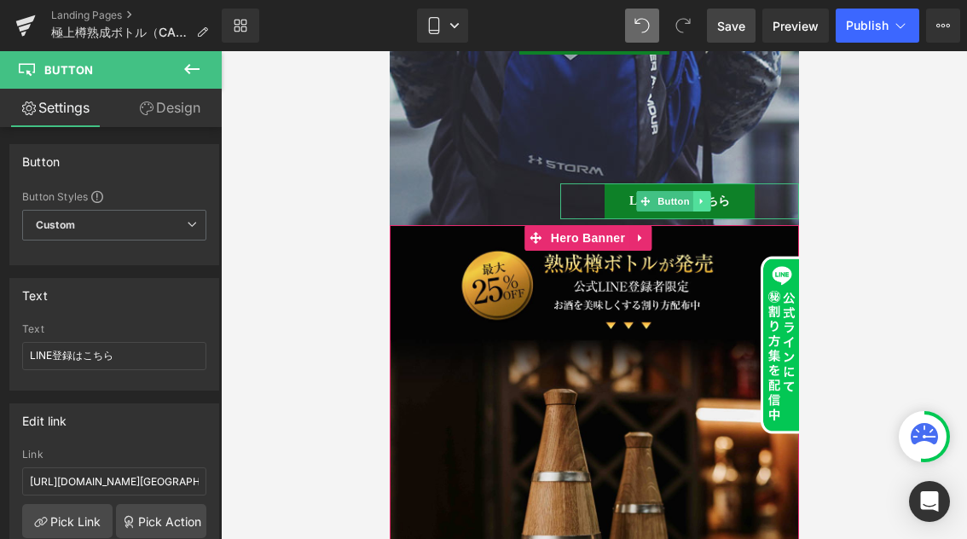
click at [700, 199] on icon at bounding box center [699, 202] width 3 height 6
click at [713, 197] on icon at bounding box center [708, 201] width 9 height 9
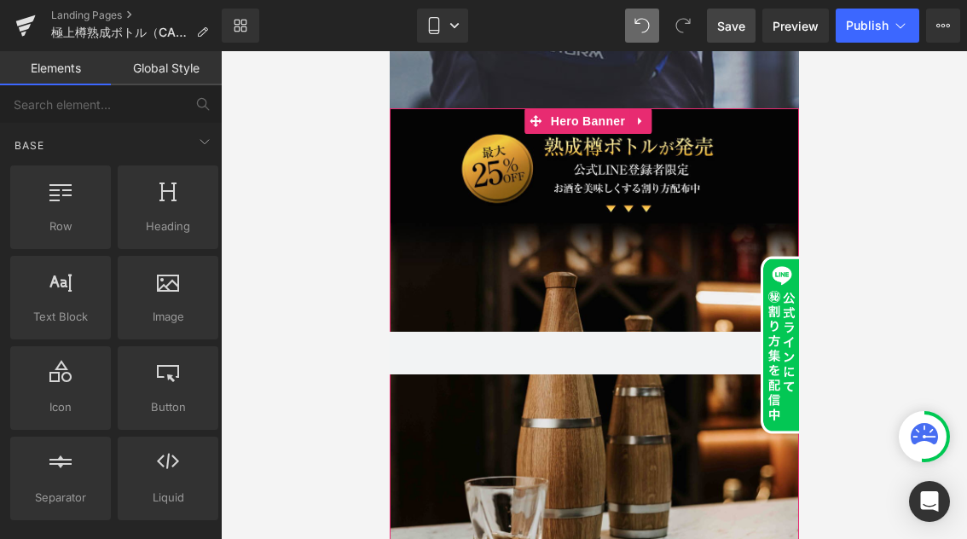
scroll to position [1360, 0]
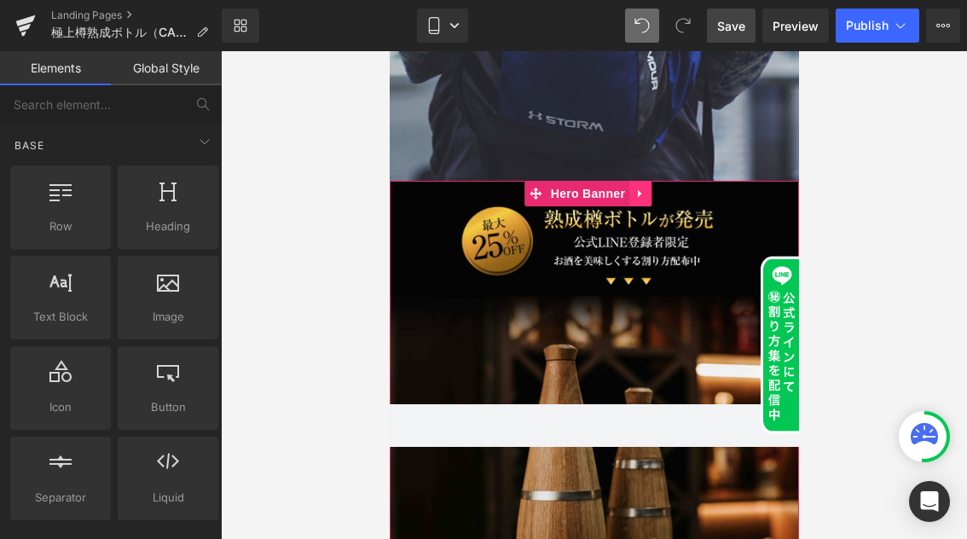
click at [643, 194] on icon at bounding box center [639, 194] width 12 height 13
click at [645, 194] on icon at bounding box center [650, 194] width 12 height 12
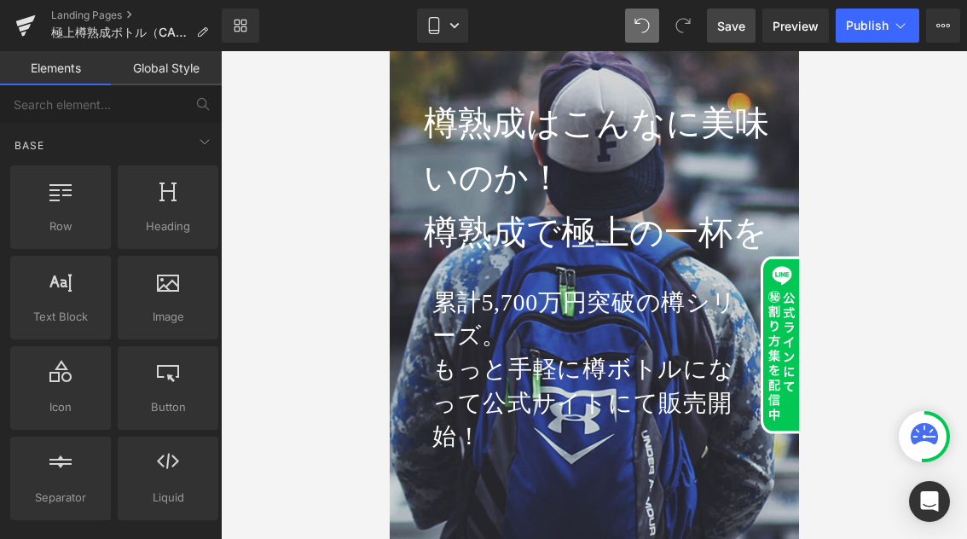
scroll to position [167, 0]
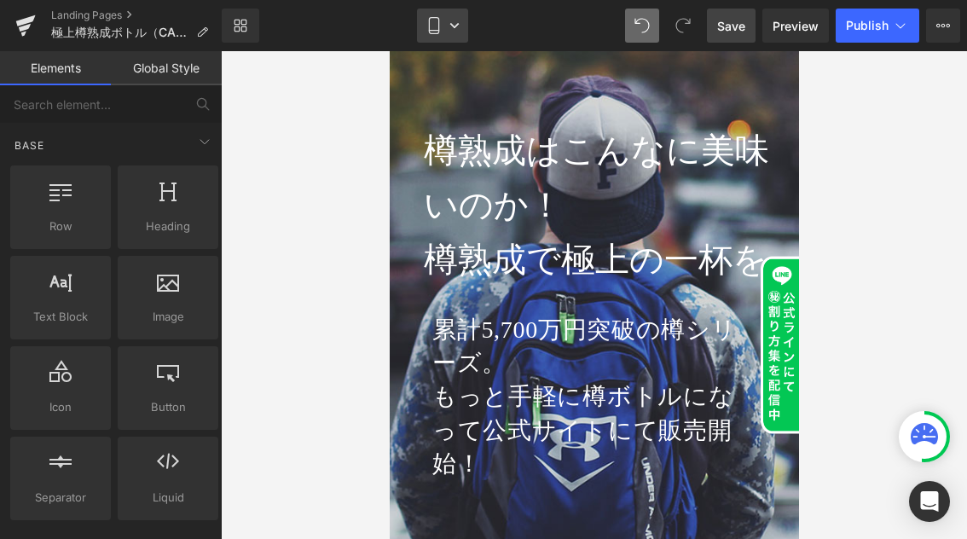
click at [460, 26] on link "Mobile" at bounding box center [442, 26] width 51 height 34
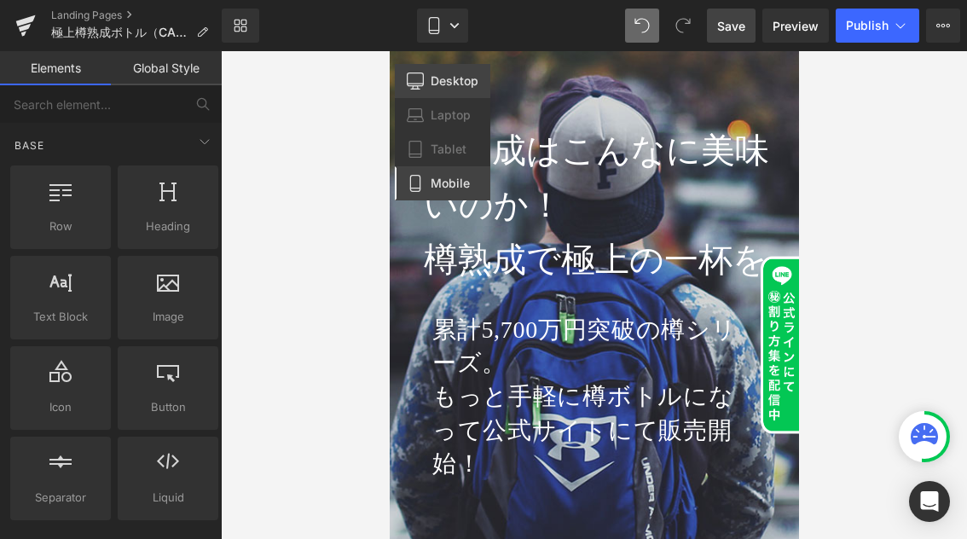
click at [441, 85] on span "Desktop" at bounding box center [454, 80] width 48 height 15
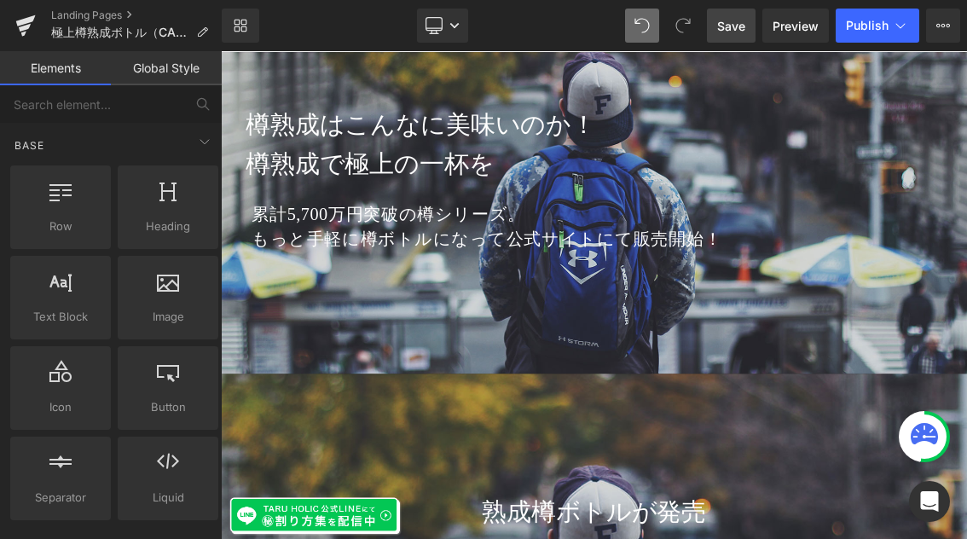
scroll to position [611, 0]
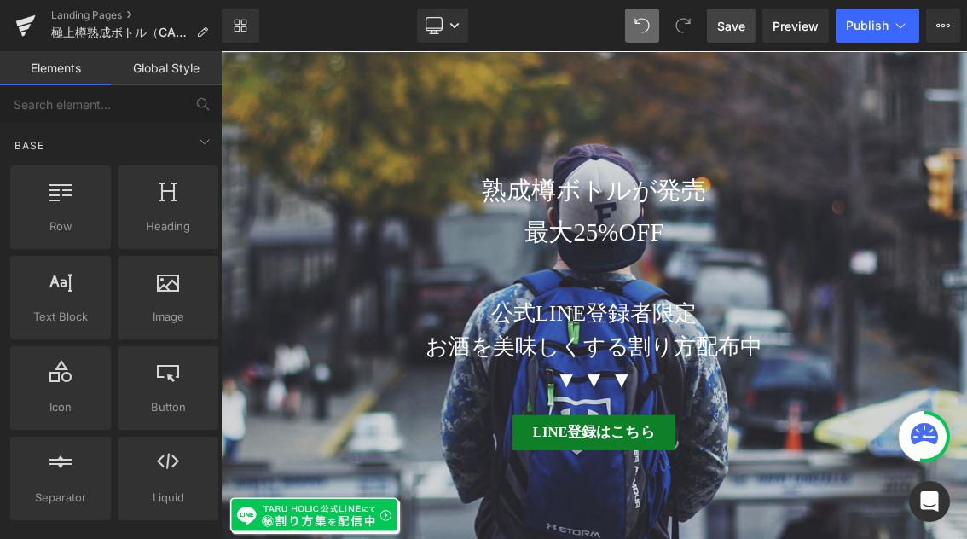
click at [732, 25] on span "Save" at bounding box center [731, 26] width 28 height 18
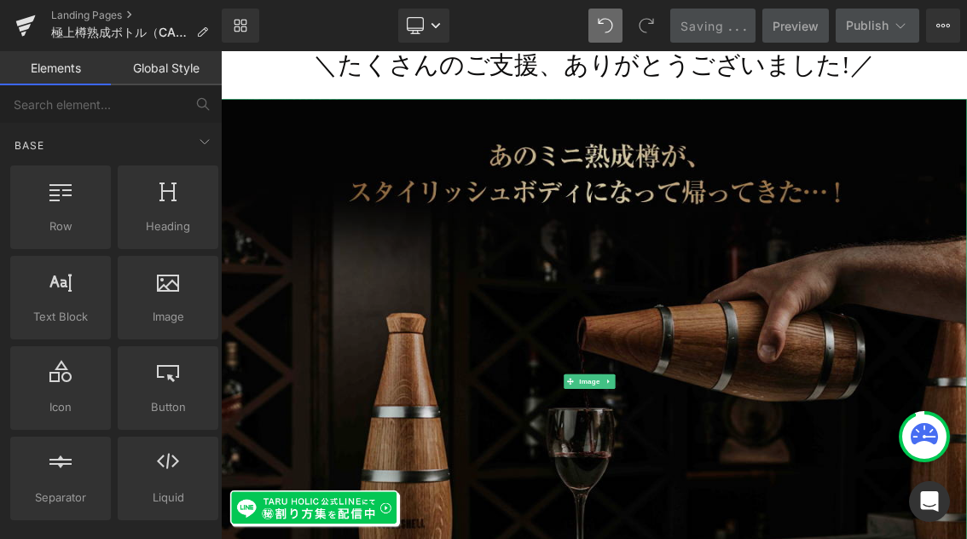
scroll to position [4180, 0]
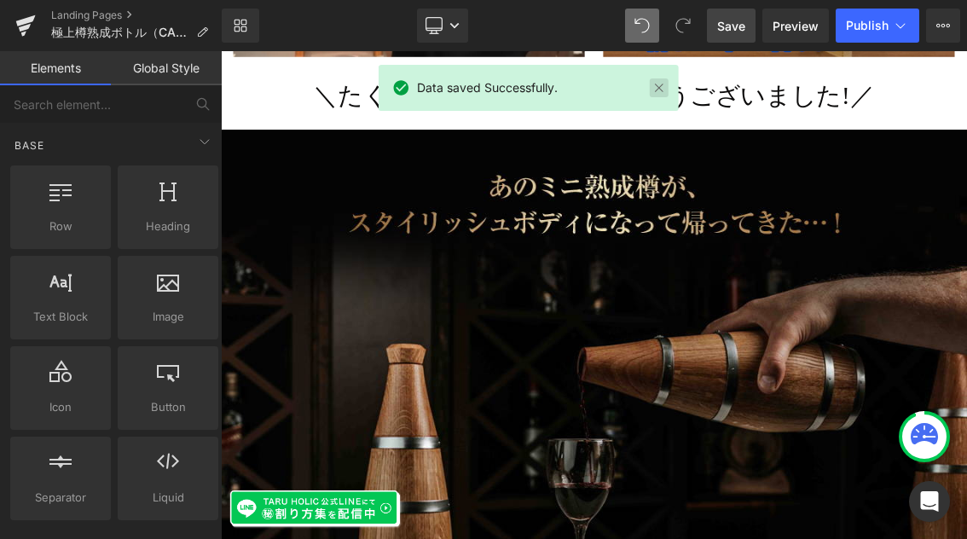
click at [657, 84] on link at bounding box center [658, 87] width 19 height 19
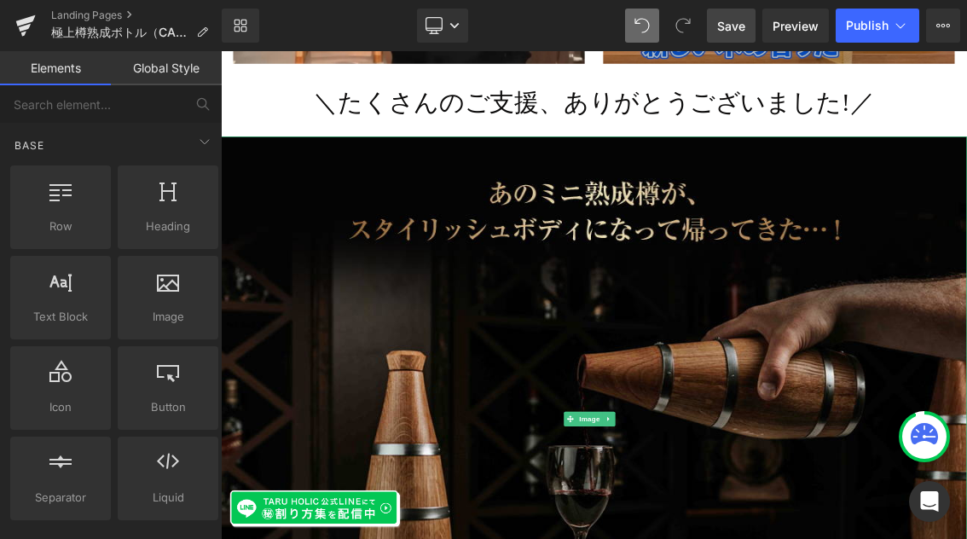
scroll to position [4173, 0]
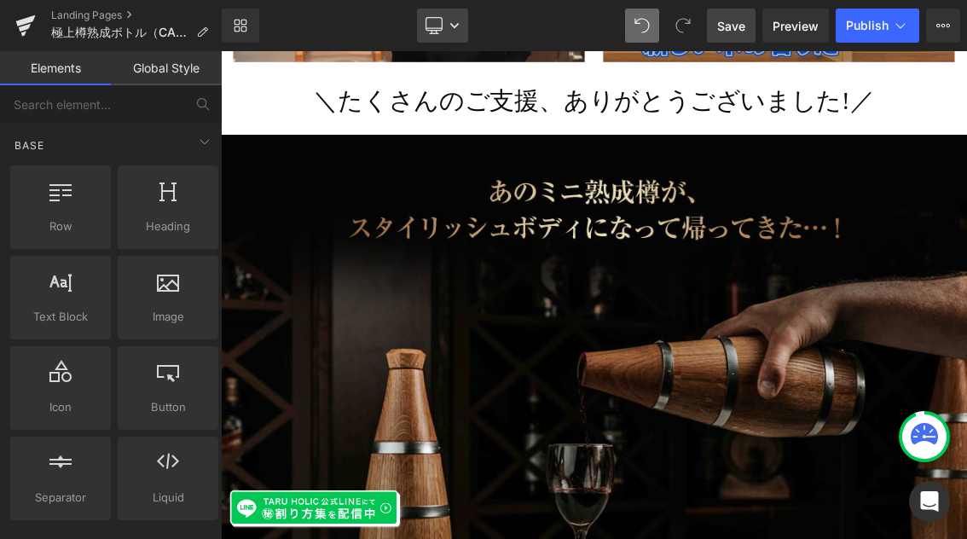
click at [449, 19] on link "Desktop" at bounding box center [442, 26] width 51 height 34
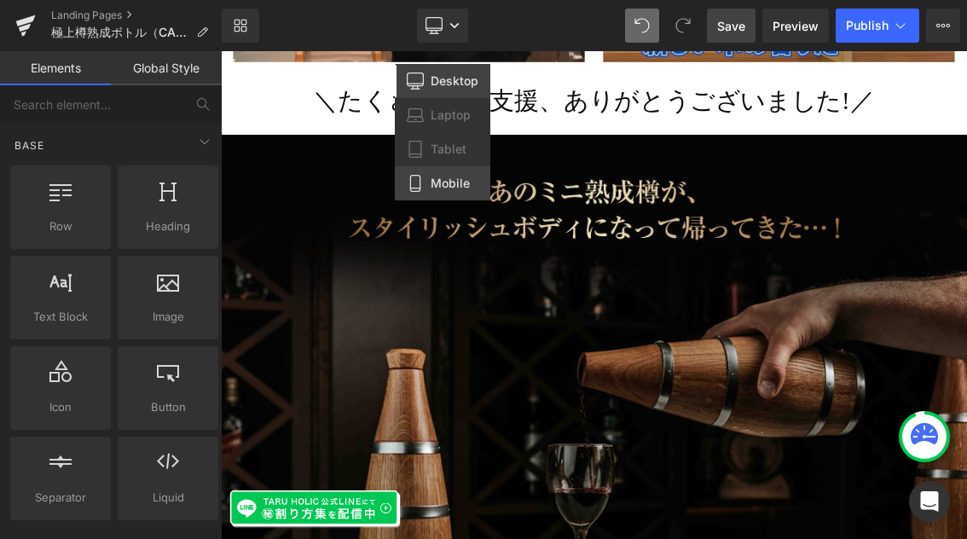
click at [447, 188] on span "Mobile" at bounding box center [449, 183] width 39 height 15
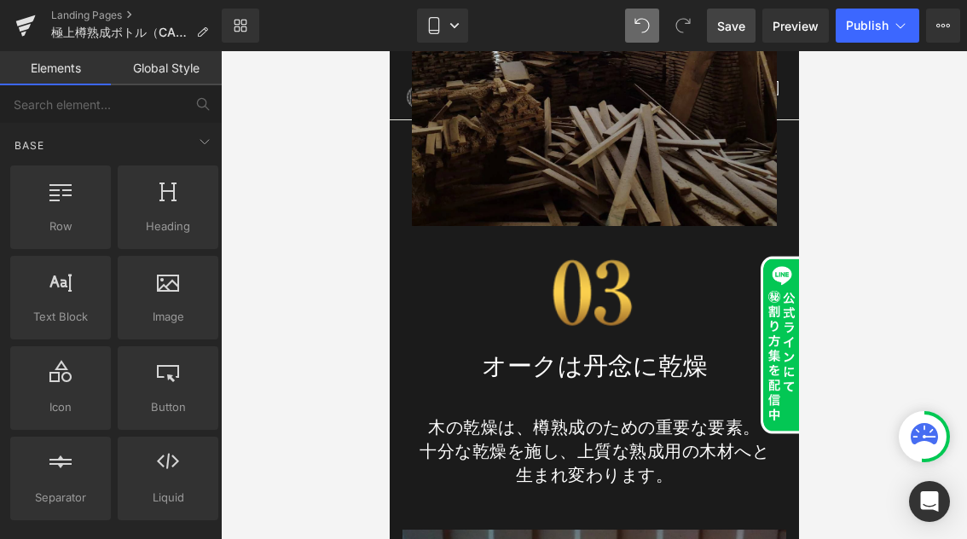
scroll to position [9881, 0]
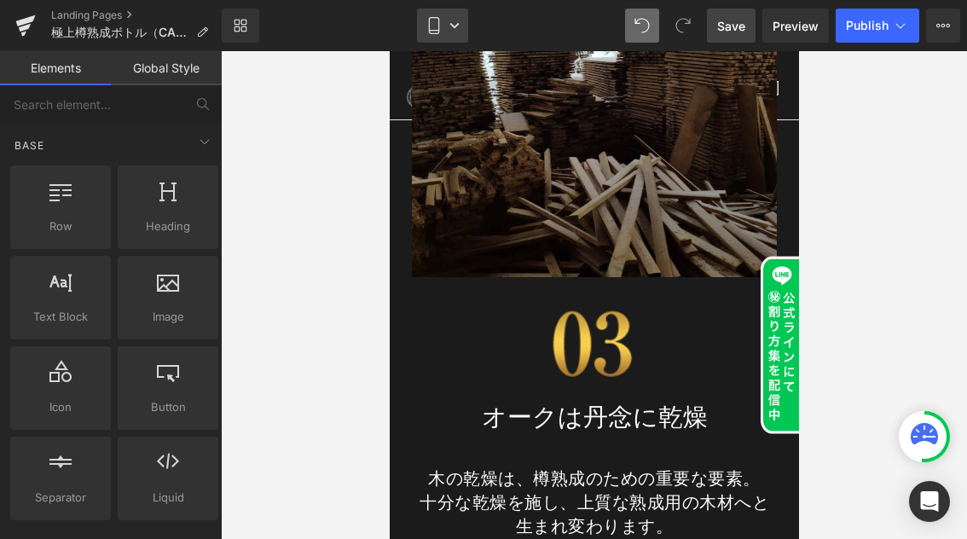
click at [461, 22] on link "Mobile" at bounding box center [442, 26] width 51 height 34
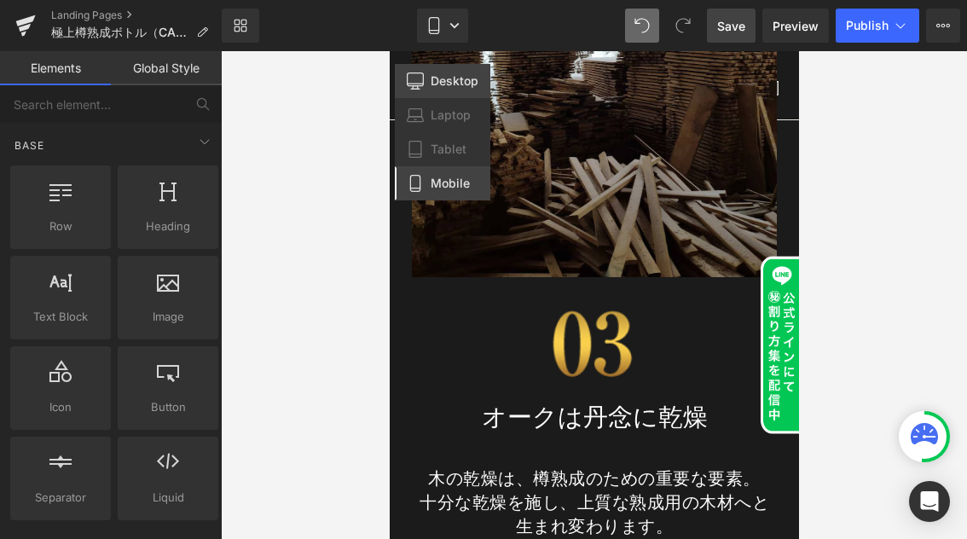
drag, startPoint x: 457, startPoint y: 74, endPoint x: 321, endPoint y: 26, distance: 144.0
click at [457, 74] on span "Desktop" at bounding box center [454, 80] width 48 height 15
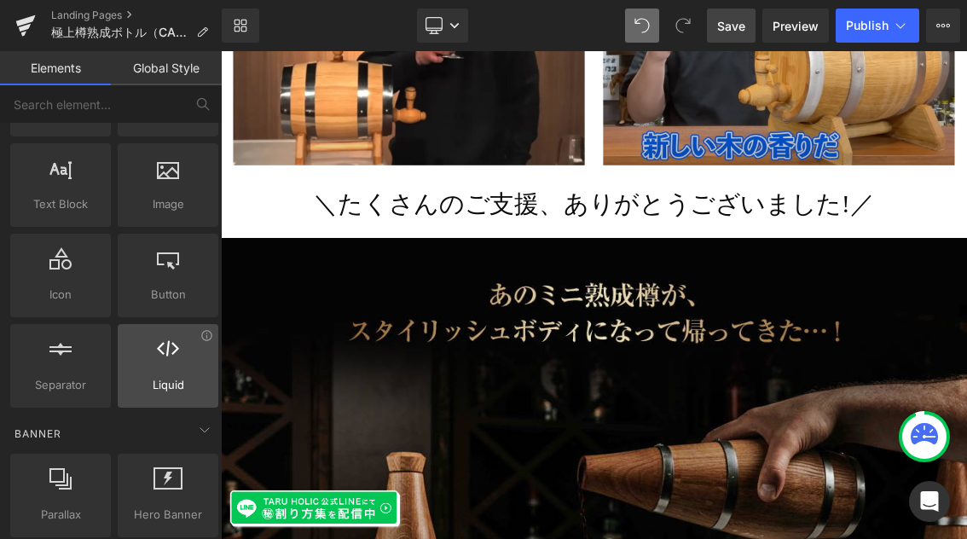
scroll to position [194, 0]
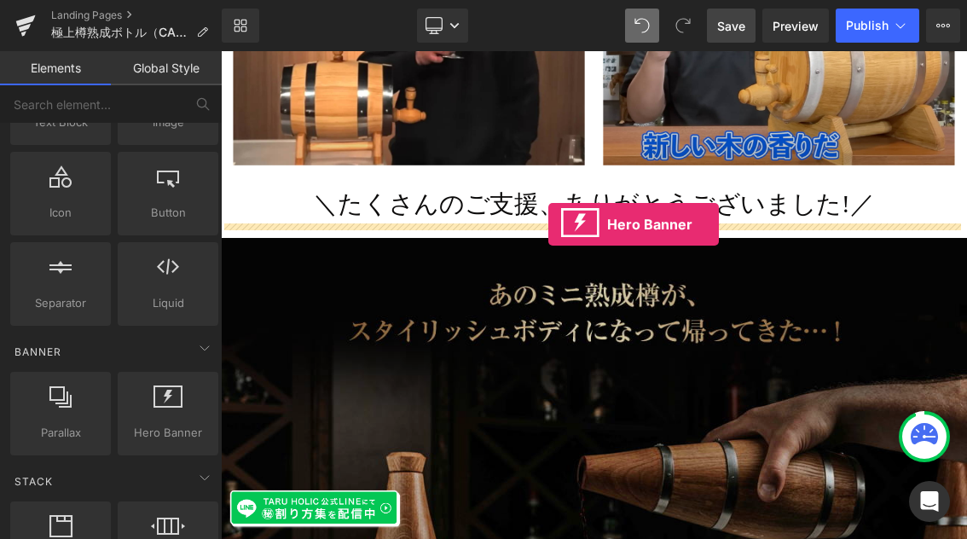
drag, startPoint x: 424, startPoint y: 440, endPoint x: 673, endPoint y: 291, distance: 290.9
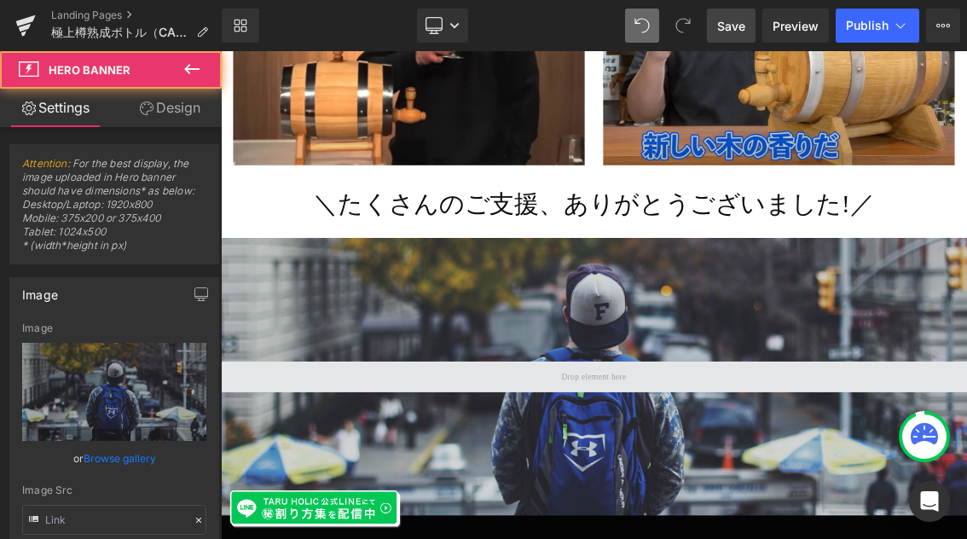
type input "[URL][DOMAIN_NAME]"
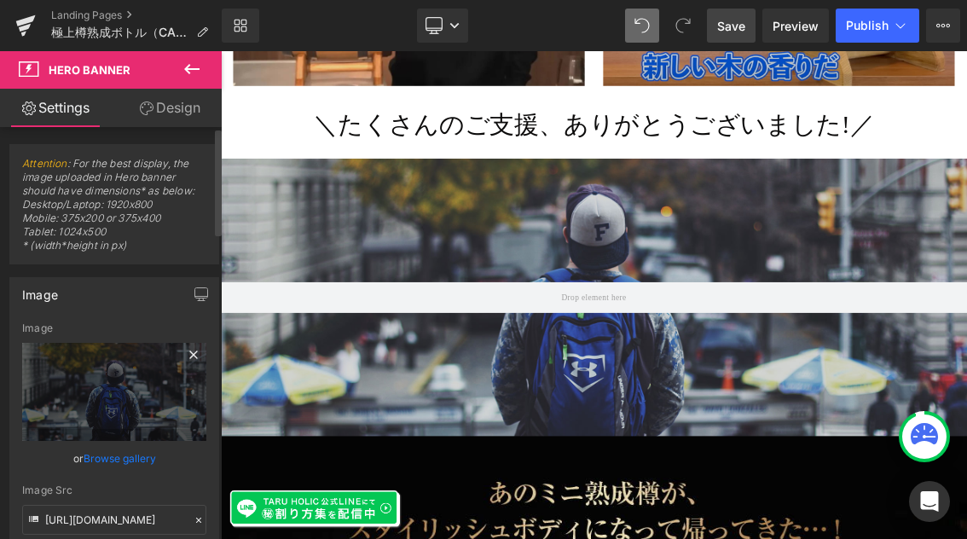
scroll to position [4142, 0]
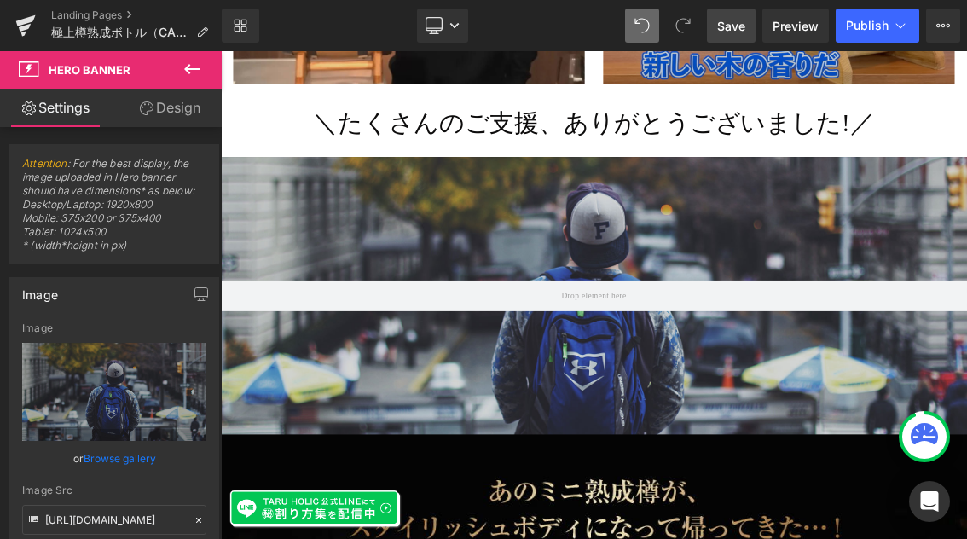
click at [188, 76] on icon at bounding box center [192, 69] width 20 height 20
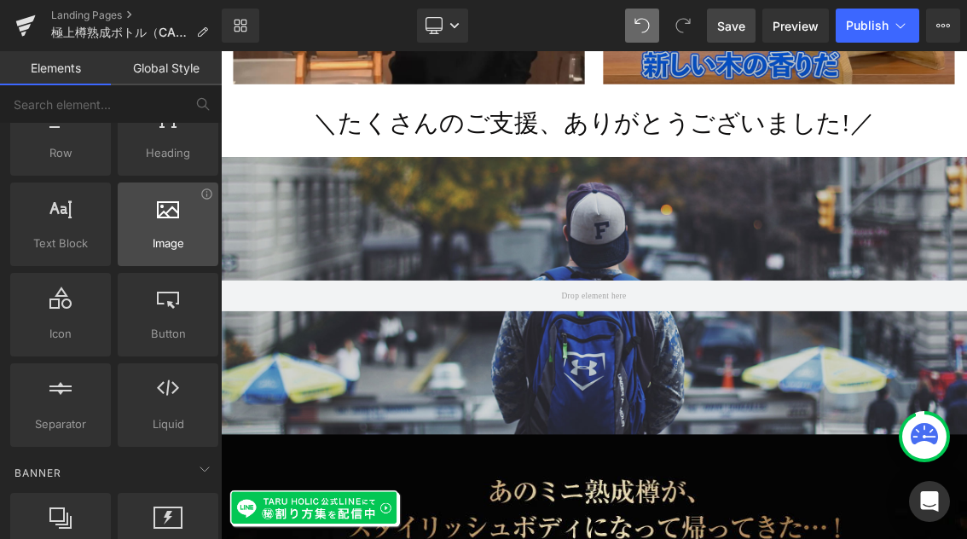
scroll to position [0, 0]
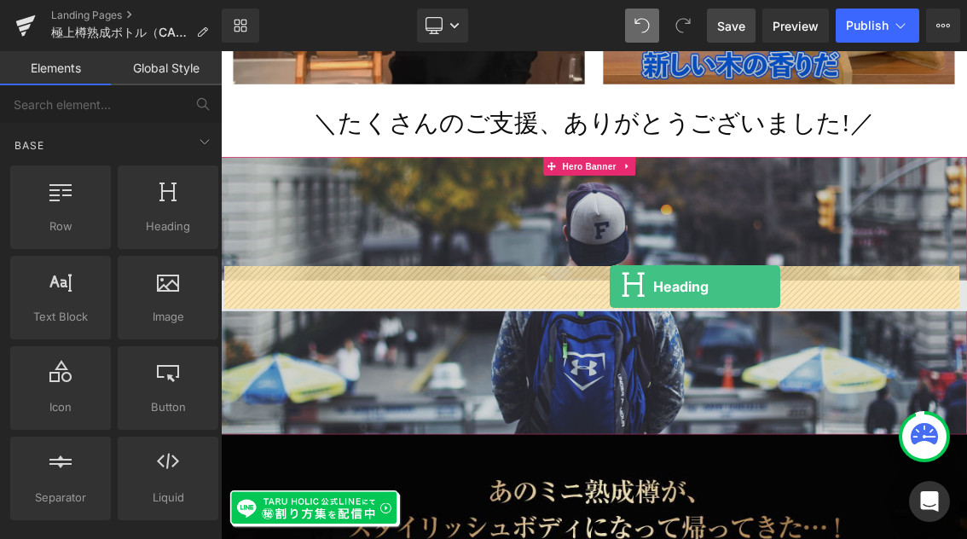
drag, startPoint x: 382, startPoint y: 275, endPoint x: 758, endPoint y: 377, distance: 389.3
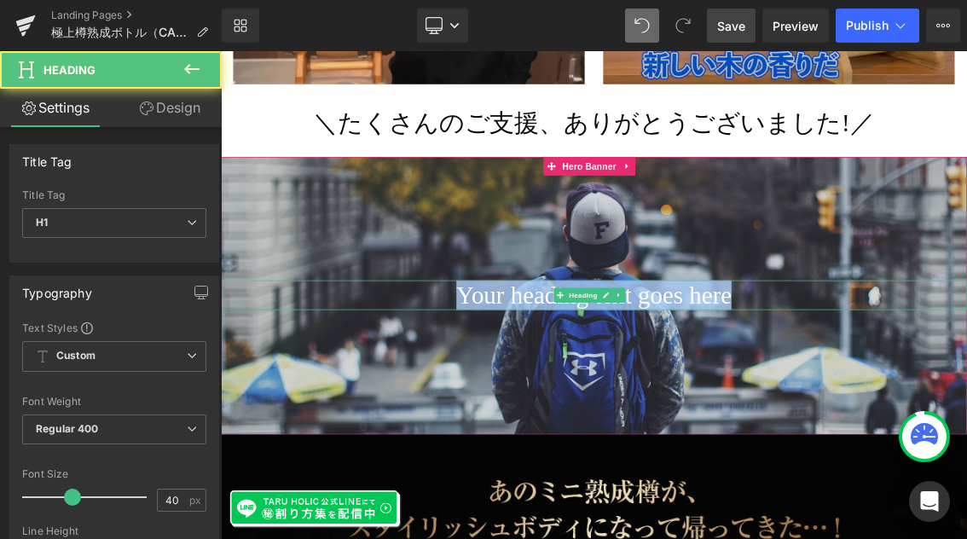
drag, startPoint x: 963, startPoint y: 377, endPoint x: 468, endPoint y: 374, distance: 495.2
click at [468, 374] on h1 "Your heading text goes here" at bounding box center [736, 387] width 1031 height 41
paste div
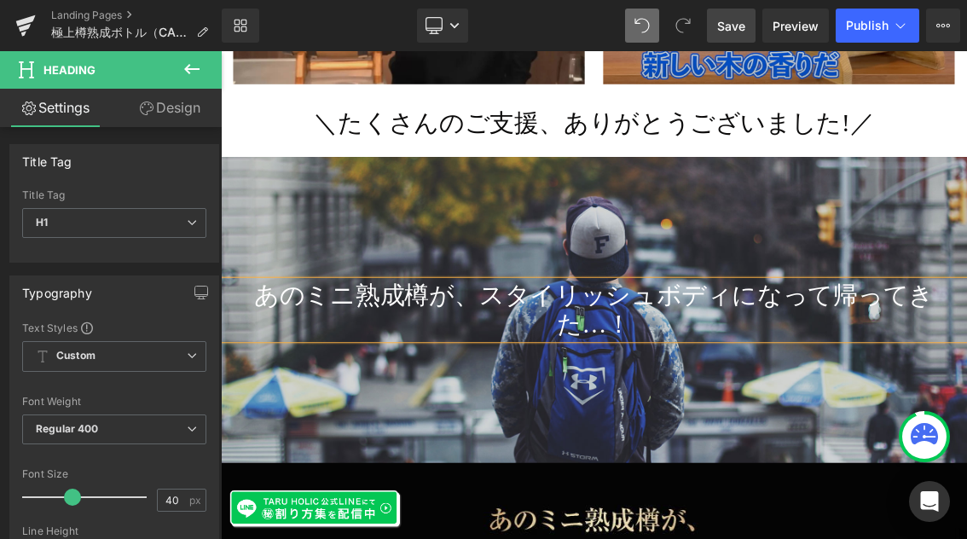
click at [551, 368] on h1 "あのミニ熟成樽が、スタイリッシュボディになって帰ってきた…！" at bounding box center [736, 408] width 1031 height 82
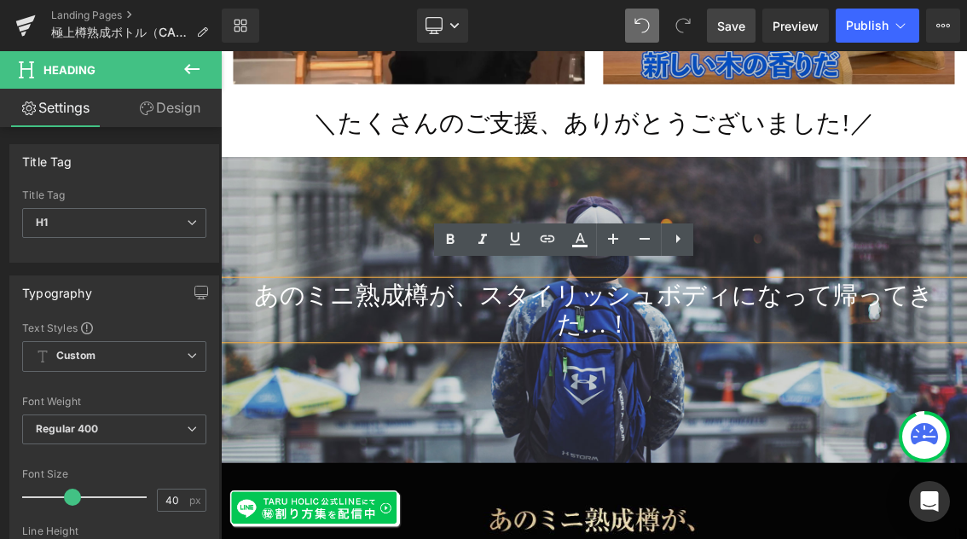
click at [850, 380] on h1 "あのミニ熟成樽が、スタイリッシュボディになって帰ってきた…！" at bounding box center [736, 408] width 1031 height 82
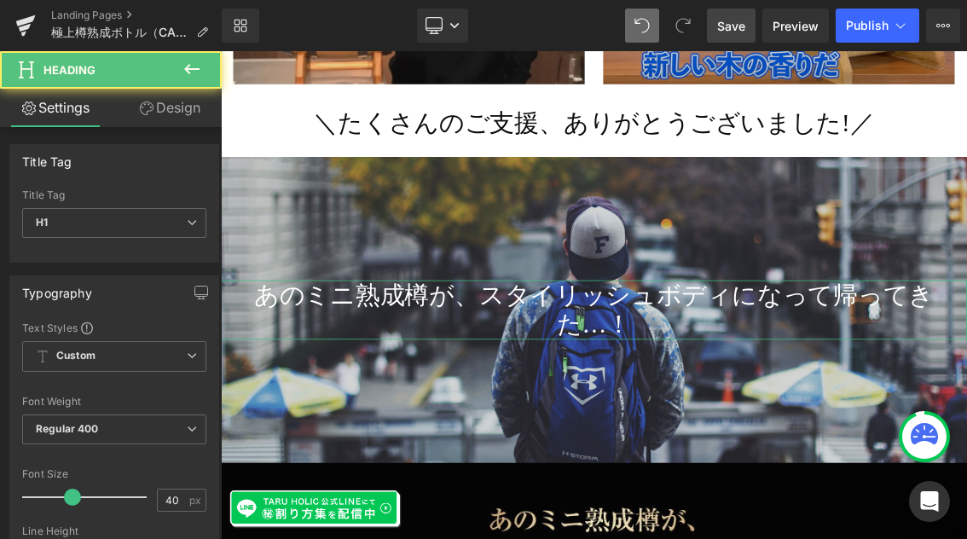
click at [182, 105] on link "Design" at bounding box center [169, 108] width 111 height 38
click at [0, 0] on div "Spacing" at bounding box center [0, 0] width 0 height 0
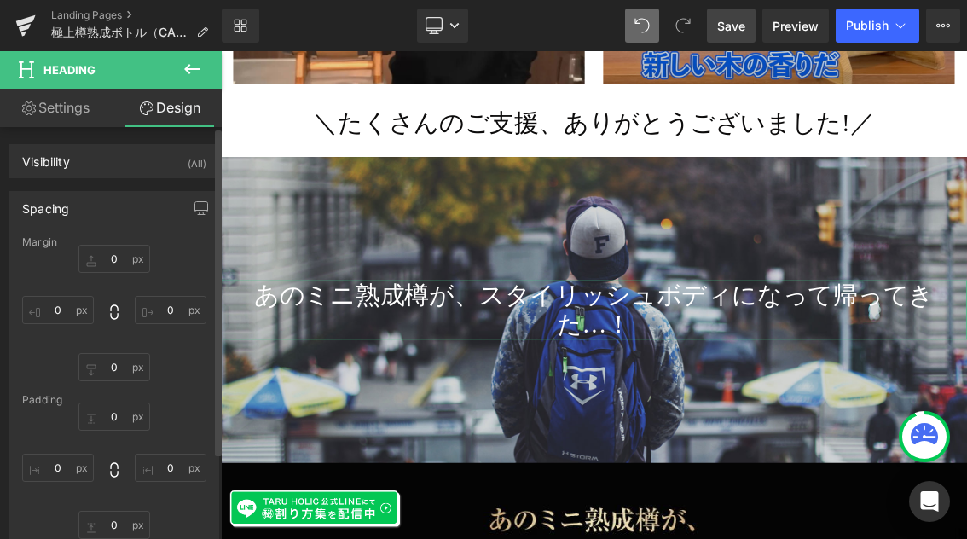
type input "0"
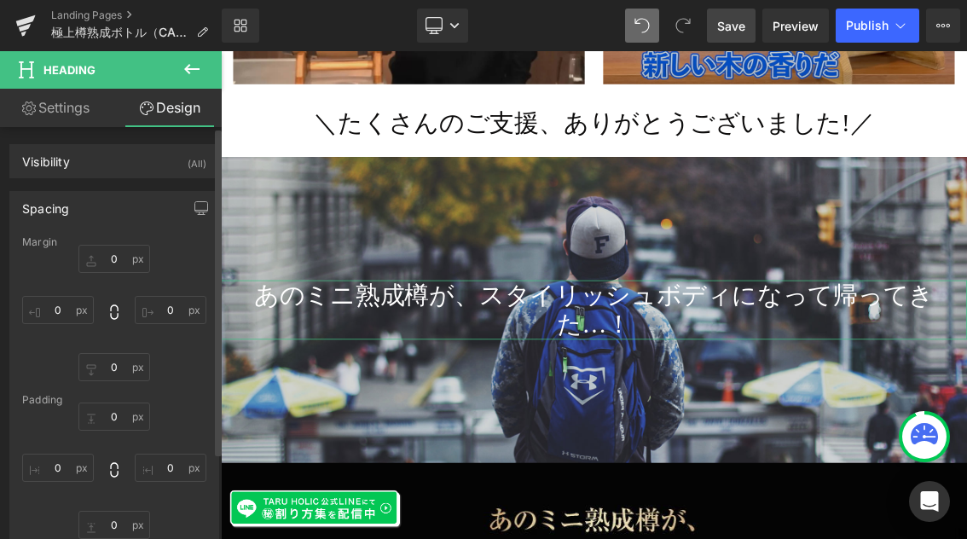
type input "0"
click at [61, 311] on input "0" at bounding box center [58, 310] width 72 height 28
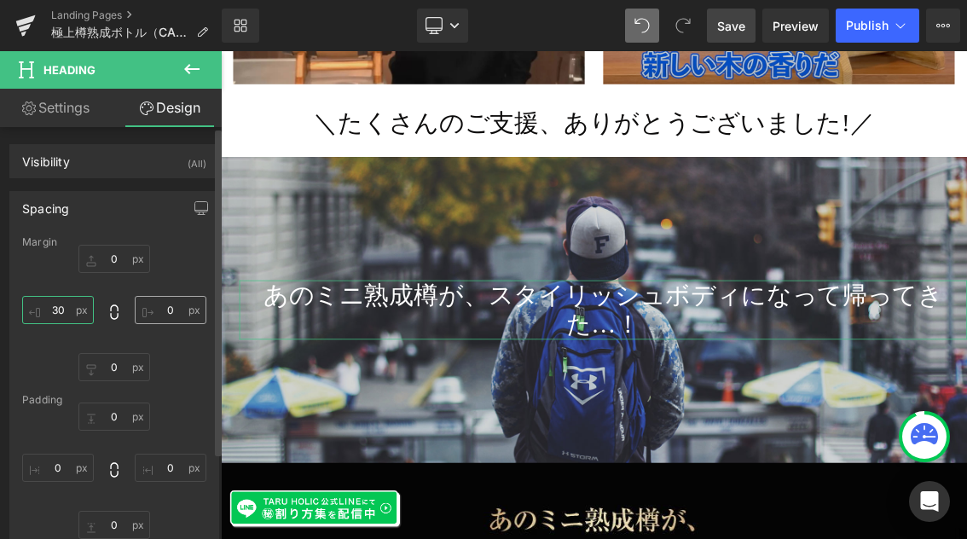
type input "30"
click at [164, 310] on input "0" at bounding box center [171, 310] width 72 height 28
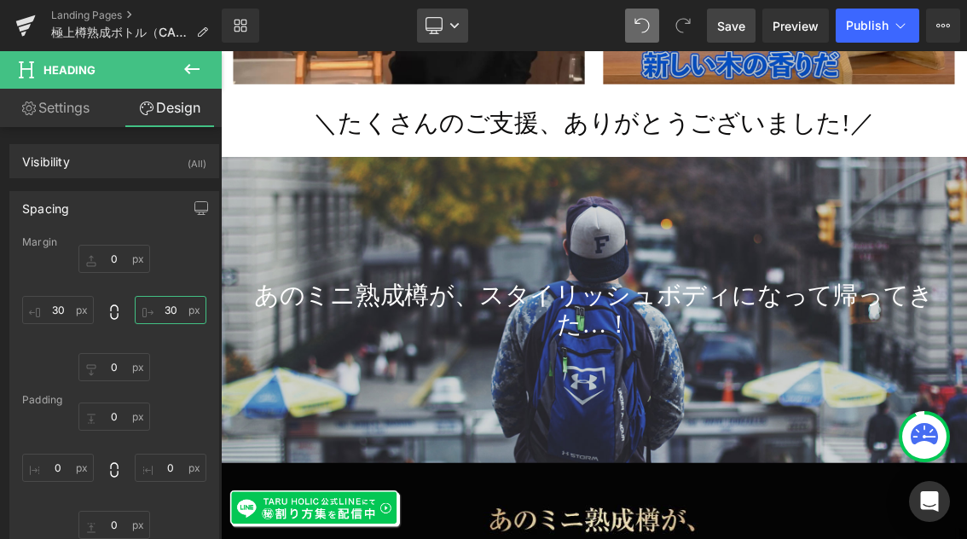
type input "30"
click at [457, 20] on icon at bounding box center [454, 25] width 10 height 10
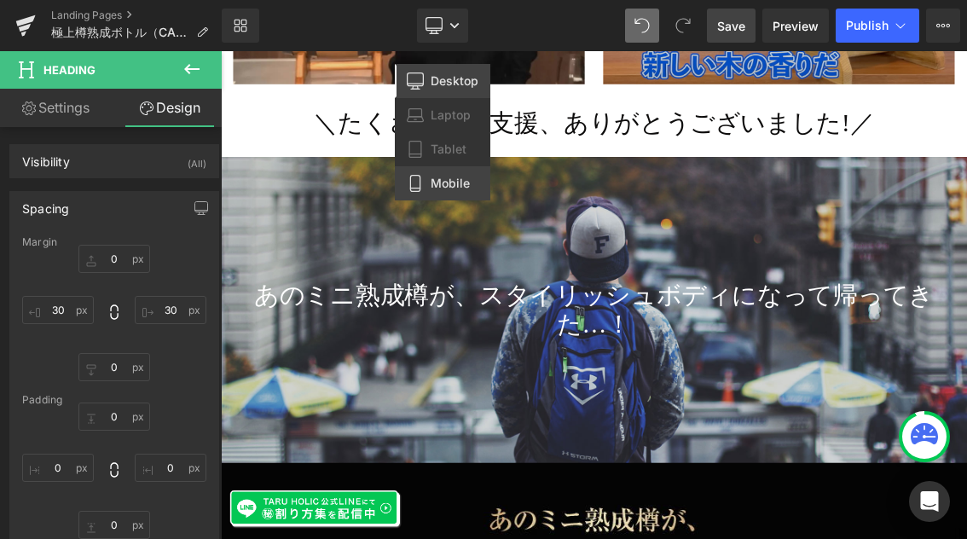
click at [457, 184] on span "Mobile" at bounding box center [449, 183] width 39 height 15
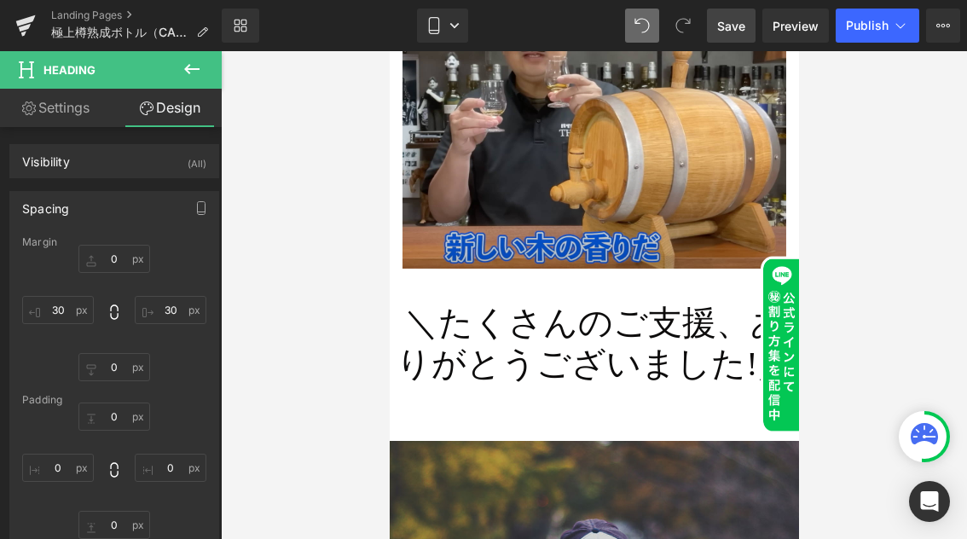
type input "0"
type input "30"
type input "0"
type input "30"
type input "0"
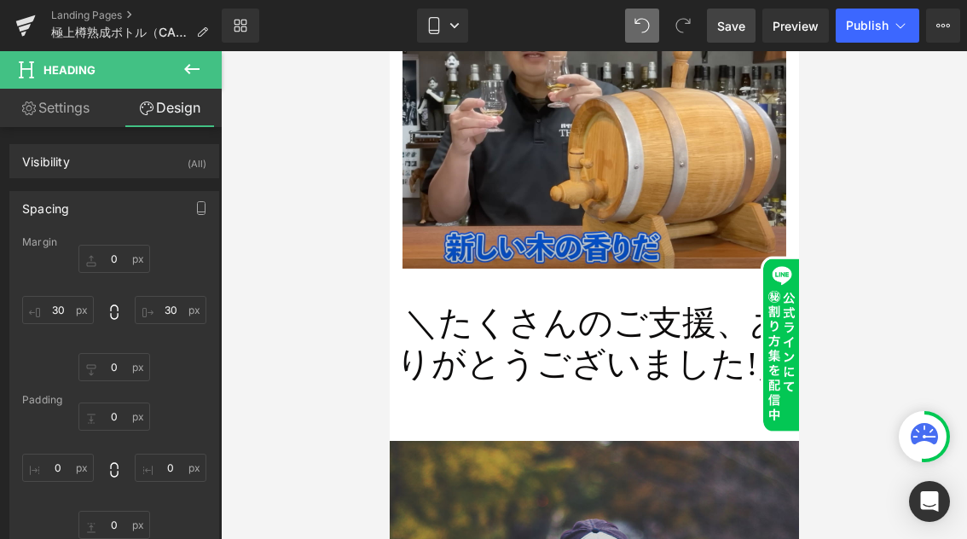
type input "0"
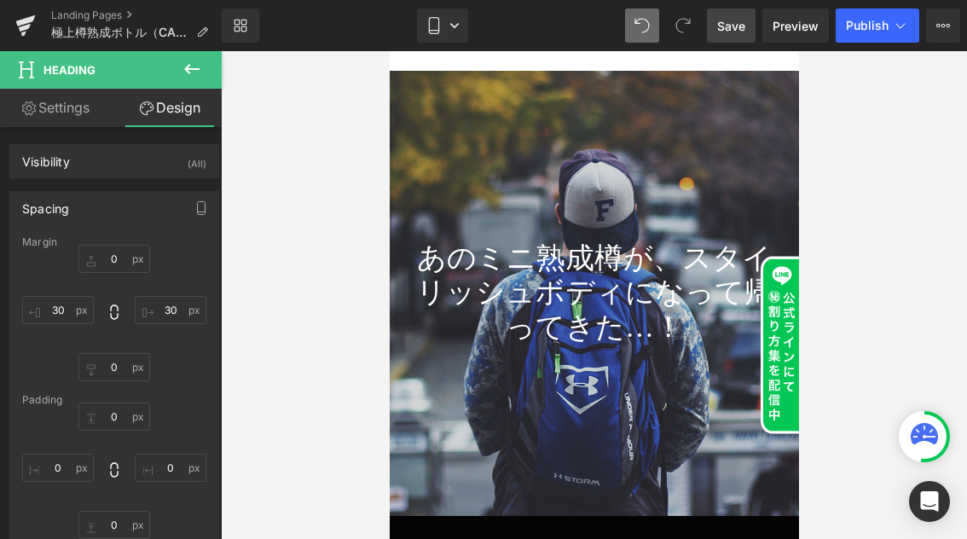
scroll to position [3675, 0]
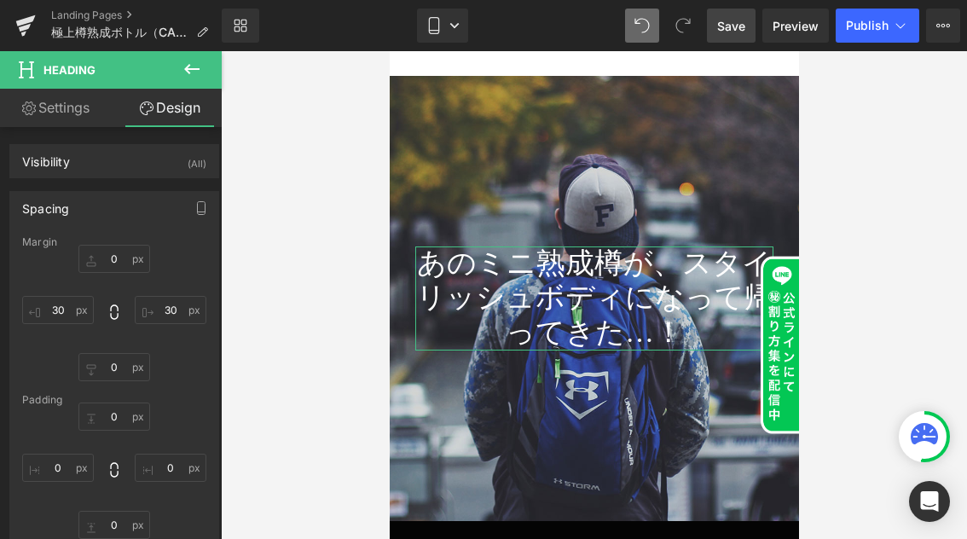
click at [39, 107] on link "Settings" at bounding box center [55, 108] width 111 height 38
type input "34"
type input "100"
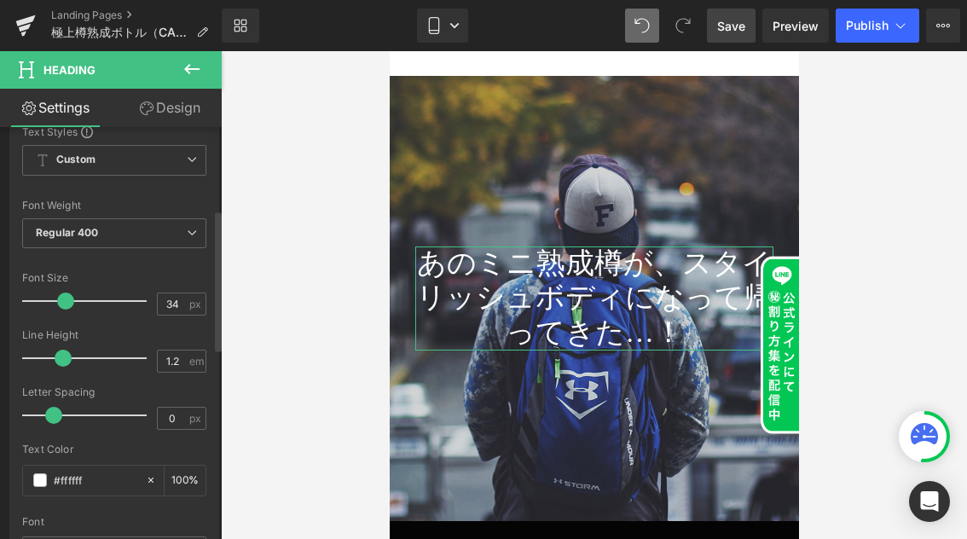
scroll to position [249, 0]
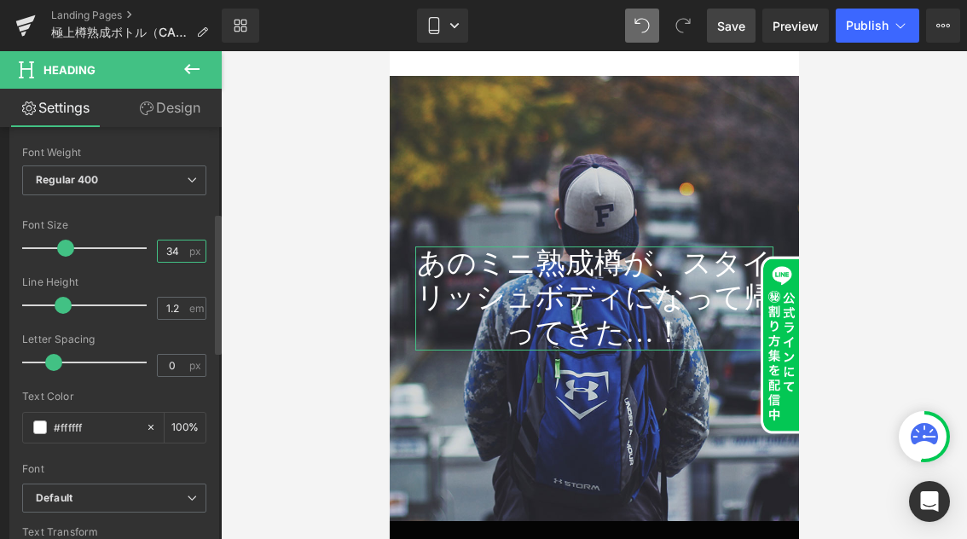
drag, startPoint x: 173, startPoint y: 250, endPoint x: 157, endPoint y: 246, distance: 16.5
click at [158, 246] on input "34" at bounding box center [173, 250] width 30 height 21
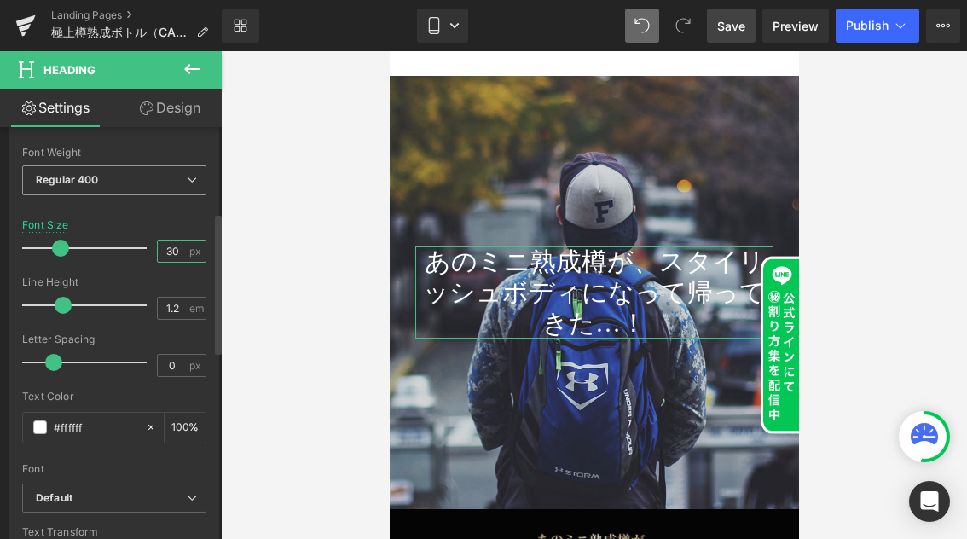
type input "30"
click at [167, 180] on span "Regular 400" at bounding box center [114, 180] width 184 height 30
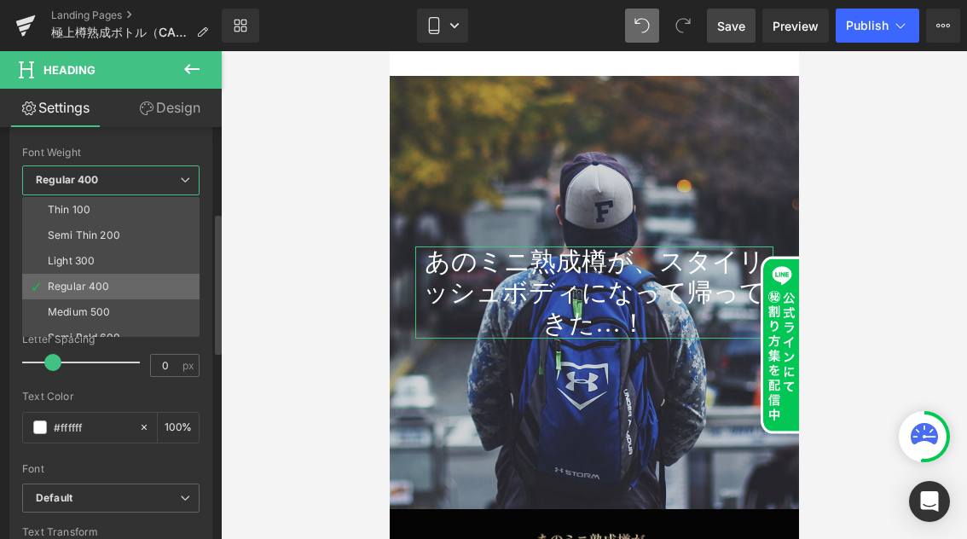
click at [149, 291] on li "Regular 400" at bounding box center [114, 287] width 185 height 26
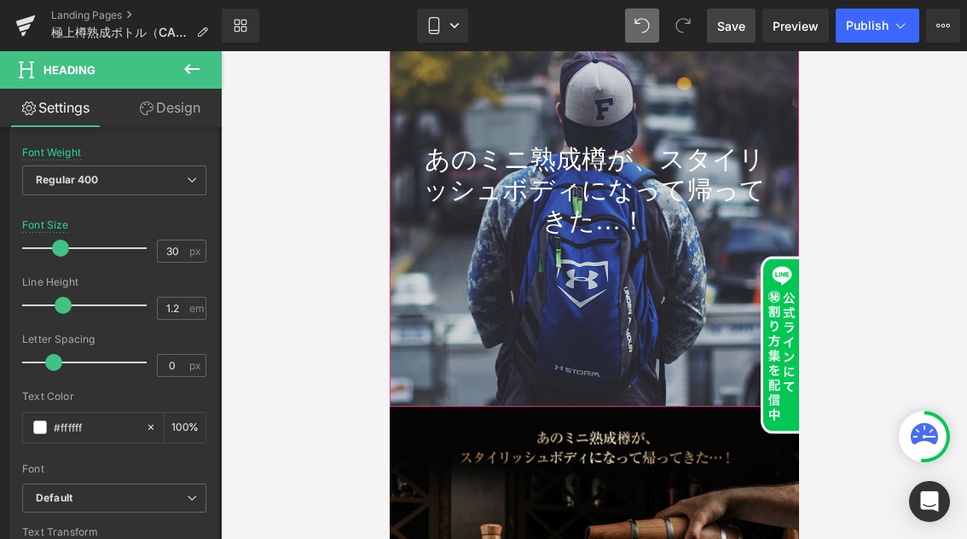
scroll to position [3723, 0]
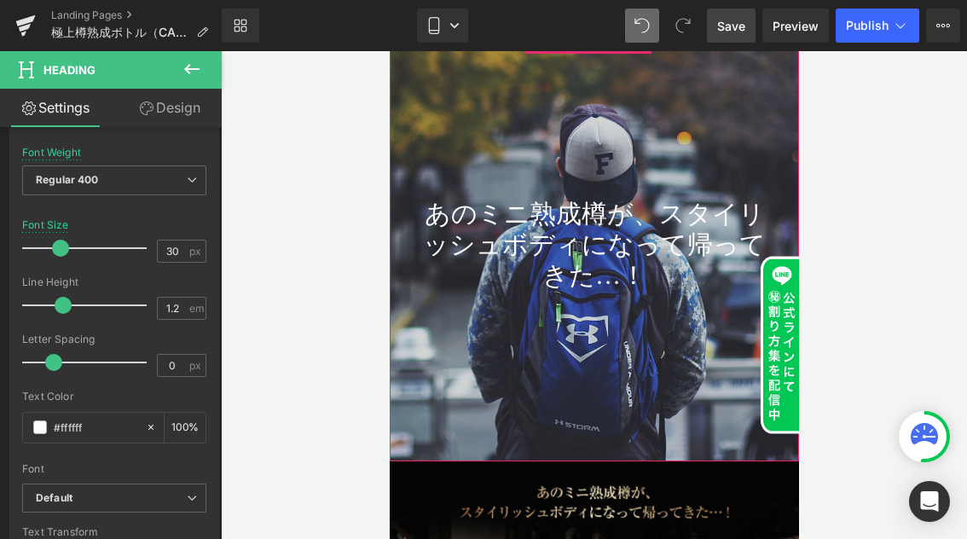
click at [617, 271] on h1 "あのミニ熟成樽が、スタイリッシュボディになって帰ってきた…！" at bounding box center [593, 245] width 358 height 92
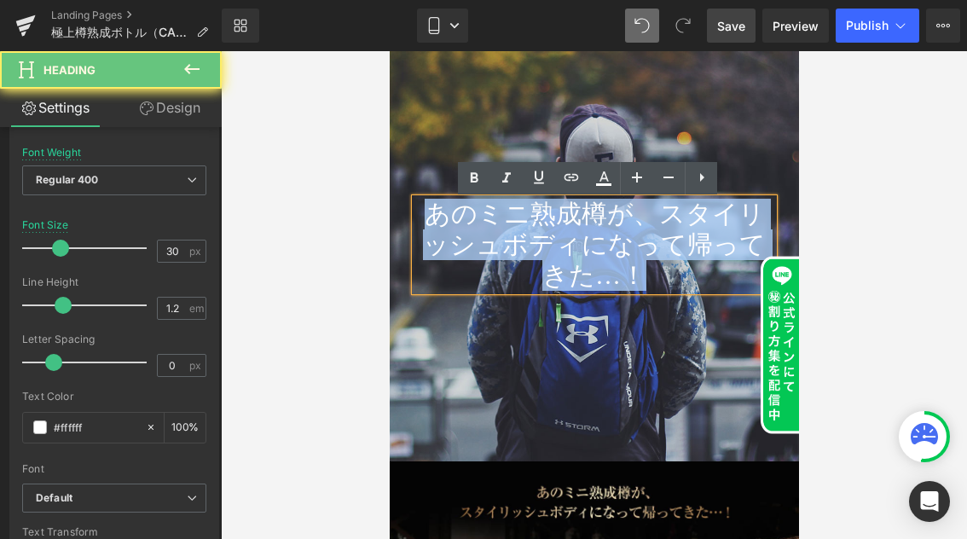
drag, startPoint x: 645, startPoint y: 278, endPoint x: 761, endPoint y: 263, distance: 116.8
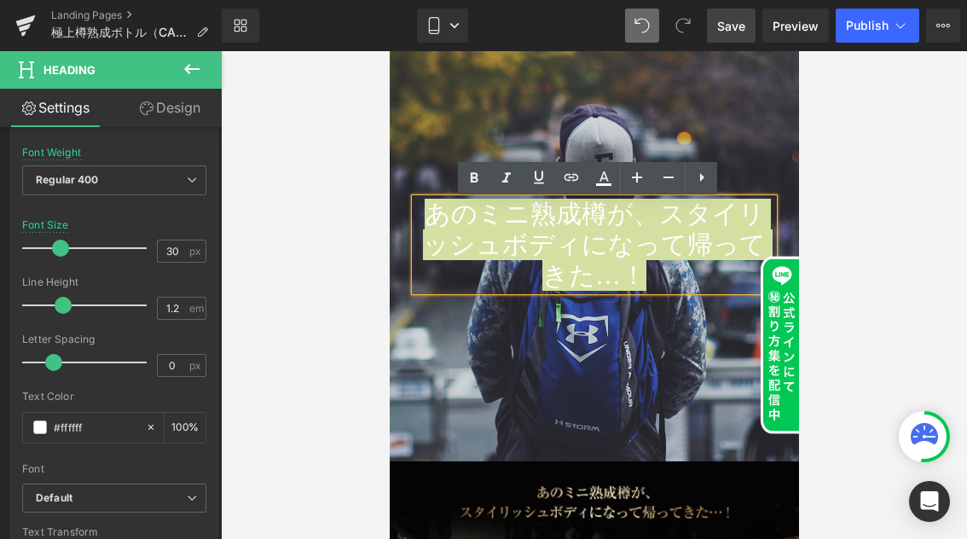
click at [181, 103] on link "Design" at bounding box center [169, 108] width 111 height 38
type input "0"
type input "30"
type input "0"
type input "30"
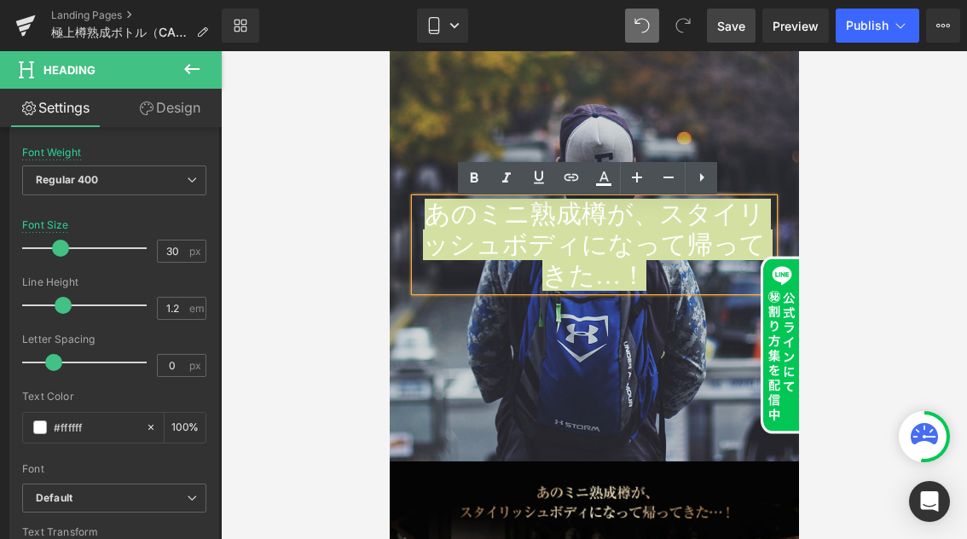
type input "0"
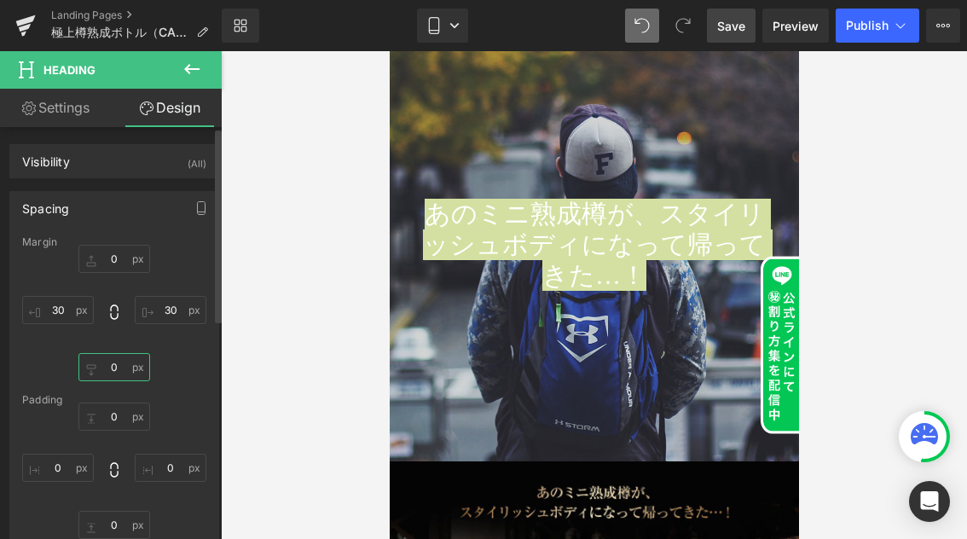
click at [114, 372] on input "0" at bounding box center [114, 367] width 72 height 28
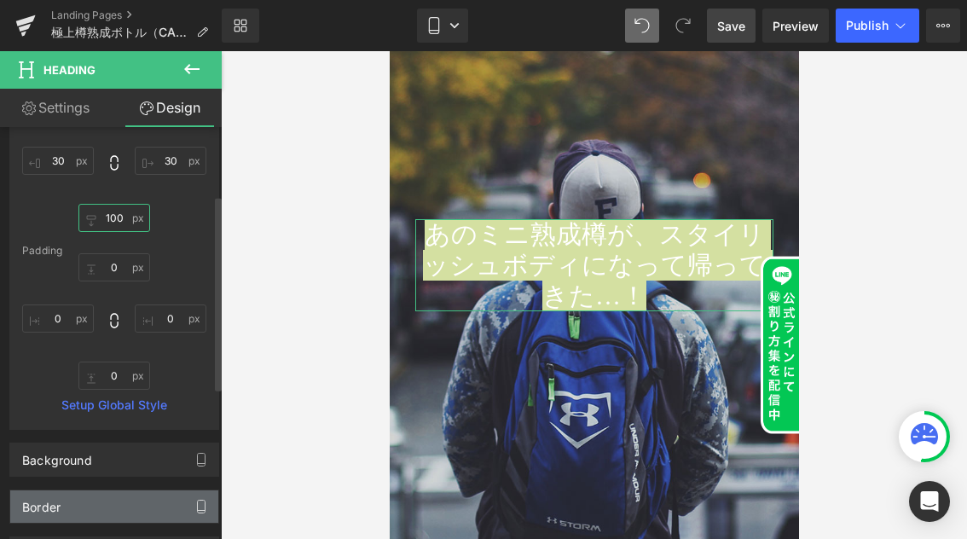
scroll to position [143, 0]
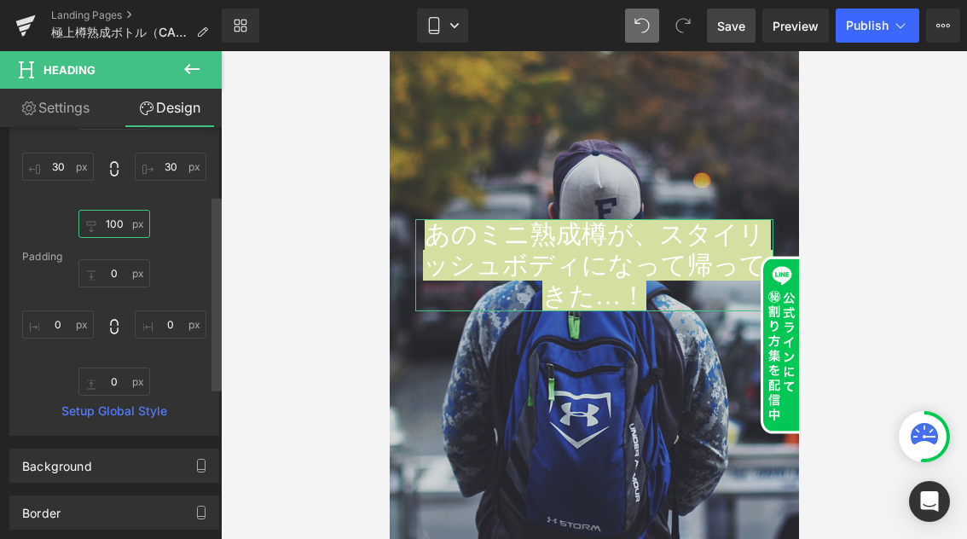
type input "100"
click at [113, 381] on input "0" at bounding box center [114, 381] width 72 height 28
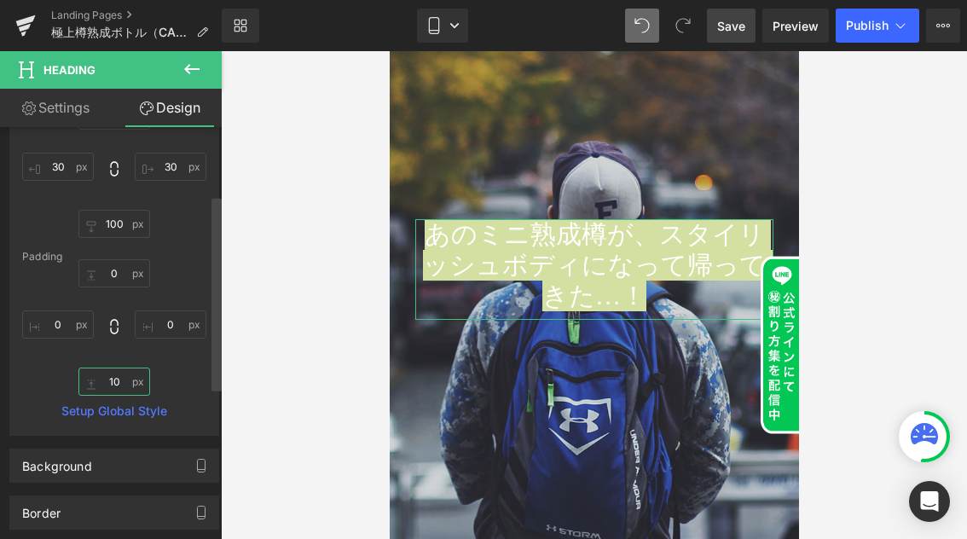
type input "1"
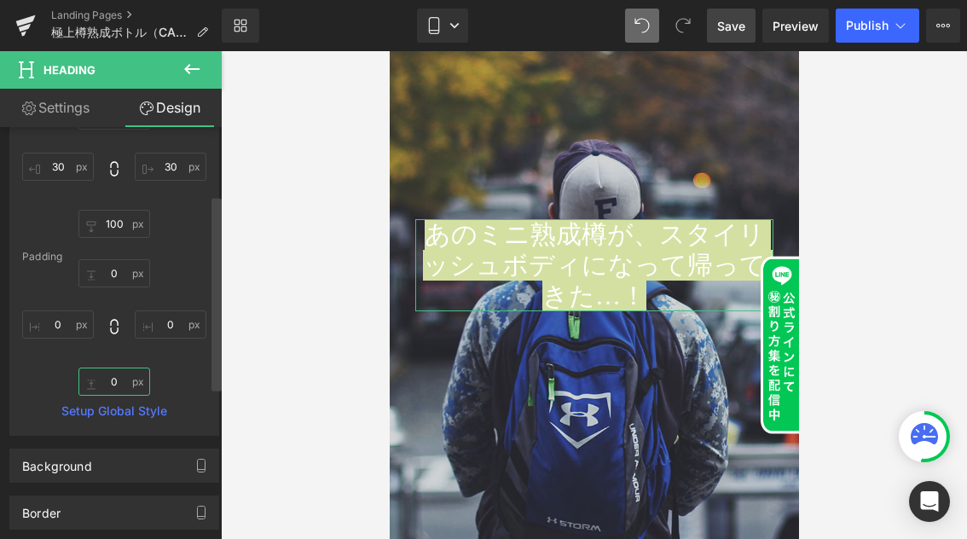
type input "0"
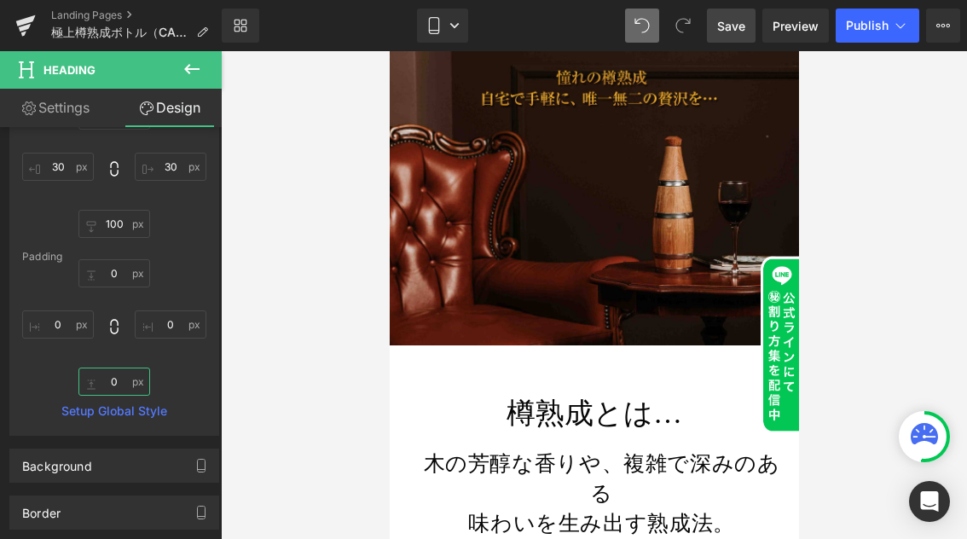
scroll to position [6839, 0]
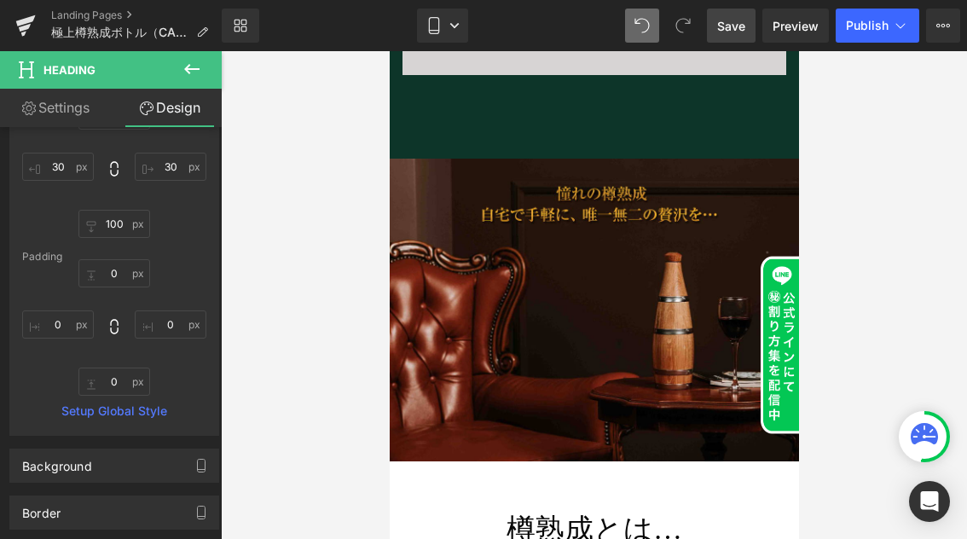
click at [175, 72] on button at bounding box center [192, 70] width 60 height 38
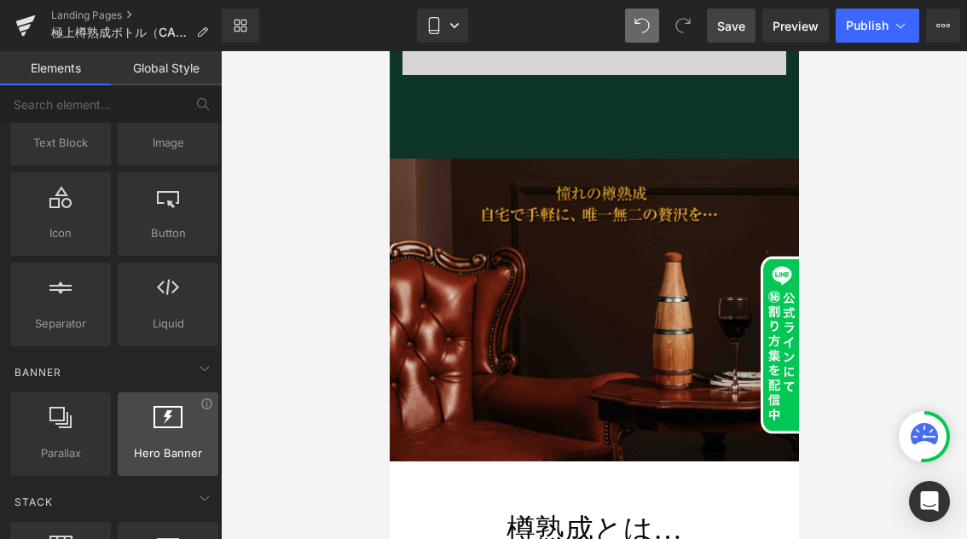
scroll to position [177, 0]
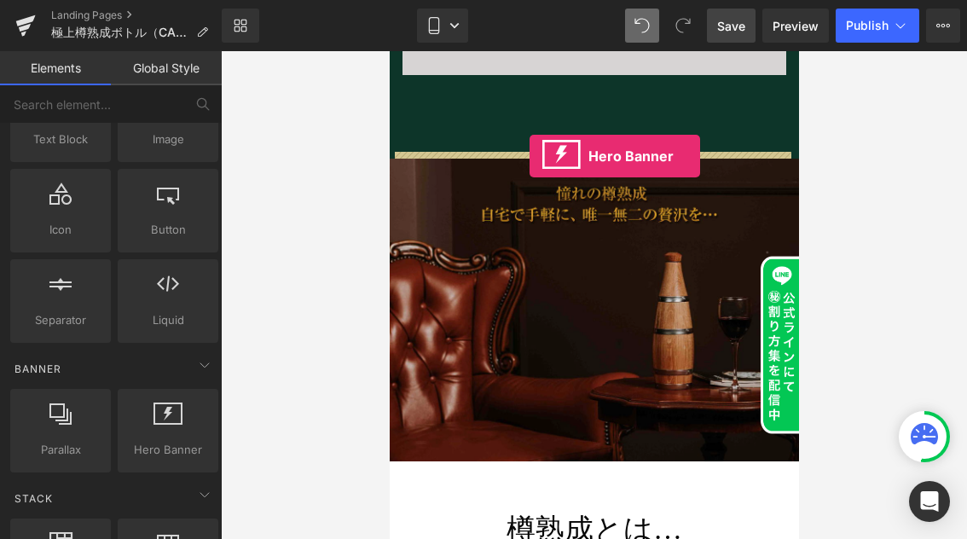
drag, startPoint x: 559, startPoint y: 476, endPoint x: 528, endPoint y: 156, distance: 321.1
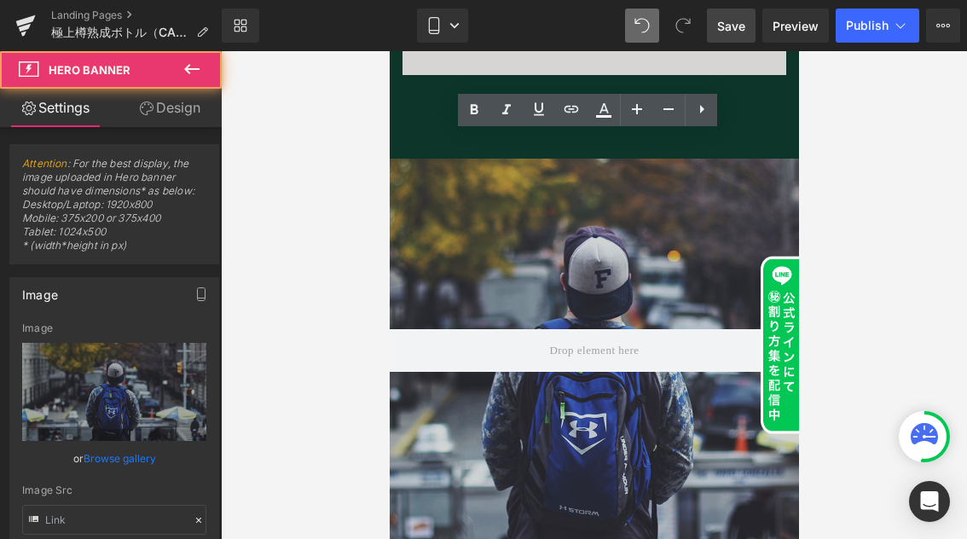
type input "[URL][DOMAIN_NAME]"
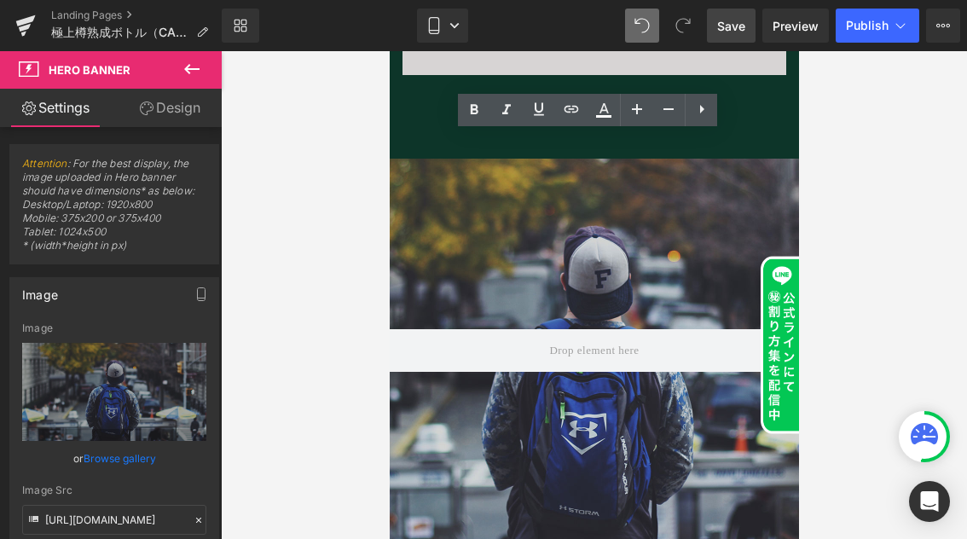
click at [199, 68] on icon at bounding box center [192, 69] width 20 height 20
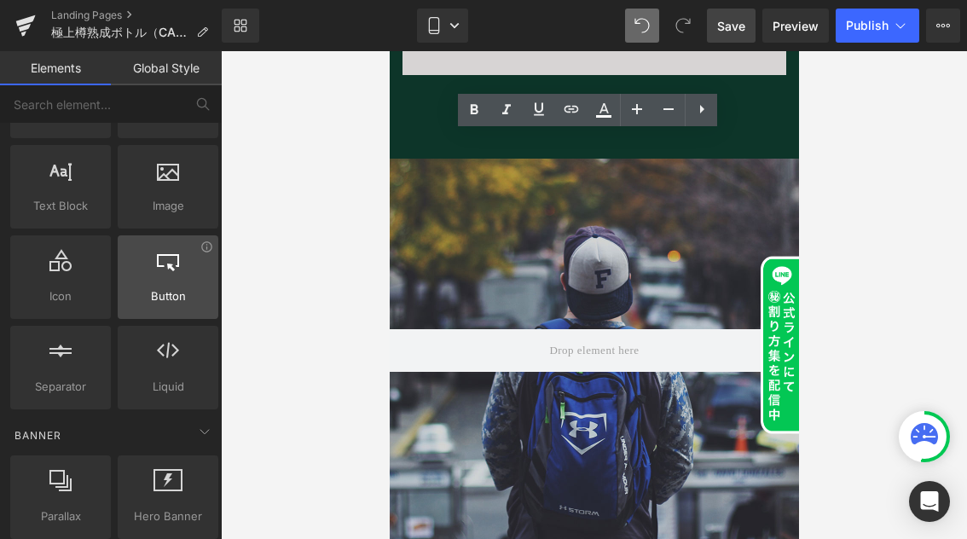
scroll to position [37, 0]
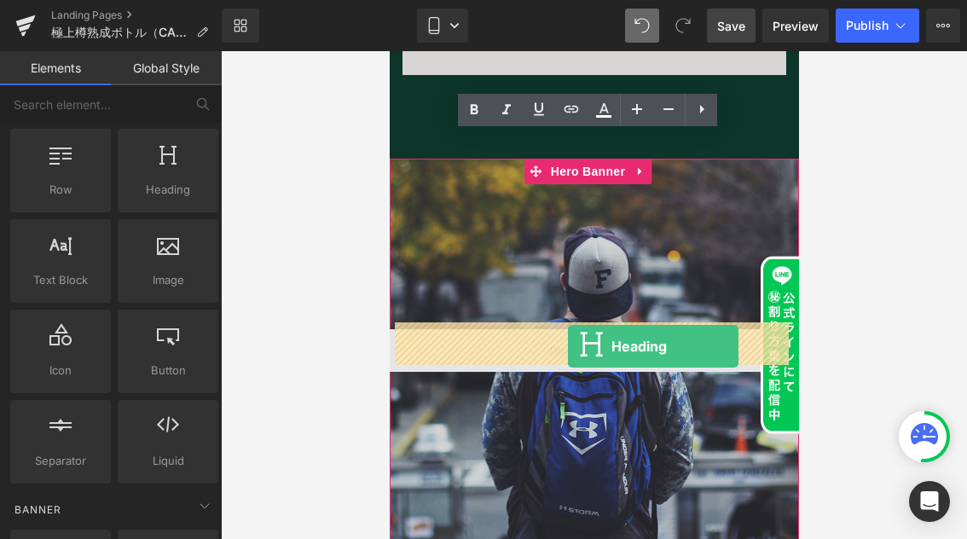
drag, startPoint x: 557, startPoint y: 234, endPoint x: 567, endPoint y: 346, distance: 112.9
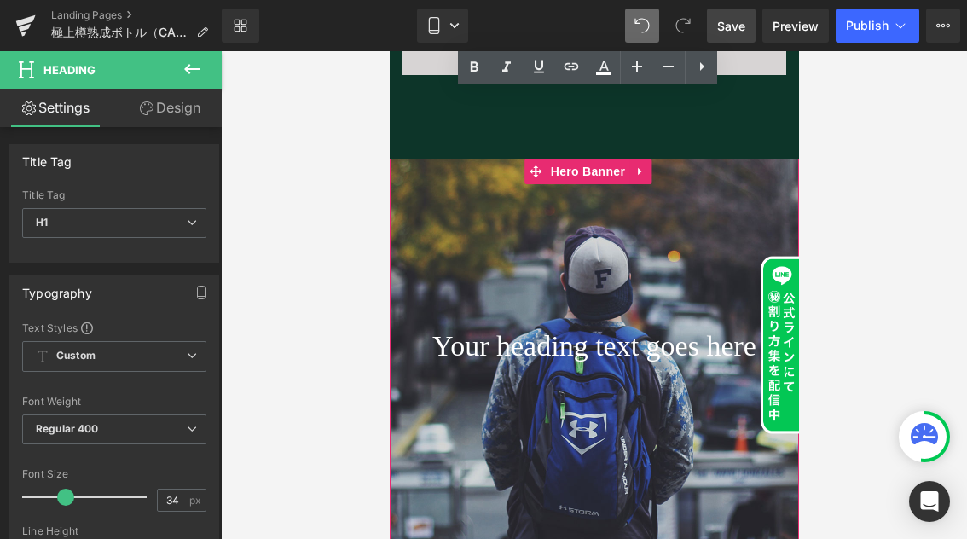
scroll to position [6972, 0]
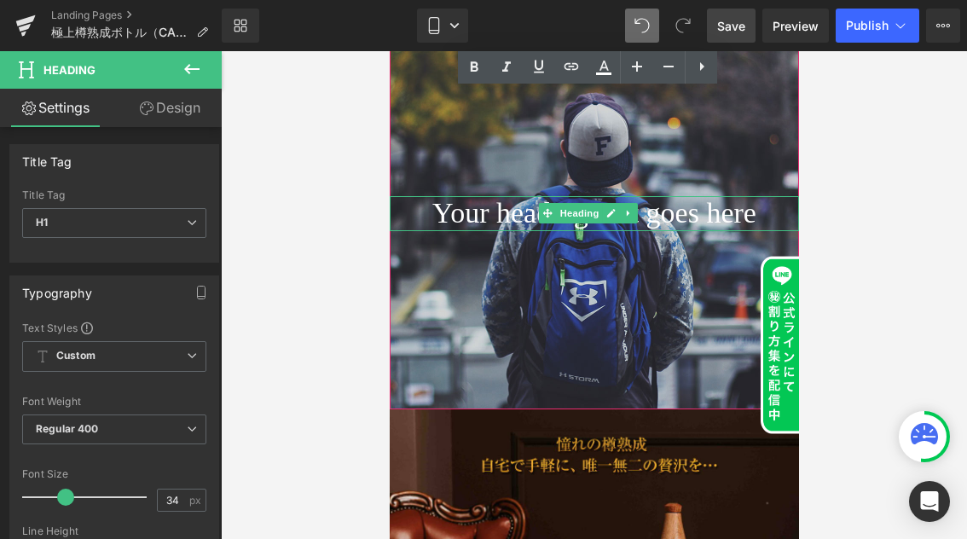
click at [657, 210] on h1 "Your heading text goes here" at bounding box center [593, 213] width 409 height 35
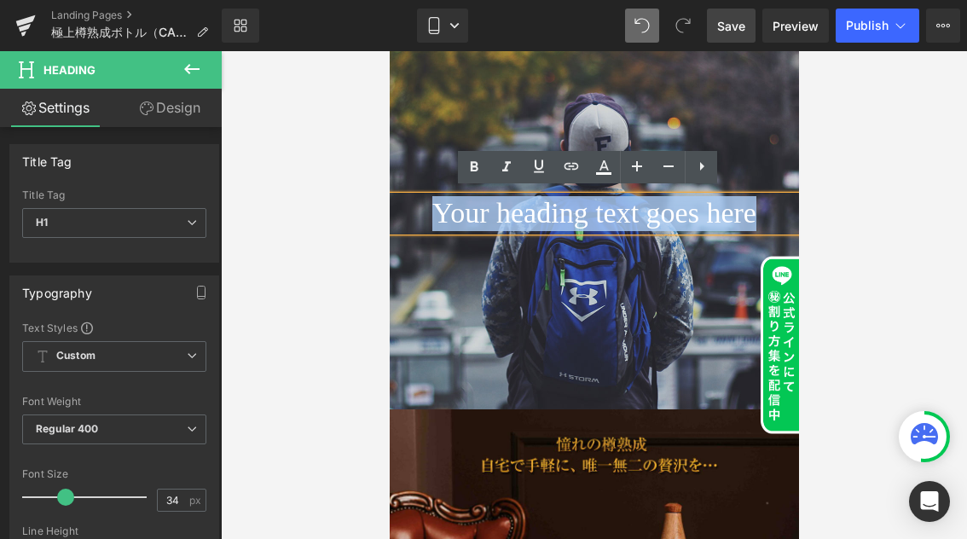
drag, startPoint x: 772, startPoint y: 211, endPoint x: 216, endPoint y: 188, distance: 557.0
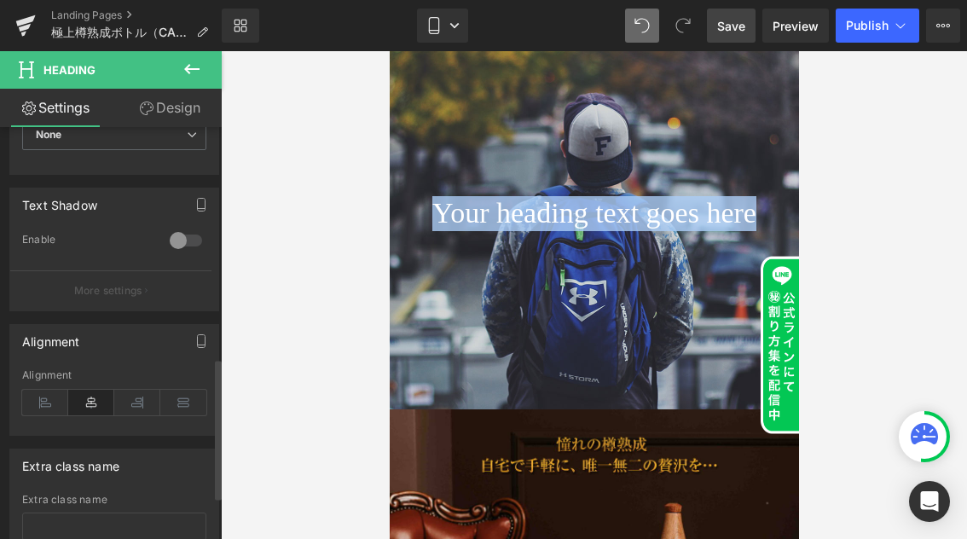
scroll to position [726, 0]
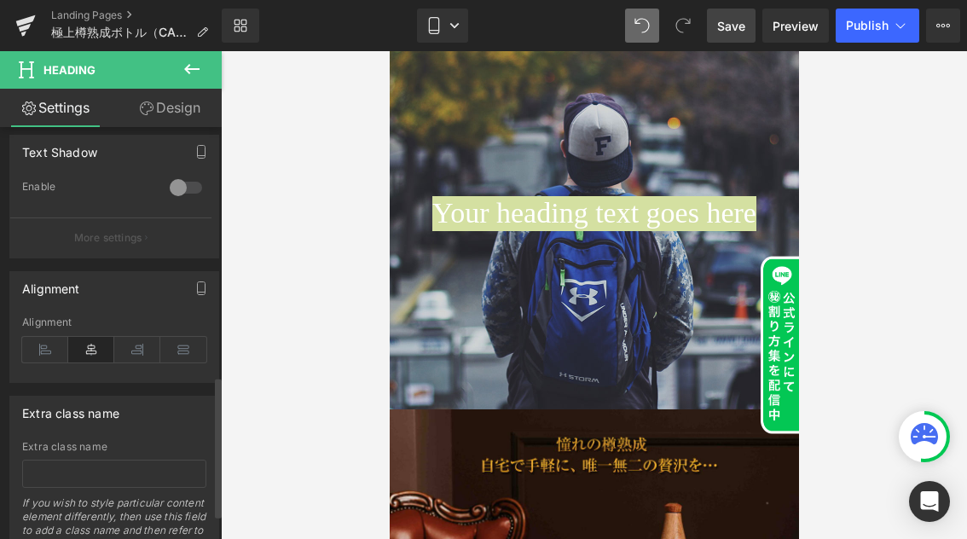
click at [39, 352] on icon at bounding box center [45, 350] width 46 height 26
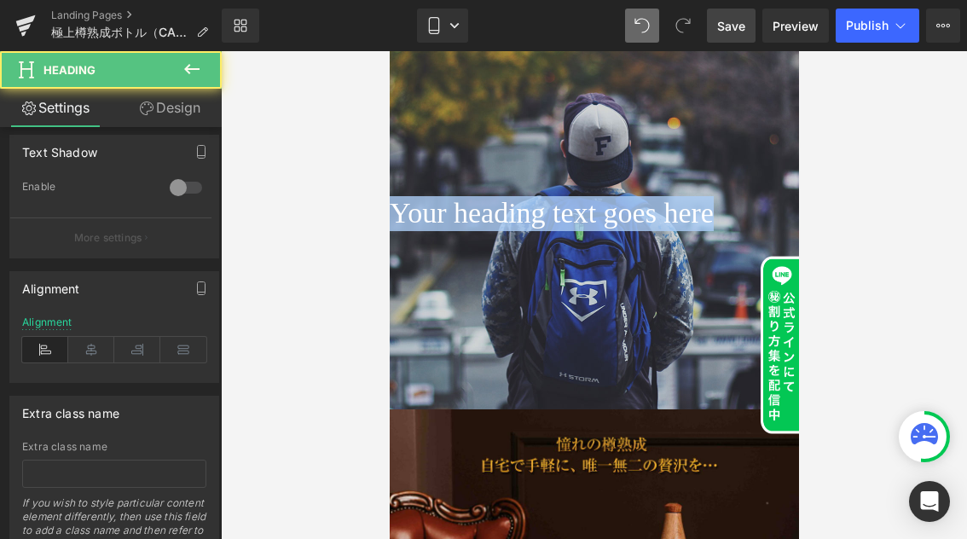
drag, startPoint x: 758, startPoint y: 217, endPoint x: 346, endPoint y: 199, distance: 412.1
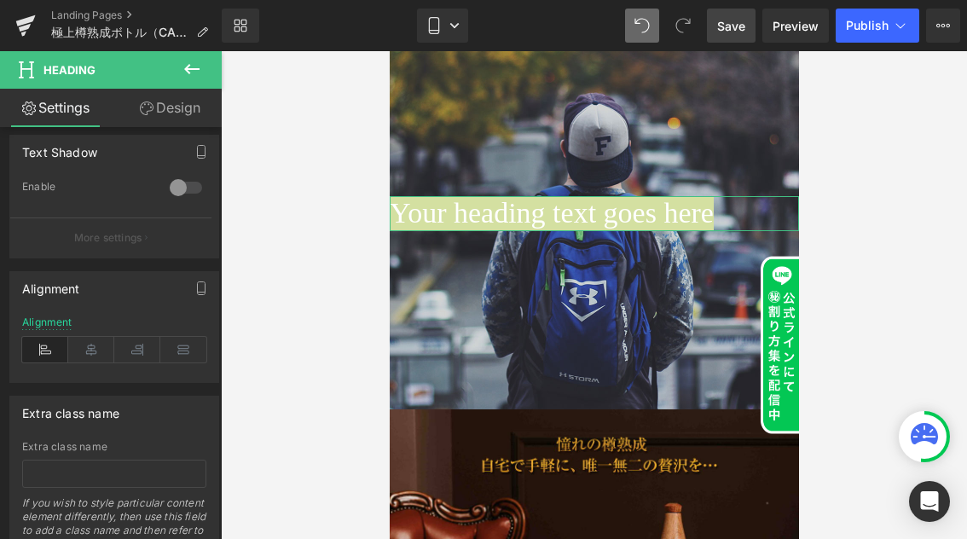
click at [166, 108] on link "Design" at bounding box center [169, 108] width 111 height 38
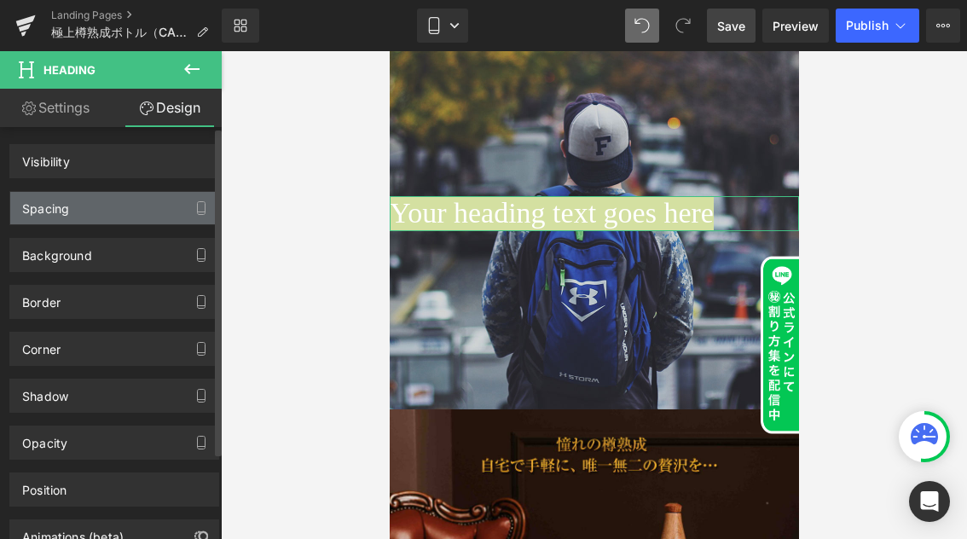
click at [93, 207] on div "Spacing" at bounding box center [114, 208] width 208 height 32
click at [75, 205] on div "Spacing" at bounding box center [114, 208] width 208 height 32
click at [92, 216] on div "Spacing" at bounding box center [114, 208] width 208 height 32
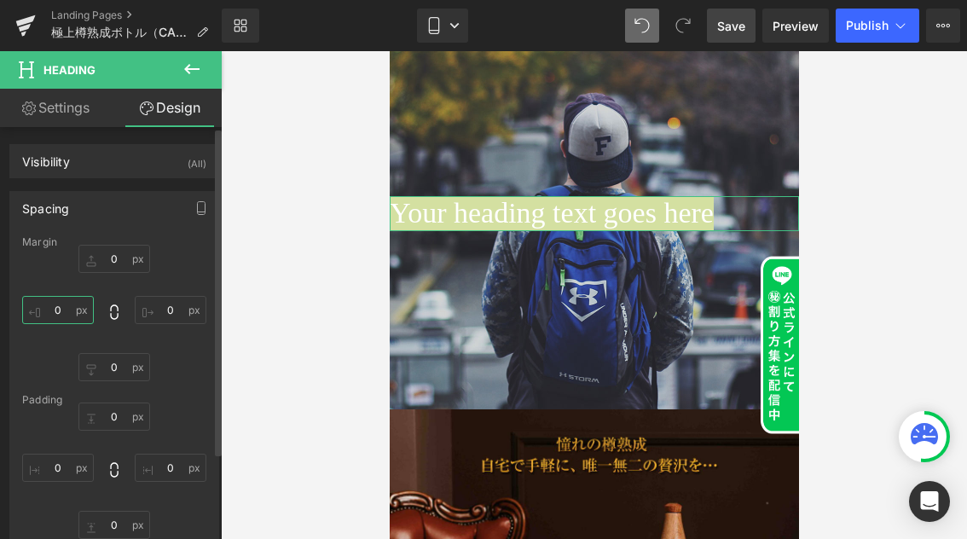
click at [50, 311] on input "0" at bounding box center [58, 310] width 72 height 28
type input "30"
click at [155, 308] on input "0" at bounding box center [171, 310] width 72 height 28
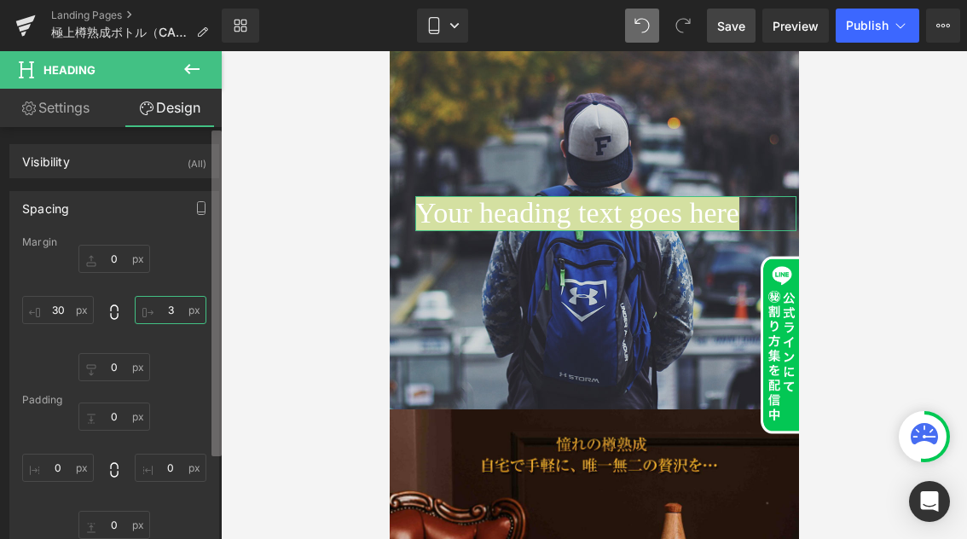
type input "30"
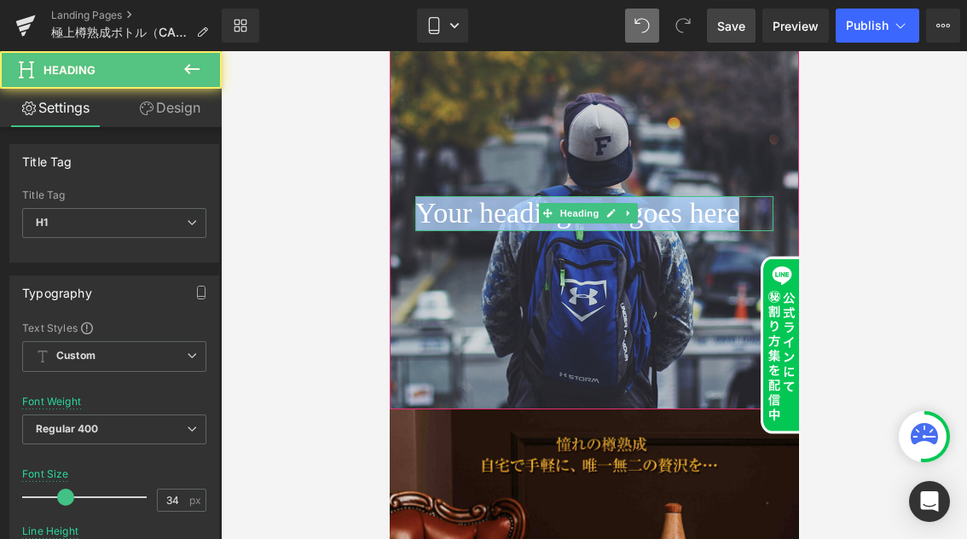
drag, startPoint x: 480, startPoint y: 246, endPoint x: 423, endPoint y: 197, distance: 75.5
click at [423, 197] on h1 "Your heading text goes here" at bounding box center [593, 213] width 358 height 35
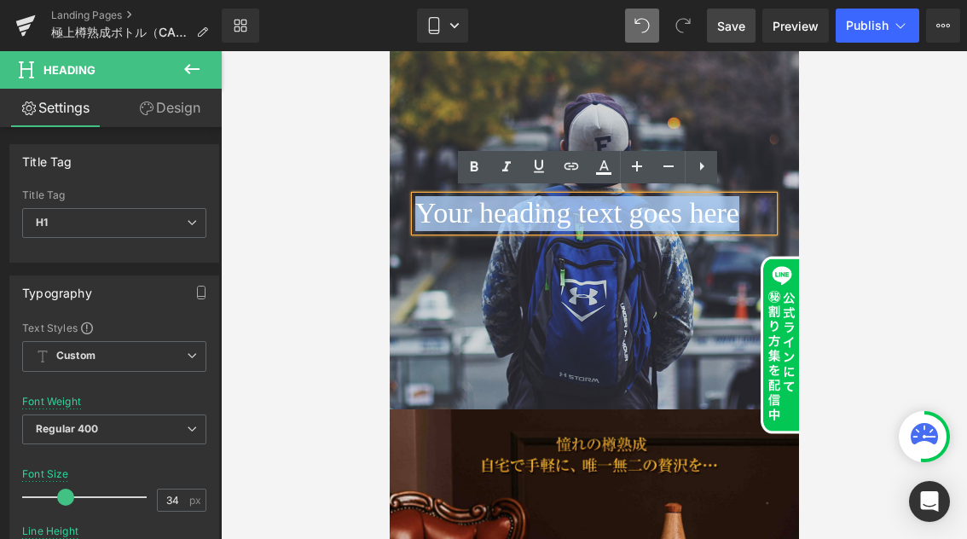
paste div
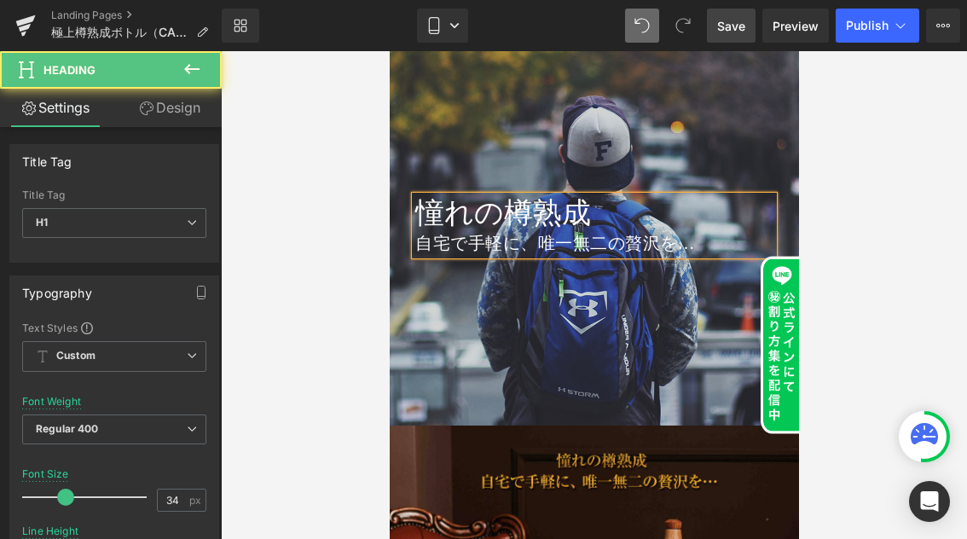
click at [422, 234] on div "自宅で手軽に、唯一無二の贅沢を…" at bounding box center [593, 243] width 358 height 24
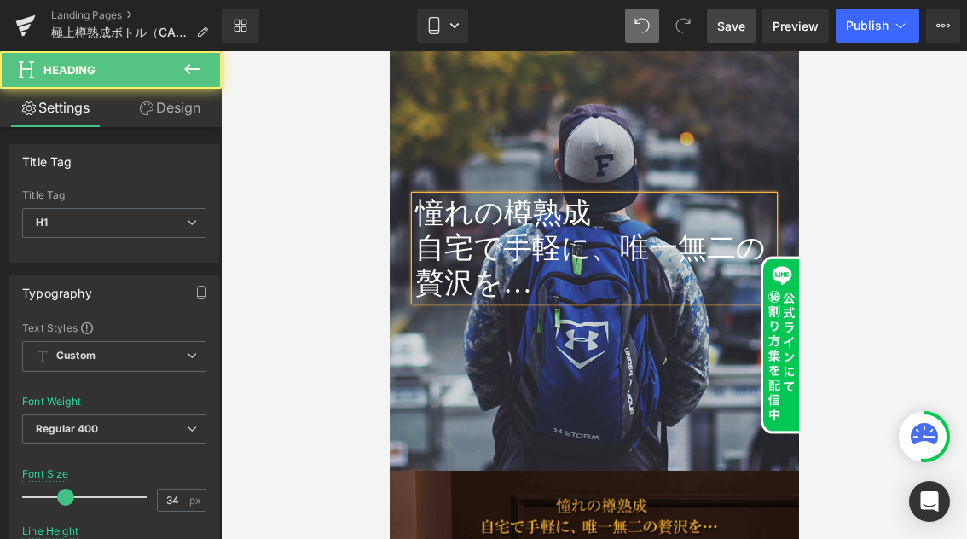
drag, startPoint x: 616, startPoint y: 281, endPoint x: 378, endPoint y: 204, distance: 250.1
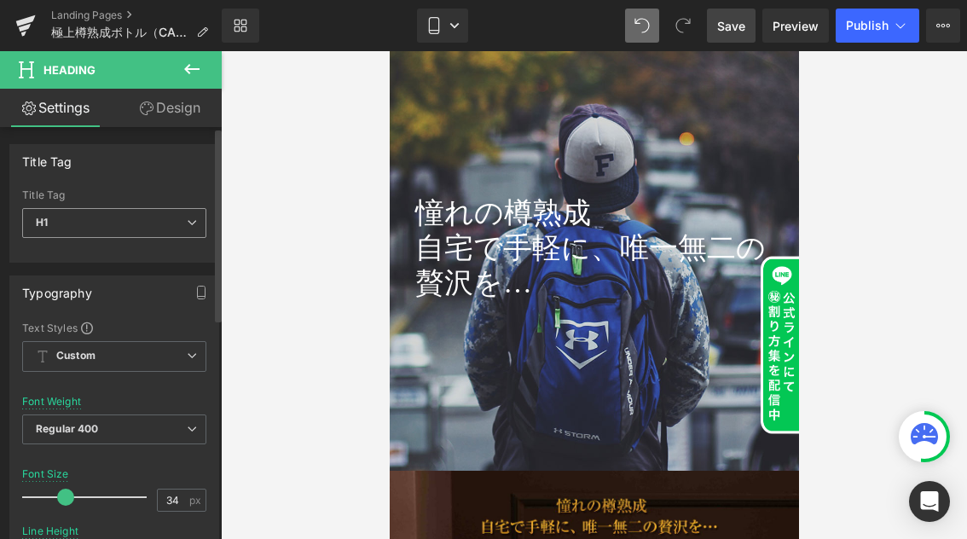
click at [187, 217] on icon at bounding box center [192, 222] width 10 height 10
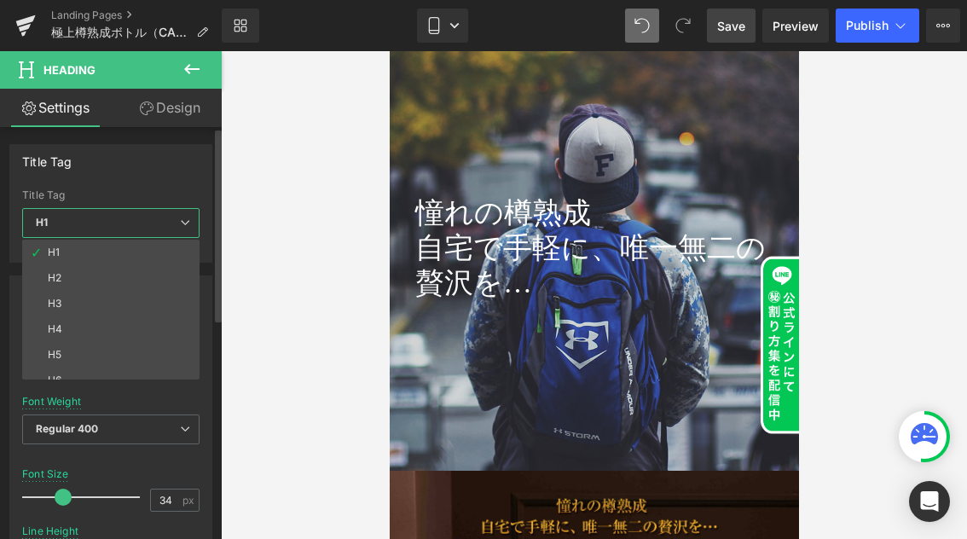
drag, startPoint x: 173, startPoint y: 268, endPoint x: 151, endPoint y: 262, distance: 22.9
click at [172, 268] on li "H2" at bounding box center [114, 278] width 185 height 26
type input "30.6"
type input "100"
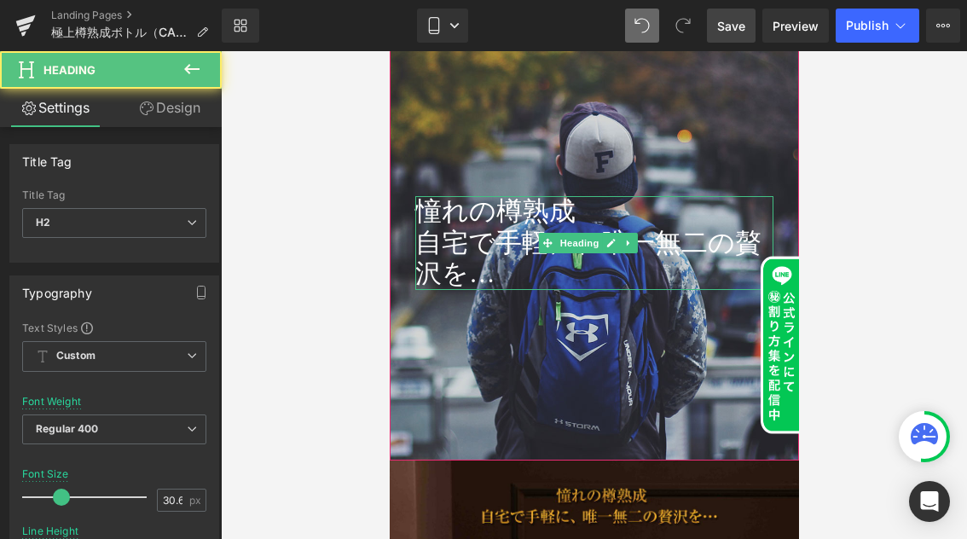
click at [520, 276] on h2 "自宅で手軽に、唯一無二の贅沢を…" at bounding box center [593, 259] width 358 height 62
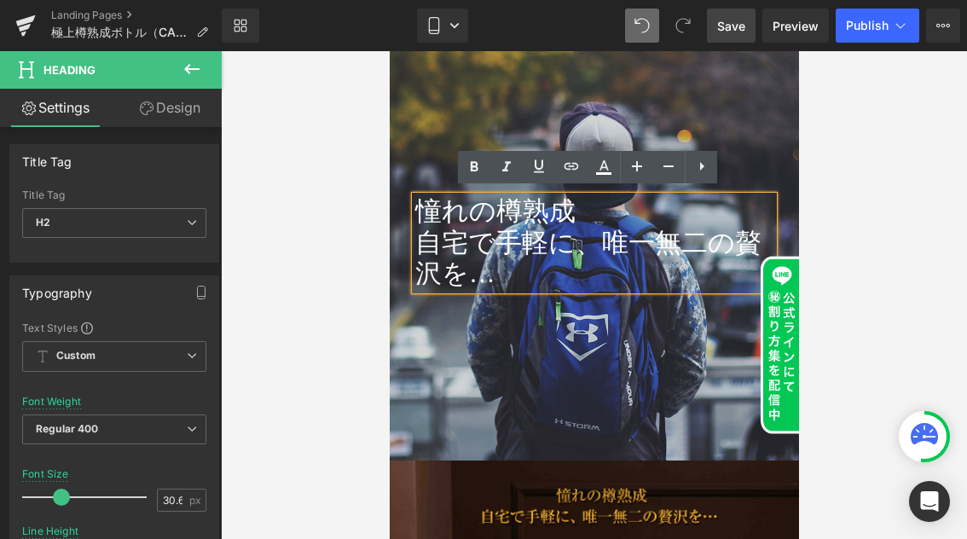
drag, startPoint x: 509, startPoint y: 282, endPoint x: 414, endPoint y: 211, distance: 118.6
click at [414, 211] on div "憧れの樽熟成 自宅で手軽に、唯一無二の贅沢を…" at bounding box center [593, 243] width 358 height 94
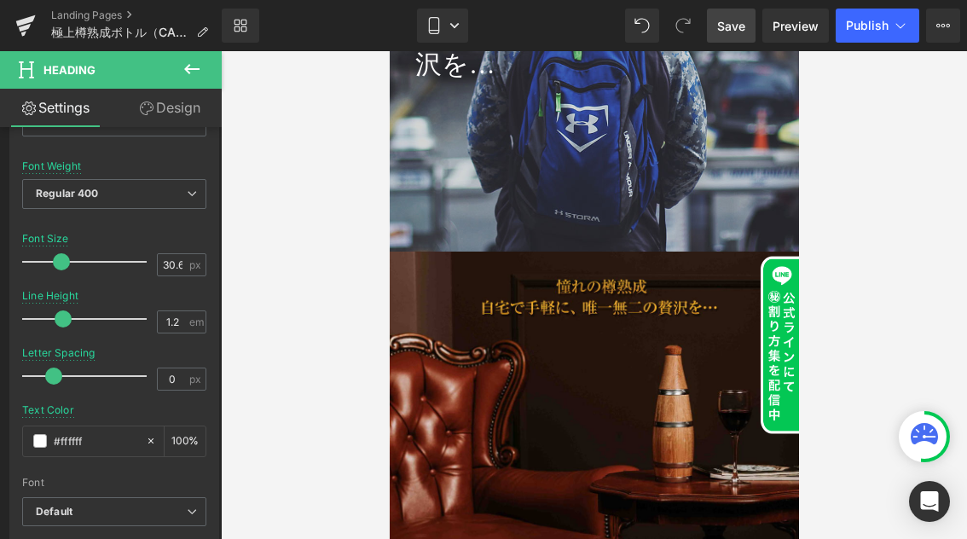
scroll to position [7149, 0]
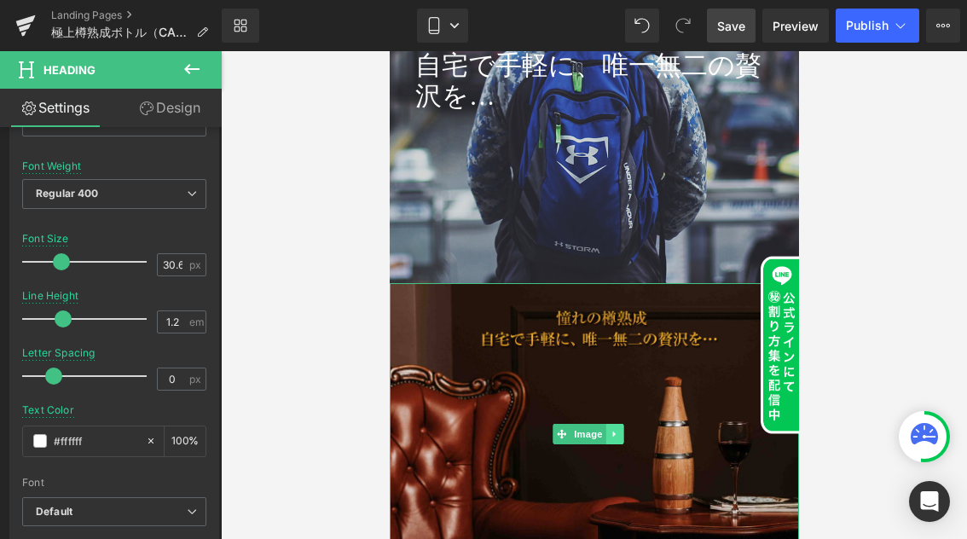
click at [612, 431] on icon at bounding box center [612, 434] width 3 height 6
click at [623, 429] on icon at bounding box center [621, 434] width 9 height 10
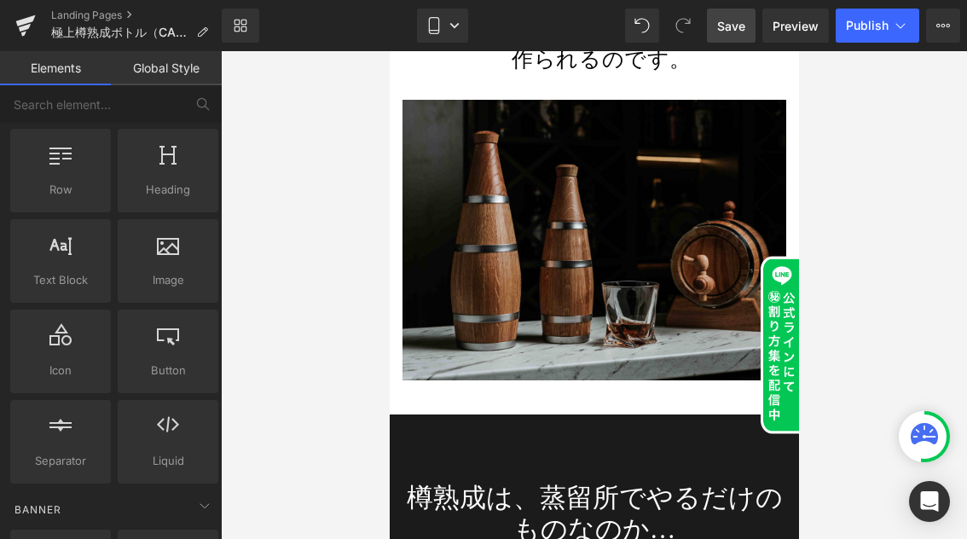
scroll to position [7756, 0]
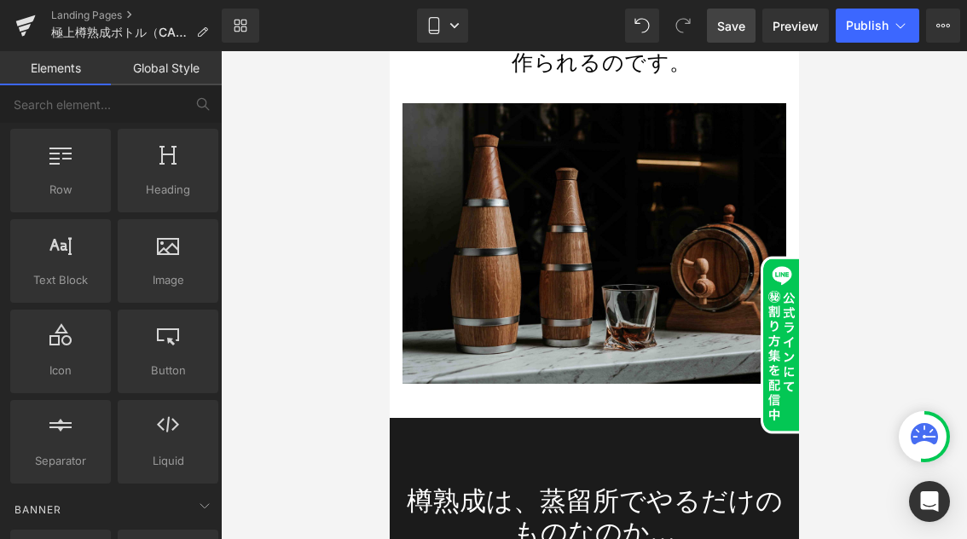
click at [737, 35] on link "Save" at bounding box center [731, 26] width 49 height 34
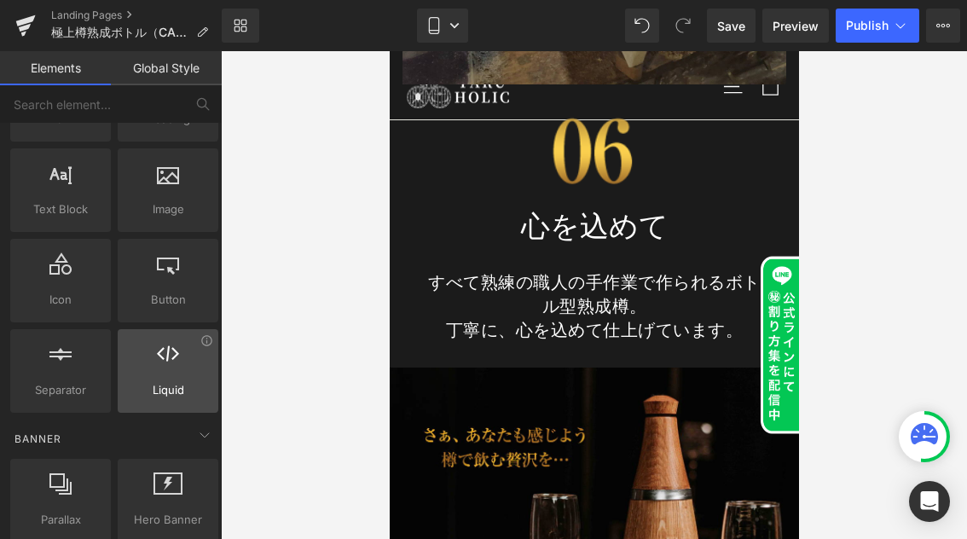
scroll to position [173, 0]
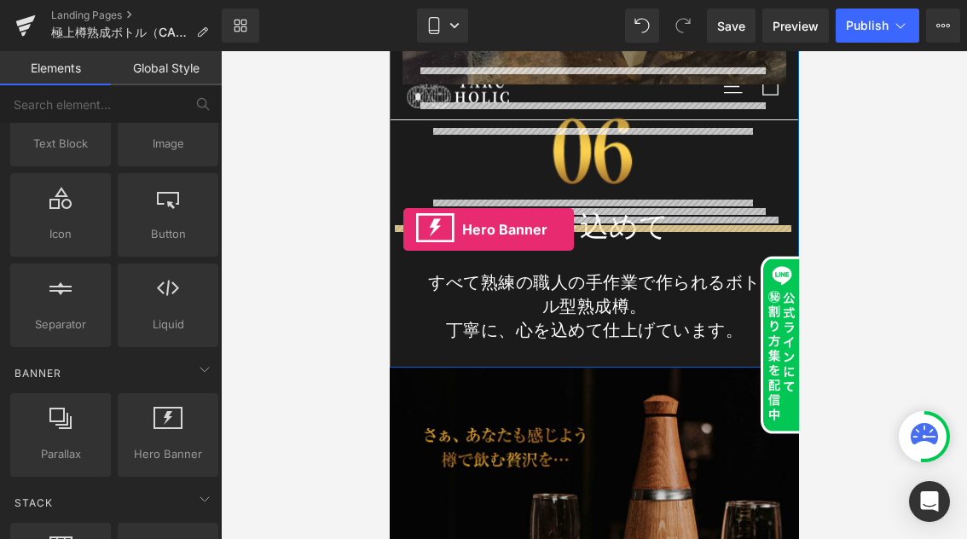
drag, startPoint x: 542, startPoint y: 464, endPoint x: 402, endPoint y: 229, distance: 272.9
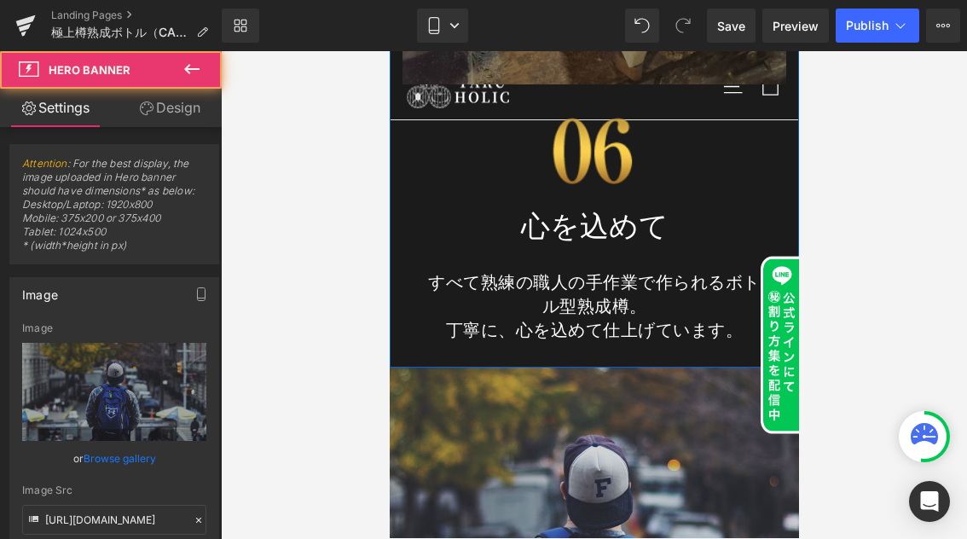
scroll to position [13494, 0]
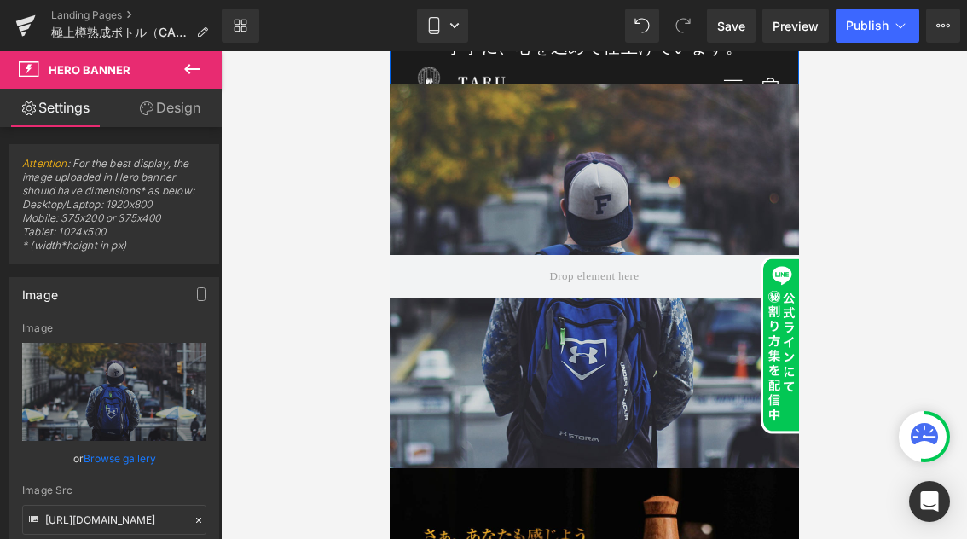
click at [190, 73] on icon at bounding box center [192, 69] width 20 height 20
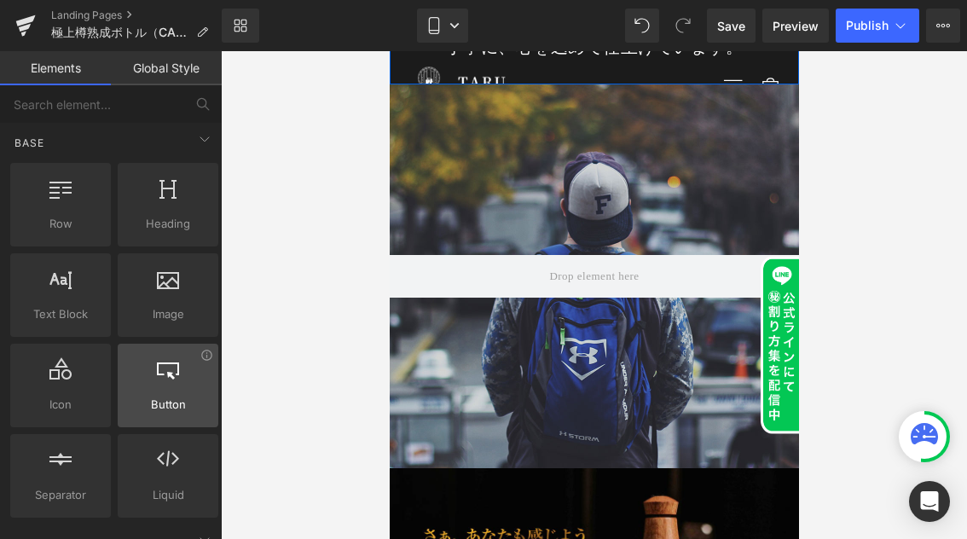
scroll to position [0, 0]
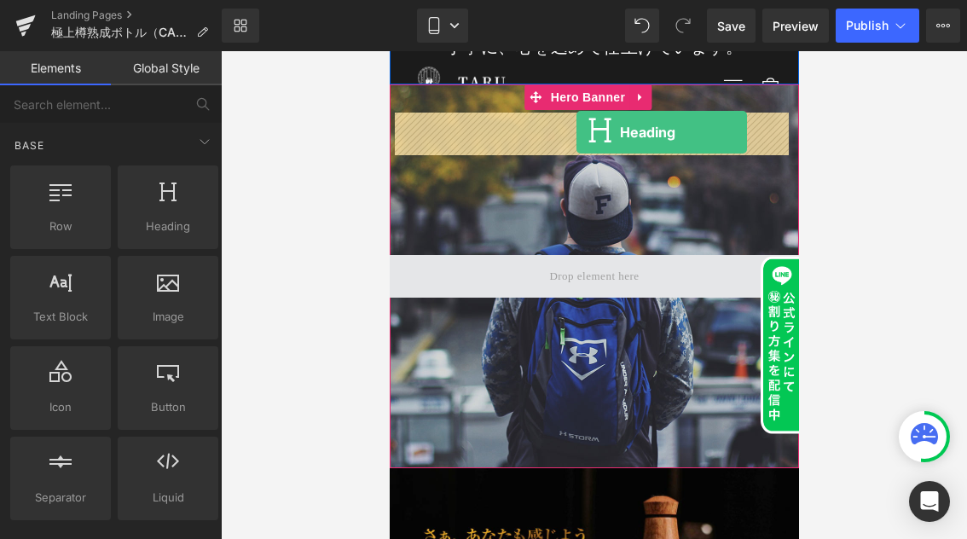
drag, startPoint x: 545, startPoint y: 273, endPoint x: 575, endPoint y: 132, distance: 143.8
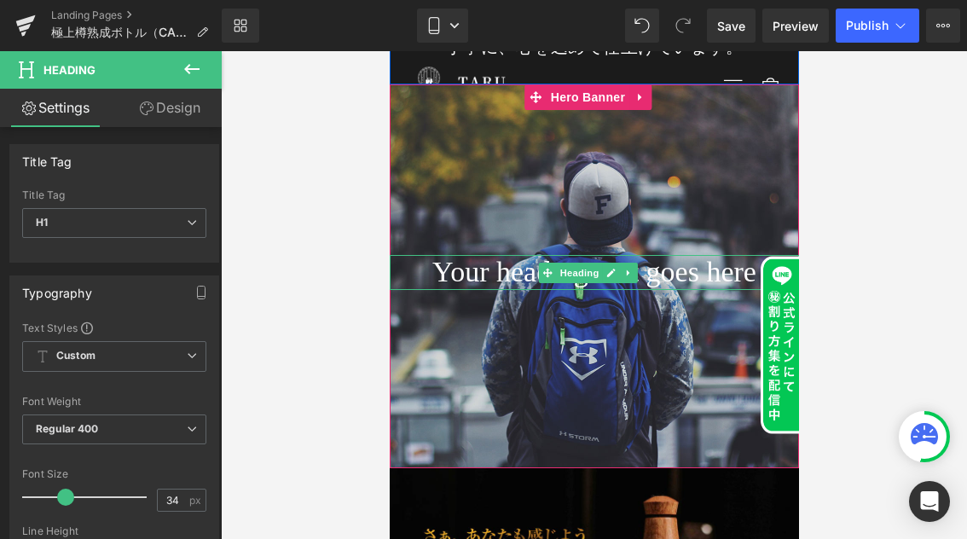
click at [432, 255] on h1 "Your heading text goes here" at bounding box center [593, 272] width 409 height 35
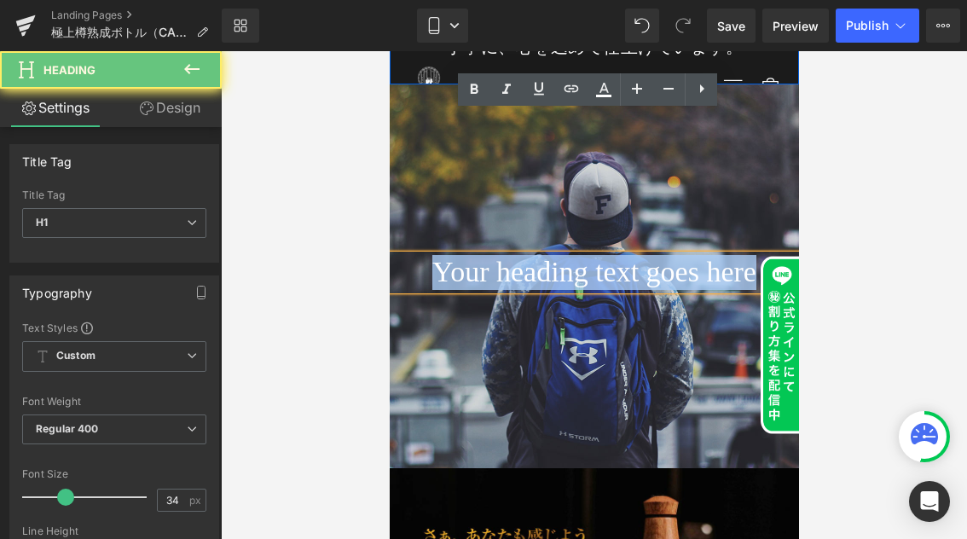
drag, startPoint x: 406, startPoint y: 132, endPoint x: 828, endPoint y: 128, distance: 421.9
paste div
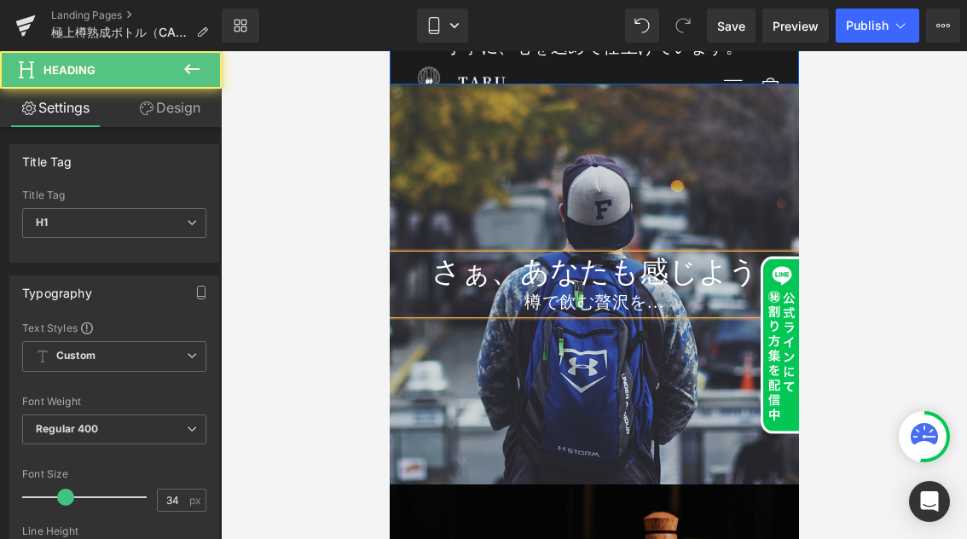
click at [522, 290] on div "樽で飲む贅沢を…" at bounding box center [593, 302] width 409 height 24
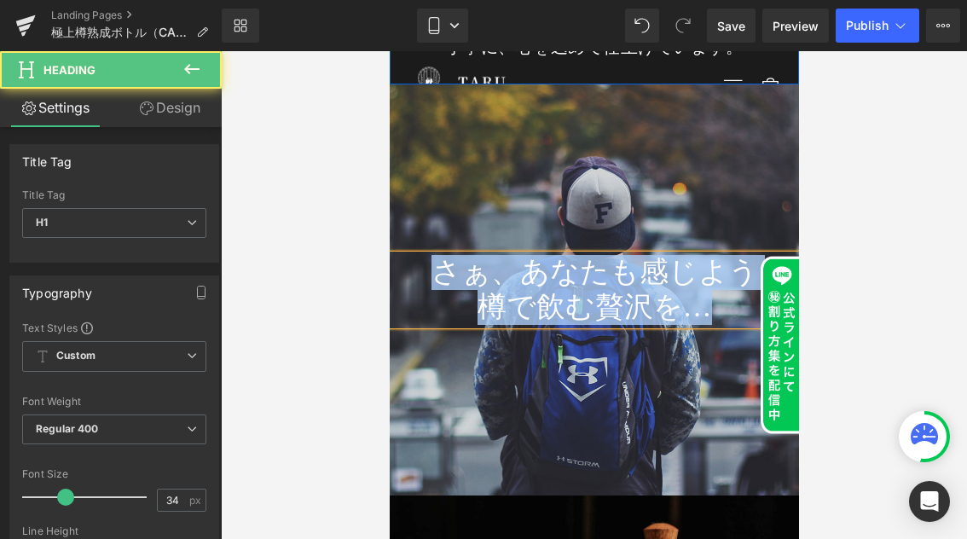
drag, startPoint x: 701, startPoint y: 166, endPoint x: 405, endPoint y: 130, distance: 297.9
click at [405, 255] on div "さぁ、あなたも感じよう 樽で飲む贅沢を…" at bounding box center [593, 290] width 409 height 70
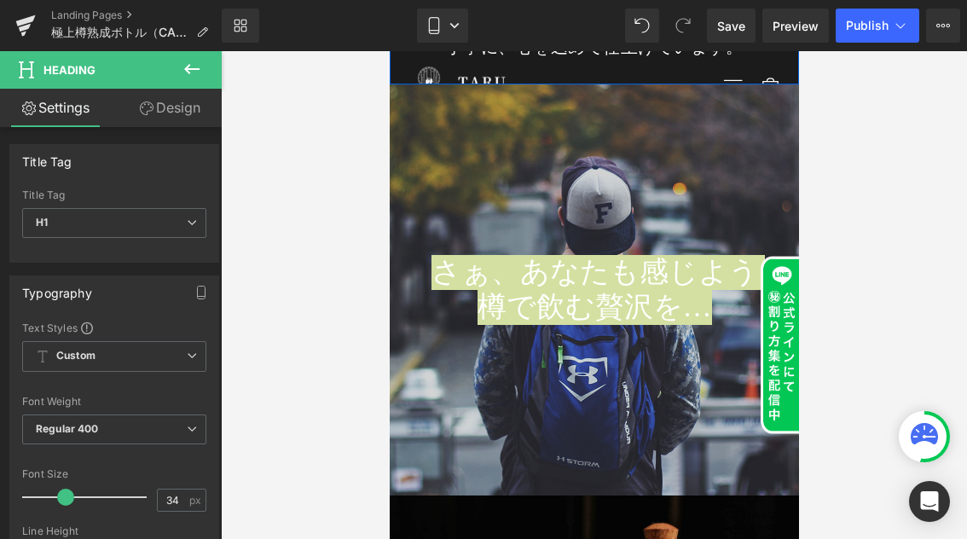
click at [170, 109] on link "Design" at bounding box center [169, 108] width 111 height 38
click at [72, 109] on link "Settings" at bounding box center [55, 108] width 111 height 38
type input "100"
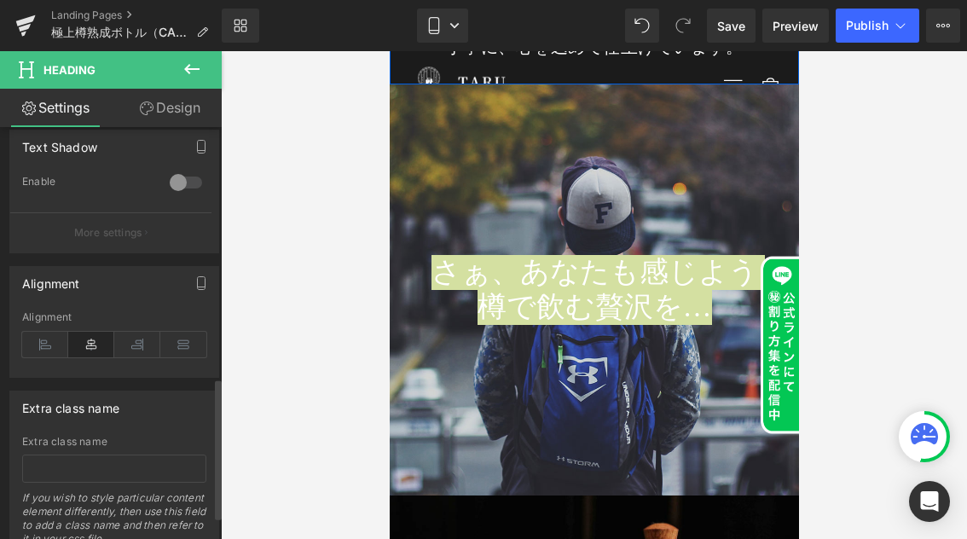
scroll to position [798, 0]
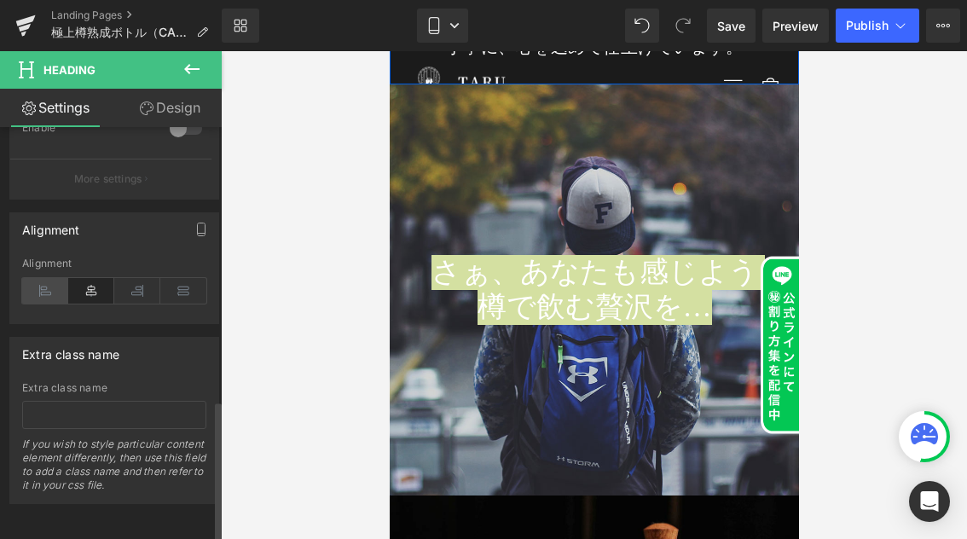
click at [49, 281] on icon at bounding box center [45, 291] width 46 height 26
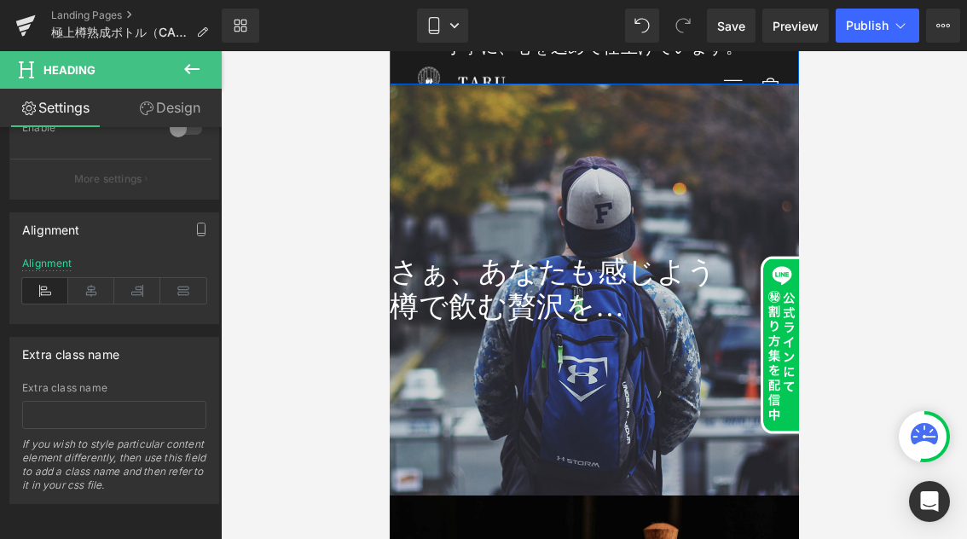
click at [159, 110] on link "Design" at bounding box center [169, 108] width 111 height 38
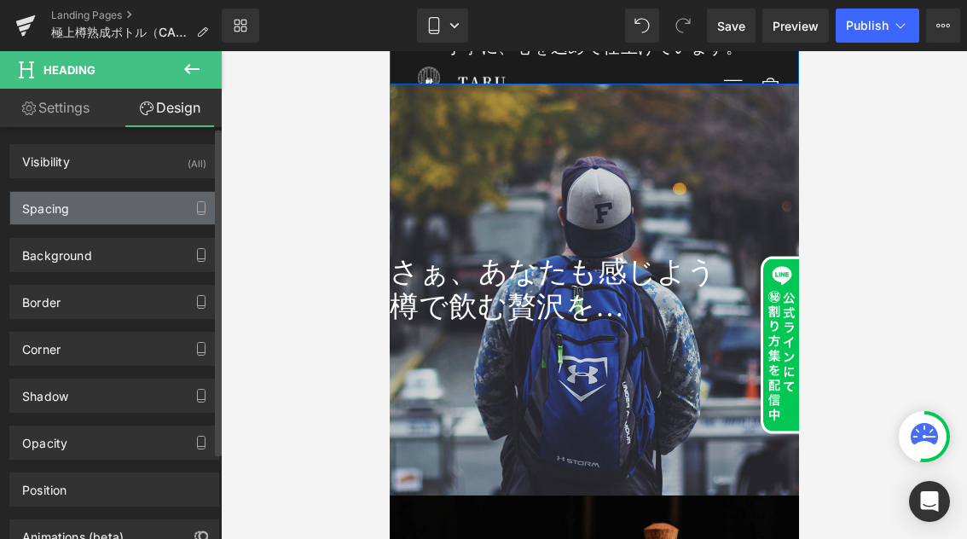
click at [76, 206] on div "Spacing" at bounding box center [114, 208] width 208 height 32
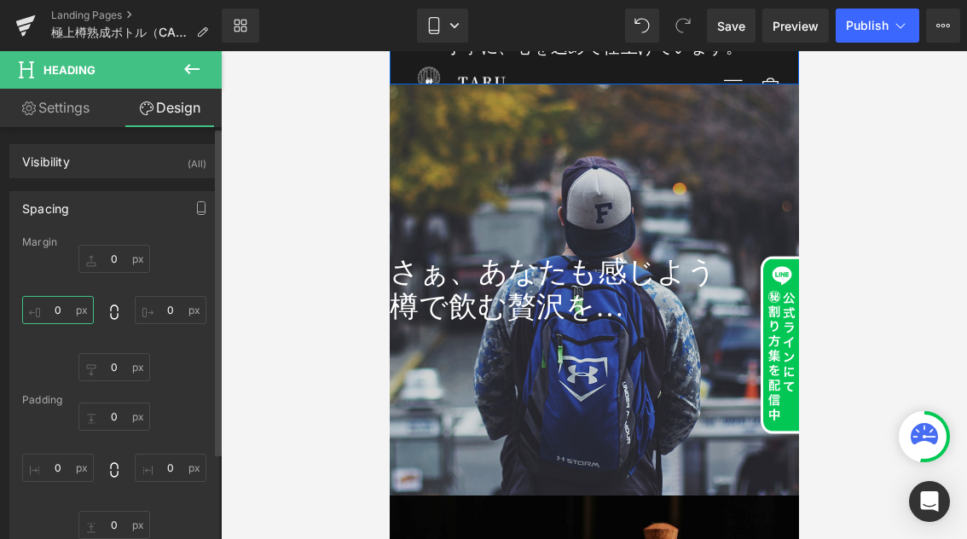
click at [64, 310] on input "0" at bounding box center [58, 310] width 72 height 28
type input "30"
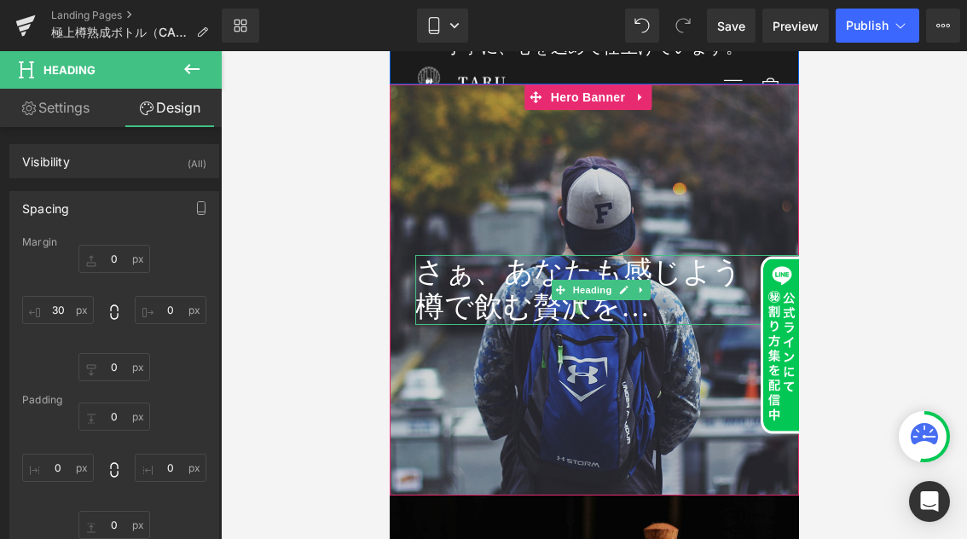
drag, startPoint x: 650, startPoint y: 176, endPoint x: 525, endPoint y: 179, distance: 125.3
click at [419, 290] on h1 "樽で飲む贅沢を…" at bounding box center [606, 307] width 384 height 35
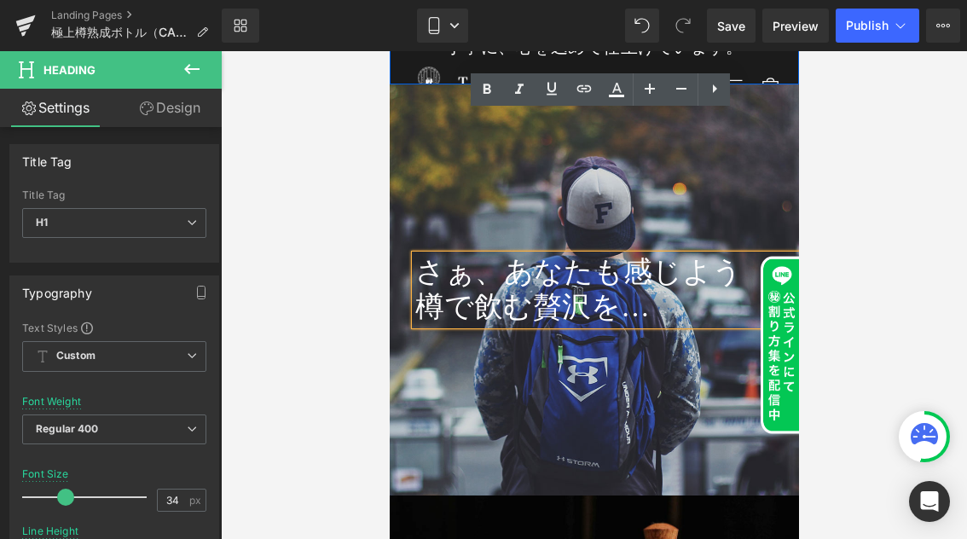
click at [673, 290] on h1 "樽で飲む贅沢を…" at bounding box center [606, 307] width 384 height 35
drag, startPoint x: 673, startPoint y: 175, endPoint x: 418, endPoint y: 117, distance: 262.2
click at [418, 255] on div "さぁ、あなたも感じよう 樽で飲む贅沢を…" at bounding box center [606, 290] width 384 height 70
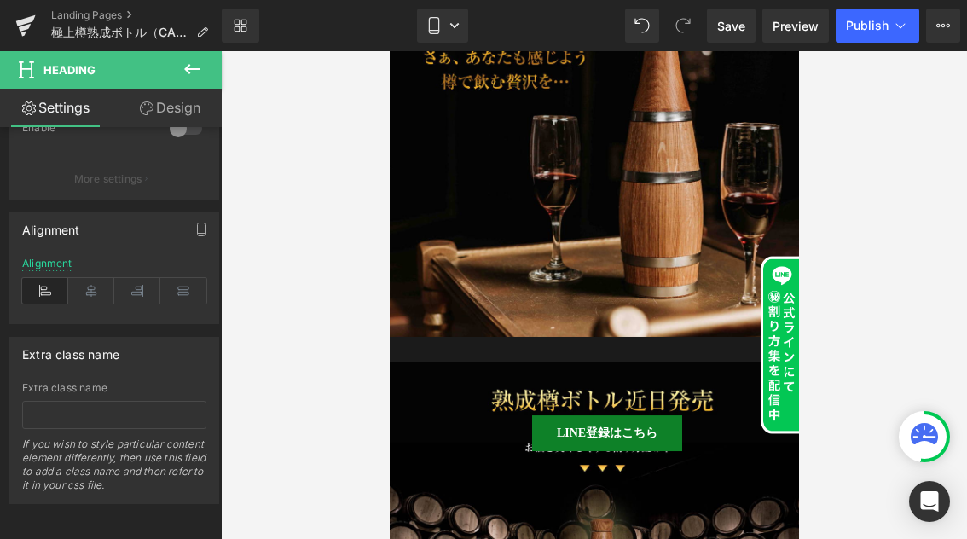
scroll to position [14054, 0]
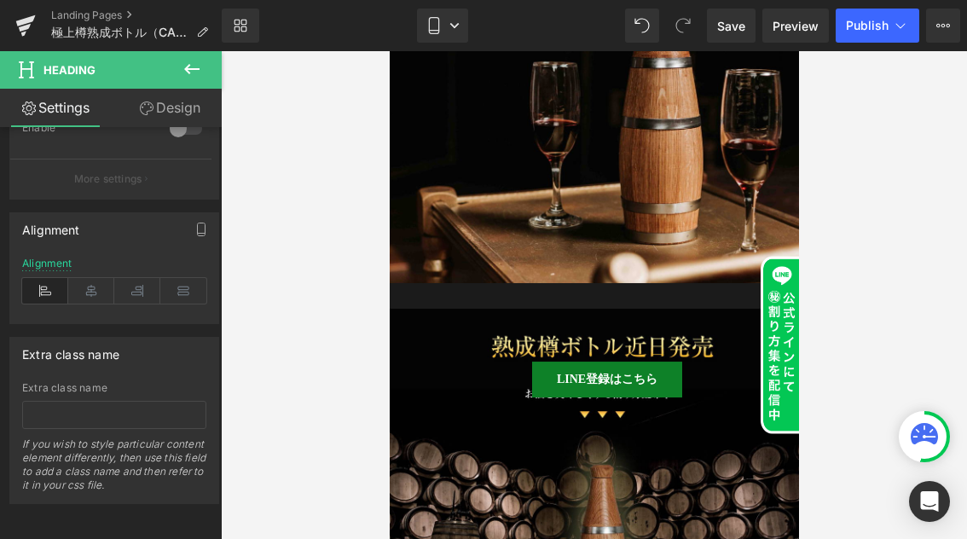
click at [192, 72] on icon at bounding box center [192, 69] width 20 height 20
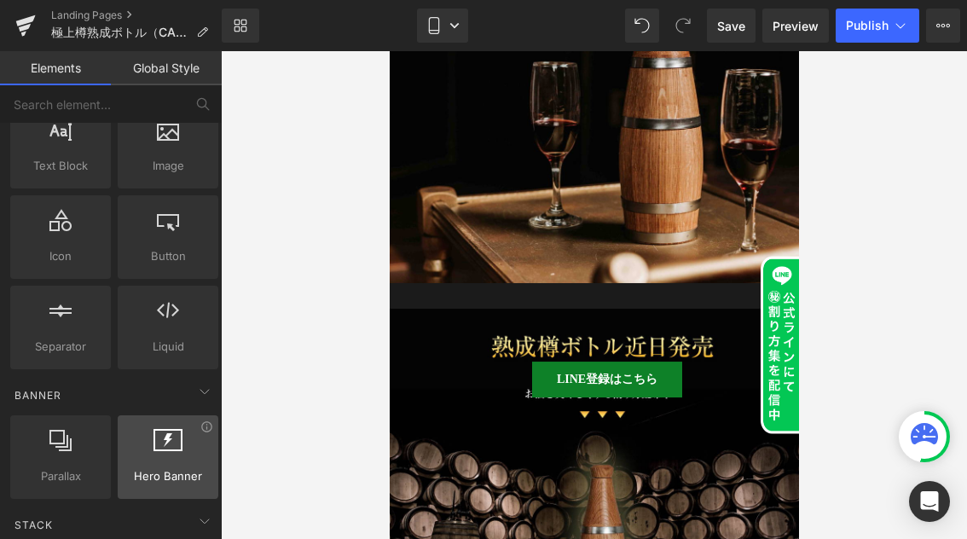
scroll to position [160, 0]
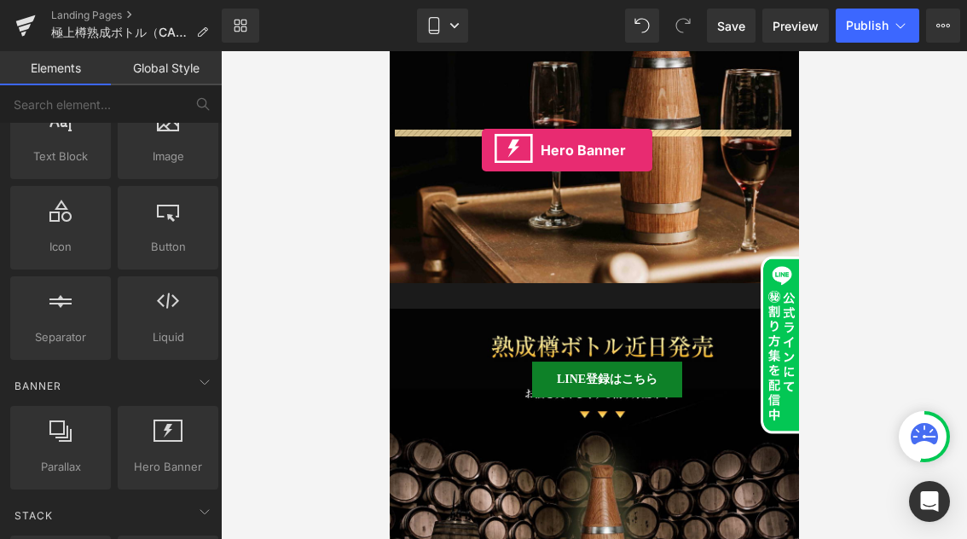
drag, startPoint x: 550, startPoint y: 468, endPoint x: 481, endPoint y: 150, distance: 325.3
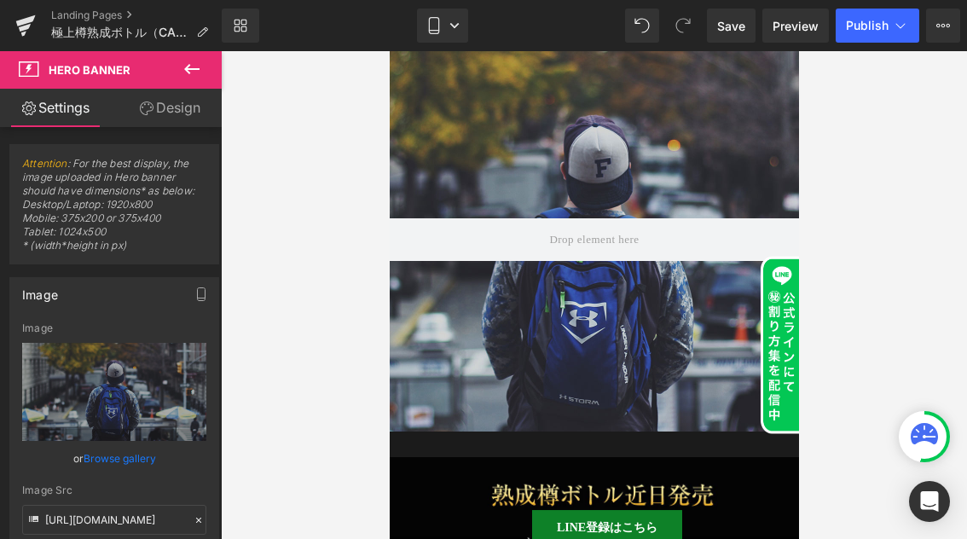
scroll to position [14285, 0]
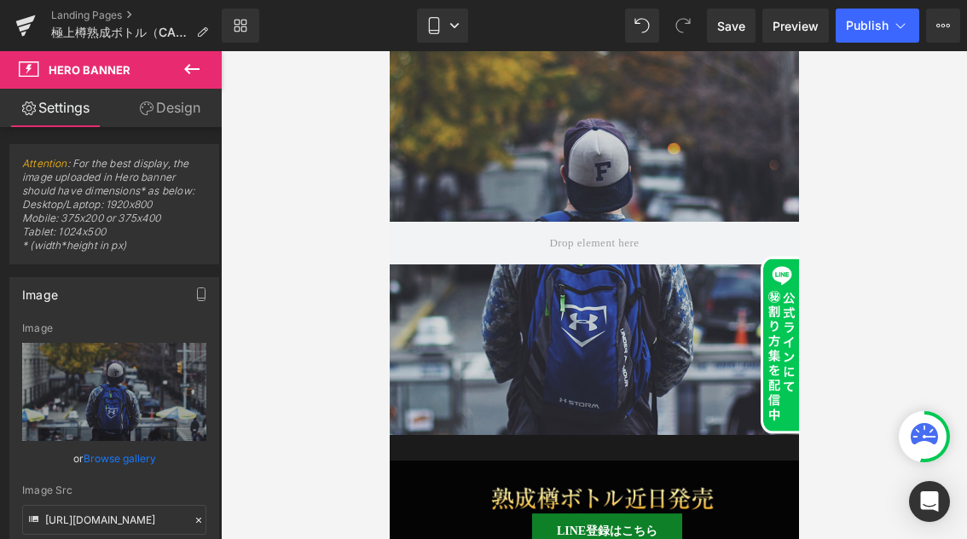
click at [183, 72] on icon at bounding box center [192, 69] width 20 height 20
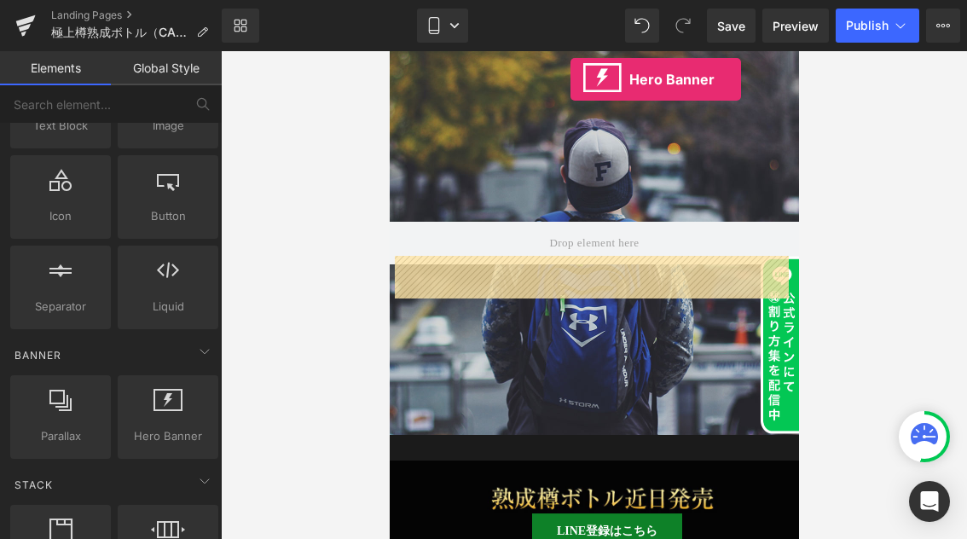
scroll to position [13996, 0]
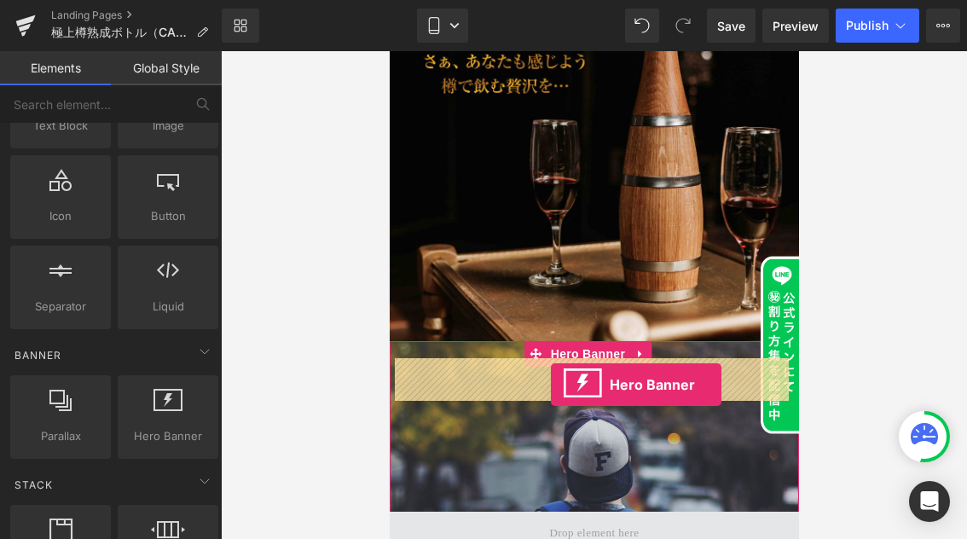
drag, startPoint x: 559, startPoint y: 475, endPoint x: 550, endPoint y: 384, distance: 90.8
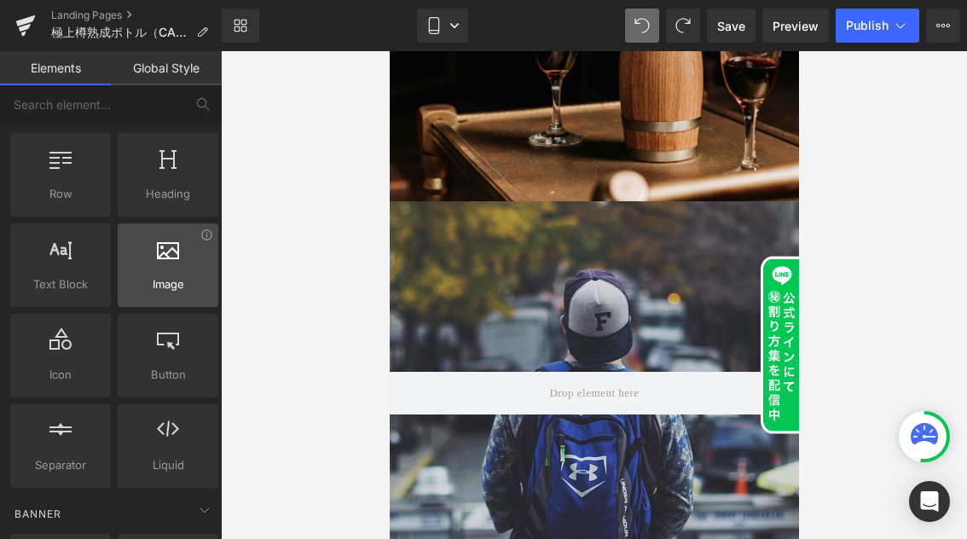
scroll to position [23, 0]
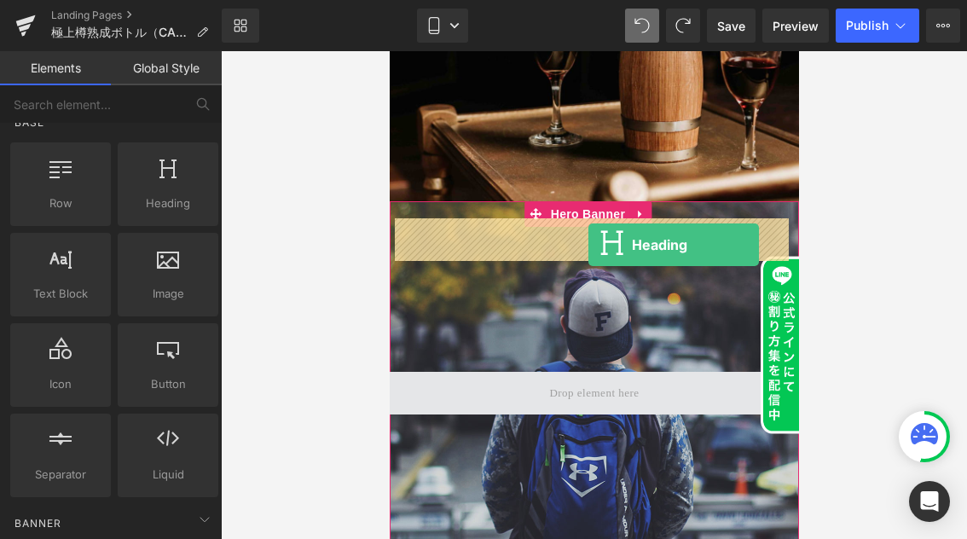
drag, startPoint x: 550, startPoint y: 259, endPoint x: 587, endPoint y: 245, distance: 40.2
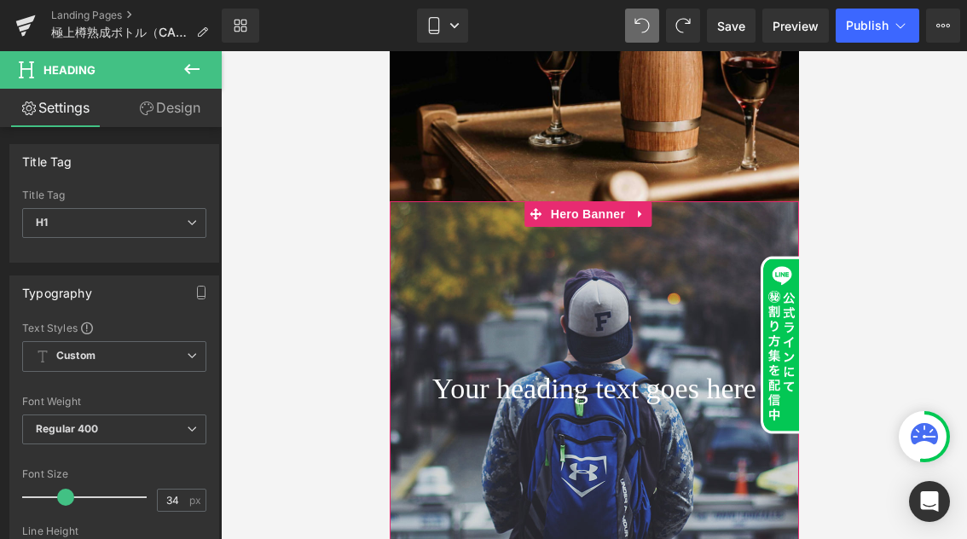
scroll to position [14224, 0]
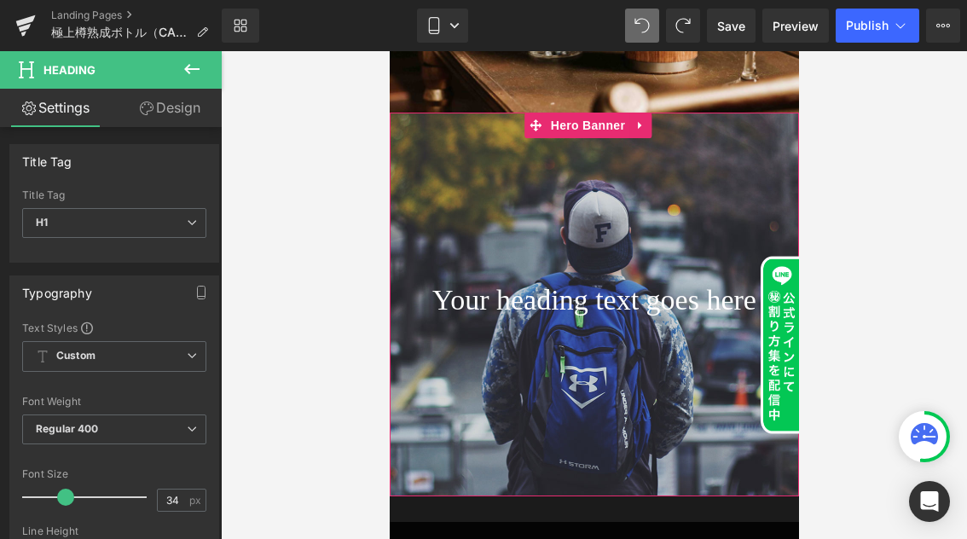
click at [651, 283] on h1 "Your heading text goes here" at bounding box center [593, 300] width 409 height 35
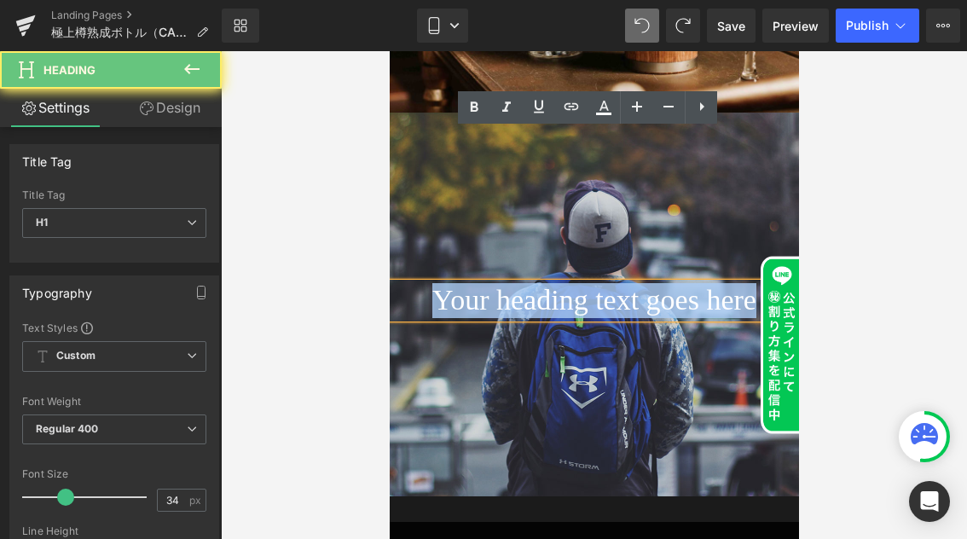
drag, startPoint x: 775, startPoint y: 157, endPoint x: 395, endPoint y: 154, distance: 379.3
click at [395, 283] on h1 "Your heading text goes here" at bounding box center [593, 300] width 409 height 35
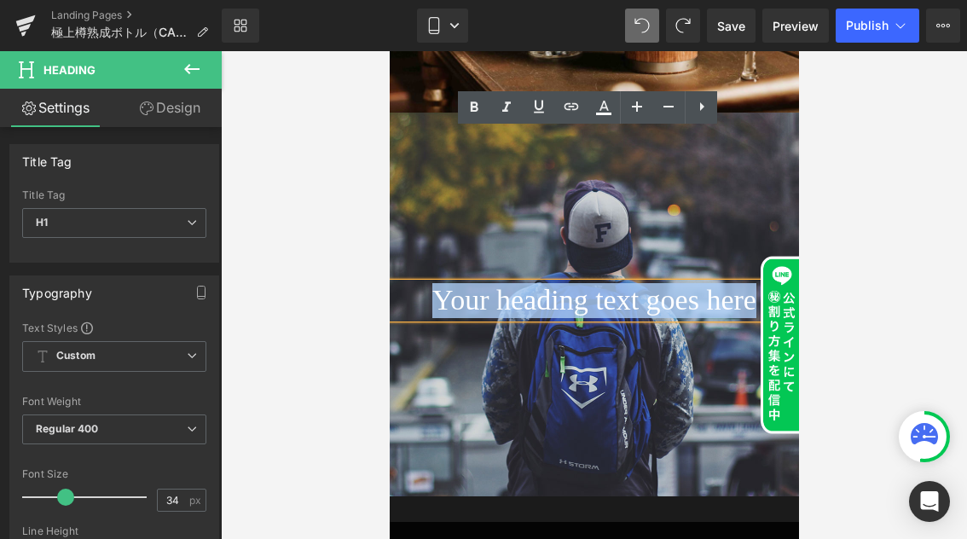
paste div
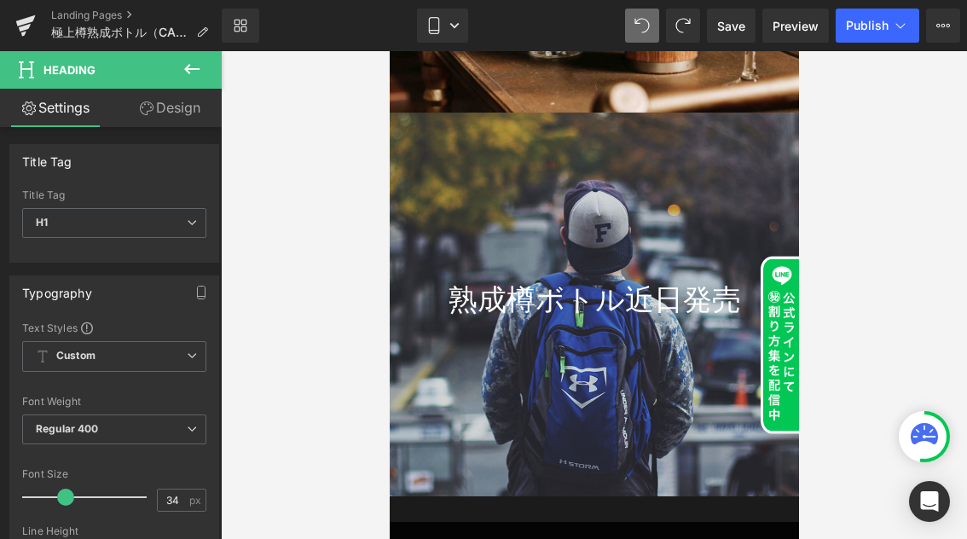
click at [191, 72] on icon at bounding box center [192, 69] width 20 height 20
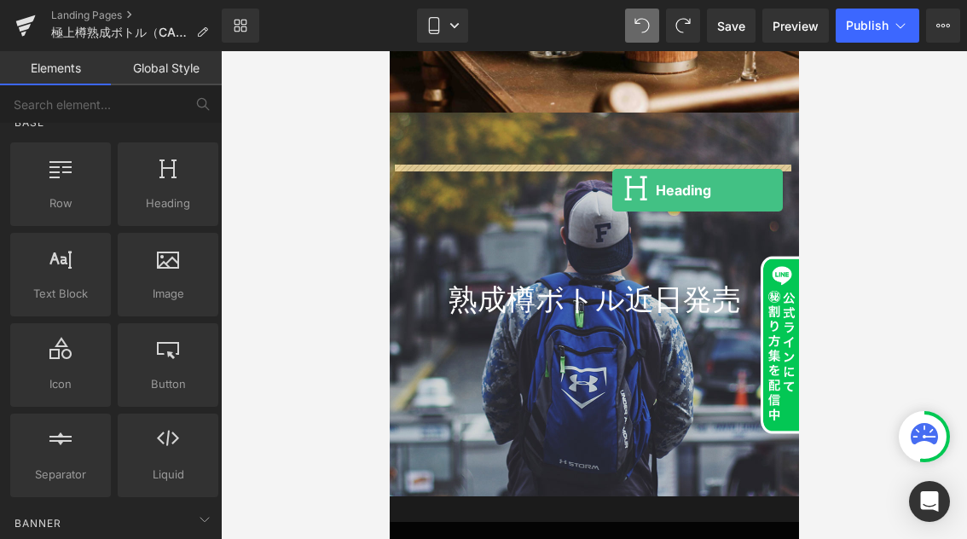
drag, startPoint x: 559, startPoint y: 242, endPoint x: 611, endPoint y: 190, distance: 73.5
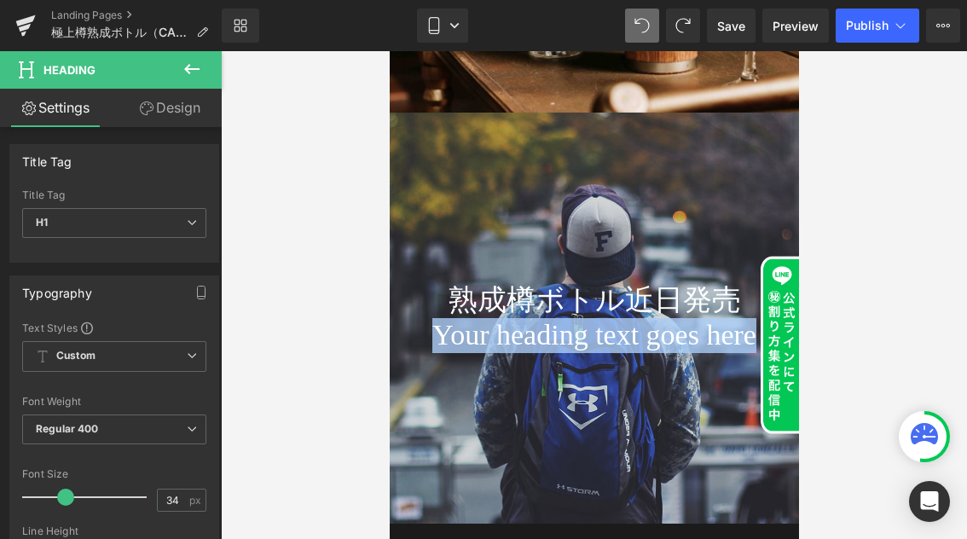
drag, startPoint x: 345, startPoint y: 182, endPoint x: 385, endPoint y: 182, distance: 40.1
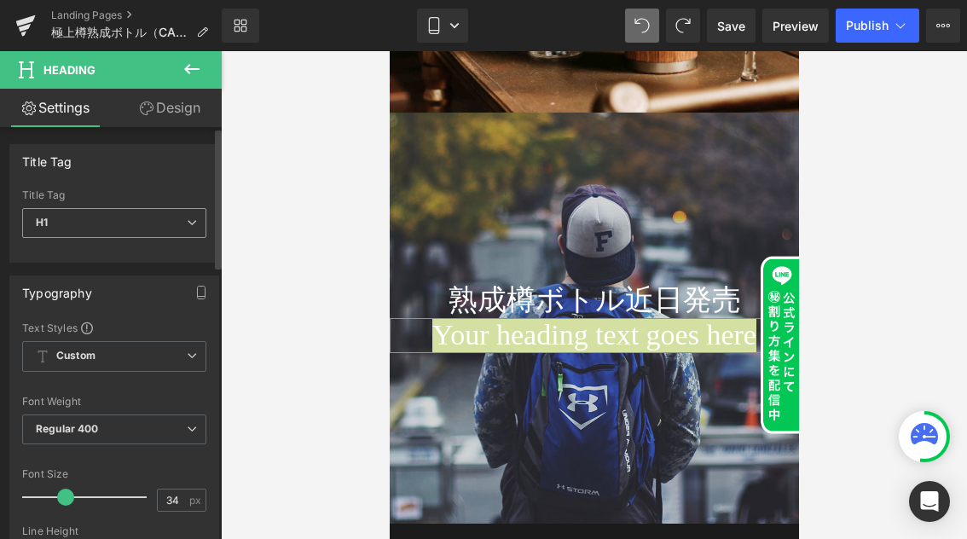
click at [187, 221] on icon at bounding box center [192, 222] width 10 height 10
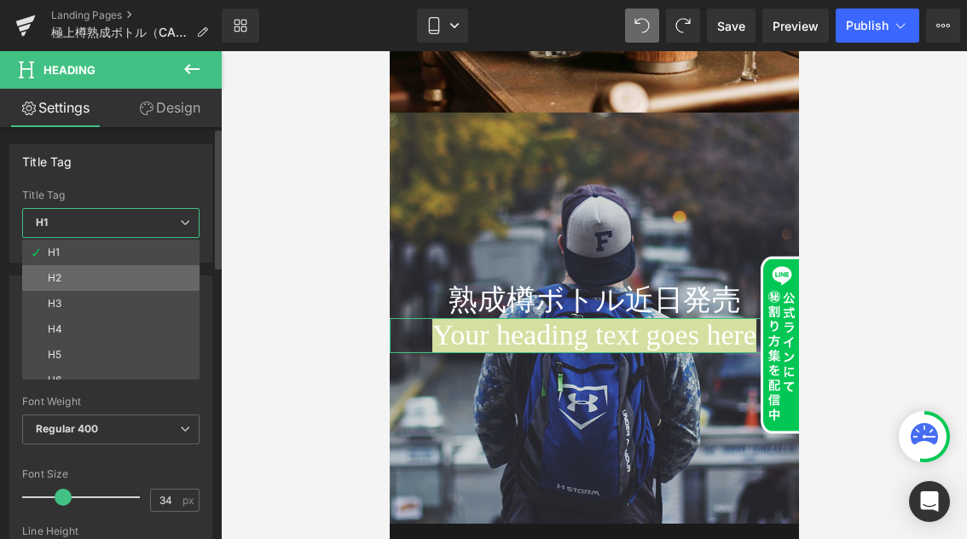
click at [173, 274] on li "H2" at bounding box center [114, 278] width 185 height 26
type input "30.6"
type input "100"
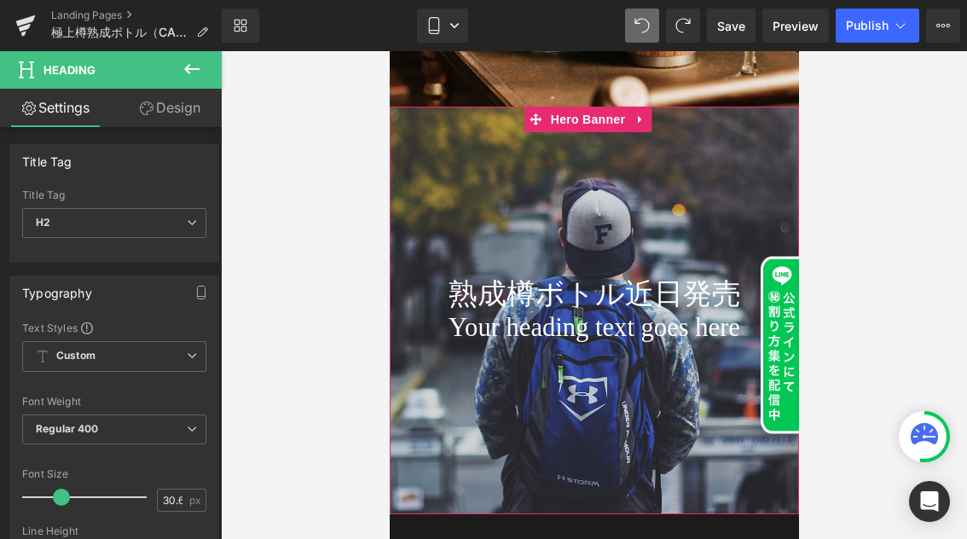
scroll to position [14238, 0]
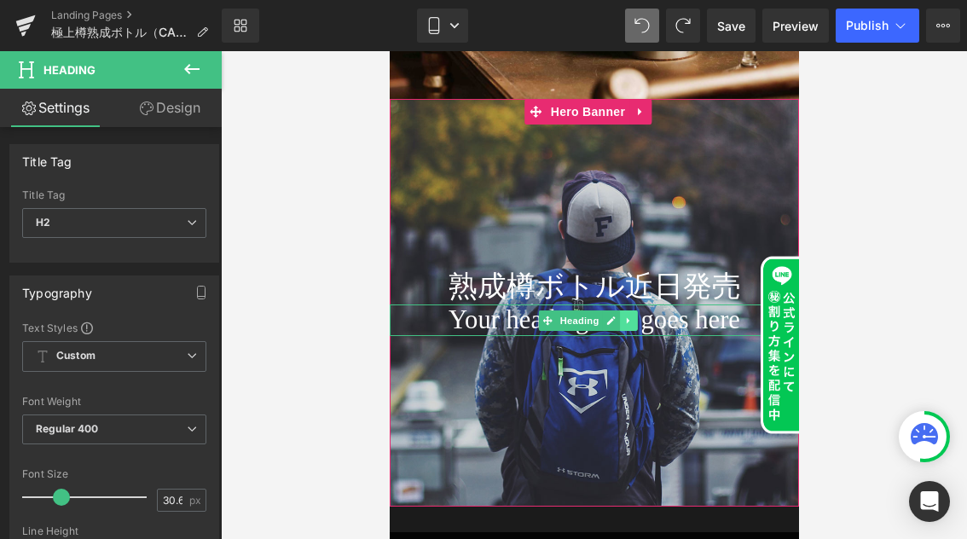
click at [625, 315] on icon at bounding box center [627, 320] width 9 height 10
click at [636, 315] on icon at bounding box center [636, 320] width 9 height 10
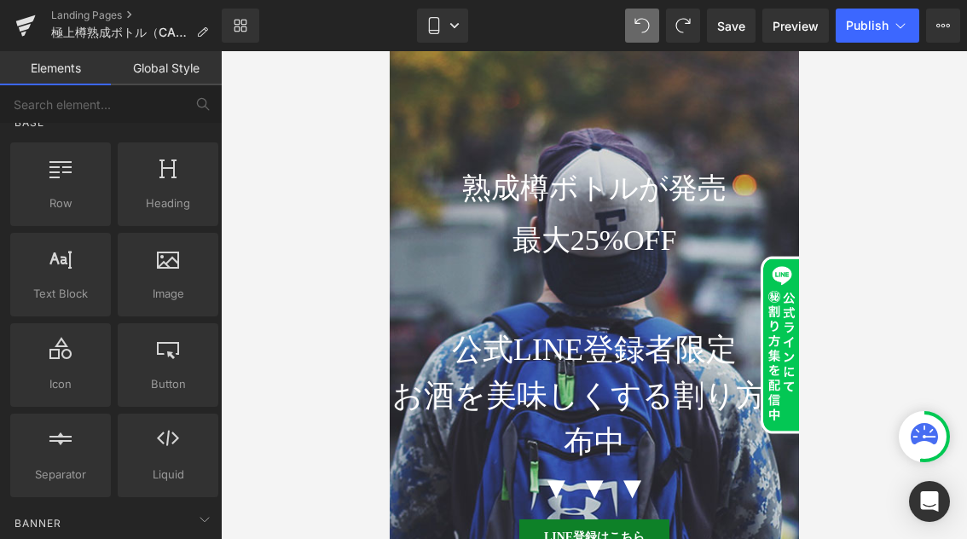
scroll to position [1030, 0]
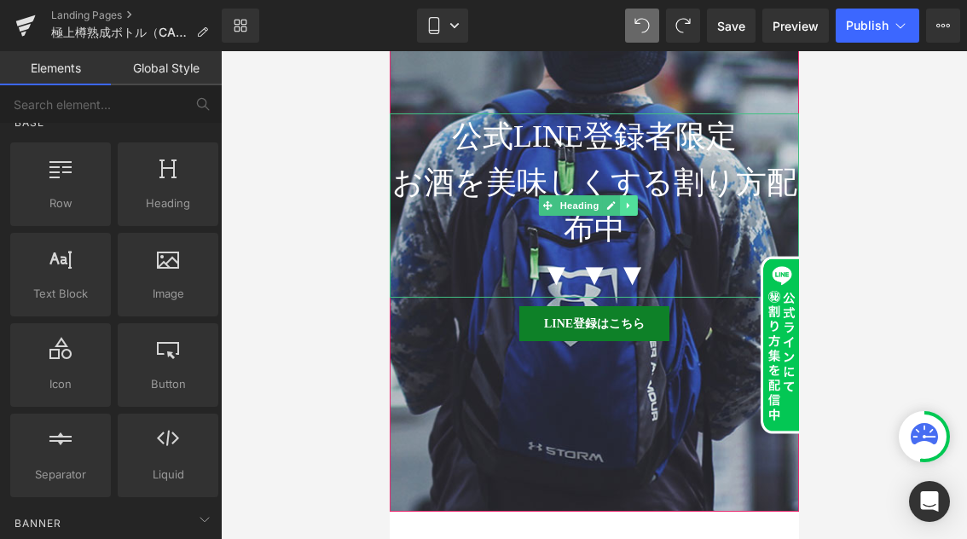
click at [624, 209] on icon at bounding box center [627, 205] width 9 height 10
click at [619, 206] on icon at bounding box center [618, 204] width 9 height 9
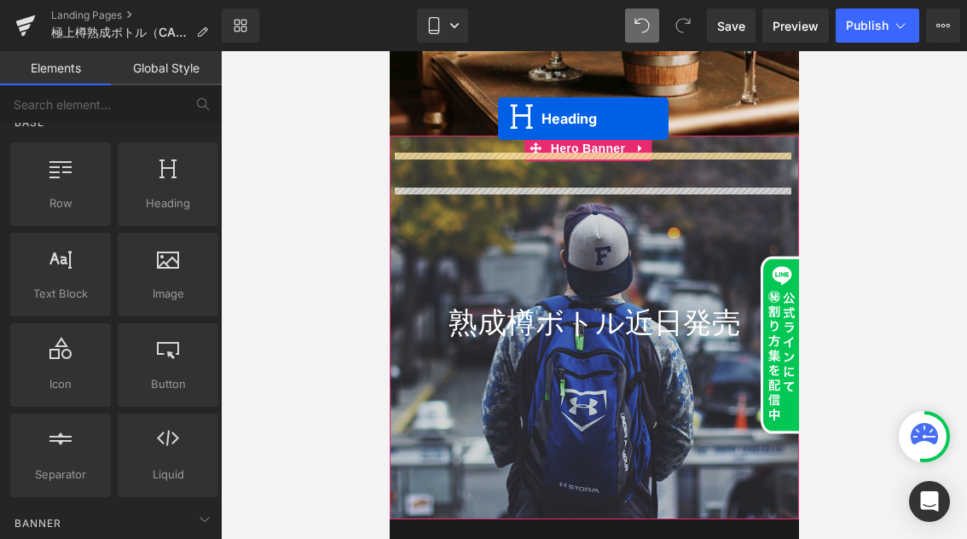
scroll to position [14244, 0]
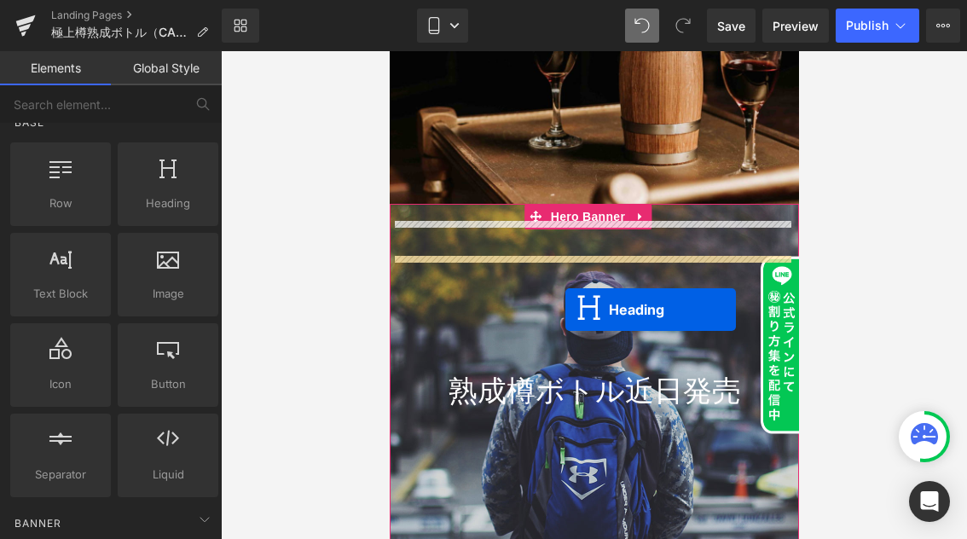
drag, startPoint x: 547, startPoint y: 214, endPoint x: 564, endPoint y: 309, distance: 97.0
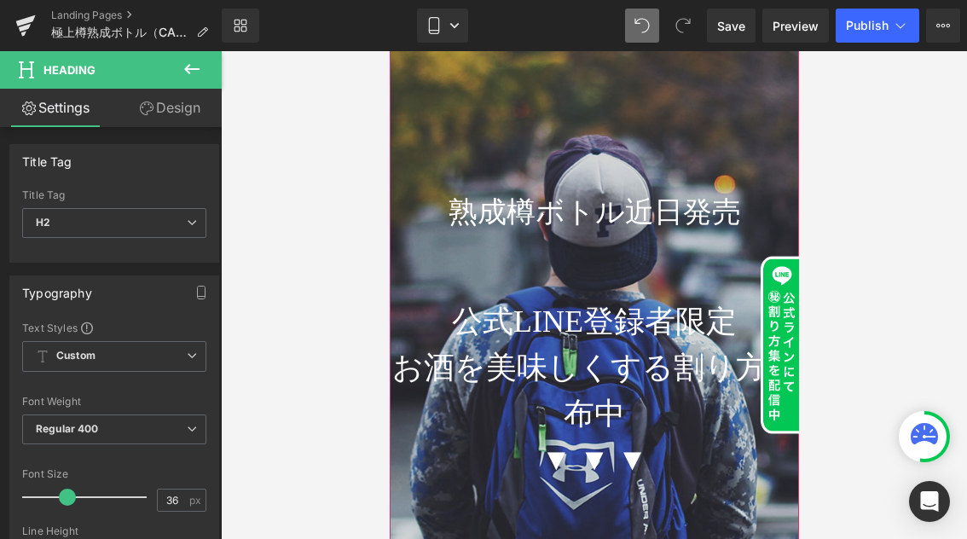
scroll to position [14354, 0]
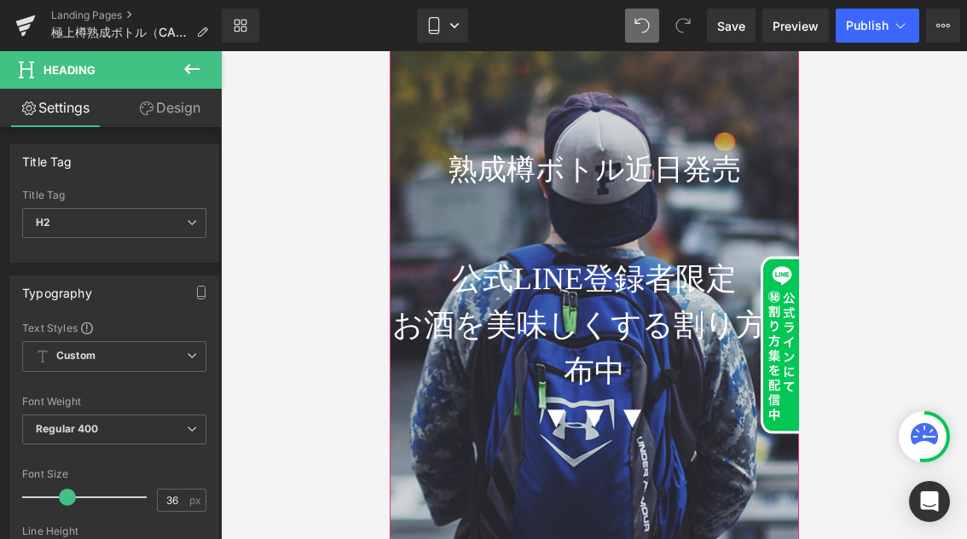
click at [629, 302] on h2 "お酒を美味しくする割り方配布中" at bounding box center [593, 348] width 409 height 92
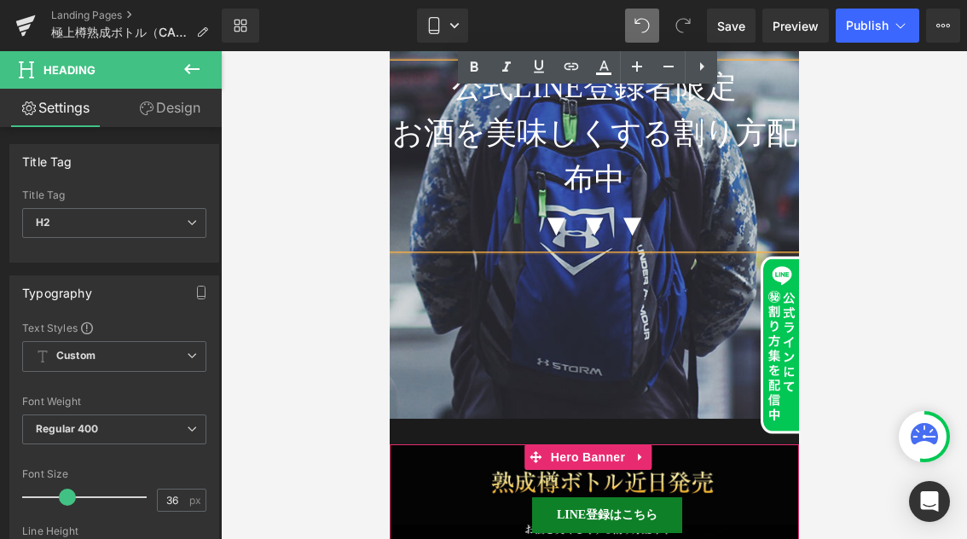
scroll to position [14545, 0]
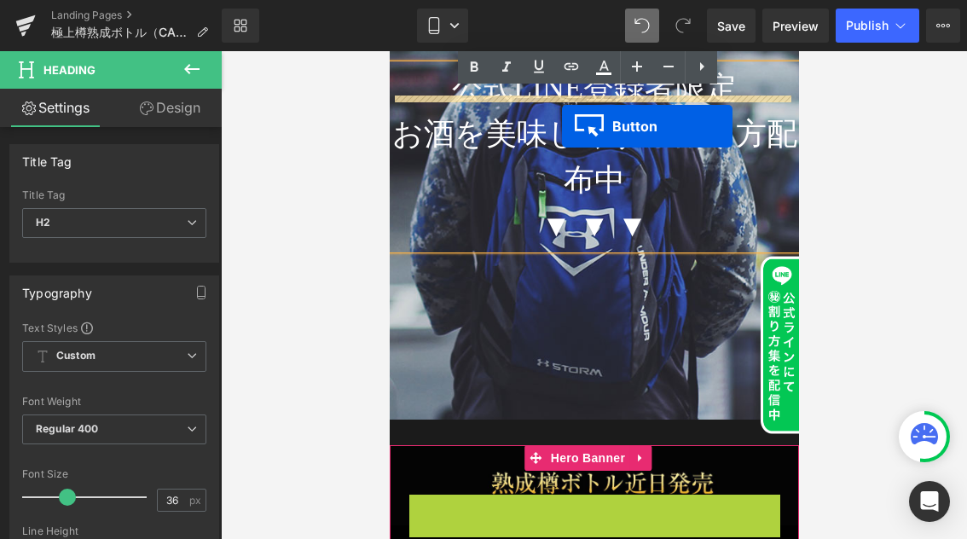
drag, startPoint x: 565, startPoint y: 355, endPoint x: 561, endPoint y: 126, distance: 229.3
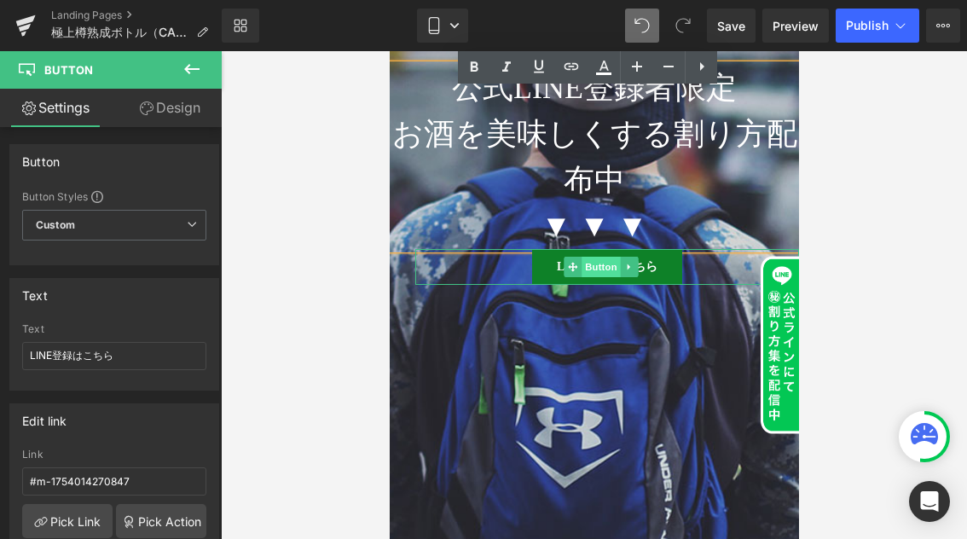
click at [592, 257] on span "Button" at bounding box center [599, 267] width 39 height 20
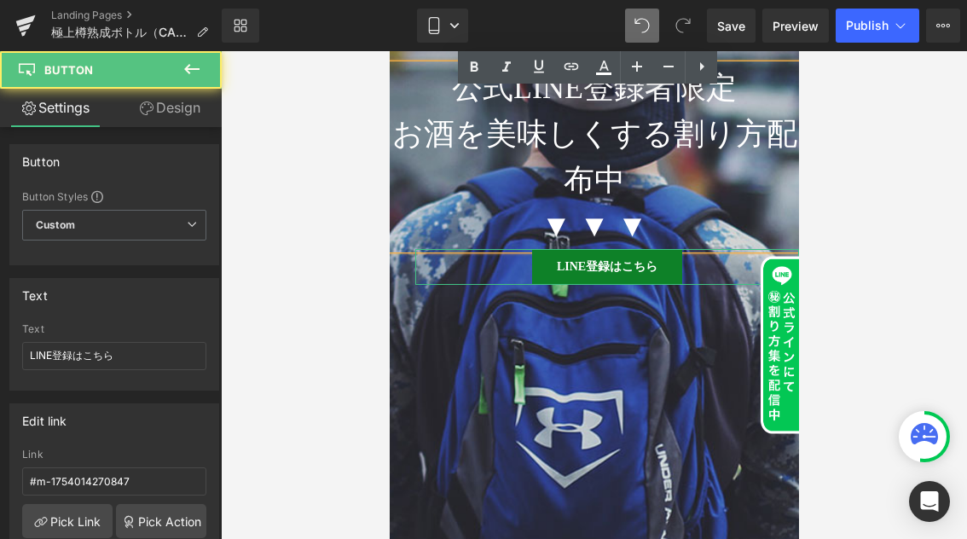
click at [188, 107] on link "Design" at bounding box center [169, 108] width 111 height 38
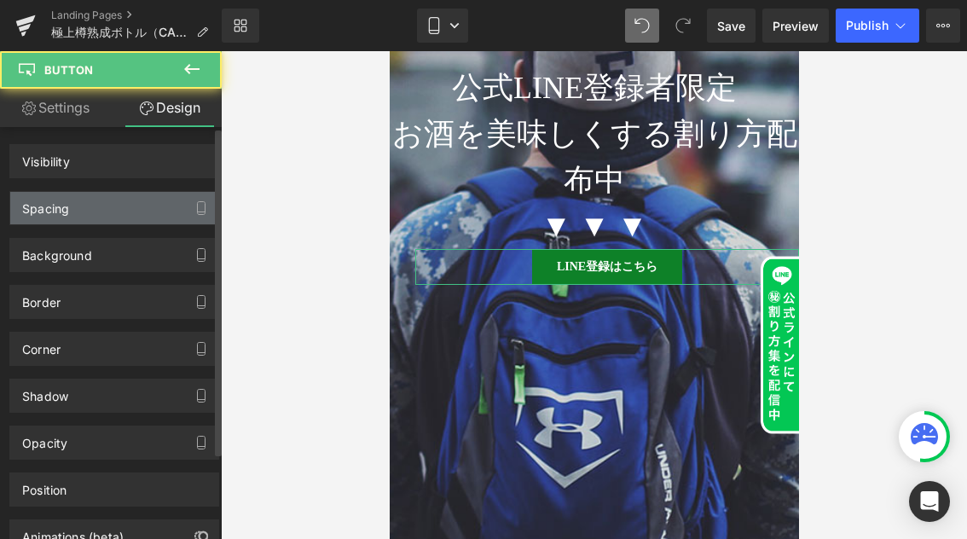
click at [118, 205] on div "Spacing" at bounding box center [114, 208] width 208 height 32
click at [147, 214] on div "Spacing" at bounding box center [114, 208] width 208 height 32
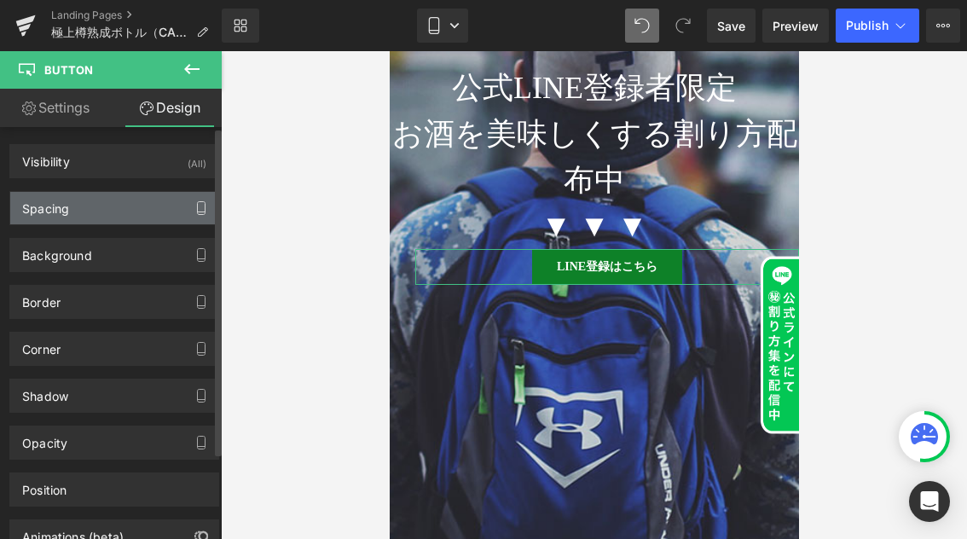
click at [188, 205] on button "button" at bounding box center [201, 208] width 27 height 32
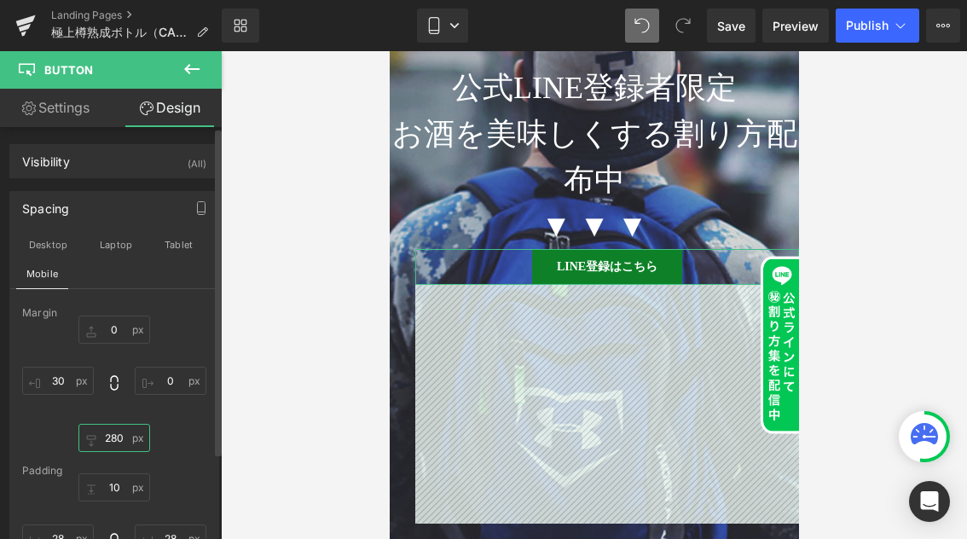
click at [118, 439] on input "280" at bounding box center [114, 438] width 72 height 28
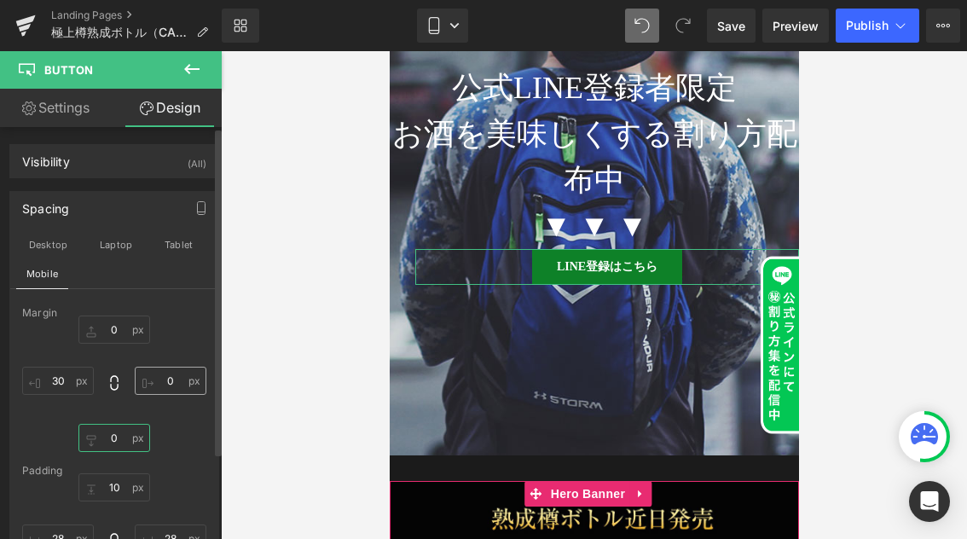
type input "0"
click at [167, 384] on input "0" at bounding box center [171, 380] width 72 height 28
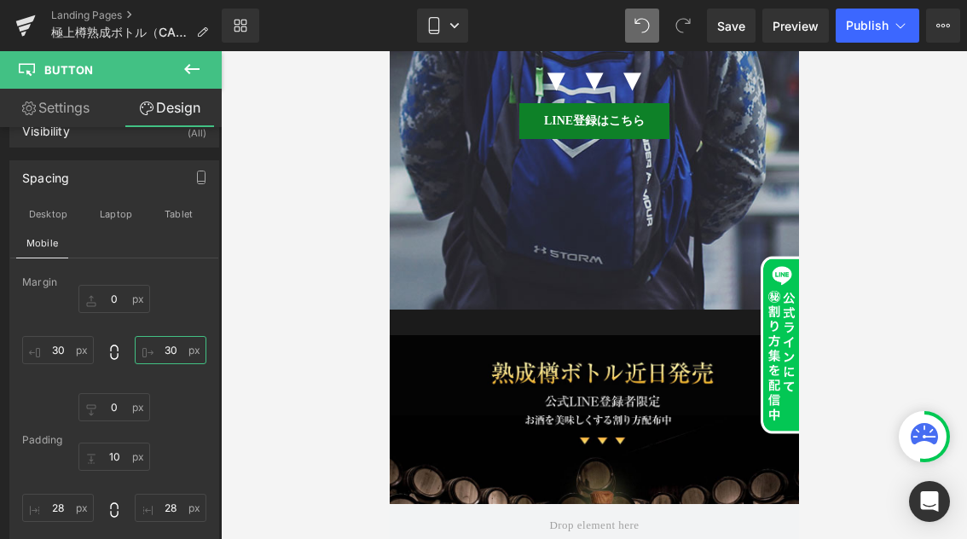
scroll to position [14631, 0]
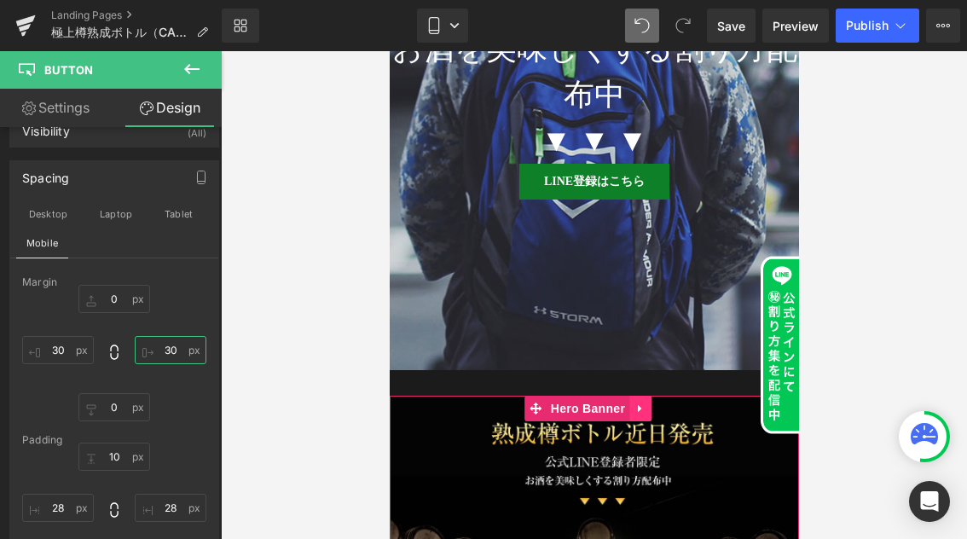
type input "30"
click at [639, 402] on icon at bounding box center [639, 408] width 12 height 13
click at [647, 402] on icon at bounding box center [650, 408] width 12 height 12
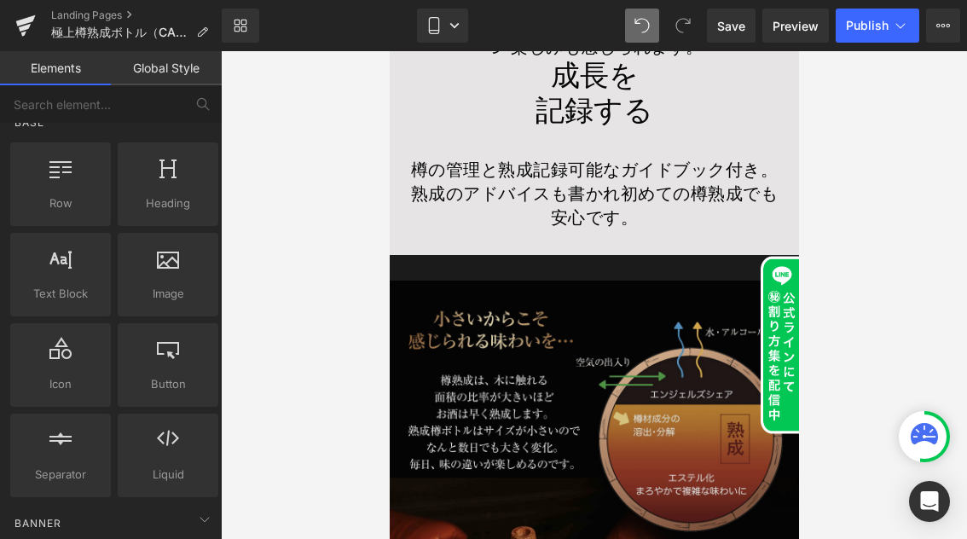
scroll to position [16015, 0]
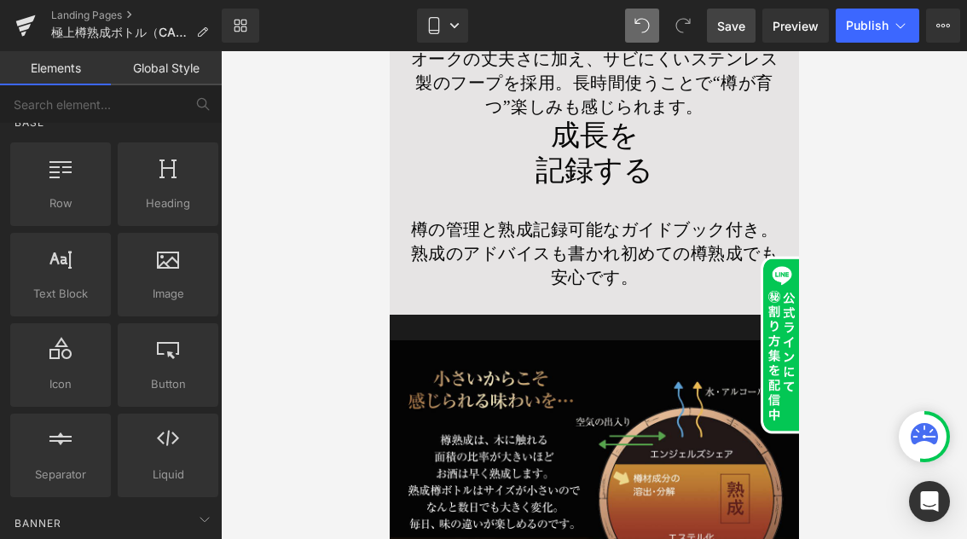
click at [744, 33] on span "Save" at bounding box center [731, 26] width 28 height 18
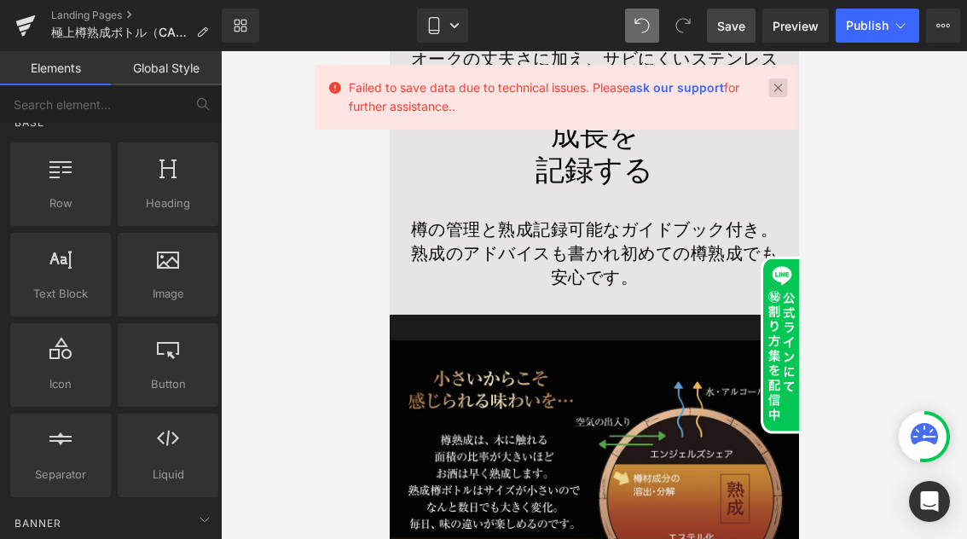
click at [773, 89] on link at bounding box center [778, 87] width 19 height 19
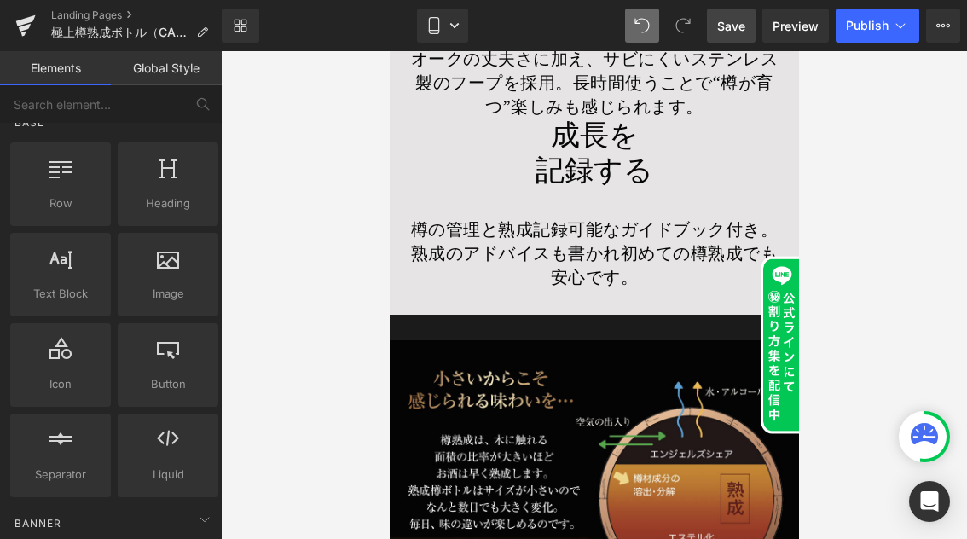
click at [732, 30] on span "Save" at bounding box center [731, 26] width 28 height 18
click at [796, 27] on span "Preview" at bounding box center [795, 26] width 46 height 18
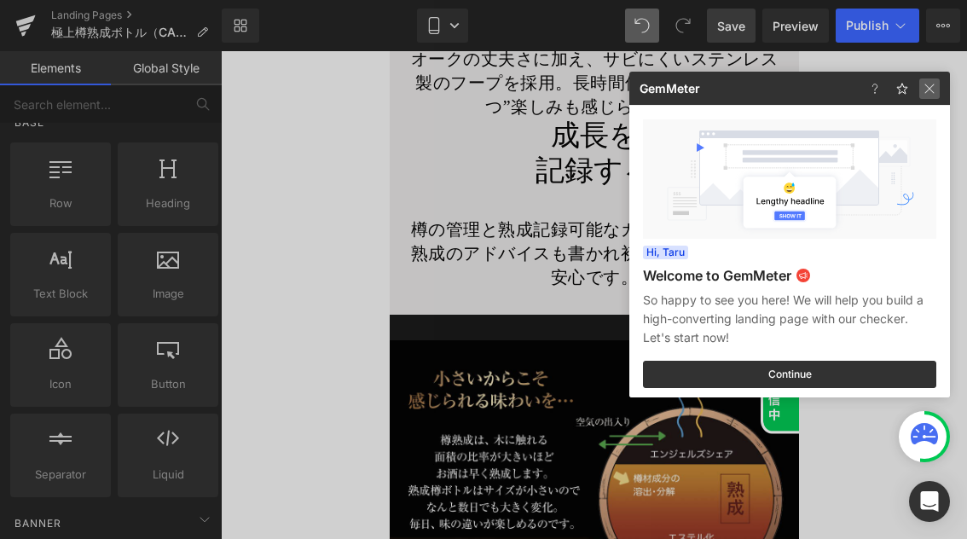
click at [930, 83] on img at bounding box center [929, 88] width 20 height 20
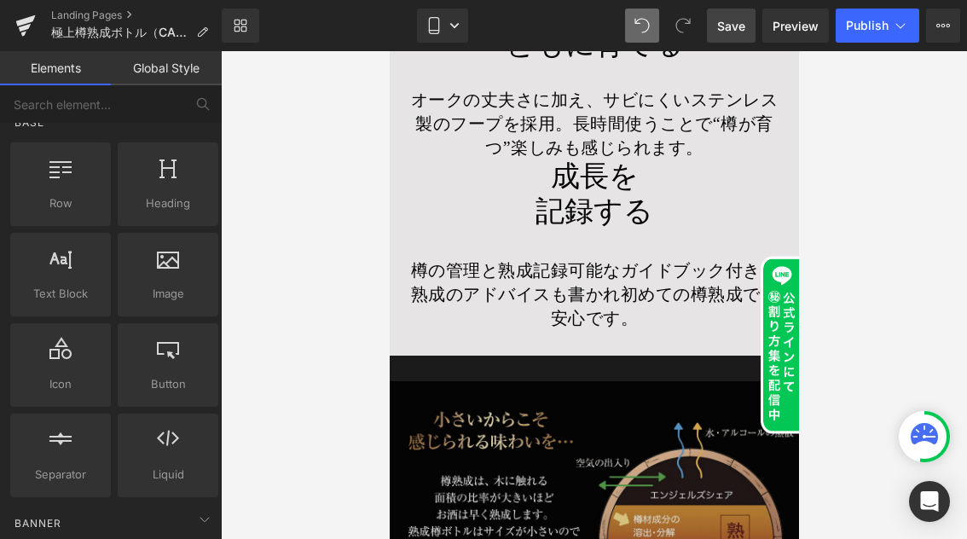
scroll to position [15967, 0]
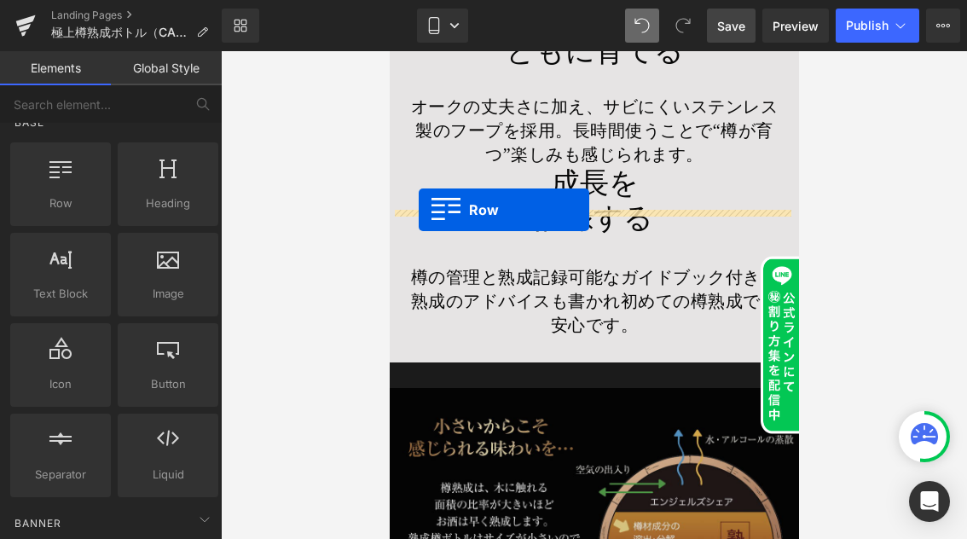
drag, startPoint x: 458, startPoint y: 252, endPoint x: 418, endPoint y: 210, distance: 58.5
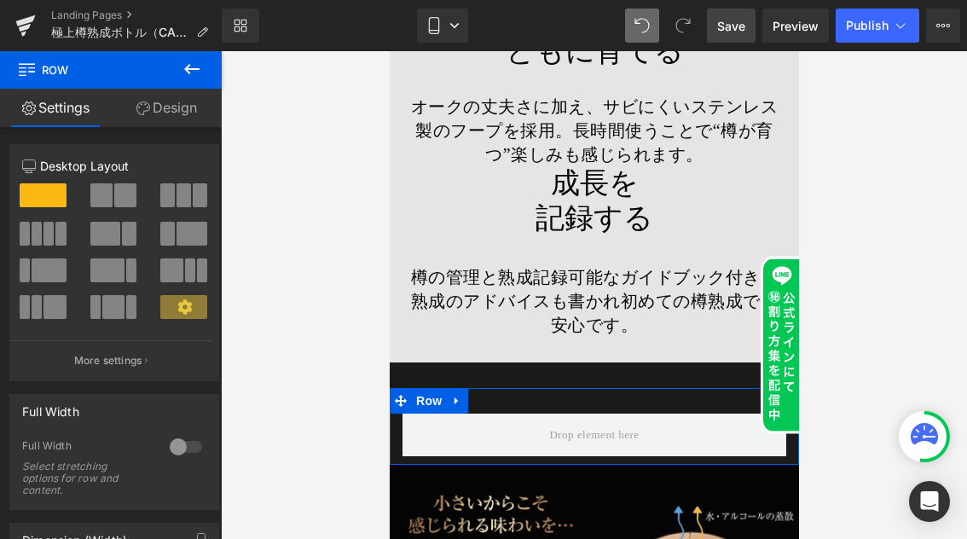
click at [189, 109] on link "Design" at bounding box center [166, 108] width 111 height 38
click at [70, 109] on link "Settings" at bounding box center [55, 108] width 111 height 38
click at [187, 67] on icon at bounding box center [191, 69] width 15 height 10
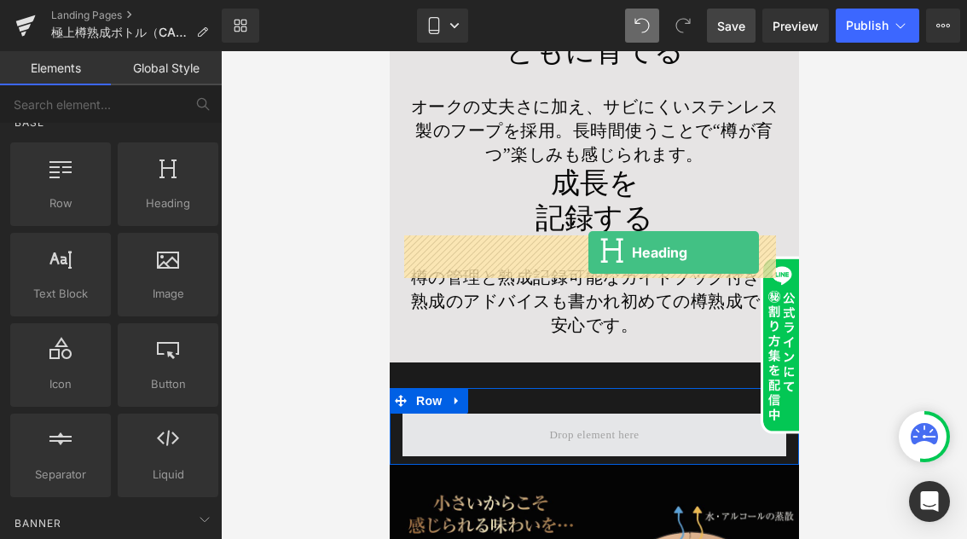
drag, startPoint x: 573, startPoint y: 246, endPoint x: 587, endPoint y: 252, distance: 15.7
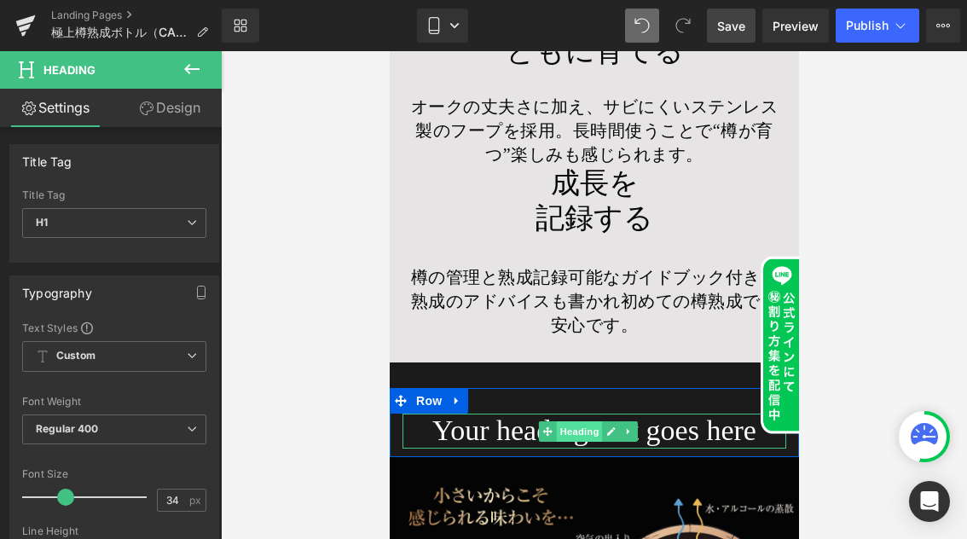
click at [580, 421] on span "Heading" at bounding box center [578, 431] width 46 height 20
click at [685, 413] on h1 "Your heading text goes here" at bounding box center [593, 430] width 384 height 35
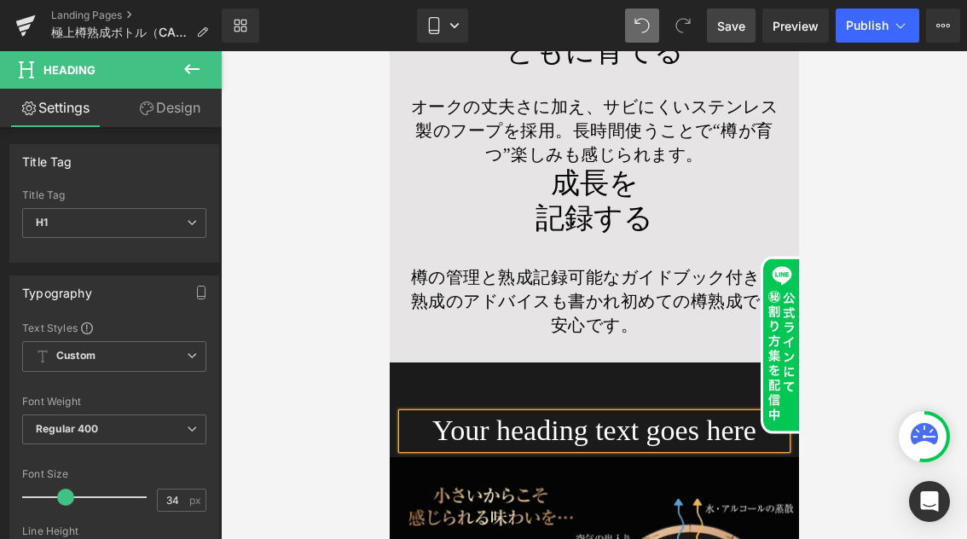
click at [685, 413] on h1 "Your heading text goes here" at bounding box center [593, 430] width 384 height 35
paste div
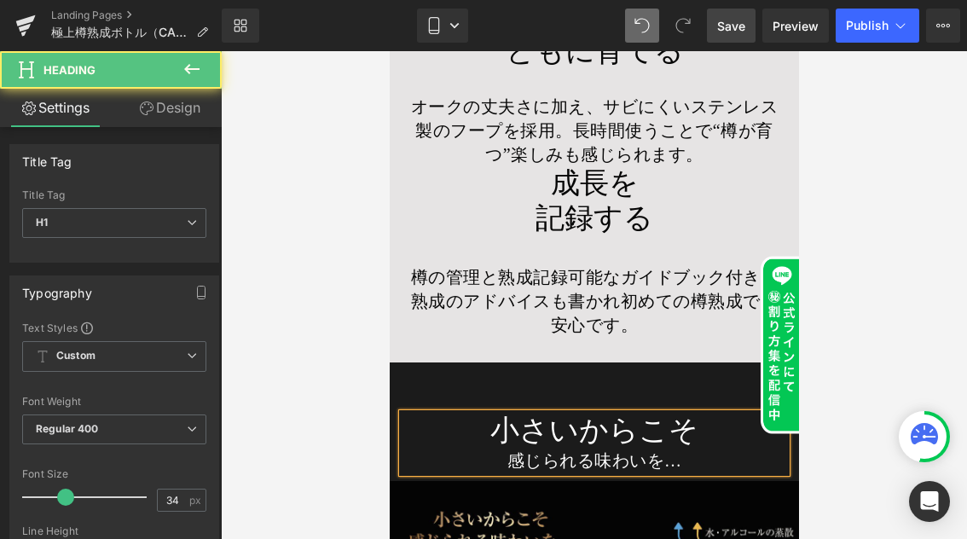
click at [500, 448] on div "感じられる味わいを…" at bounding box center [593, 460] width 384 height 24
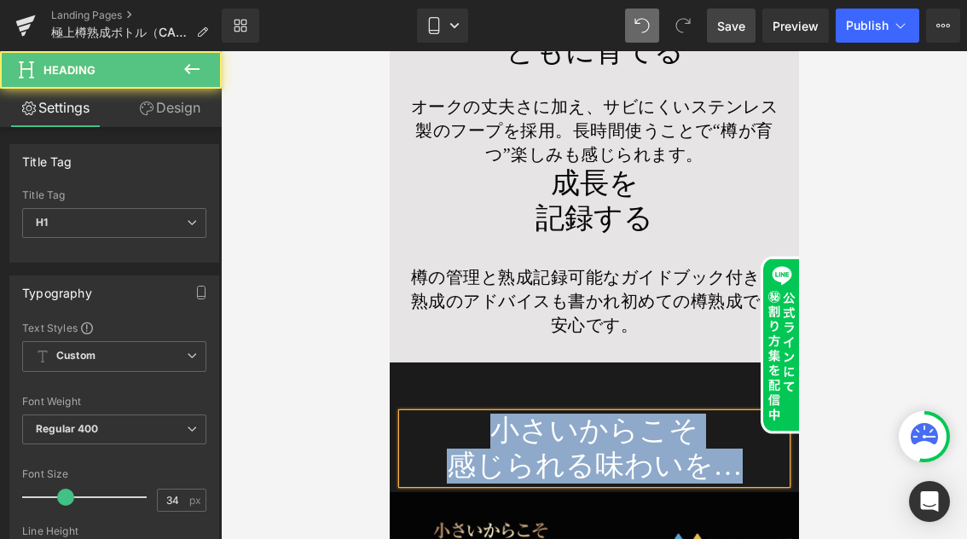
drag, startPoint x: 743, startPoint y: 290, endPoint x: 457, endPoint y: 252, distance: 288.8
click at [457, 413] on div "小さいからこそ 感じられる味わいを…" at bounding box center [593, 448] width 384 height 70
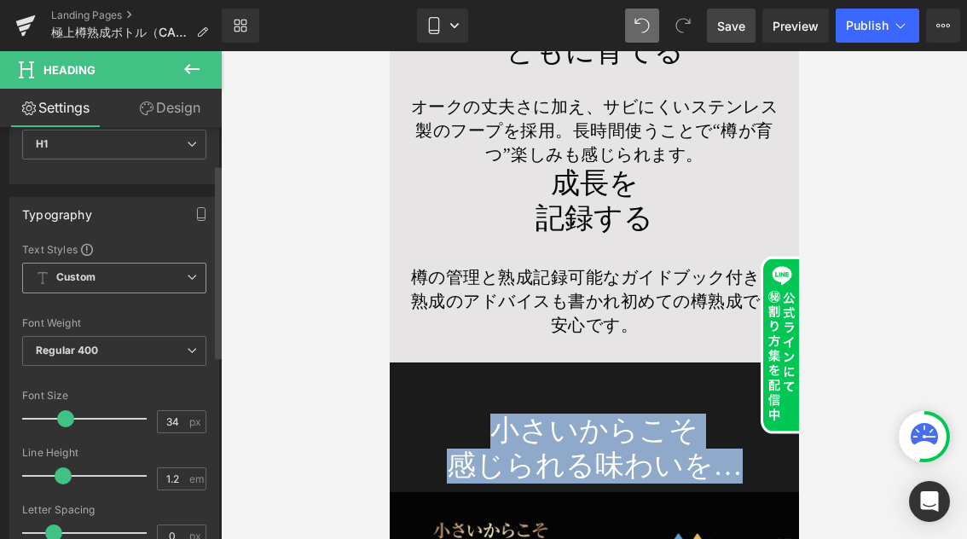
scroll to position [130, 0]
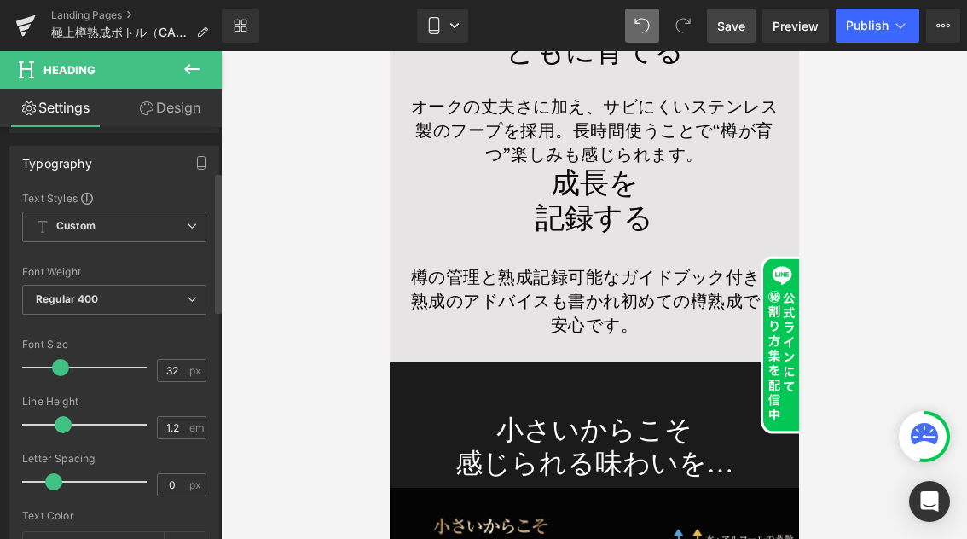
type input "30"
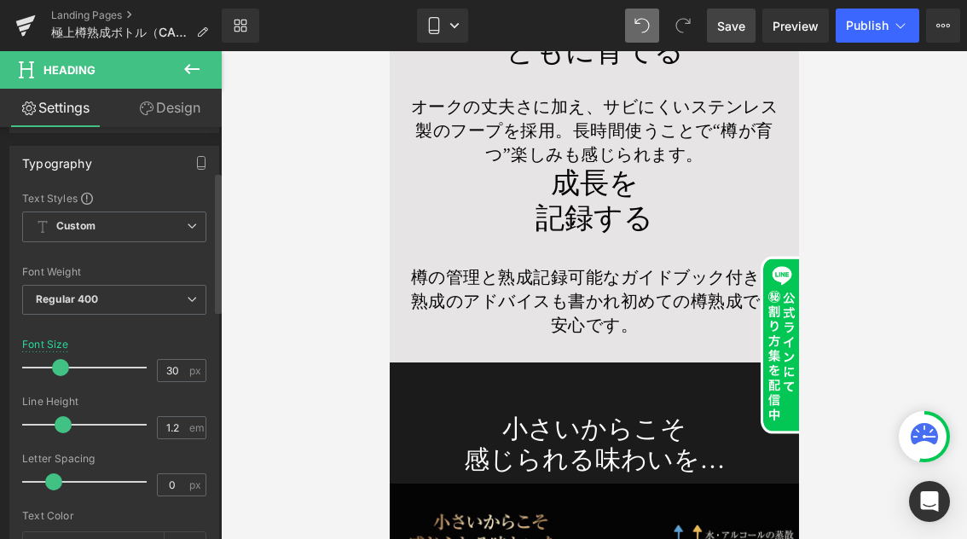
click at [56, 367] on span at bounding box center [60, 367] width 17 height 17
click at [199, 63] on icon at bounding box center [192, 69] width 20 height 20
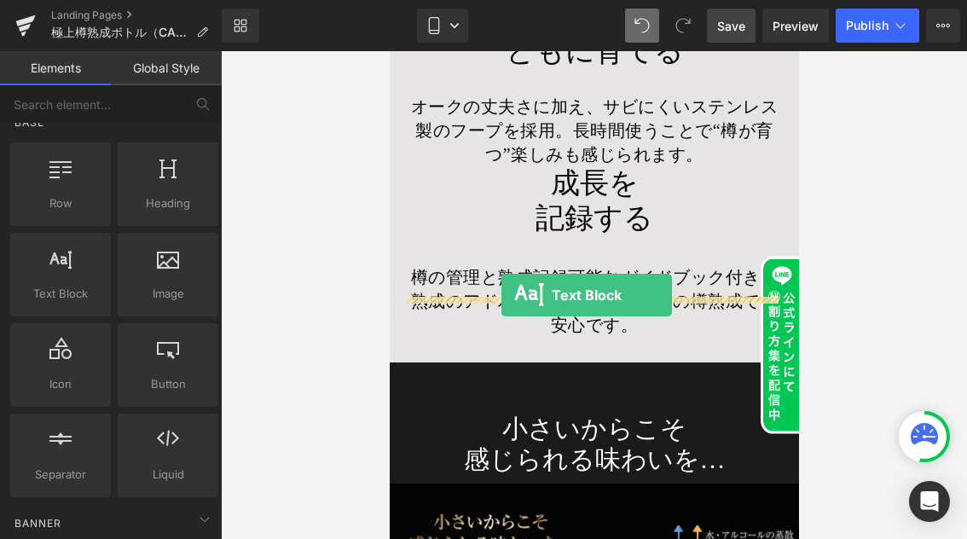
drag, startPoint x: 687, startPoint y: 401, endPoint x: 500, endPoint y: 295, distance: 214.9
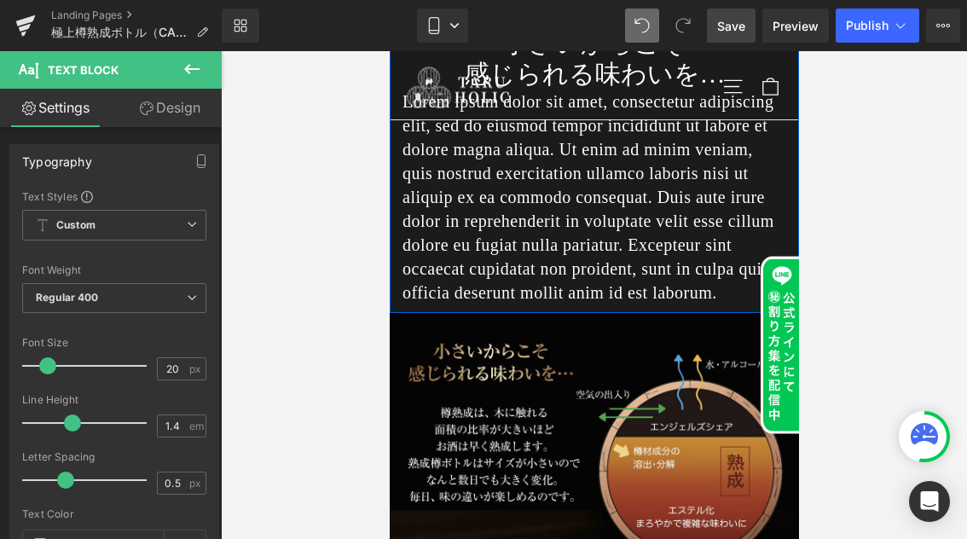
scroll to position [16021, 0]
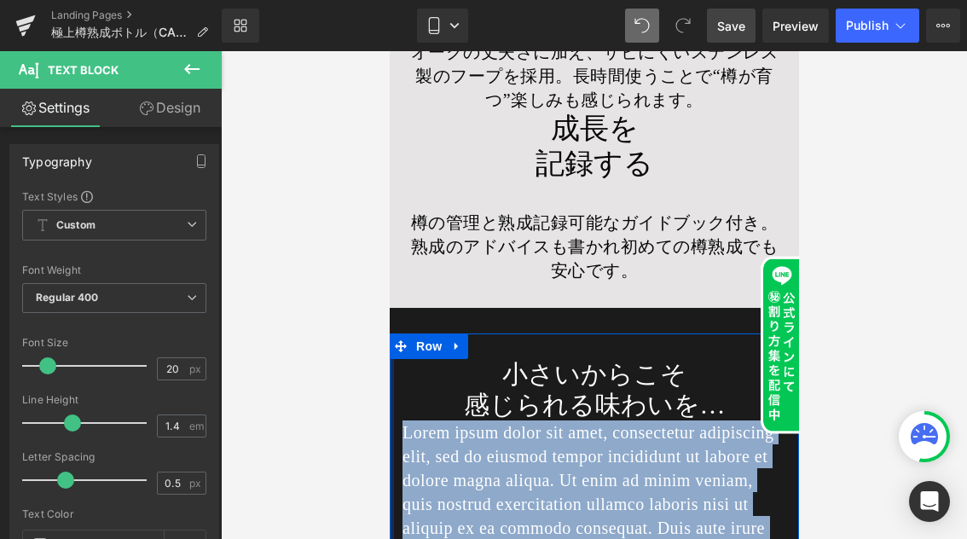
drag, startPoint x: 484, startPoint y: 496, endPoint x: 389, endPoint y: 254, distance: 260.2
click at [389, 333] on div "小さいからこそ 感じられる味わいを… Heading Lorem ipsum dolor sit amet, consectetur adipiscing e…" at bounding box center [593, 488] width 409 height 310
paste div
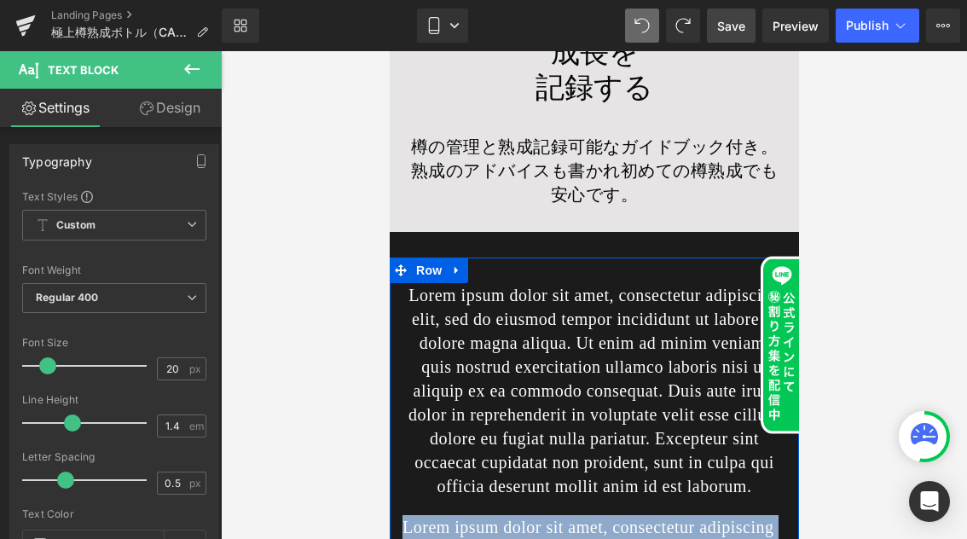
scroll to position [16102, 0]
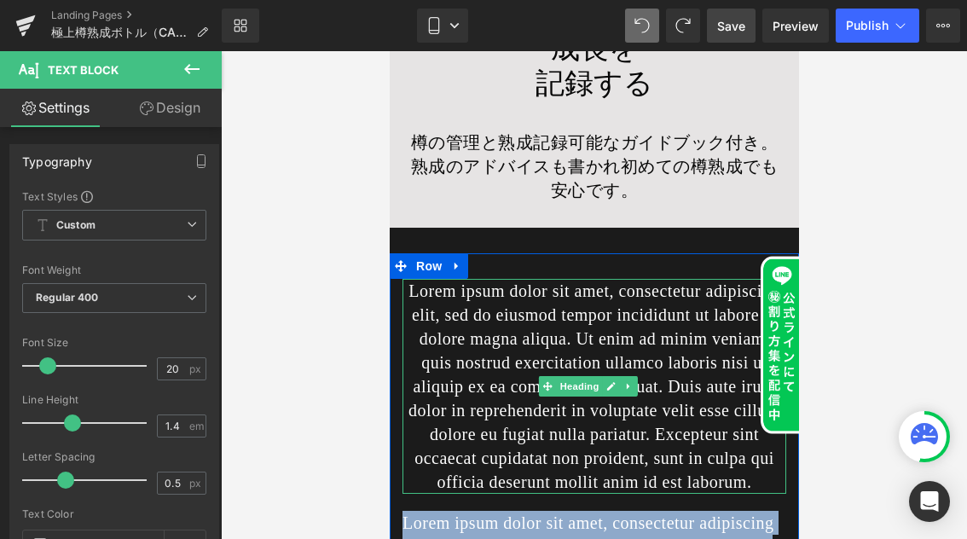
click at [647, 355] on p "Lorem ipsum dolor sit amet, consectetur adipiscing elit, sed do eiusmod tempor …" at bounding box center [593, 386] width 384 height 215
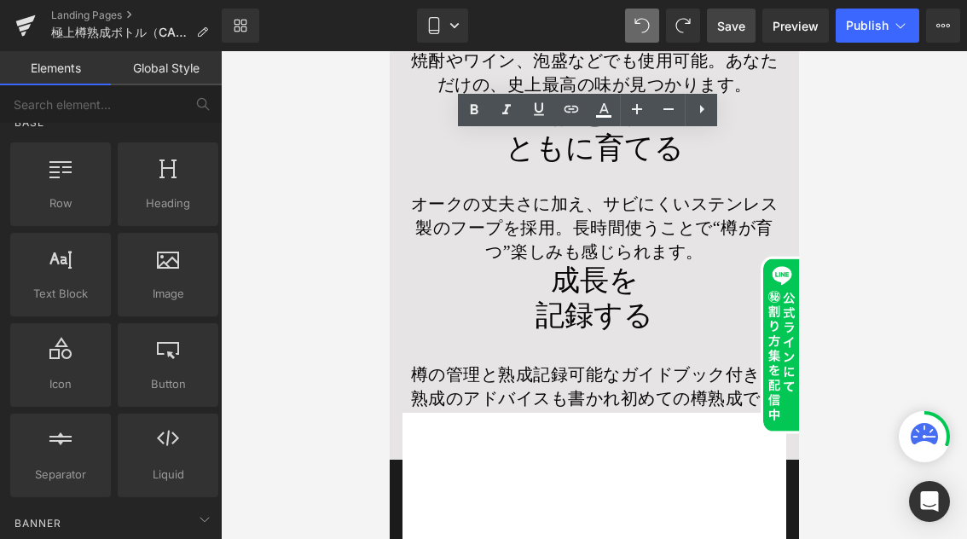
scroll to position [15939, 0]
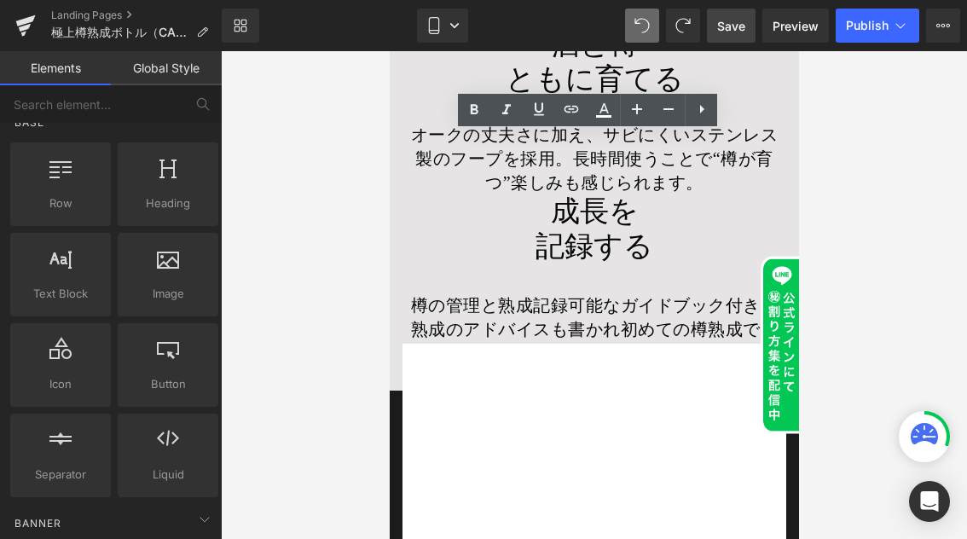
click at [755, 293] on p "樽の管理と熟成記録可能なガイドブック付き。熟成のアドバイスも書かれ 初めての樽熟成でも安心です。" at bounding box center [593, 329] width 384 height 72
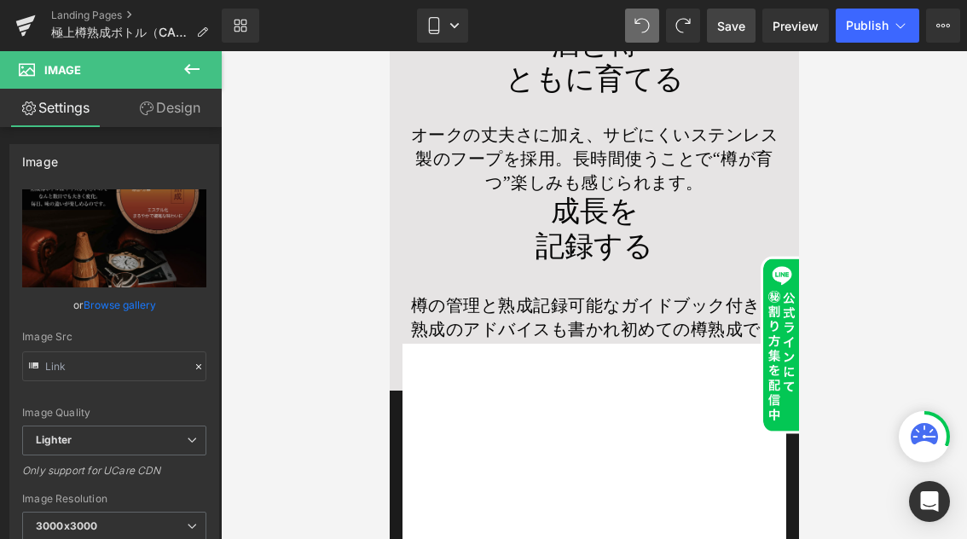
type input "[URL][DOMAIN_NAME]"
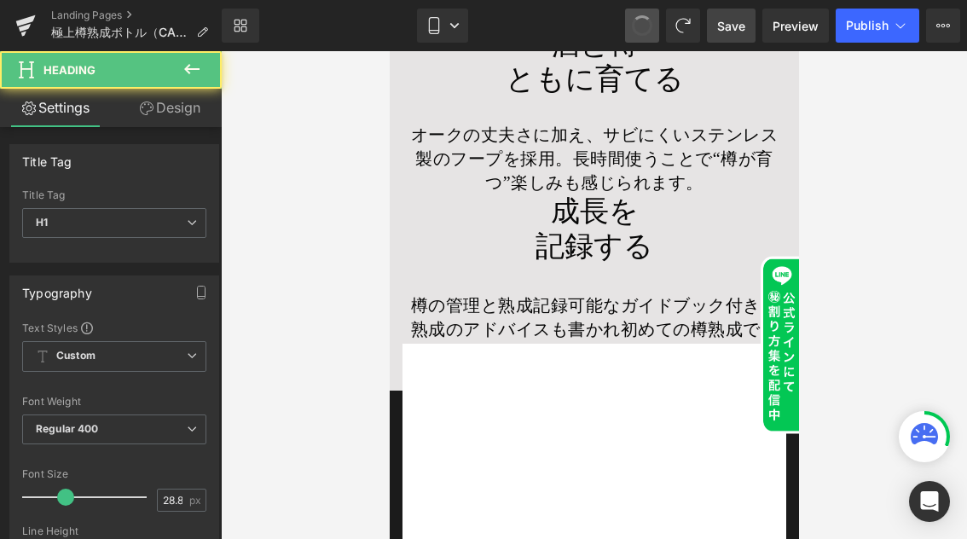
type input "34"
type input "1.2"
type input "100"
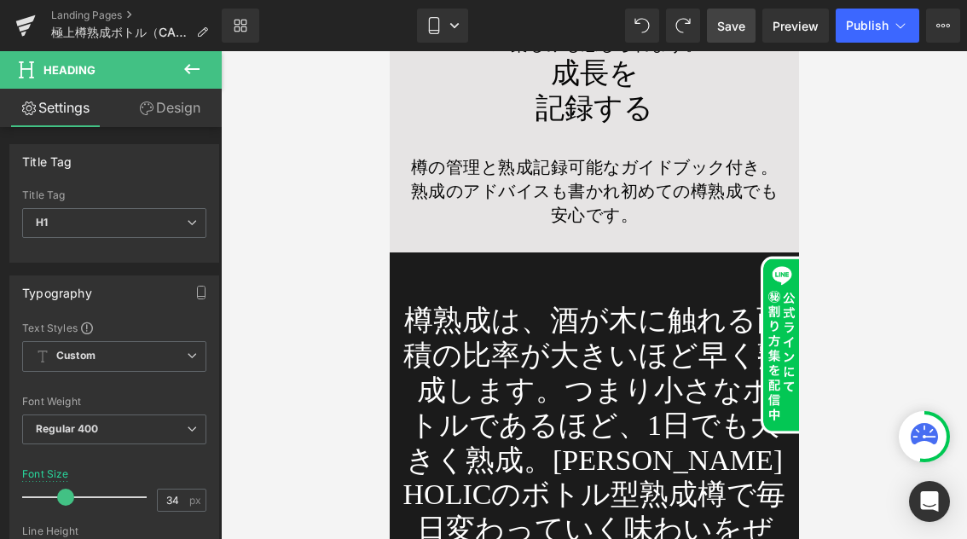
scroll to position [16079, 0]
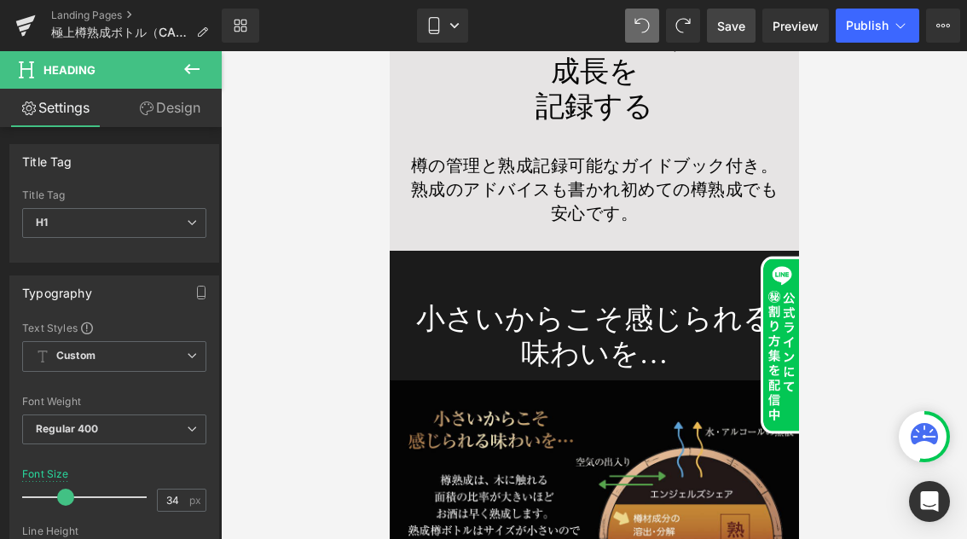
click at [196, 73] on icon at bounding box center [192, 69] width 20 height 20
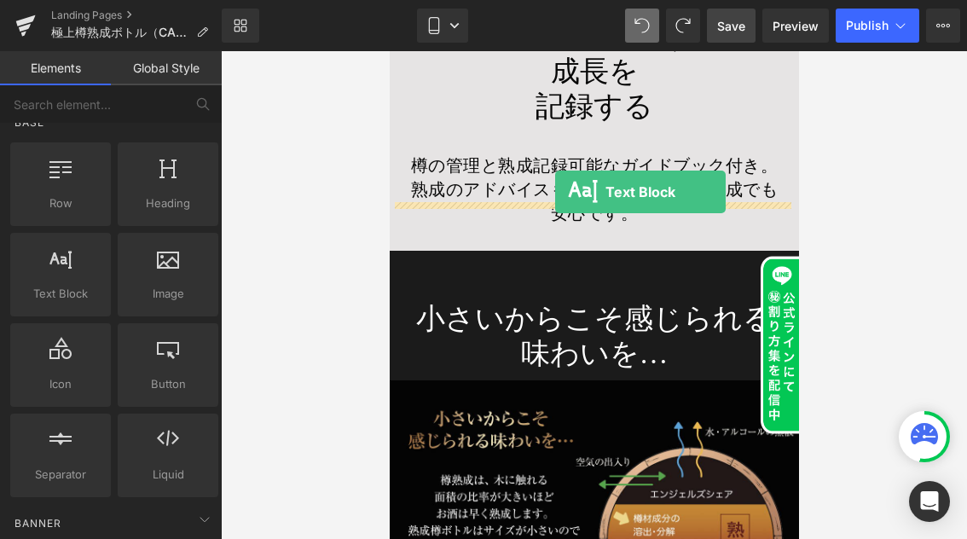
drag, startPoint x: 545, startPoint y: 209, endPoint x: 554, endPoint y: 192, distance: 19.5
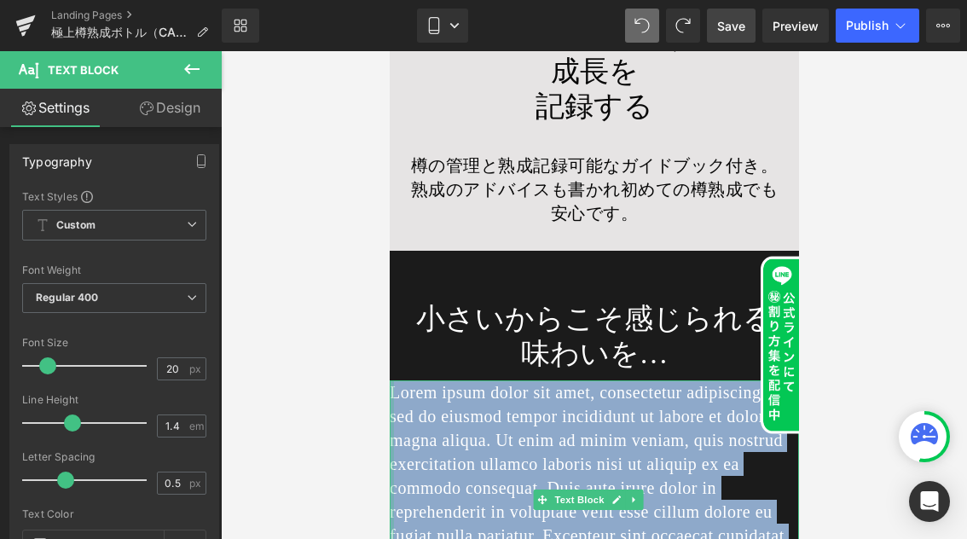
drag, startPoint x: 409, startPoint y: 236, endPoint x: 390, endPoint y: 212, distance: 30.9
click at [390, 380] on div "Lorem ipsum dolor sit amet, consectetur adipiscing elit, sed do eiusmod tempor …" at bounding box center [593, 487] width 409 height 215
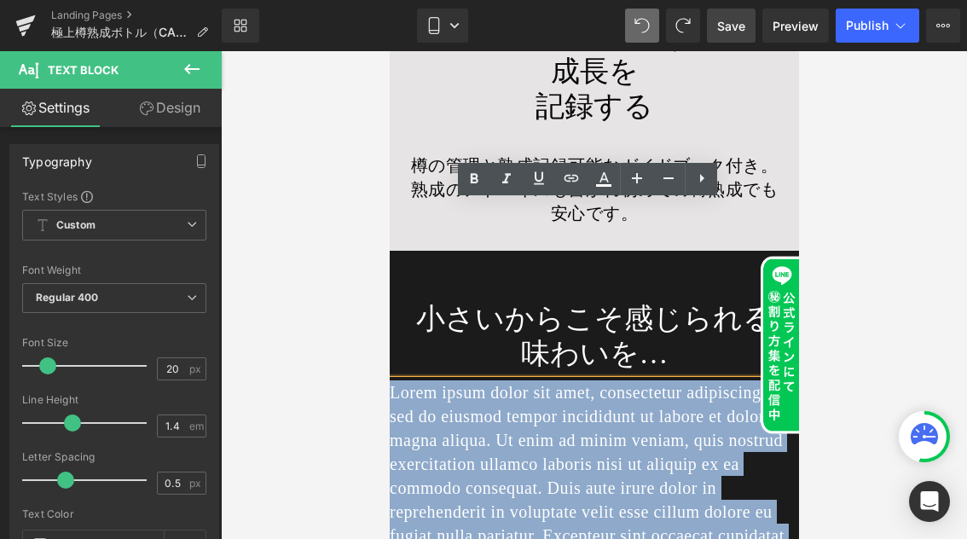
paste div
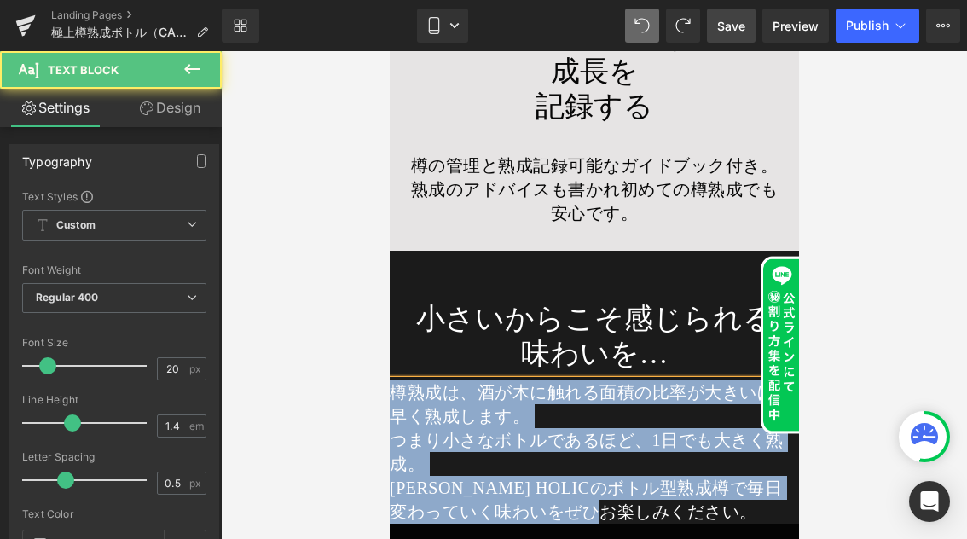
drag, startPoint x: 688, startPoint y: 333, endPoint x: 394, endPoint y: 207, distance: 320.0
click at [394, 380] on div "樽熟成は、酒が木に触れる面積の比率が大きいほど早く熟成します。 つまり小さなボトルであるほど、1日でも大きく熟成。 [PERSON_NAME] HOLICのボ…" at bounding box center [593, 451] width 409 height 143
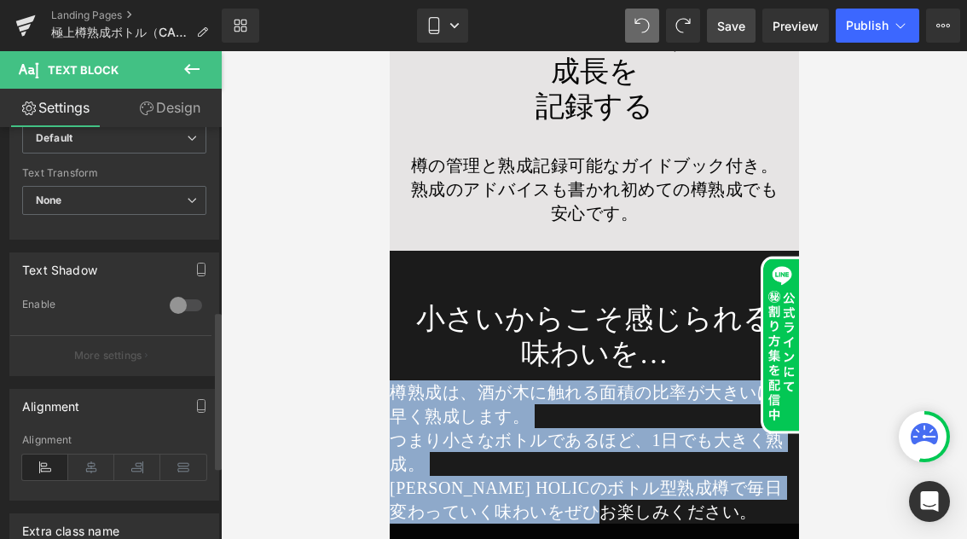
scroll to position [607, 0]
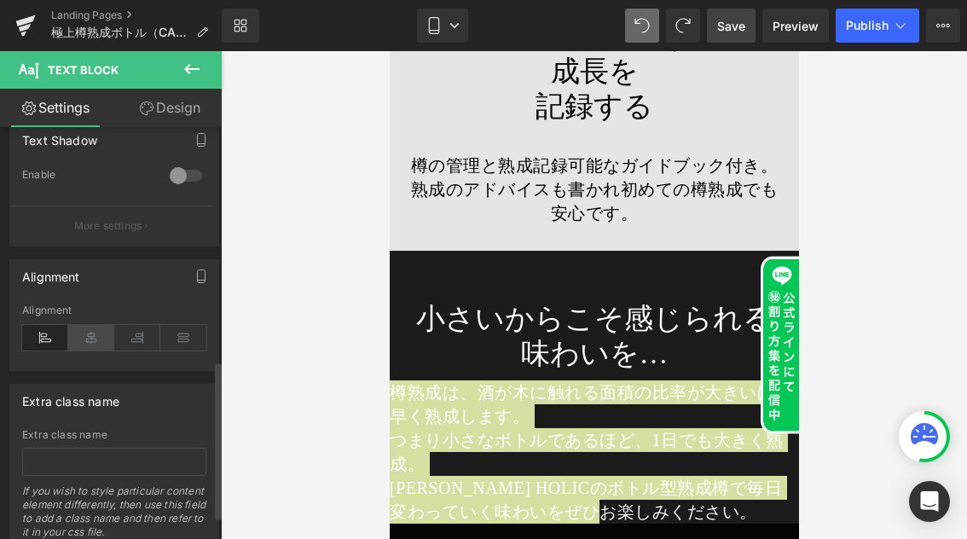
click at [89, 339] on icon at bounding box center [91, 338] width 46 height 26
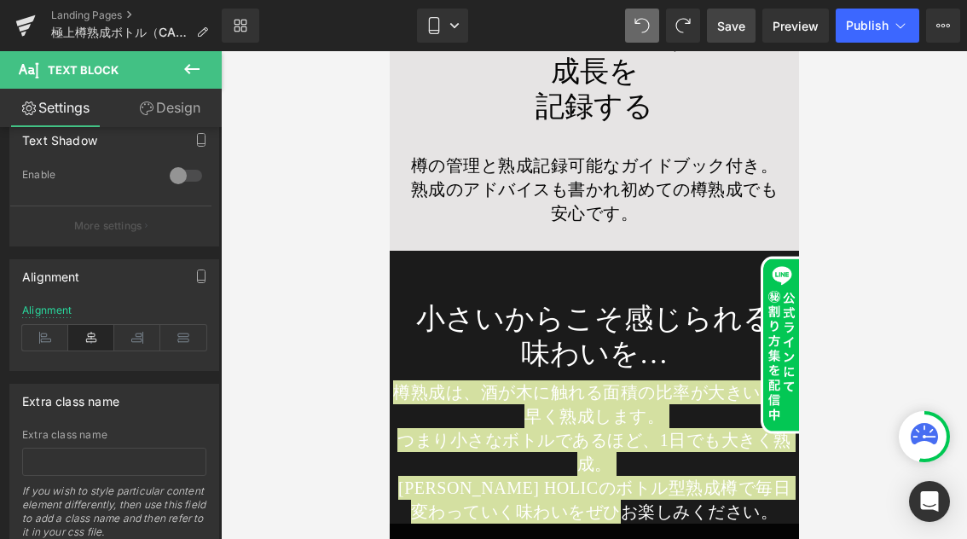
click at [166, 115] on link "Design" at bounding box center [169, 108] width 111 height 38
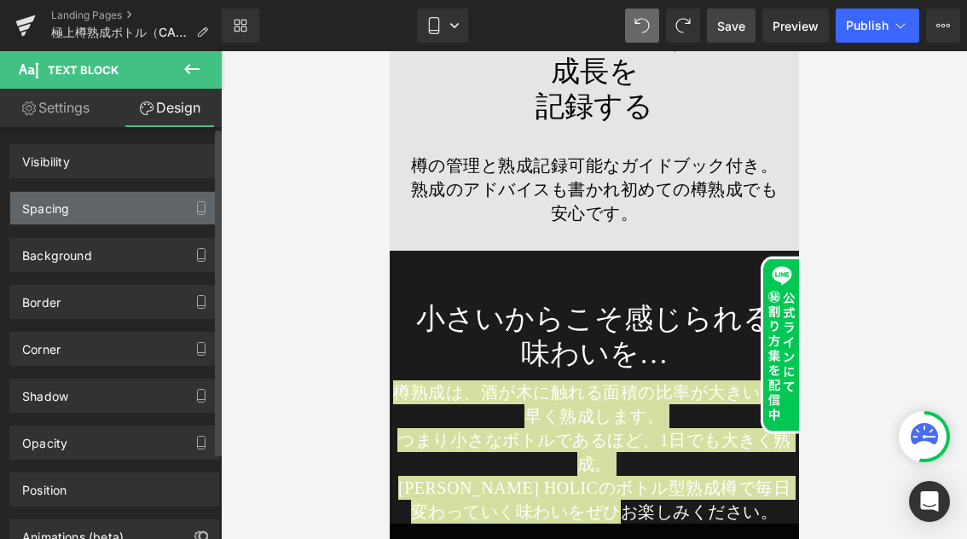
click at [70, 205] on div "Spacing" at bounding box center [114, 208] width 208 height 32
click at [171, 207] on div "Spacing" at bounding box center [114, 208] width 208 height 32
type input "0"
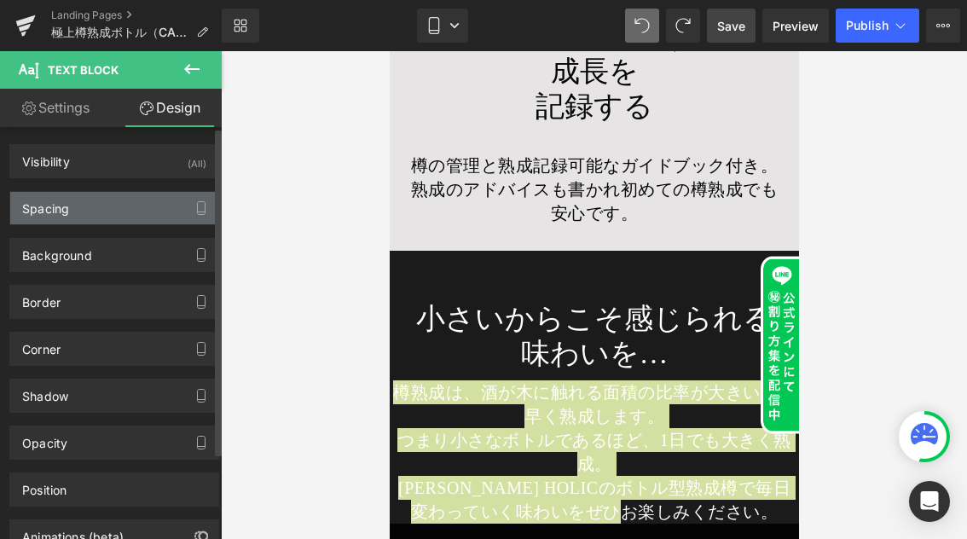
type input "0"
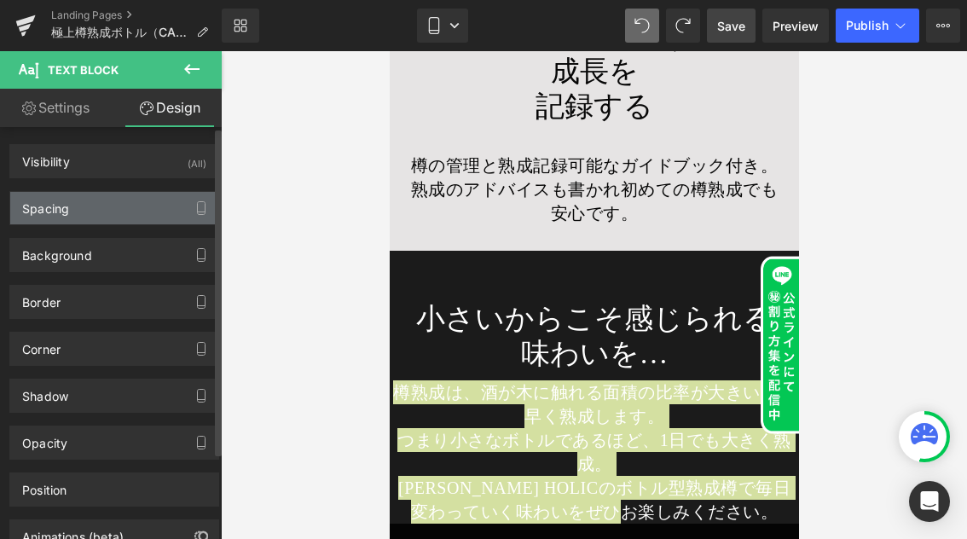
click at [159, 208] on div "Spacing" at bounding box center [114, 208] width 208 height 32
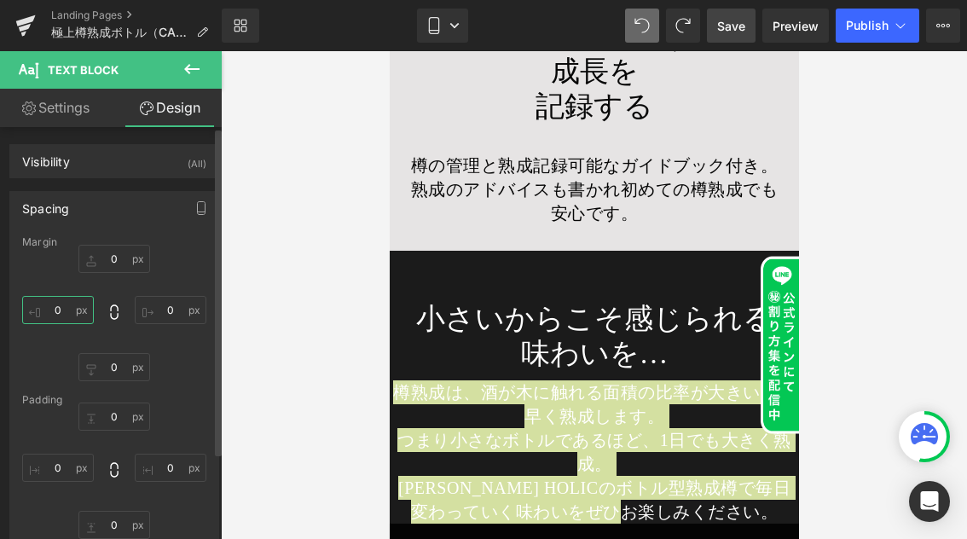
click at [77, 305] on input "0" at bounding box center [58, 310] width 72 height 28
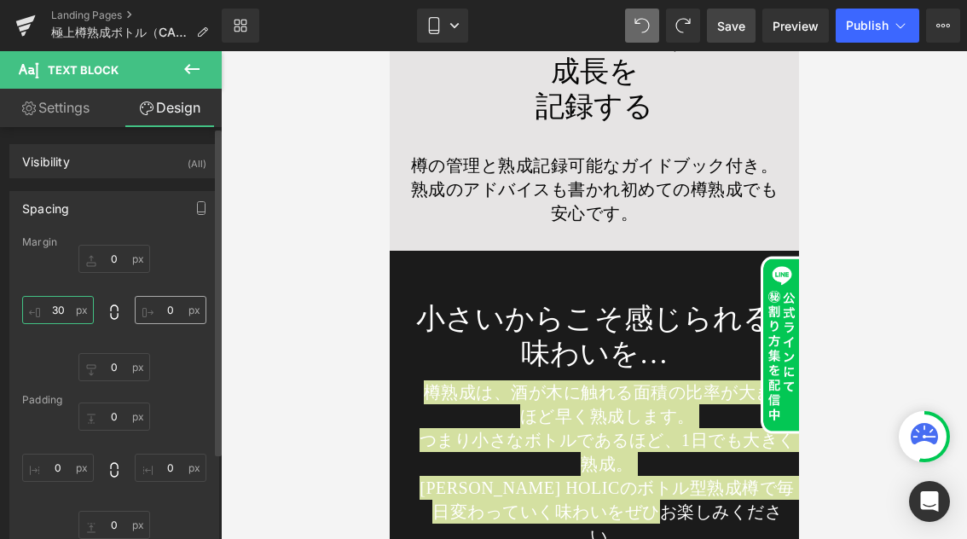
type input "30"
click at [172, 306] on input "0" at bounding box center [171, 310] width 72 height 28
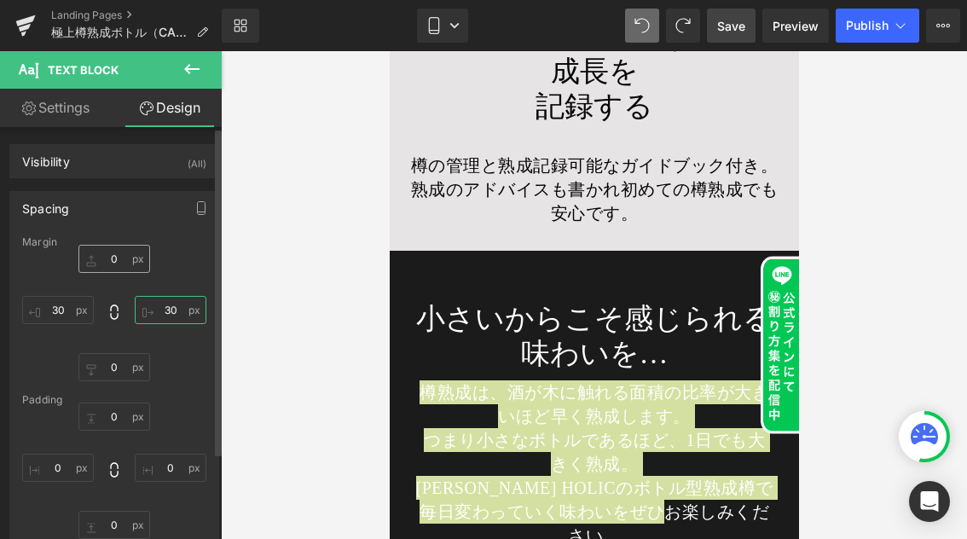
type input "30"
click at [122, 264] on input "0" at bounding box center [114, 259] width 72 height 28
type input "30"
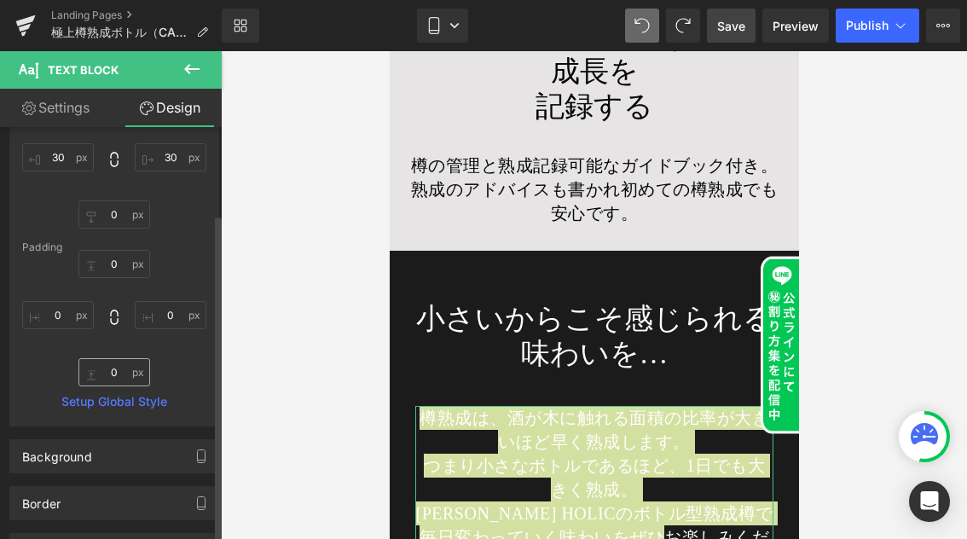
scroll to position [164, 0]
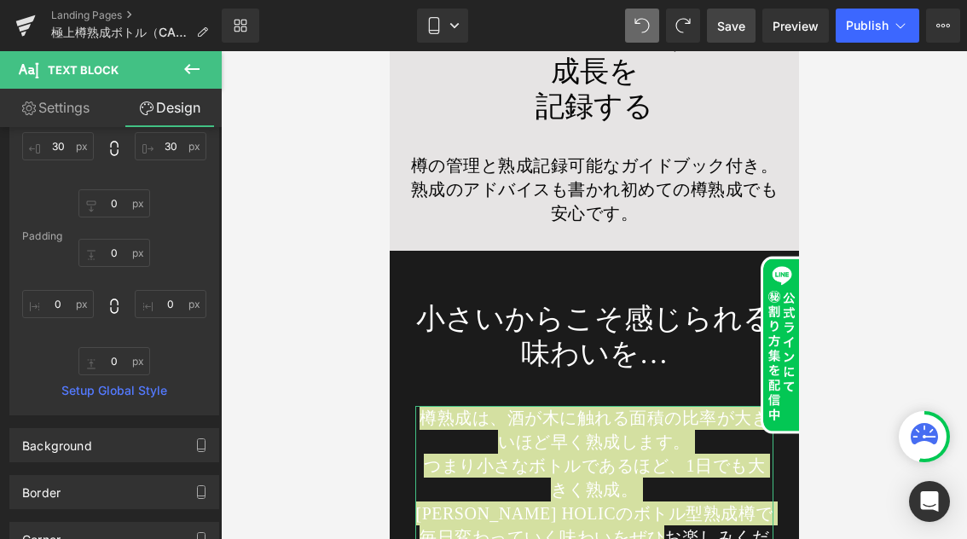
click at [56, 106] on link "Settings" at bounding box center [55, 108] width 111 height 38
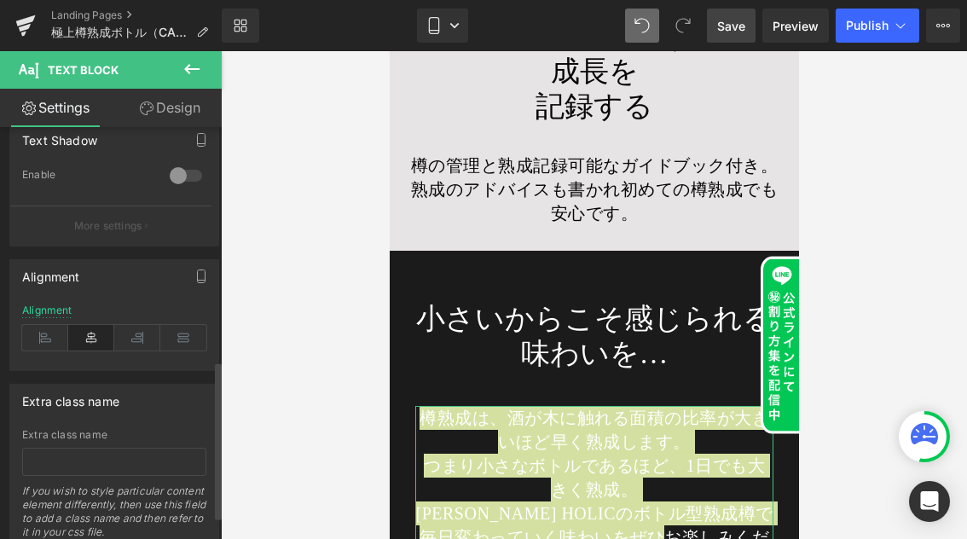
type input "100"
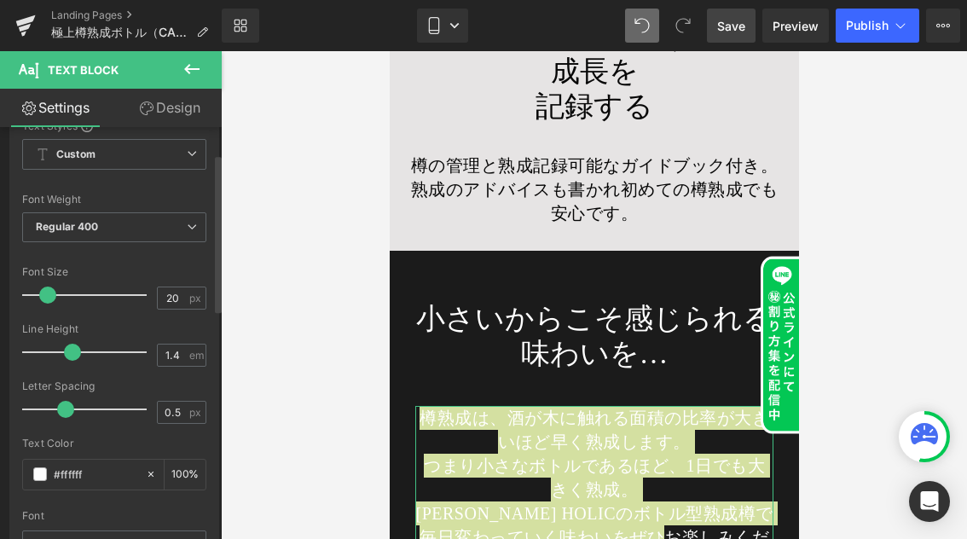
scroll to position [69, 0]
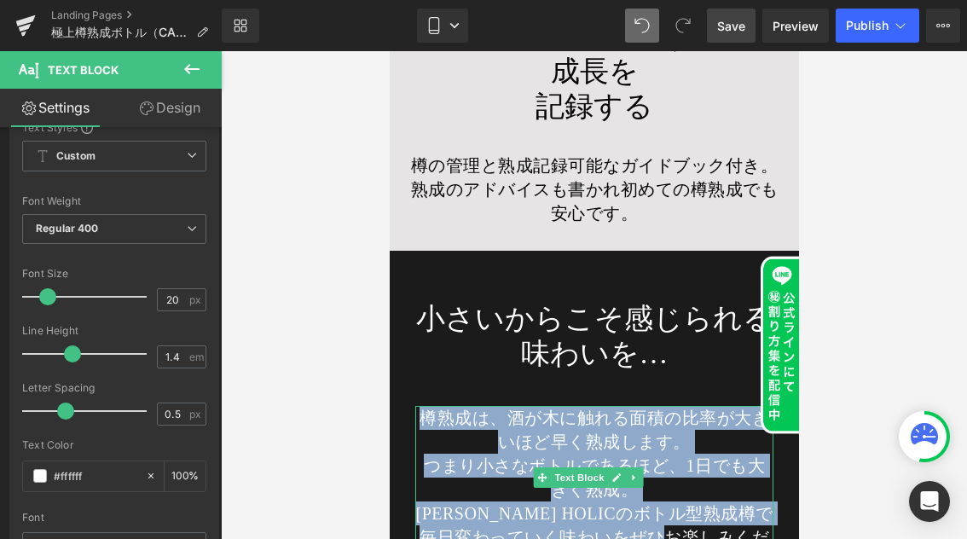
click at [476, 453] on p "つまり小さなボトルであるほど、1日でも大きく熟成。" at bounding box center [593, 477] width 358 height 48
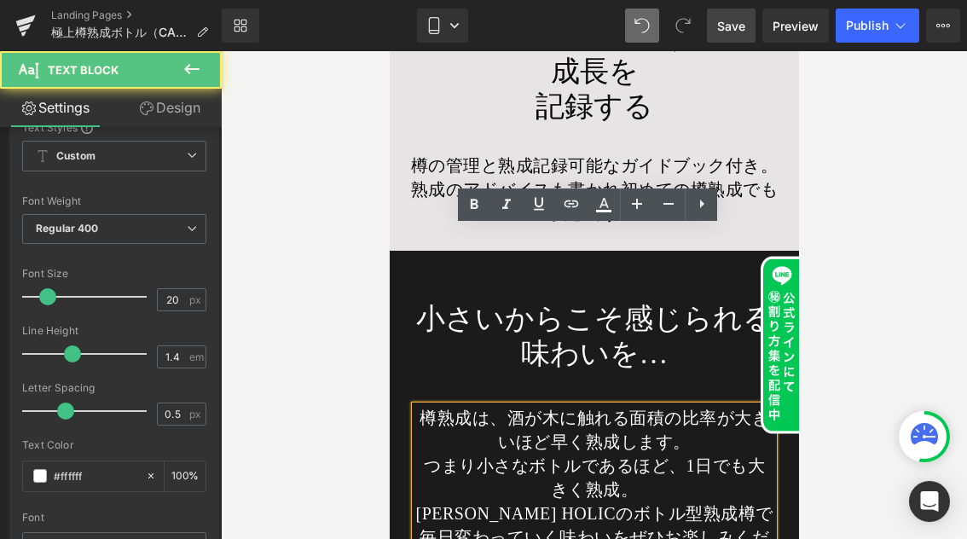
click at [422, 453] on p "つまり小さなボトルであるほど、1日でも大きく熟成。" at bounding box center [593, 477] width 358 height 48
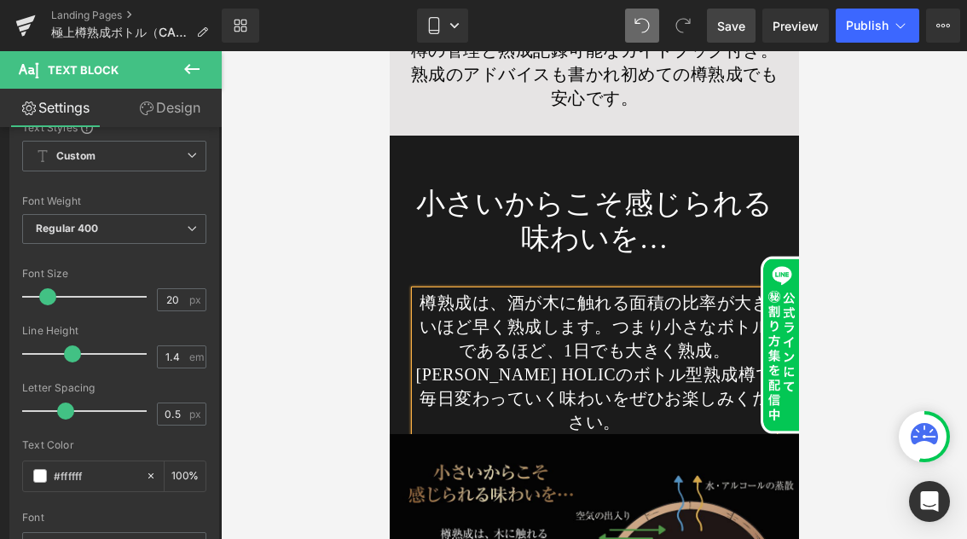
scroll to position [16024, 0]
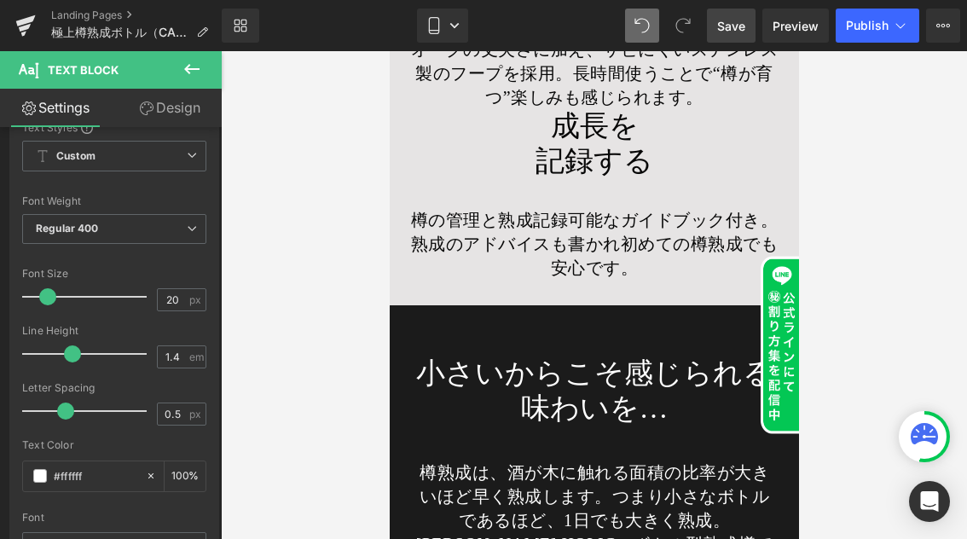
click at [197, 71] on icon at bounding box center [192, 69] width 20 height 20
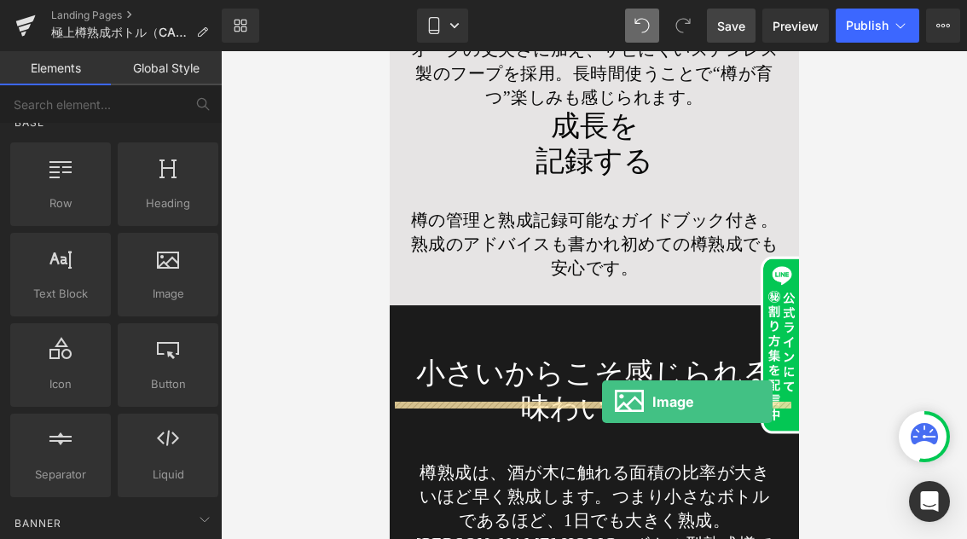
drag, startPoint x: 765, startPoint y: 451, endPoint x: 601, endPoint y: 401, distance: 170.9
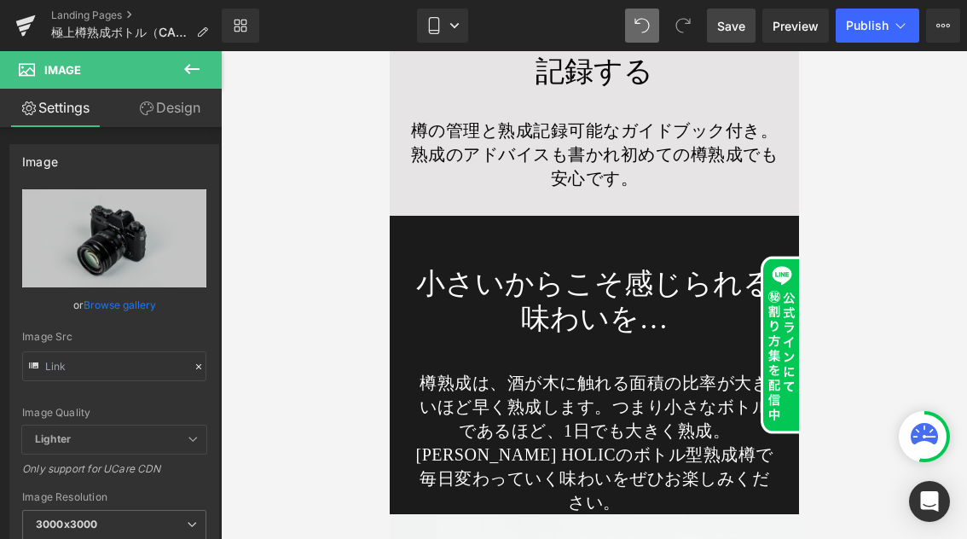
type input "//[DOMAIN_NAME][URL]"
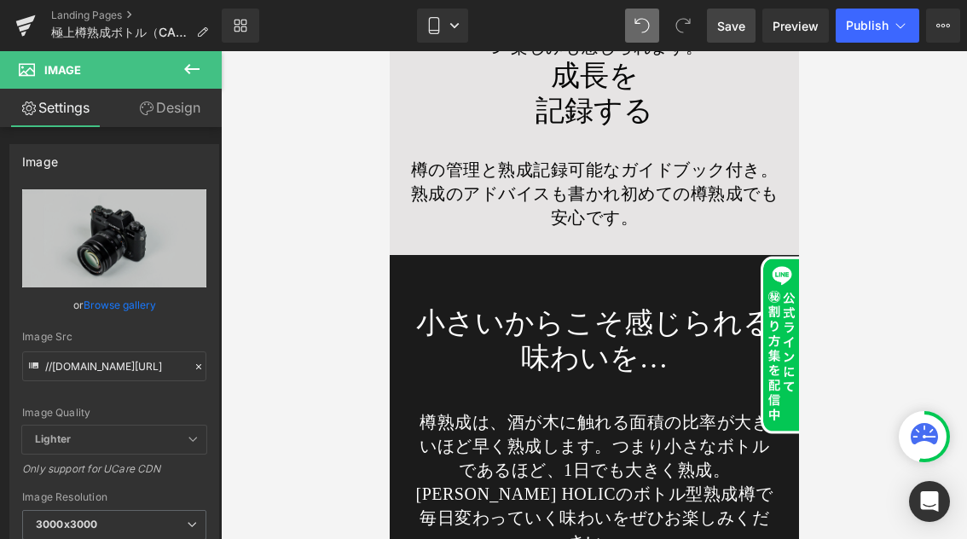
scroll to position [15946, 0]
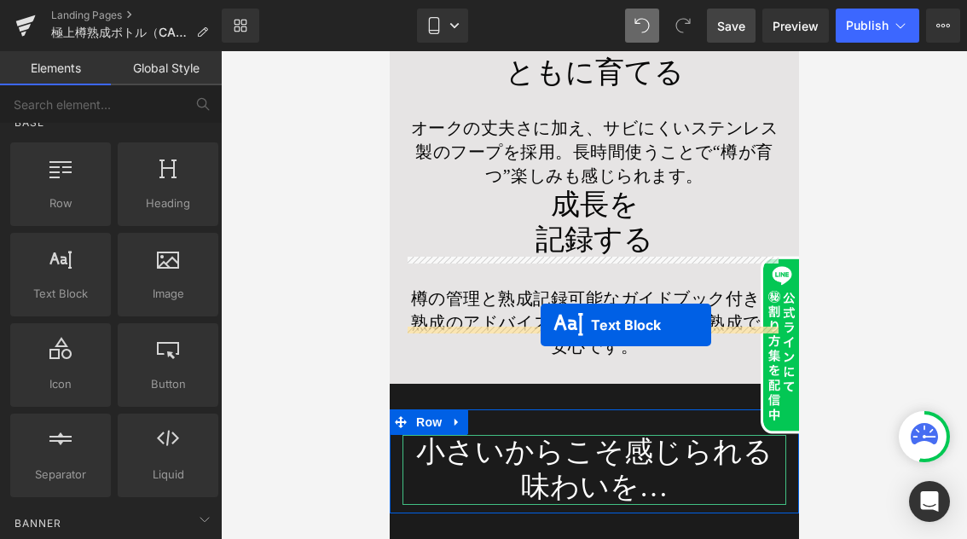
drag, startPoint x: 536, startPoint y: 416, endPoint x: 540, endPoint y: 325, distance: 91.3
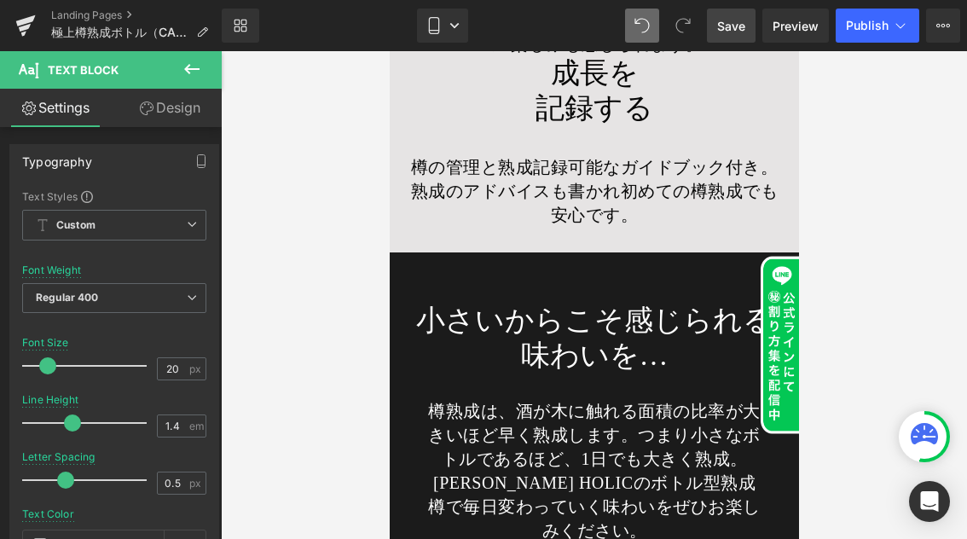
scroll to position [16014, 0]
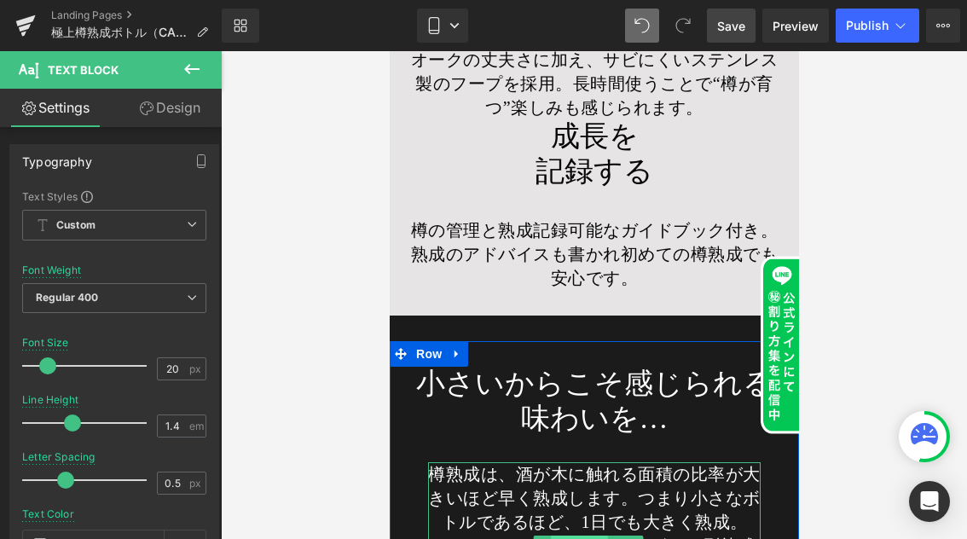
click at [583, 535] on span "Text Block" at bounding box center [578, 545] width 56 height 20
click at [176, 111] on link "Design" at bounding box center [169, 108] width 111 height 38
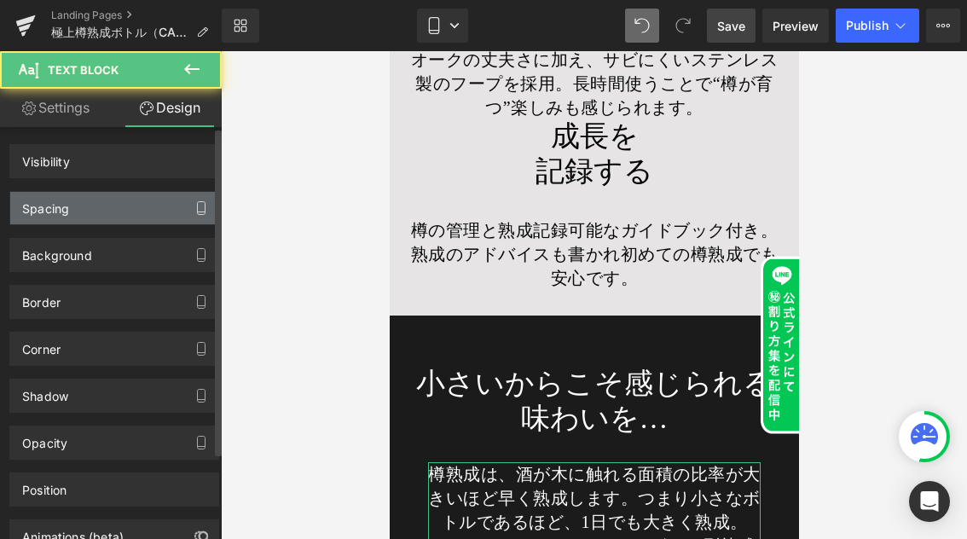
click at [78, 211] on div "Spacing" at bounding box center [114, 208] width 208 height 32
click at [166, 205] on div "Spacing" at bounding box center [114, 208] width 208 height 32
click at [188, 205] on button "button" at bounding box center [201, 208] width 27 height 32
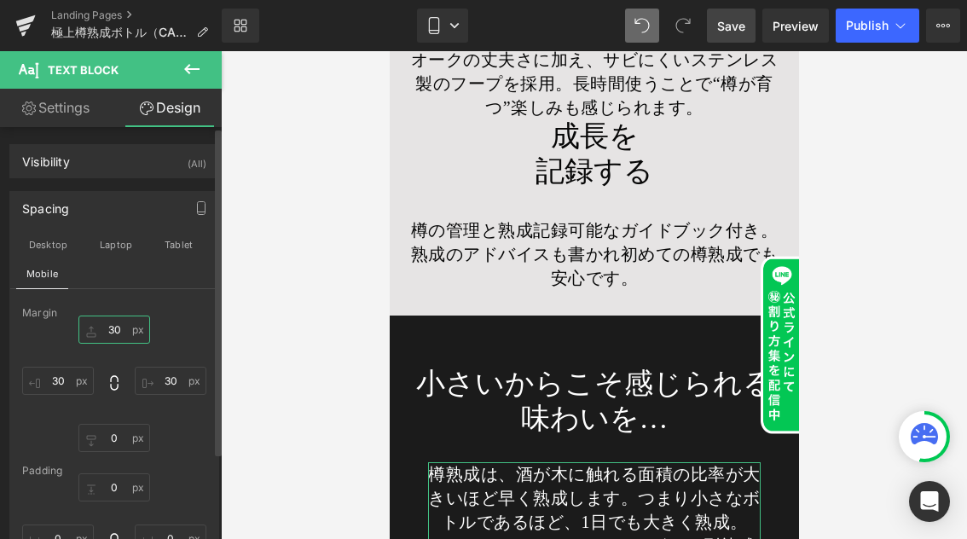
click at [122, 329] on input "30" at bounding box center [114, 329] width 72 height 28
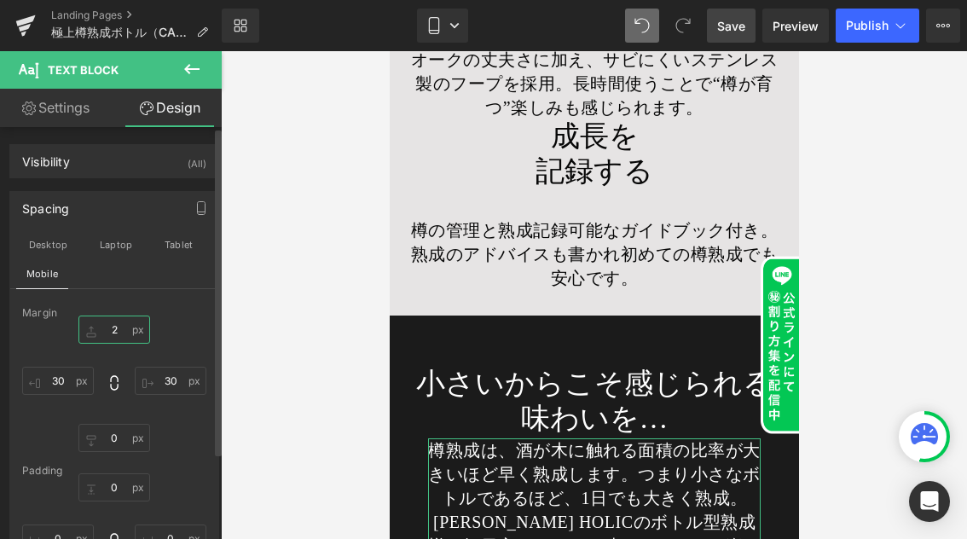
type input "20"
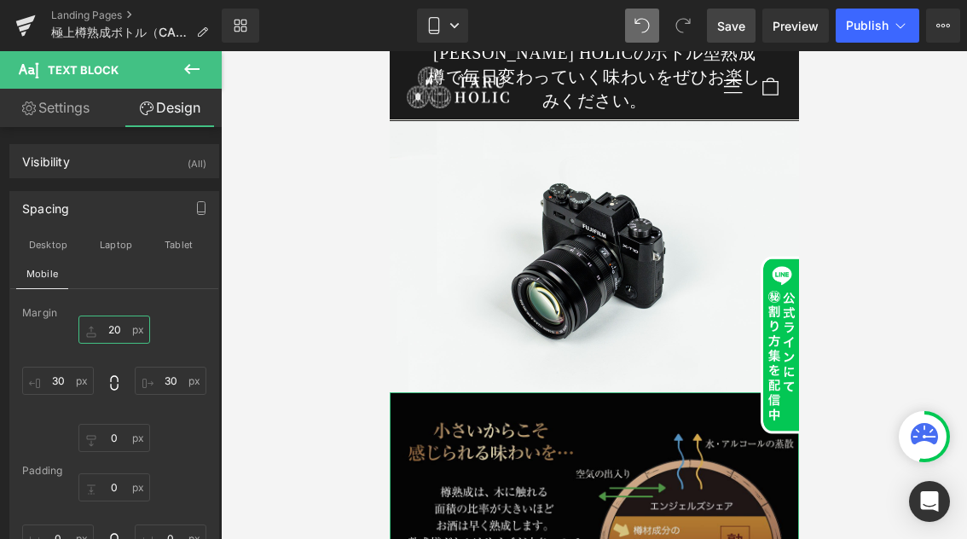
scroll to position [16464, 0]
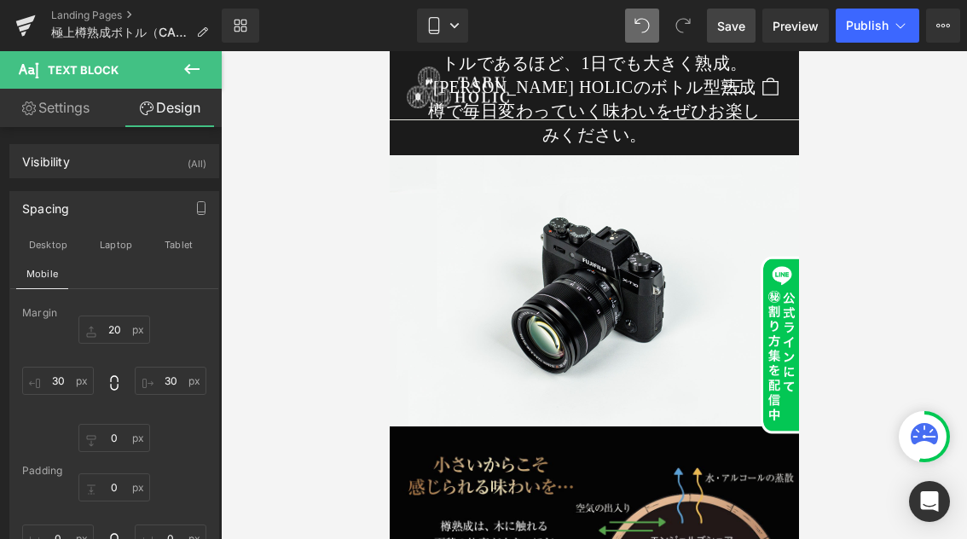
click at [199, 66] on icon at bounding box center [192, 69] width 20 height 20
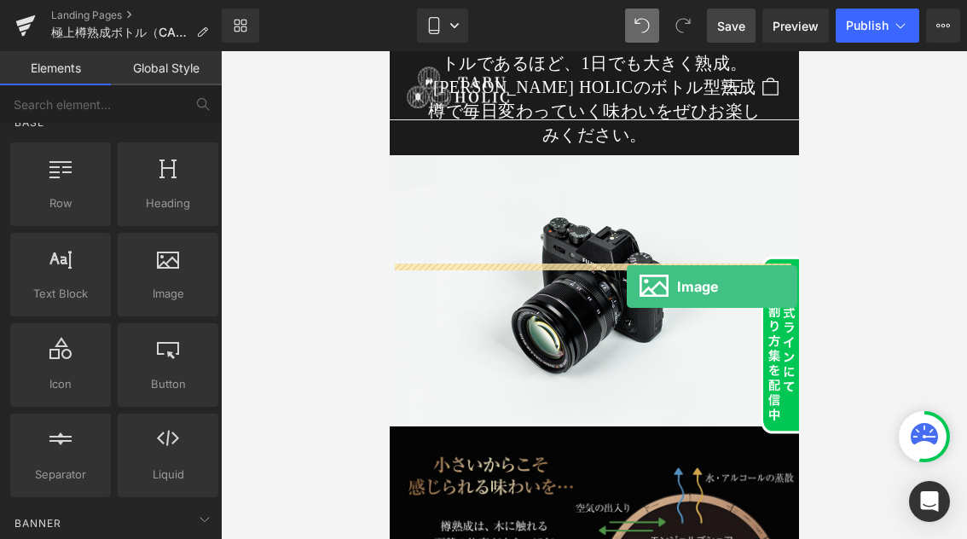
drag, startPoint x: 747, startPoint y: 338, endPoint x: 626, endPoint y: 286, distance: 131.4
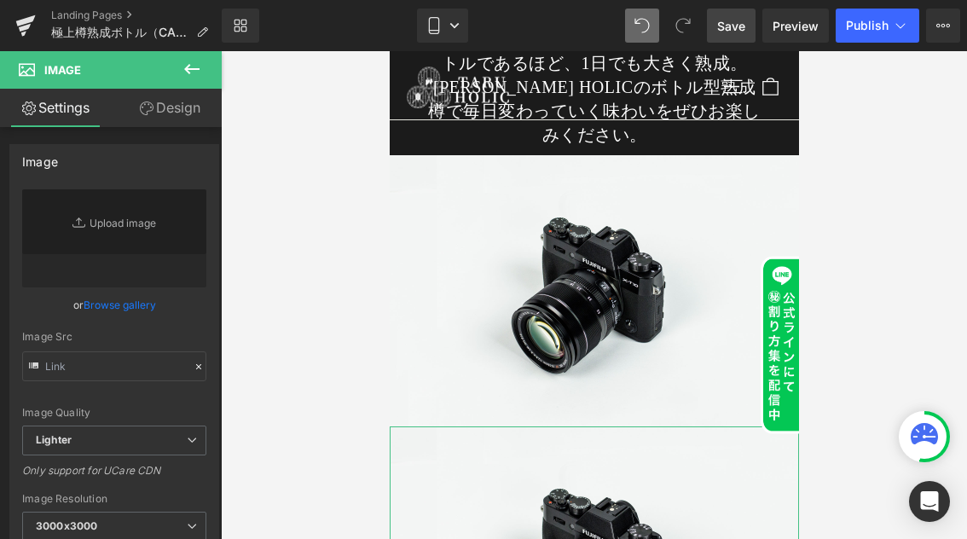
type input "//[DOMAIN_NAME][URL]"
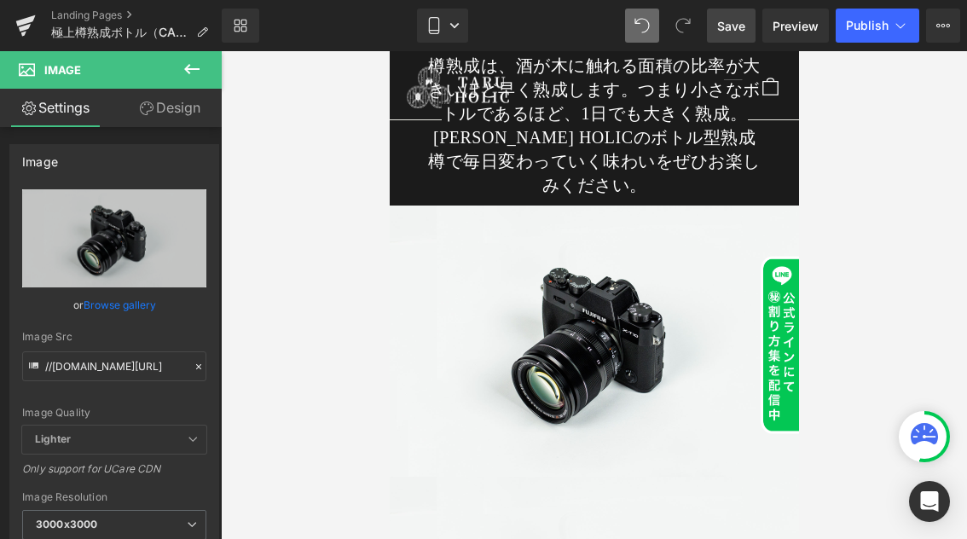
scroll to position [16426, 0]
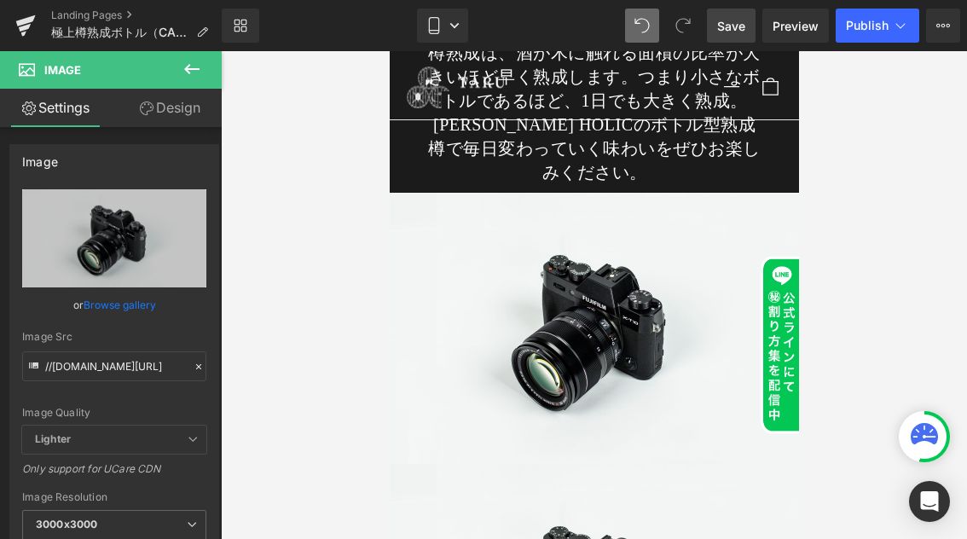
click at [746, 19] on link "Save" at bounding box center [731, 26] width 49 height 34
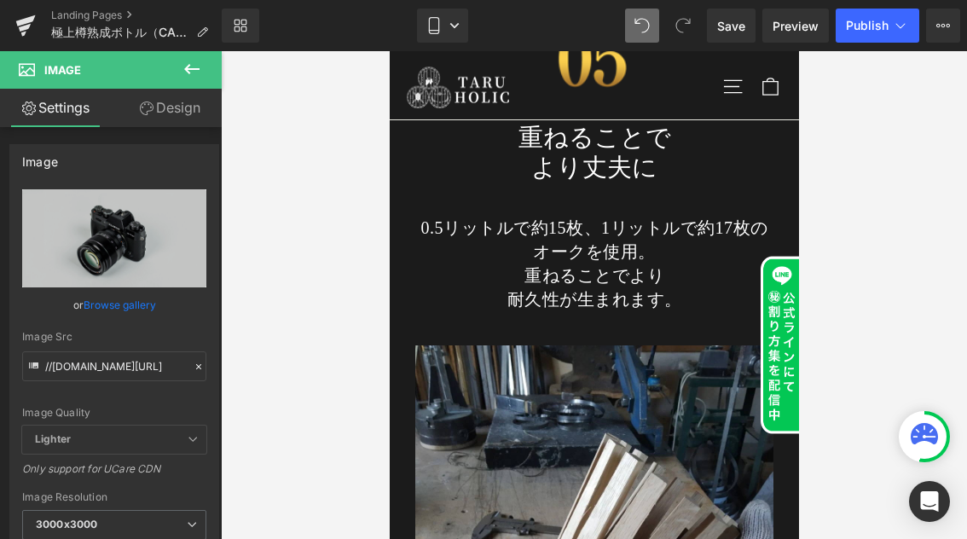
scroll to position [11892, 0]
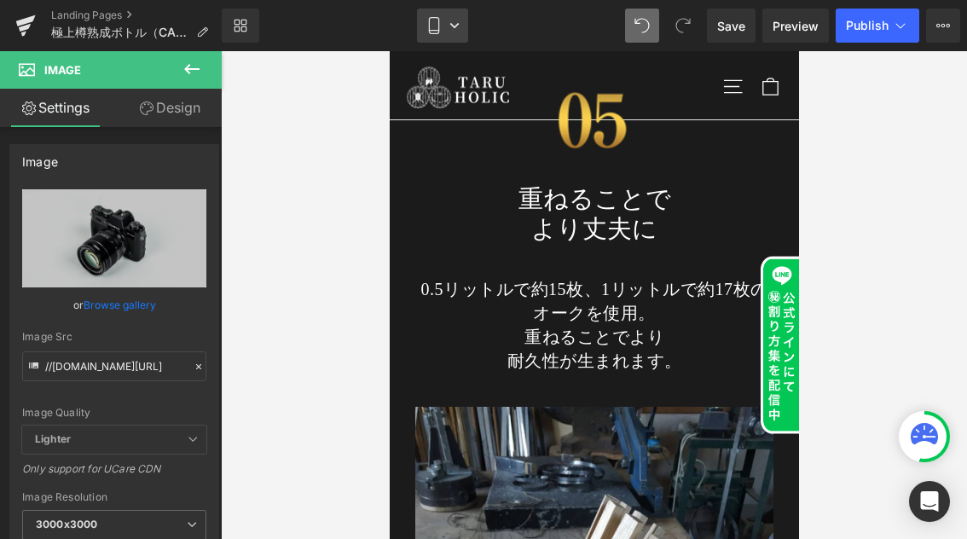
click at [455, 19] on link "Mobile" at bounding box center [442, 26] width 51 height 34
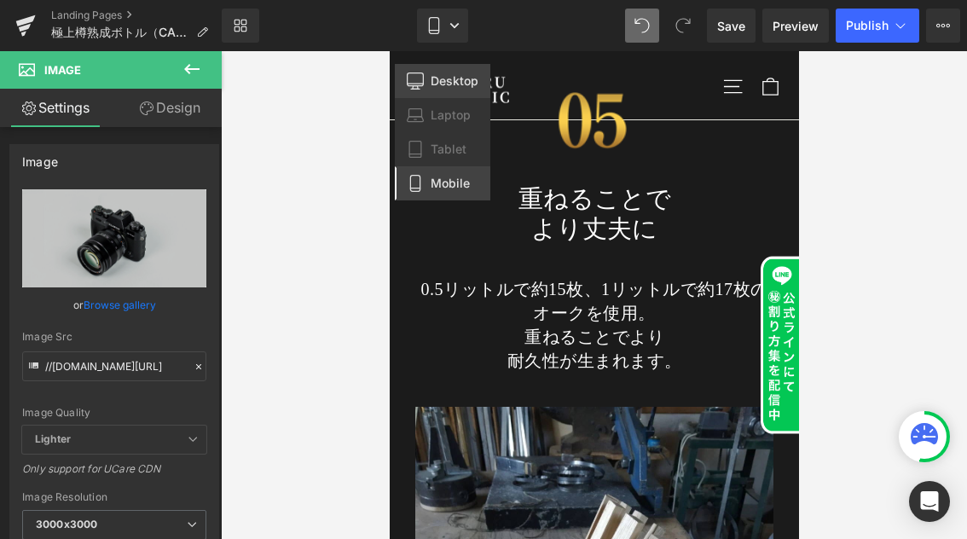
click at [432, 86] on span "Desktop" at bounding box center [454, 80] width 48 height 15
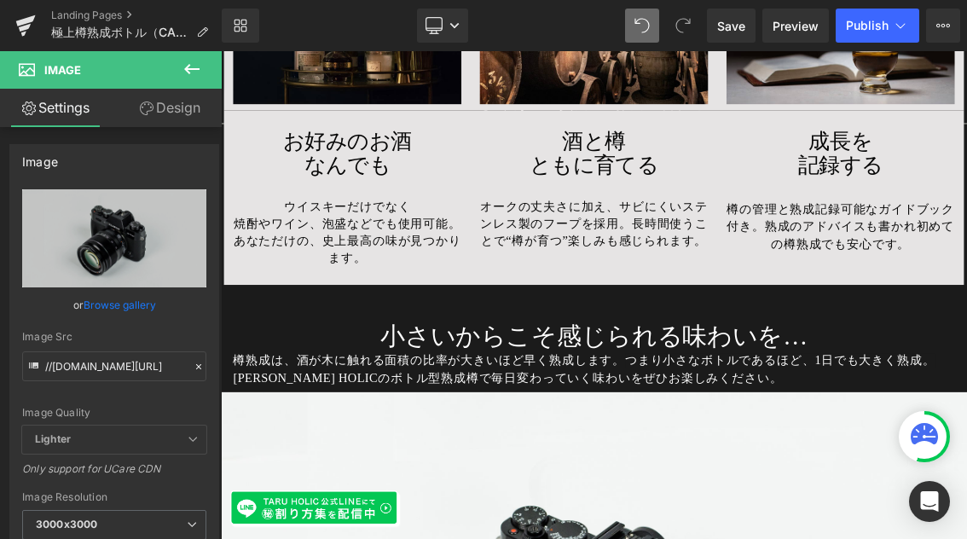
click at [531, 400] on div "小さいからこそ感じられる味わいを… Heading 樽熟成は、酒が木に触れる面積の比率が大きいほど早く熟成します。 つまり小さなボトルであるほど、1日でも大き…" at bounding box center [736, 461] width 1023 height 123
click at [720, 425] on h1 "小さいからこそ感じられる味わいを…" at bounding box center [736, 445] width 997 height 41
click at [262, 400] on div "小さいからこそ感じられる味わいを… Heading 樽熟成は、酒が木に触れる面積の比率が大きいほど早く熟成します。 つまり小さなボトルであるほど、1日でも大き…" at bounding box center [736, 461] width 1023 height 123
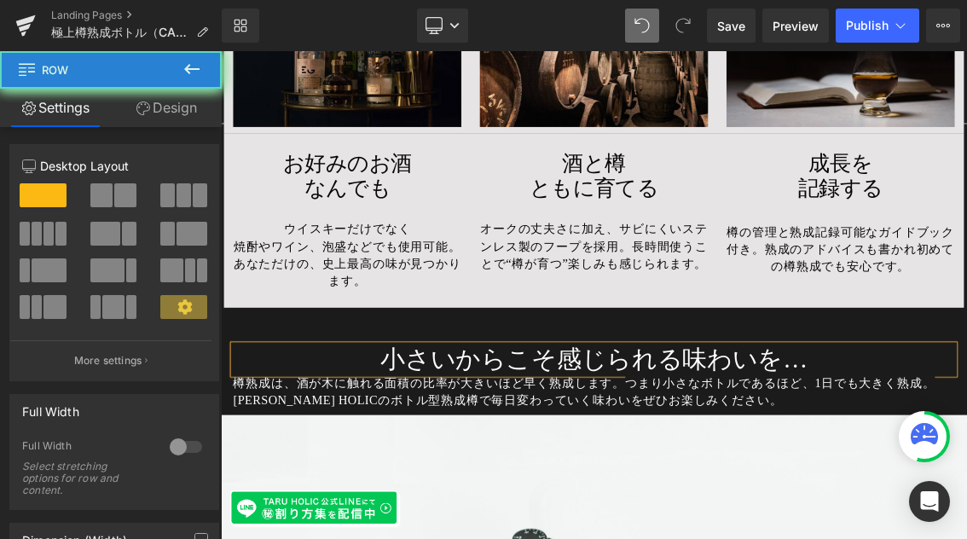
click at [180, 115] on link "Design" at bounding box center [166, 108] width 111 height 38
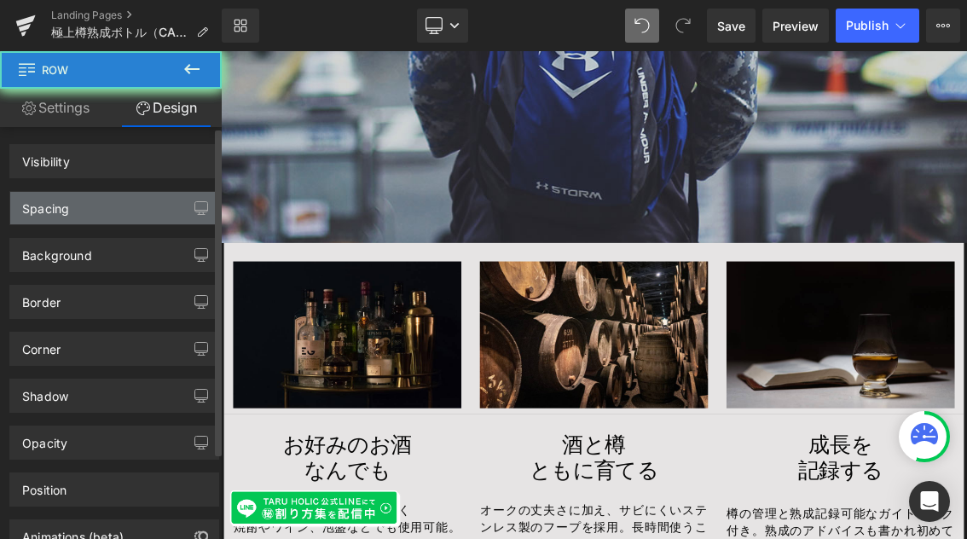
click at [107, 216] on div "Spacing" at bounding box center [114, 208] width 208 height 32
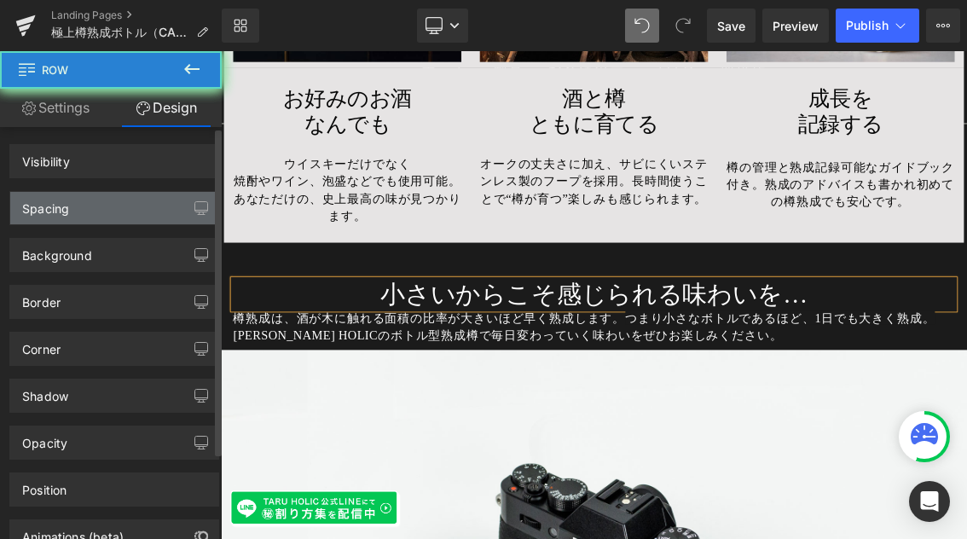
drag, startPoint x: 106, startPoint y: 203, endPoint x: 54, endPoint y: 333, distance: 140.4
click at [106, 203] on div "Spacing" at bounding box center [114, 208] width 208 height 32
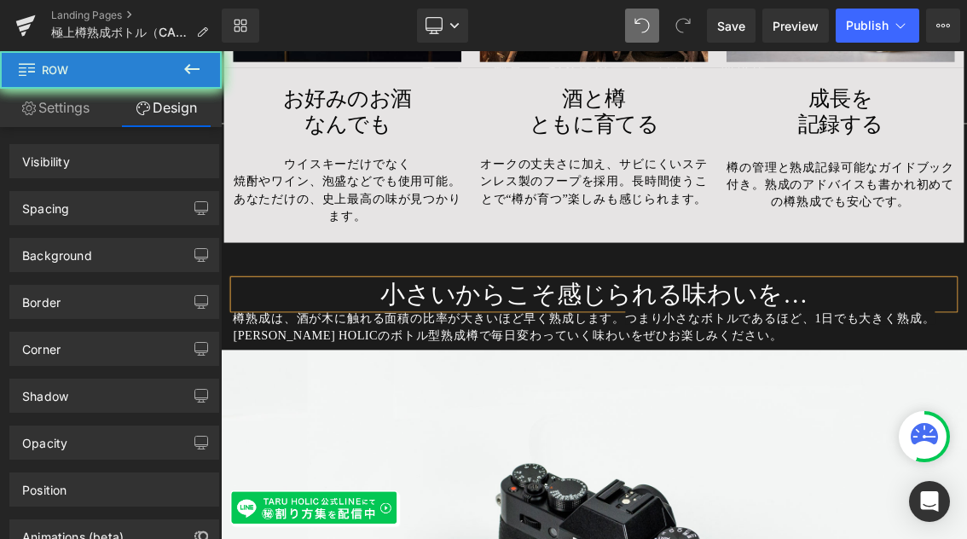
click at [190, 114] on link "Design" at bounding box center [166, 108] width 111 height 38
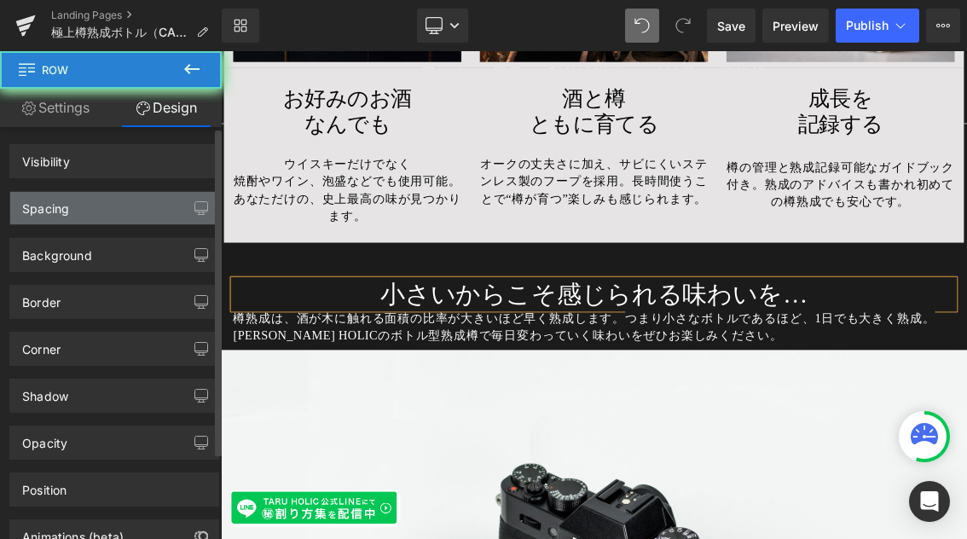
click at [124, 211] on div "Spacing" at bounding box center [114, 208] width 208 height 32
drag, startPoint x: 186, startPoint y: 206, endPoint x: 311, endPoint y: 274, distance: 142.6
click at [188, 206] on button "button" at bounding box center [201, 208] width 27 height 32
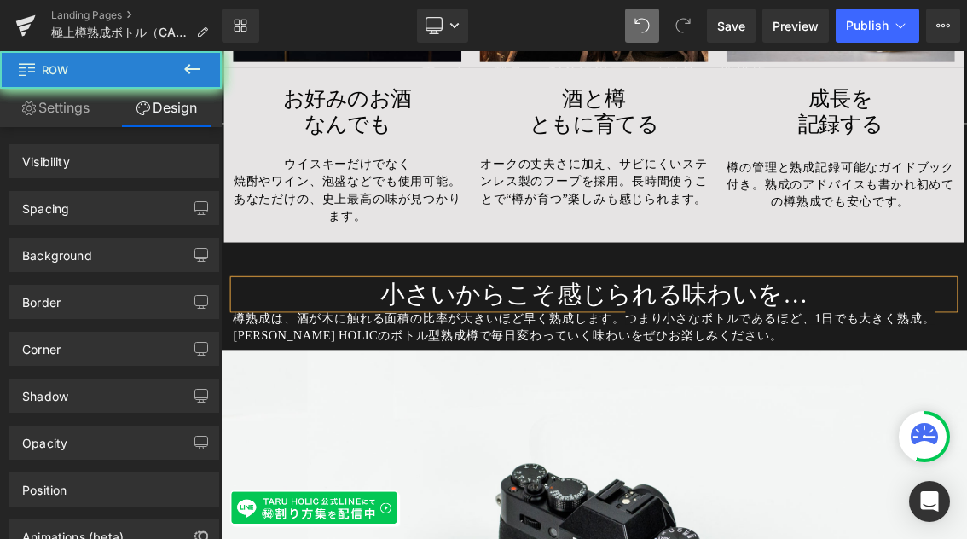
click at [180, 107] on link "Design" at bounding box center [166, 108] width 111 height 38
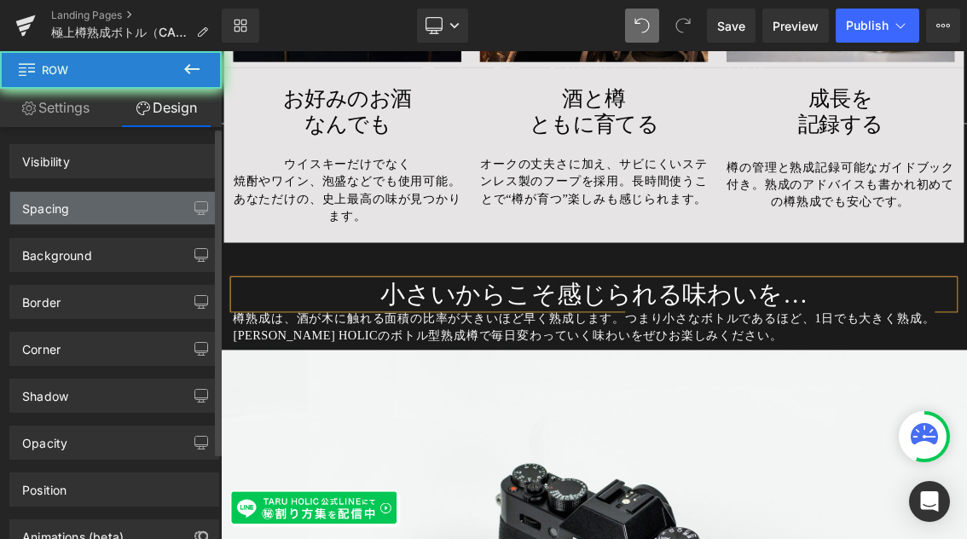
click at [147, 200] on div "Spacing" at bounding box center [114, 208] width 208 height 32
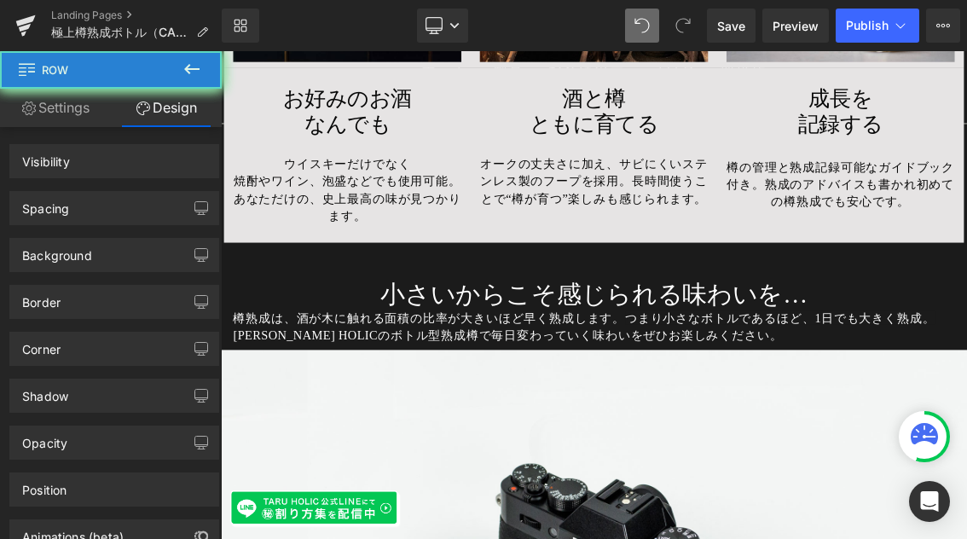
drag, startPoint x: 239, startPoint y: 233, endPoint x: 913, endPoint y: 257, distance: 673.7
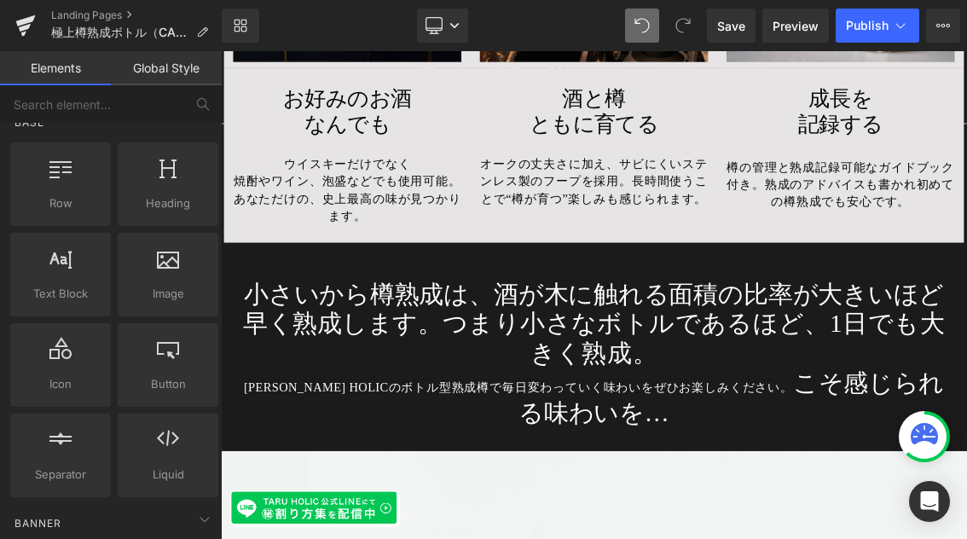
scroll to position [12476, 0]
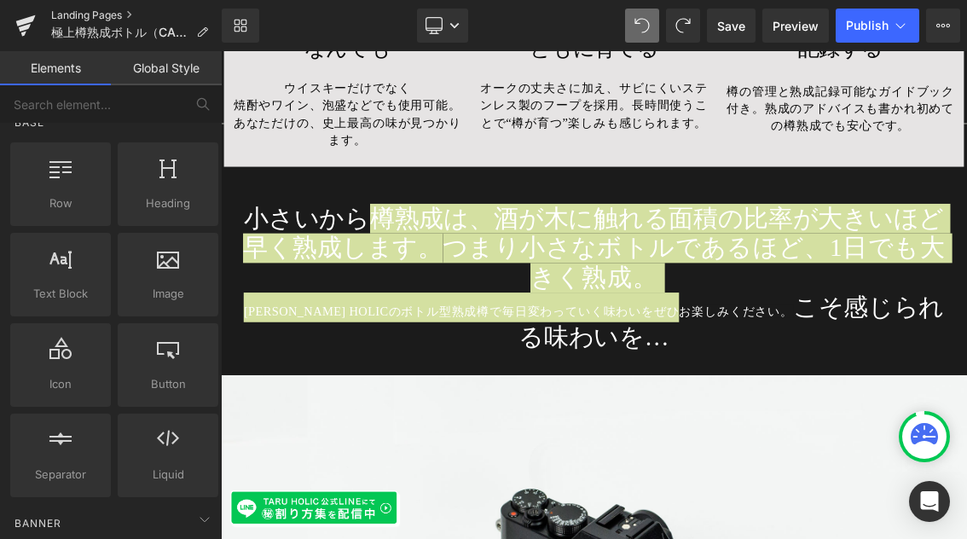
click at [72, 15] on link "Landing Pages" at bounding box center [136, 16] width 170 height 14
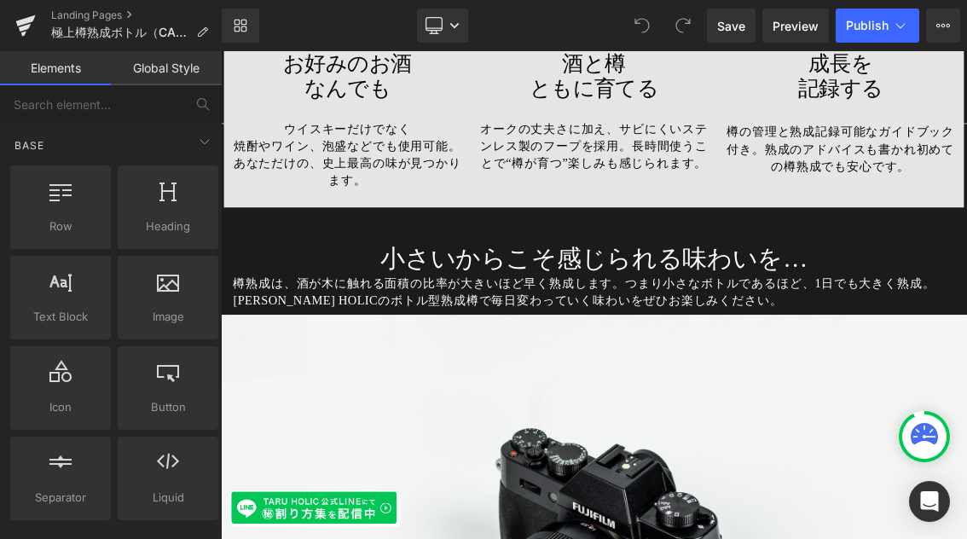
scroll to position [12516, 0]
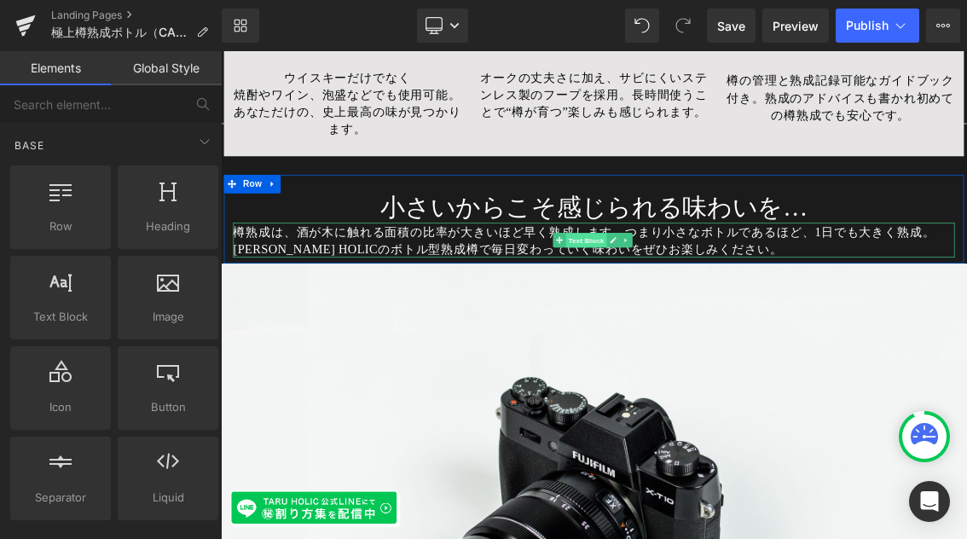
click at [712, 303] on span "Text Block" at bounding box center [725, 313] width 56 height 20
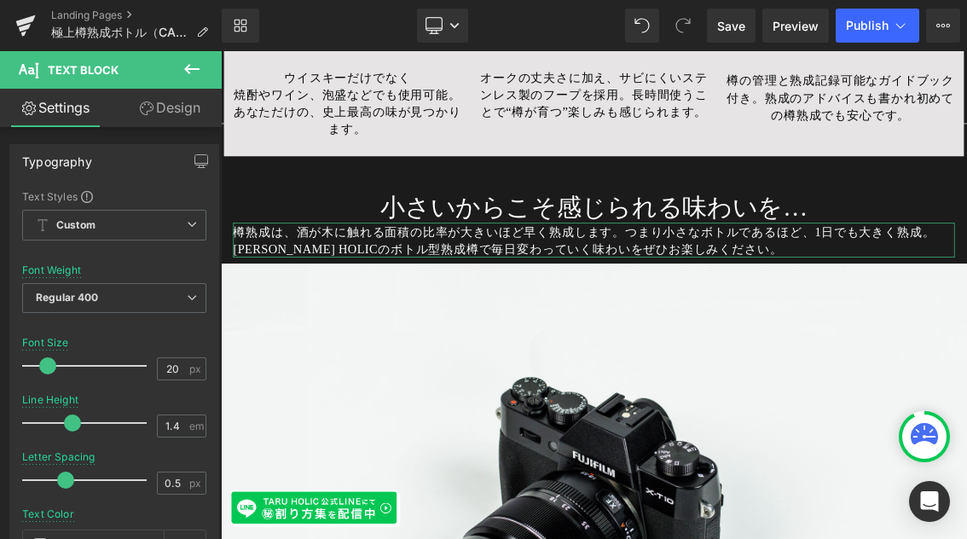
click at [182, 111] on link "Design" at bounding box center [169, 108] width 111 height 38
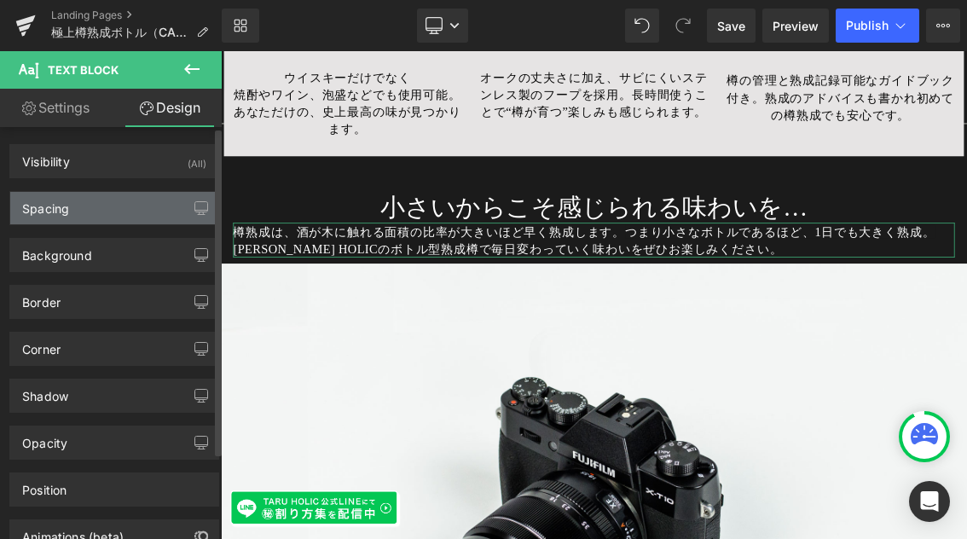
click at [154, 199] on div "Spacing" at bounding box center [114, 208] width 208 height 32
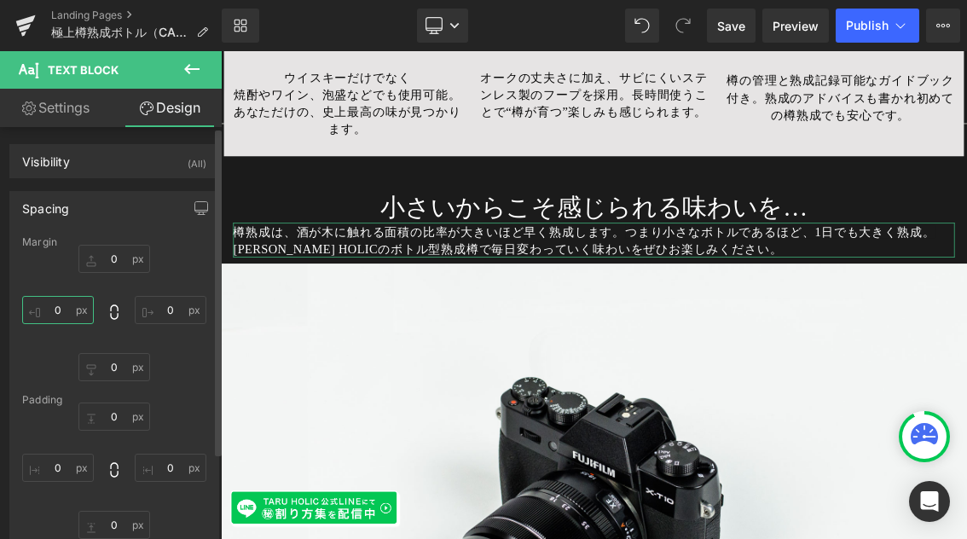
click at [67, 316] on input "0" at bounding box center [58, 310] width 72 height 28
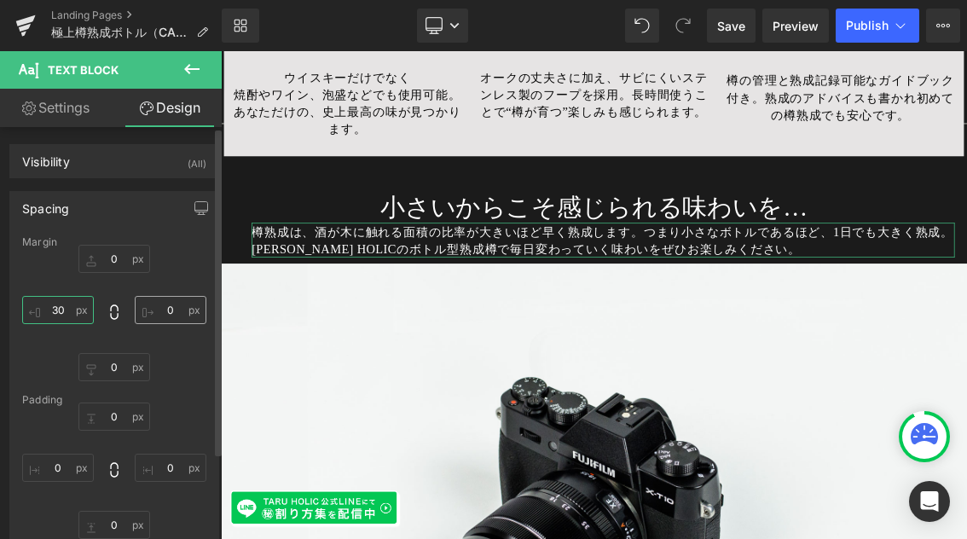
type input "30"
click at [172, 312] on input "0" at bounding box center [171, 310] width 72 height 28
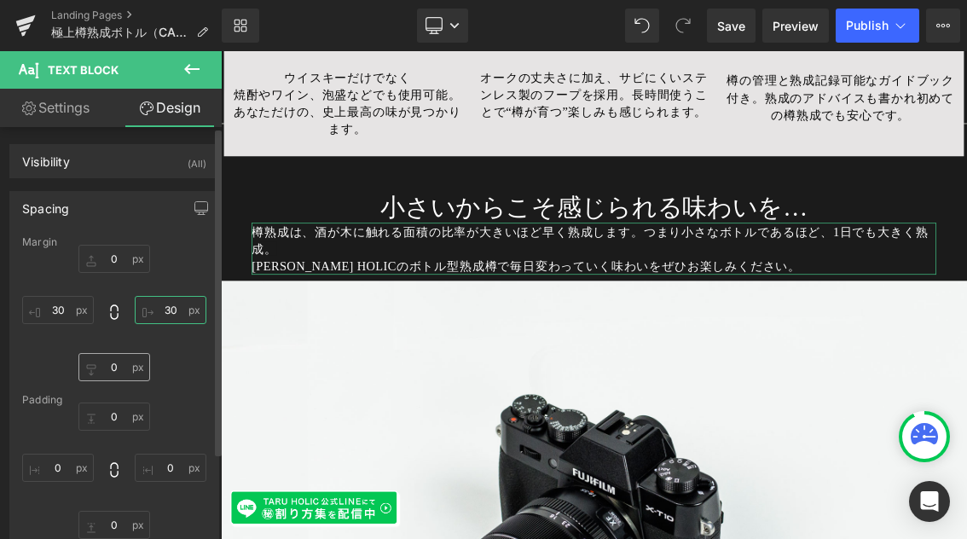
type input "30"
click at [124, 368] on input "0" at bounding box center [114, 367] width 72 height 28
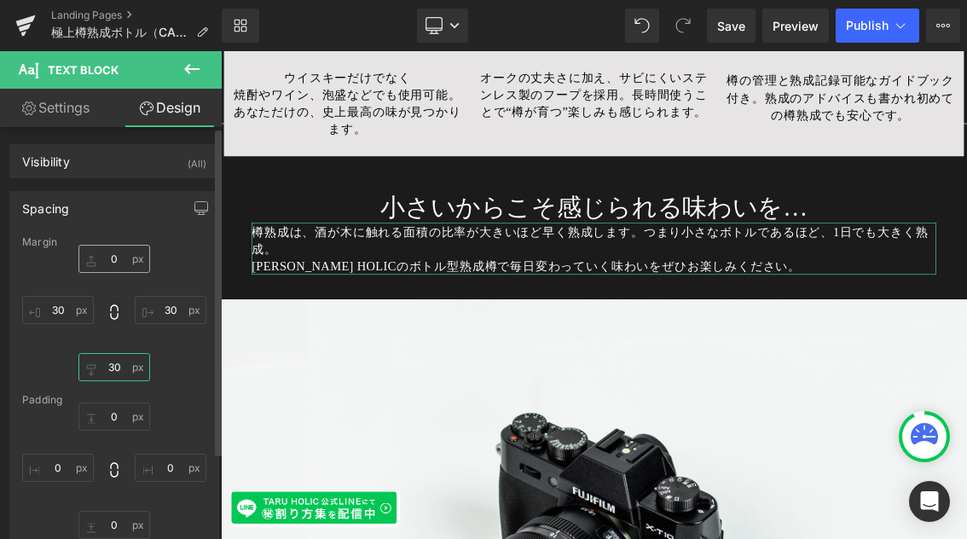
type input "30"
click at [121, 260] on input "0" at bounding box center [114, 259] width 72 height 28
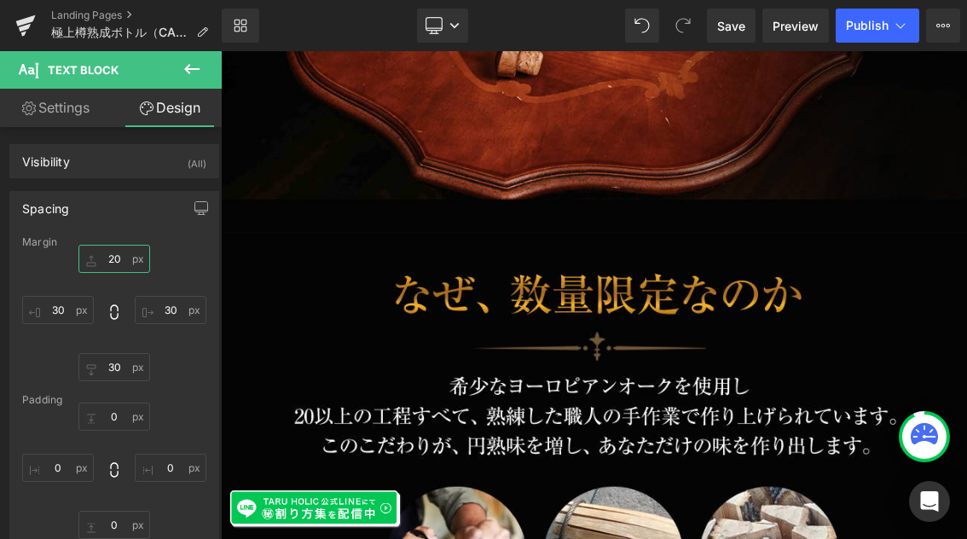
scroll to position [15305, 0]
type input "20"
click at [737, 28] on span "Save" at bounding box center [731, 26] width 28 height 18
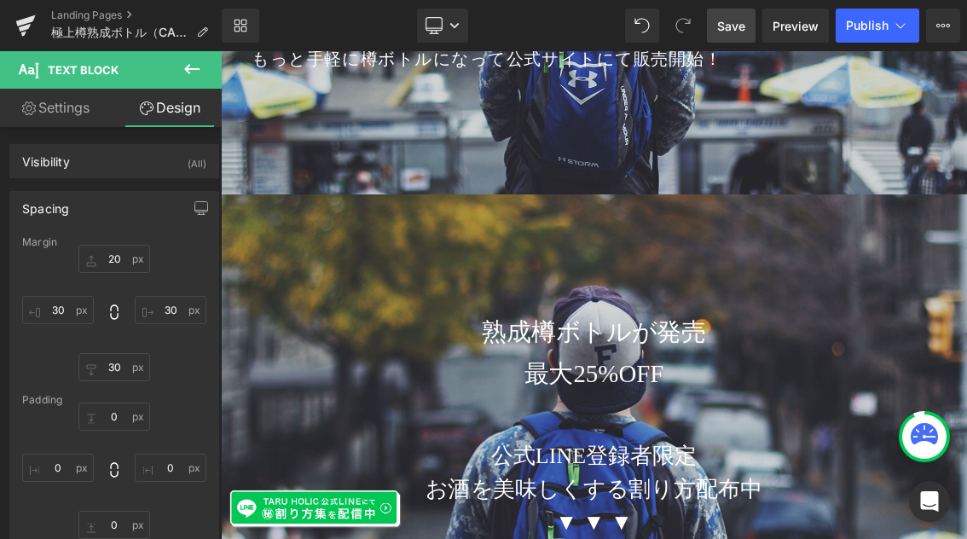
scroll to position [624, 0]
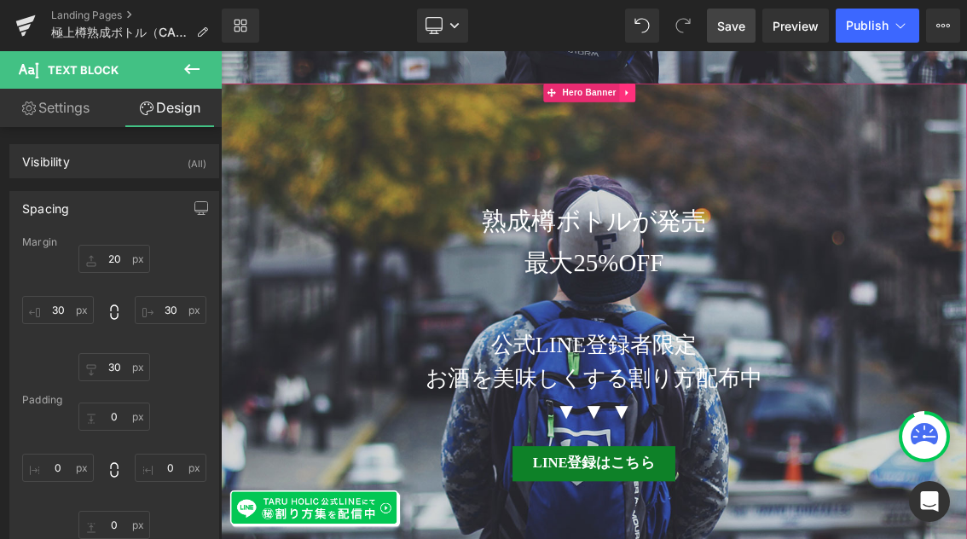
click at [788, 102] on icon at bounding box center [782, 108] width 12 height 13
click at [770, 114] on icon at bounding box center [771, 108] width 12 height 12
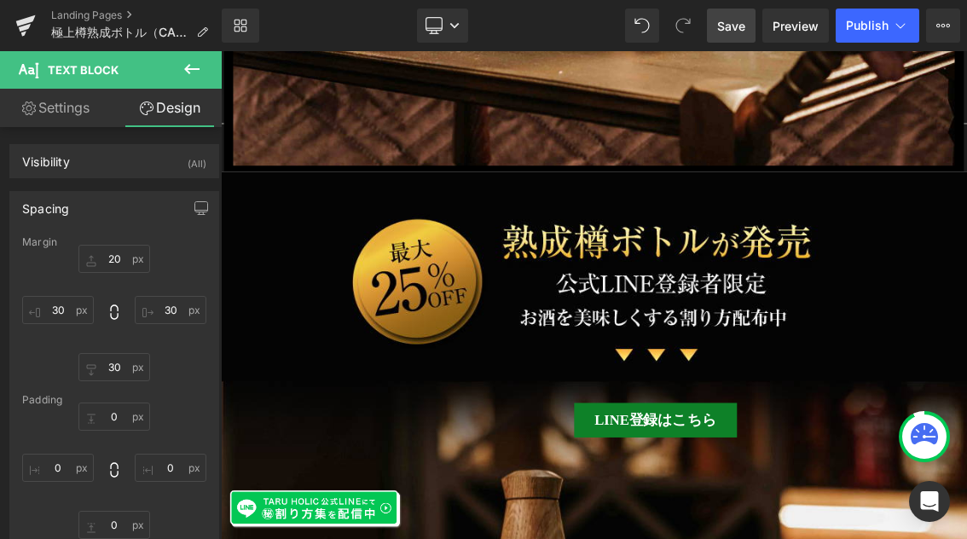
scroll to position [18191, 0]
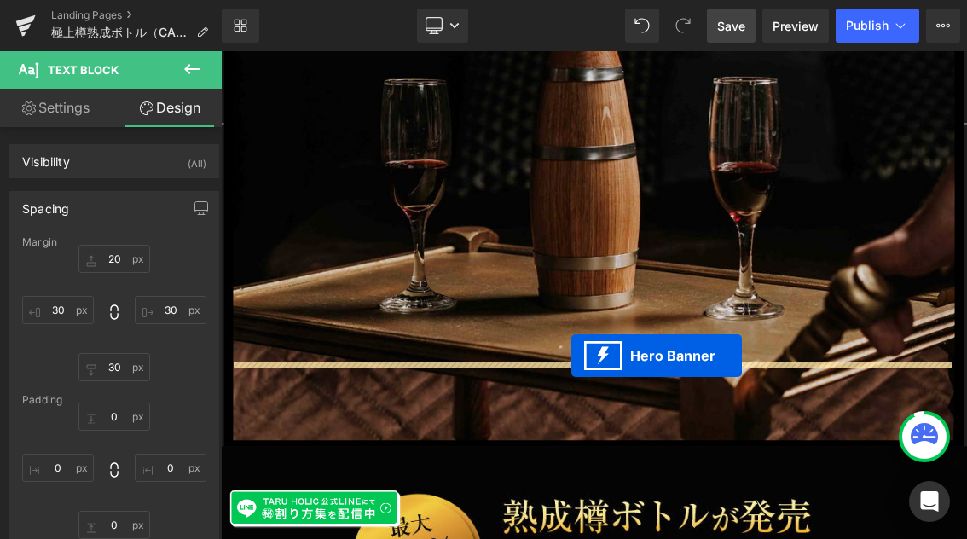
drag, startPoint x: 678, startPoint y: 354, endPoint x: 706, endPoint y: 471, distance: 120.9
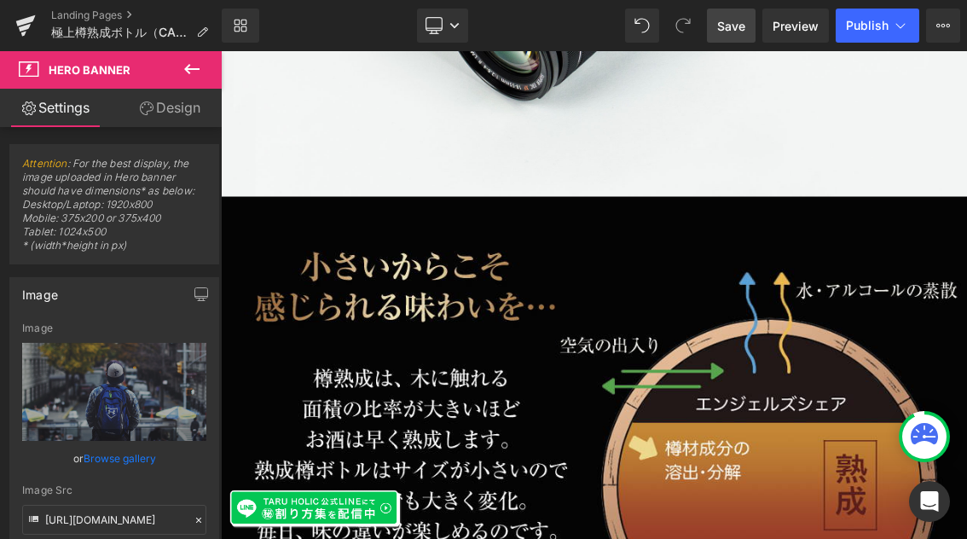
scroll to position [13880, 0]
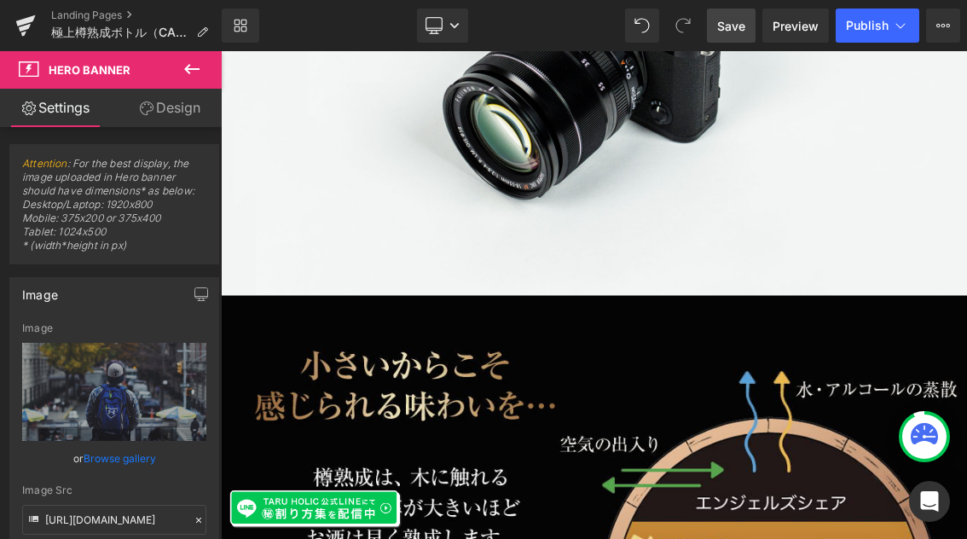
click at [192, 60] on icon at bounding box center [192, 69] width 20 height 20
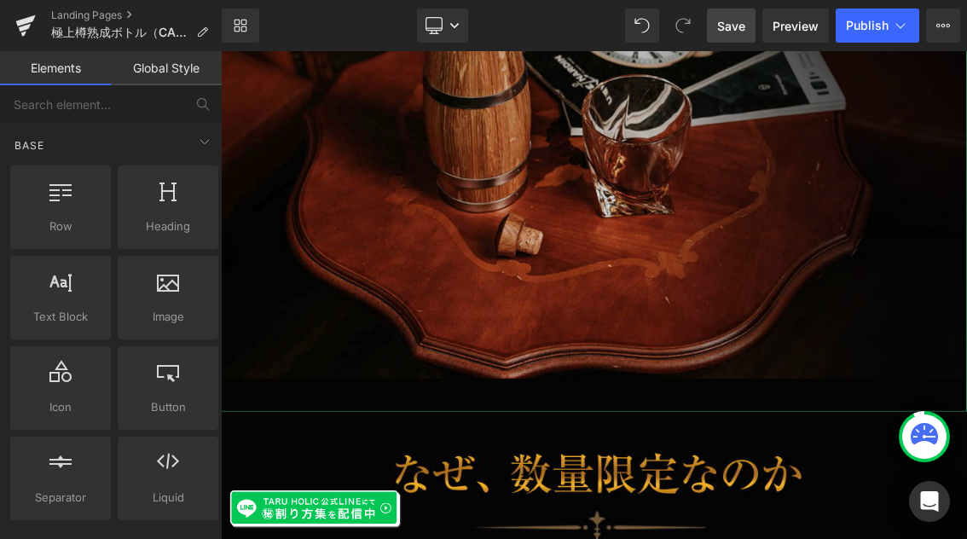
scroll to position [15260, 0]
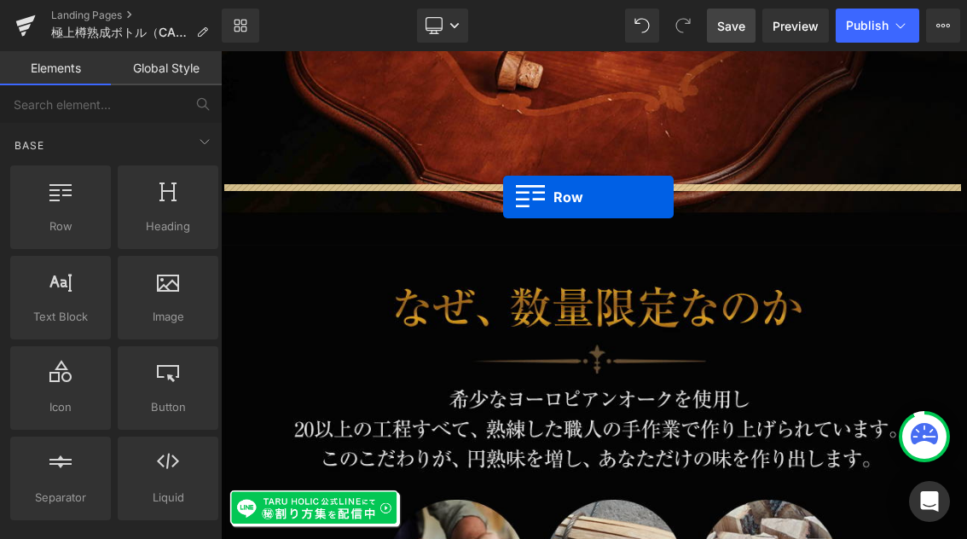
drag, startPoint x: 275, startPoint y: 262, endPoint x: 611, endPoint y: 253, distance: 335.9
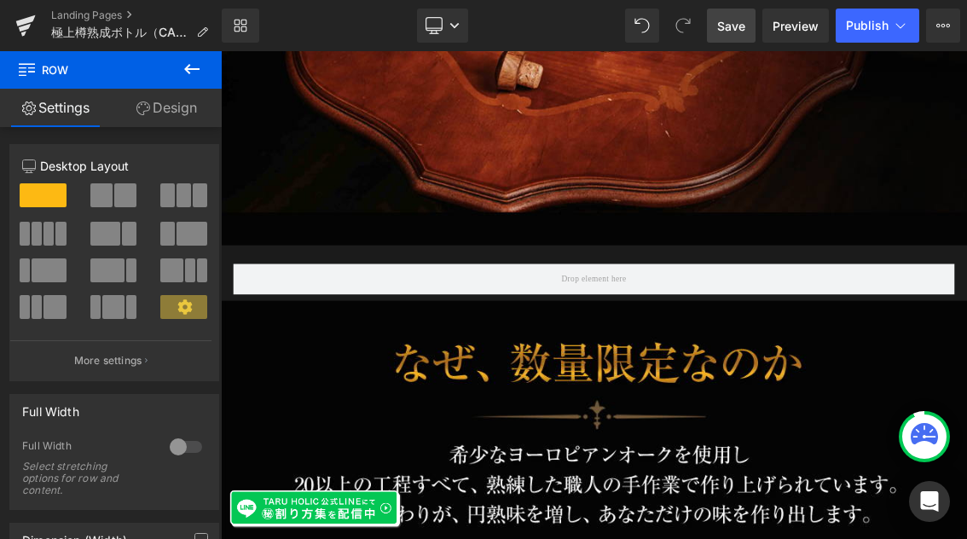
click at [200, 69] on icon at bounding box center [192, 69] width 20 height 20
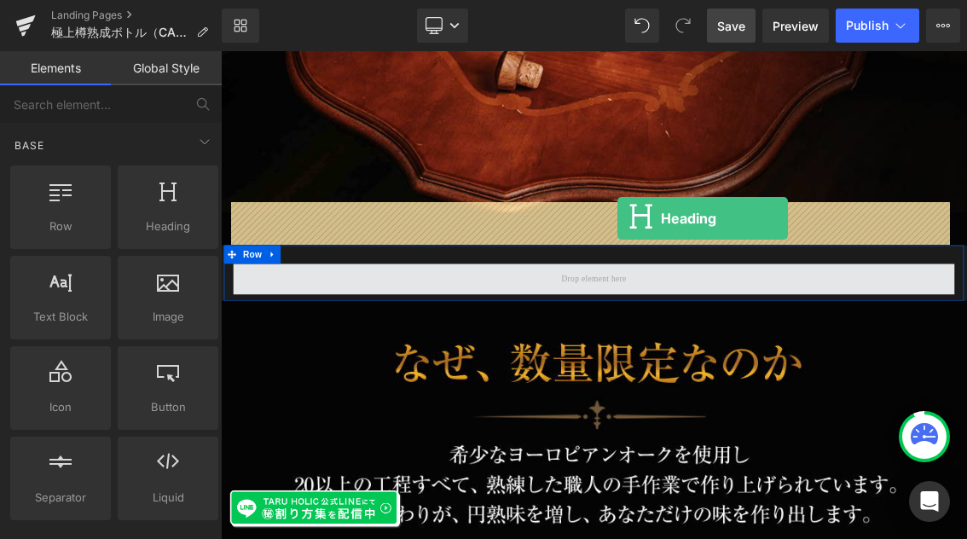
drag, startPoint x: 396, startPoint y: 253, endPoint x: 769, endPoint y: 282, distance: 373.6
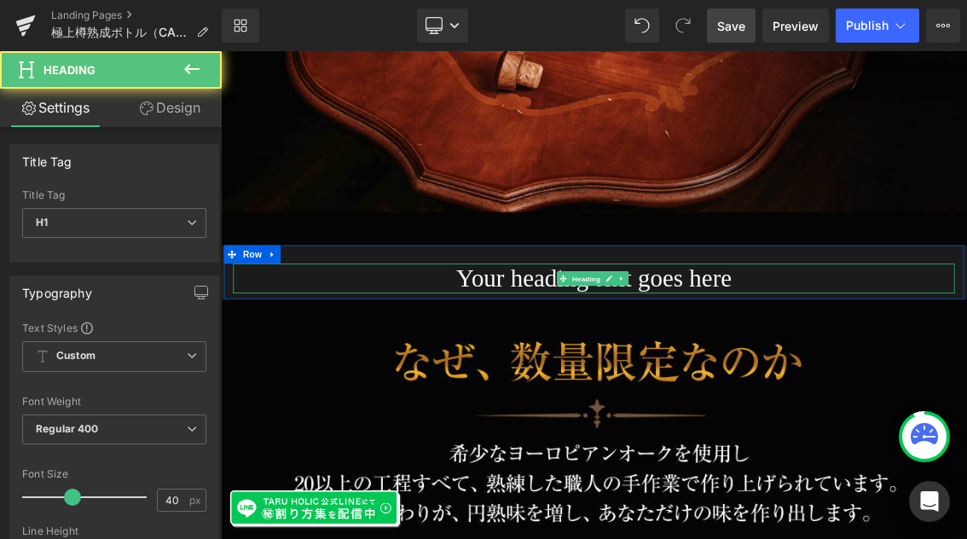
click at [948, 345] on h1 "Your heading text goes here" at bounding box center [736, 365] width 997 height 41
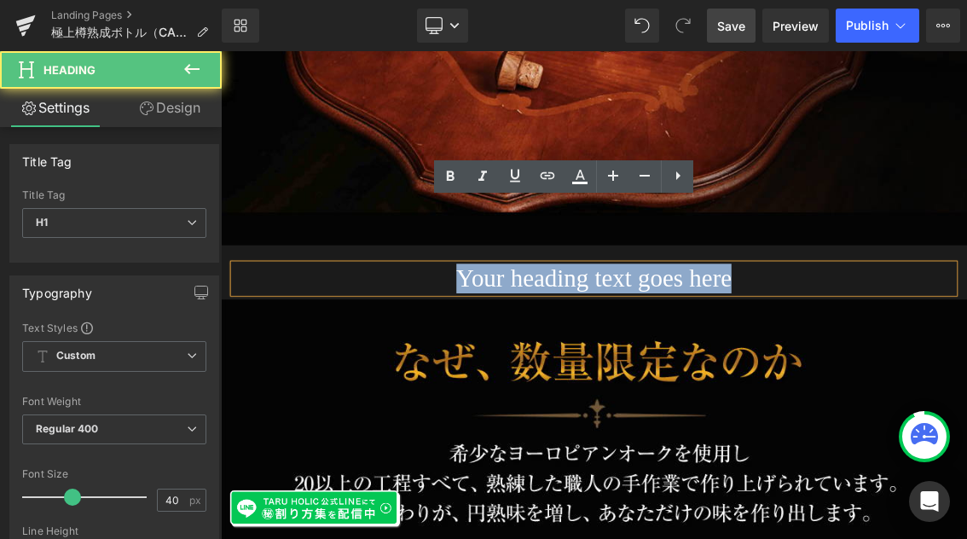
drag, startPoint x: 982, startPoint y: 286, endPoint x: 403, endPoint y: 282, distance: 578.7
click at [403, 345] on h1 "Your heading text goes here" at bounding box center [736, 365] width 997 height 41
paste div
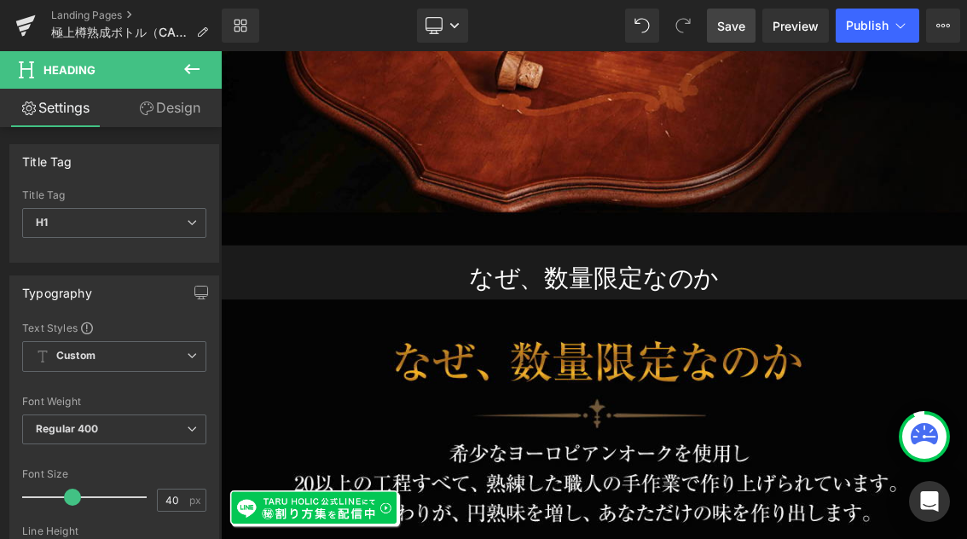
click at [189, 66] on icon at bounding box center [192, 69] width 20 height 20
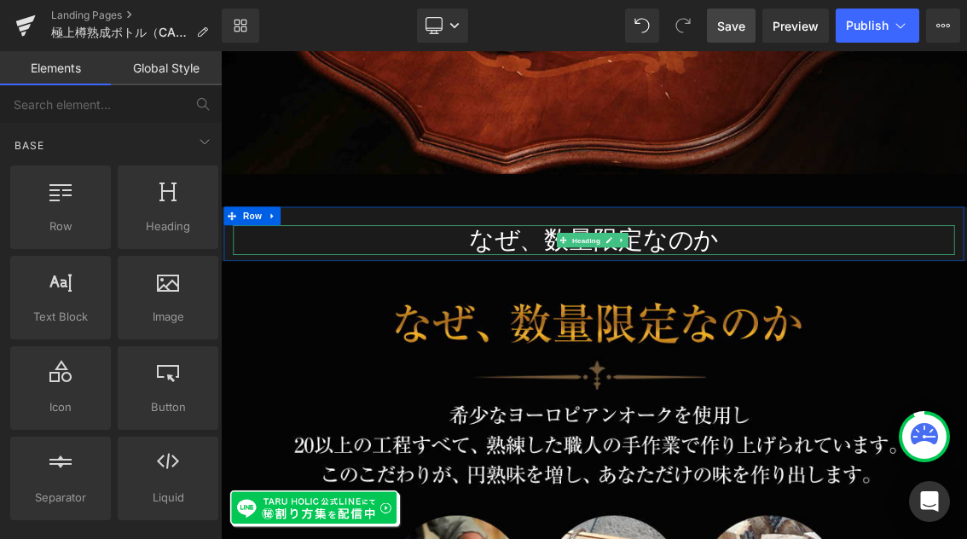
scroll to position [15322, 0]
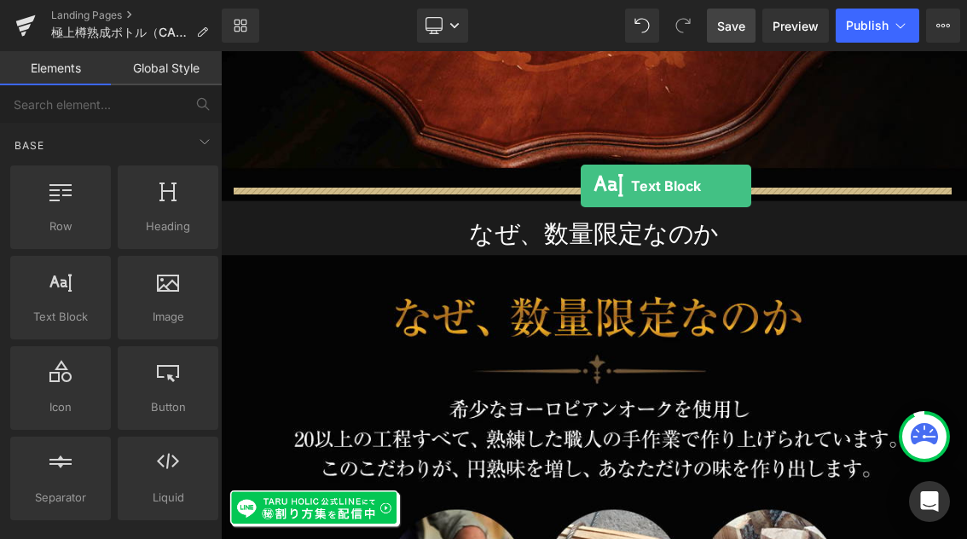
drag, startPoint x: 290, startPoint y: 364, endPoint x: 718, endPoint y: 237, distance: 447.1
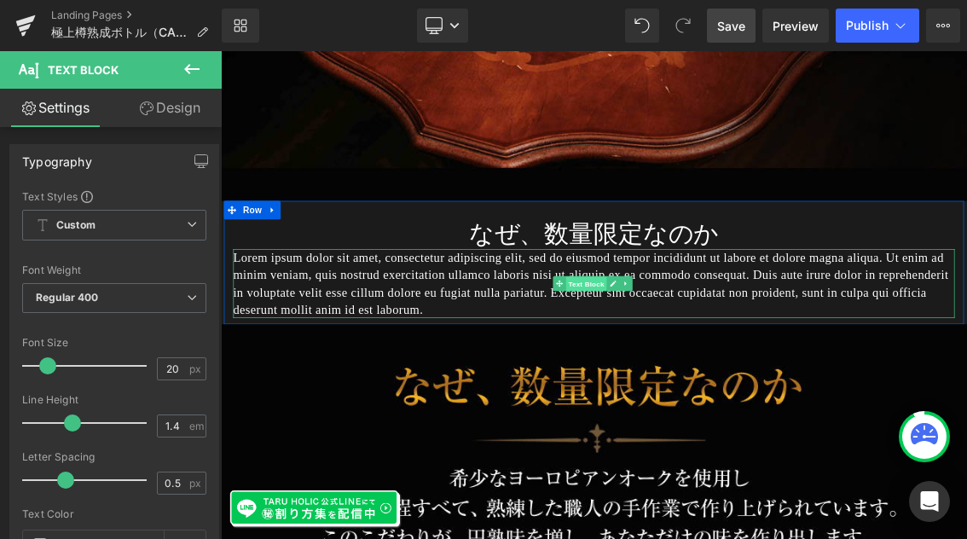
click at [707, 363] on span "Text Block" at bounding box center [725, 373] width 56 height 20
click at [738, 362] on span "Text Block" at bounding box center [725, 372] width 56 height 20
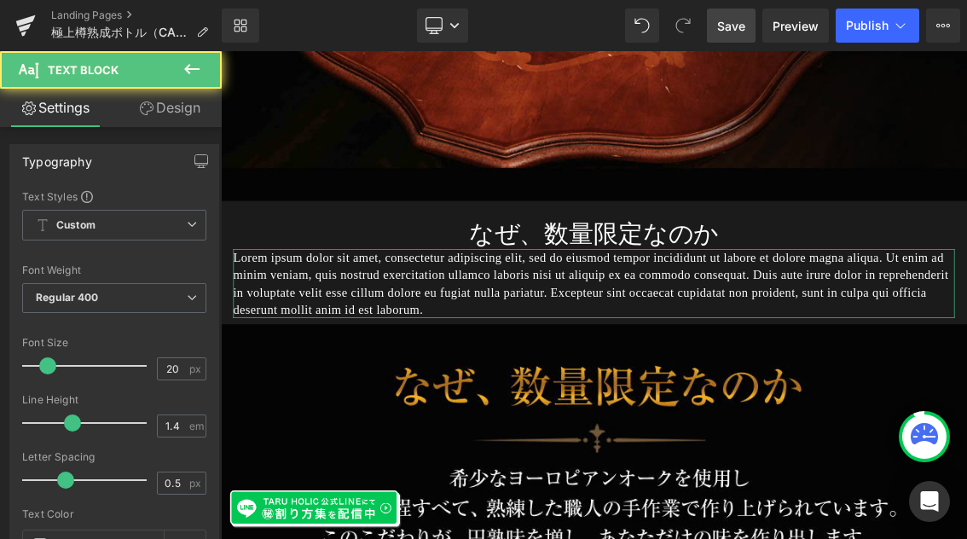
click at [176, 107] on link "Design" at bounding box center [169, 108] width 111 height 38
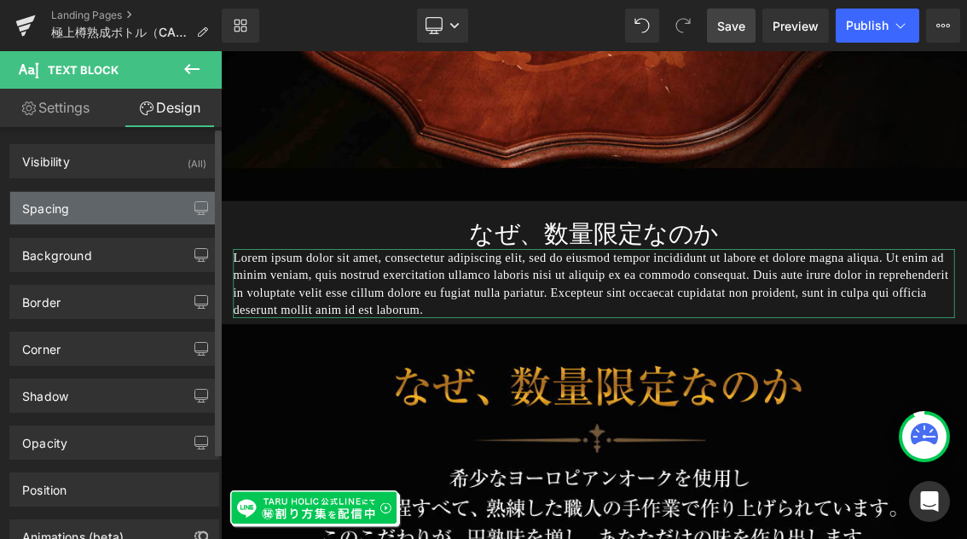
click at [84, 217] on div "Spacing" at bounding box center [114, 208] width 208 height 32
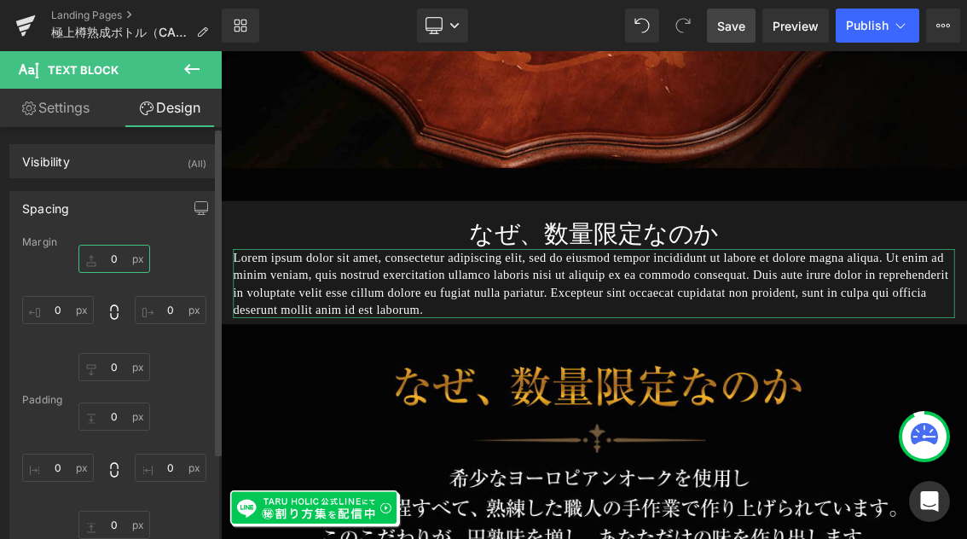
click at [117, 263] on input "text" at bounding box center [114, 259] width 72 height 28
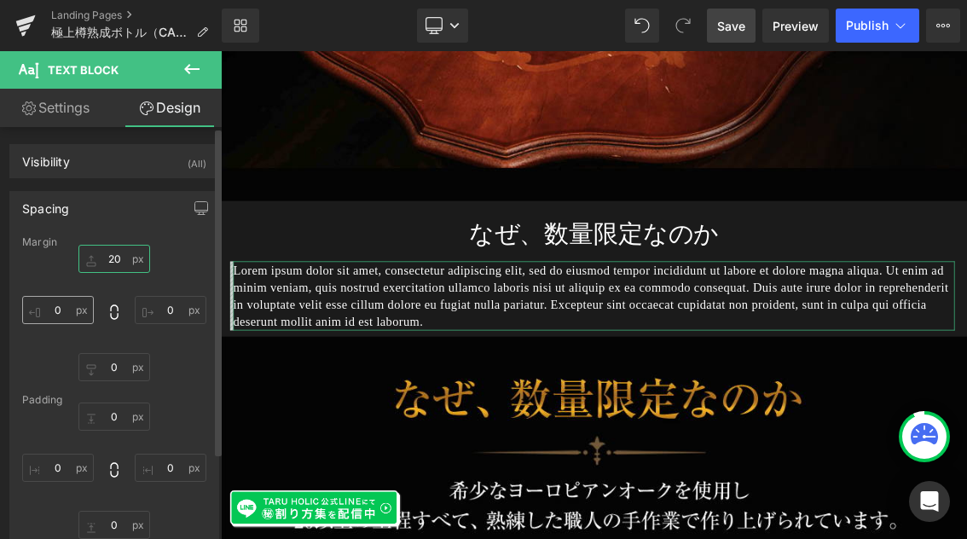
type input "20"
click at [71, 303] on input "text" at bounding box center [58, 310] width 72 height 28
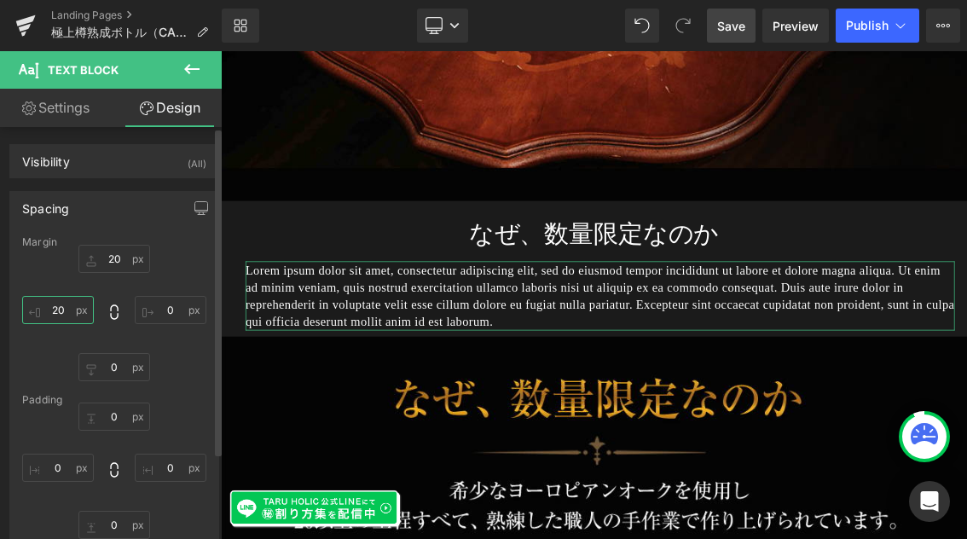
type input "2"
type input "30"
click at [164, 318] on input "text" at bounding box center [171, 310] width 72 height 28
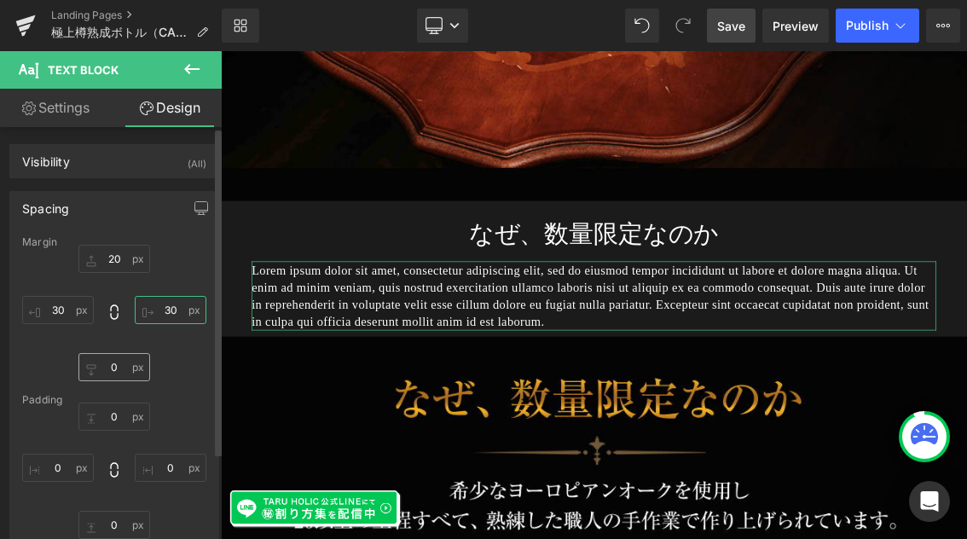
type input "30"
click at [128, 368] on input "text" at bounding box center [114, 367] width 72 height 28
type input "20"
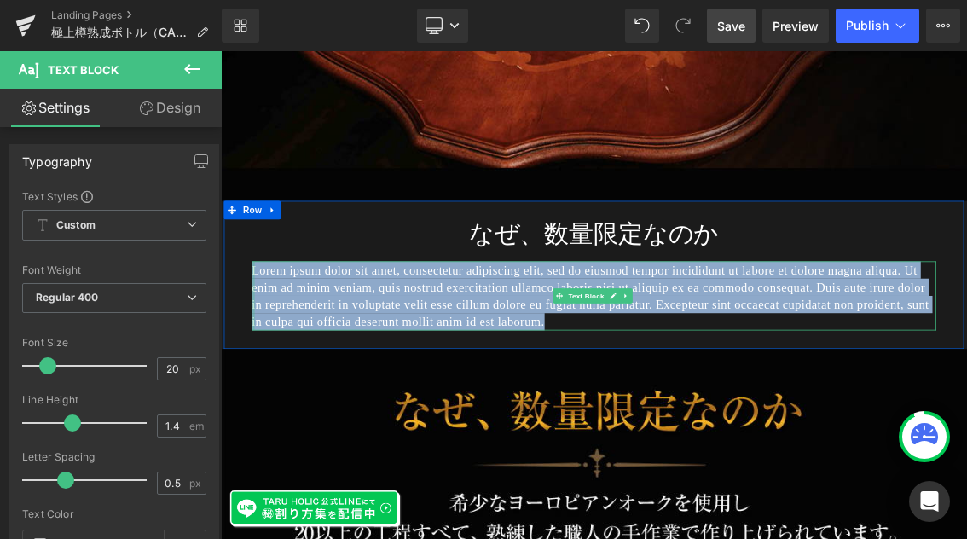
drag, startPoint x: 1146, startPoint y: 343, endPoint x: 258, endPoint y: 266, distance: 891.4
click at [263, 342] on div "Lorem ipsum dolor sit amet, consectetur adipiscing elit, sed do eiusmod tempor …" at bounding box center [736, 389] width 946 height 95
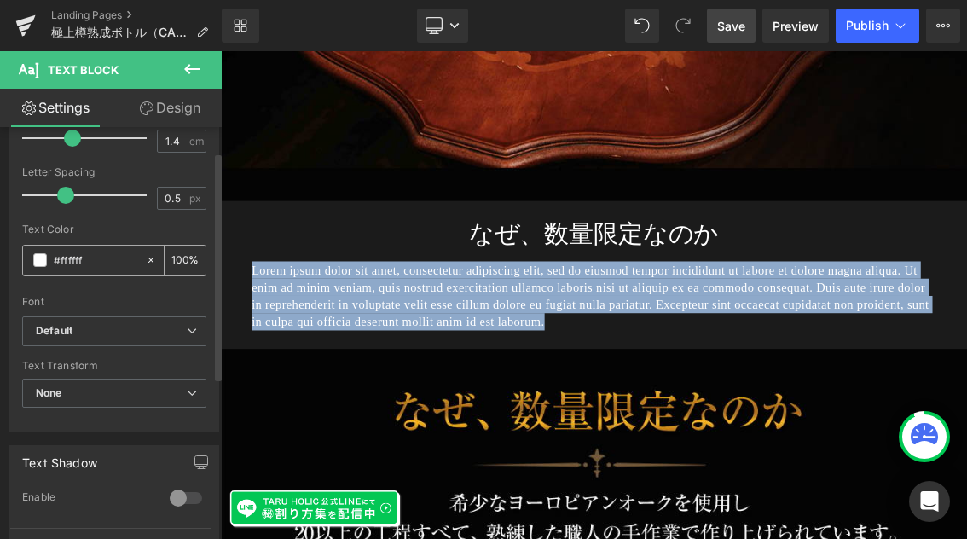
scroll to position [528, 0]
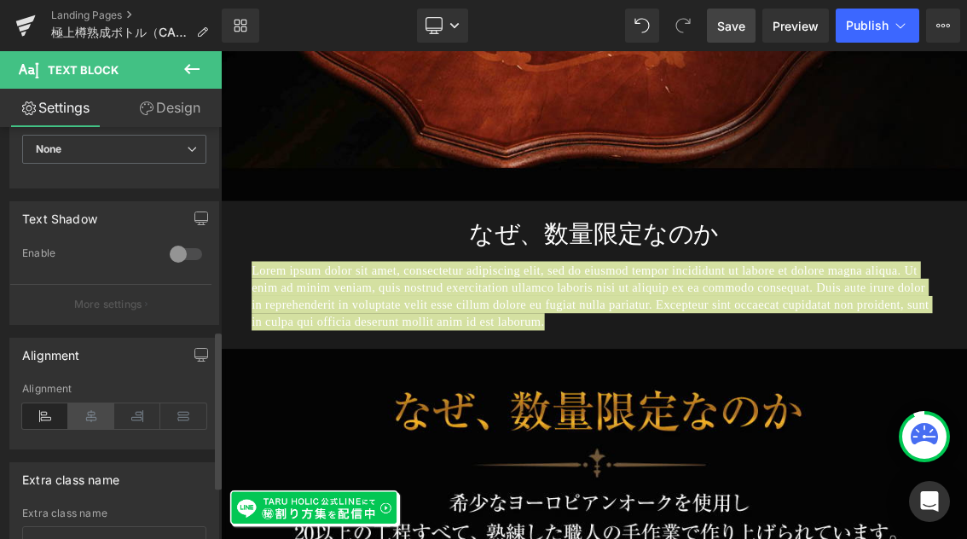
click at [88, 423] on icon at bounding box center [91, 416] width 46 height 26
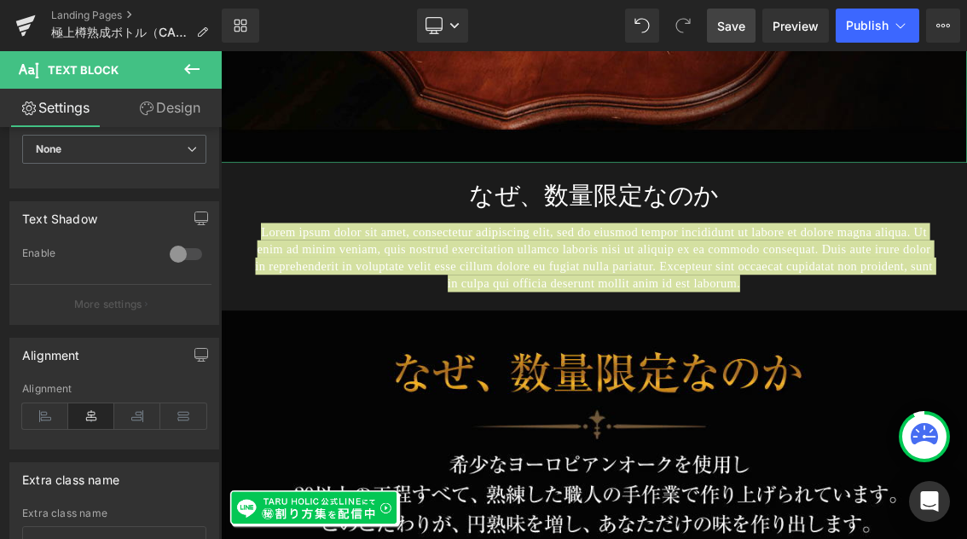
scroll to position [15387, 0]
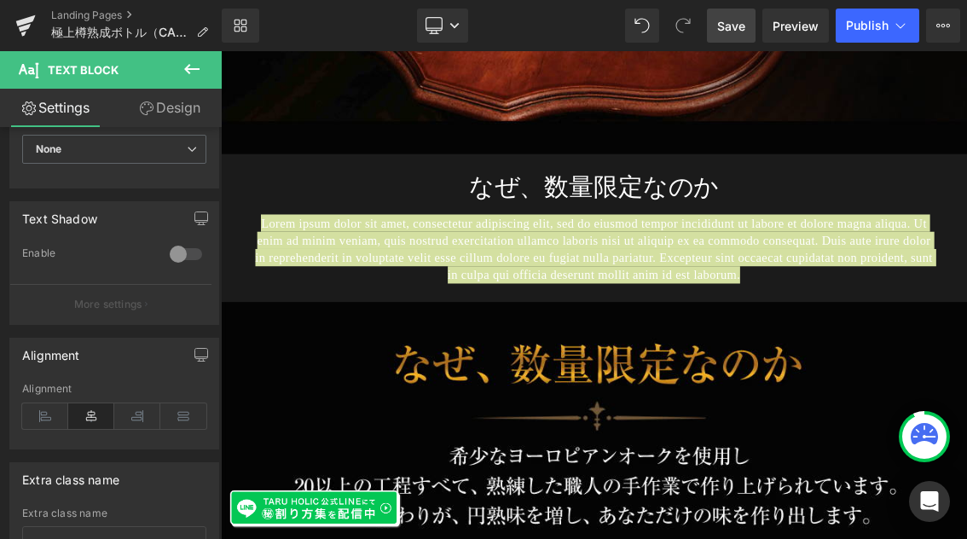
click at [729, 21] on span "Save" at bounding box center [731, 26] width 28 height 18
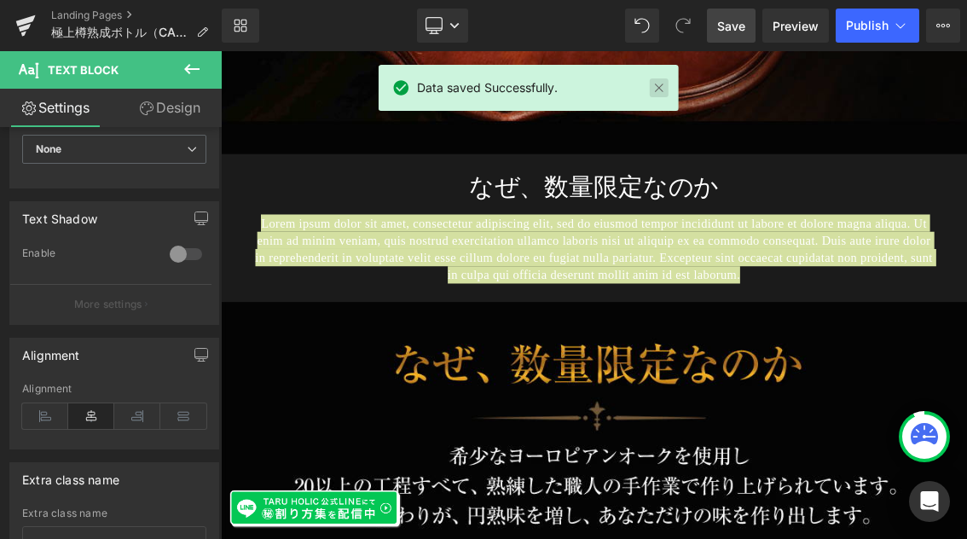
click at [656, 85] on link at bounding box center [658, 87] width 19 height 19
